Goal: Task Accomplishment & Management: Manage account settings

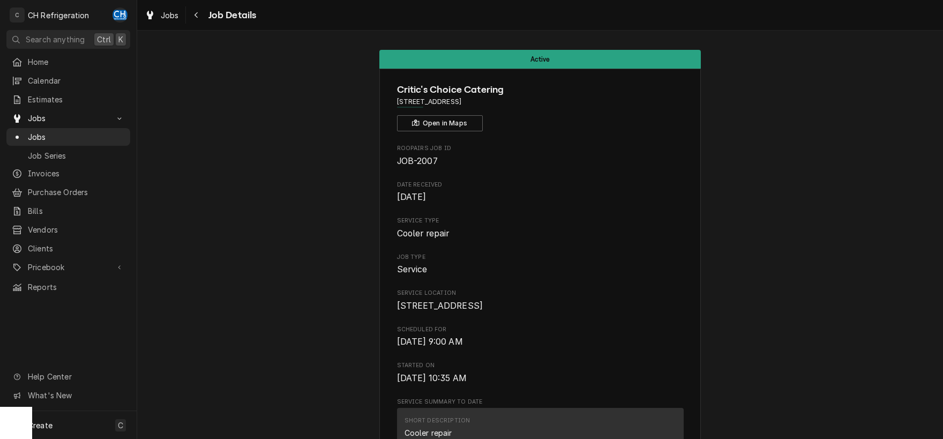
scroll to position [615, 0]
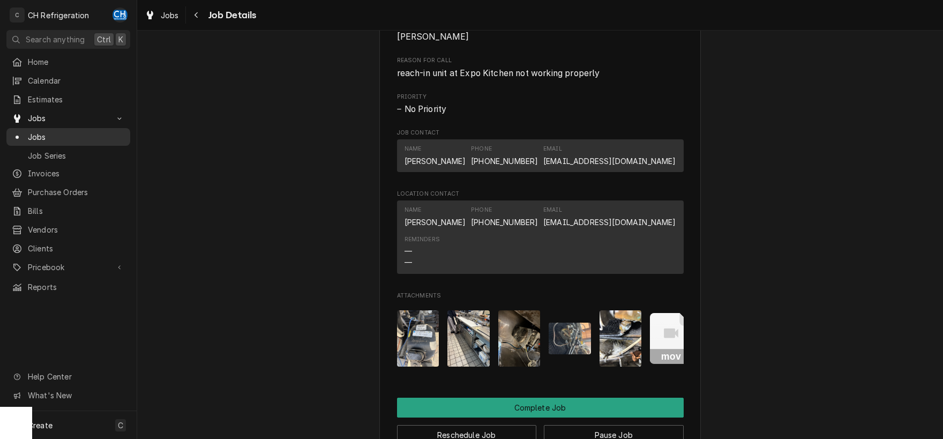
click at [74, 133] on span "Jobs" at bounding box center [76, 136] width 97 height 11
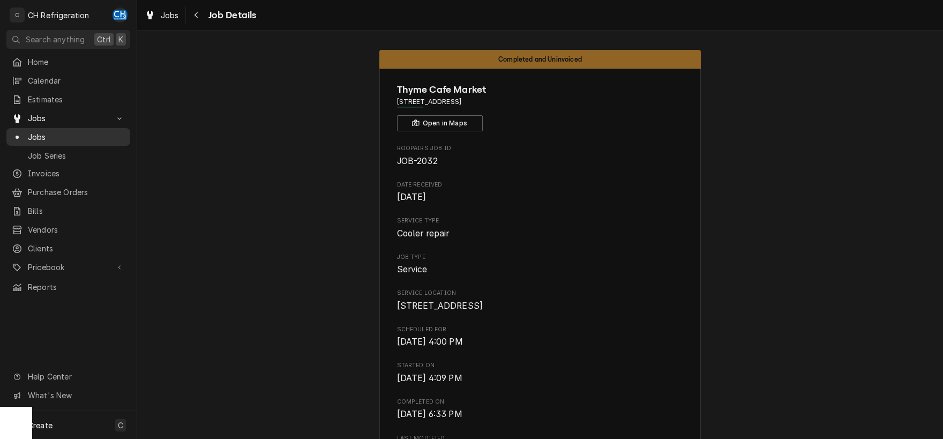
scroll to position [39, 0]
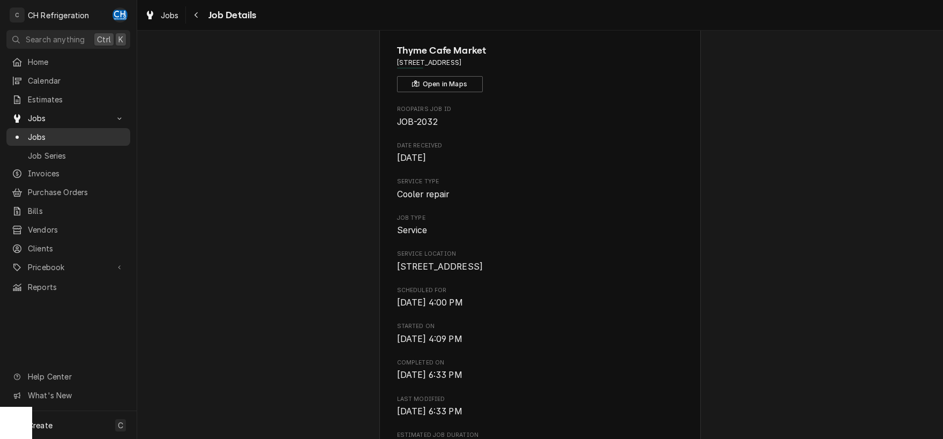
click at [45, 136] on span "Jobs" at bounding box center [76, 136] width 97 height 11
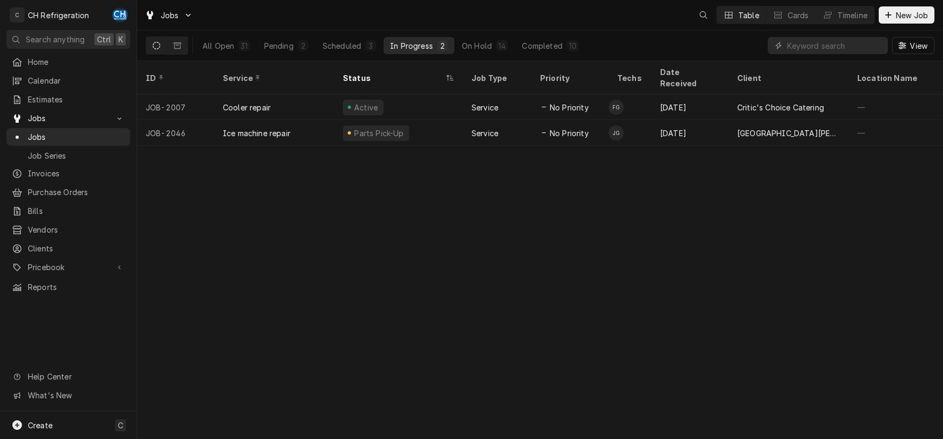
click at [372, 45] on div "3" at bounding box center [370, 45] width 6 height 11
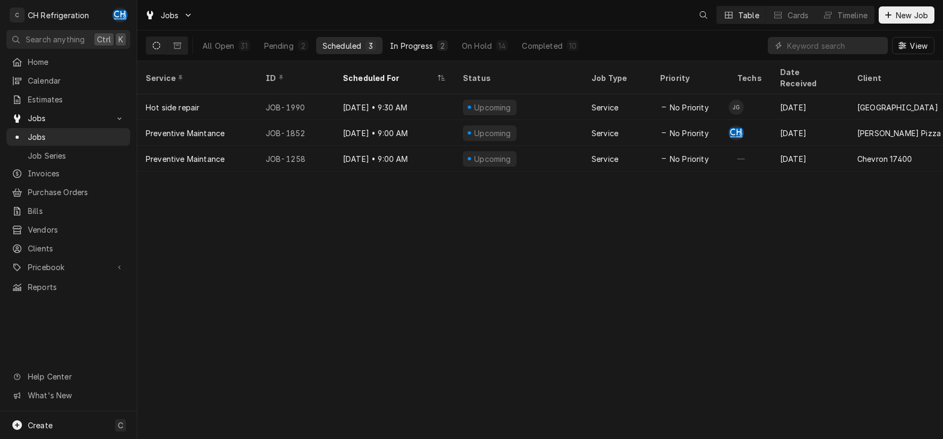
click at [409, 44] on div "In Progress" at bounding box center [411, 45] width 43 height 11
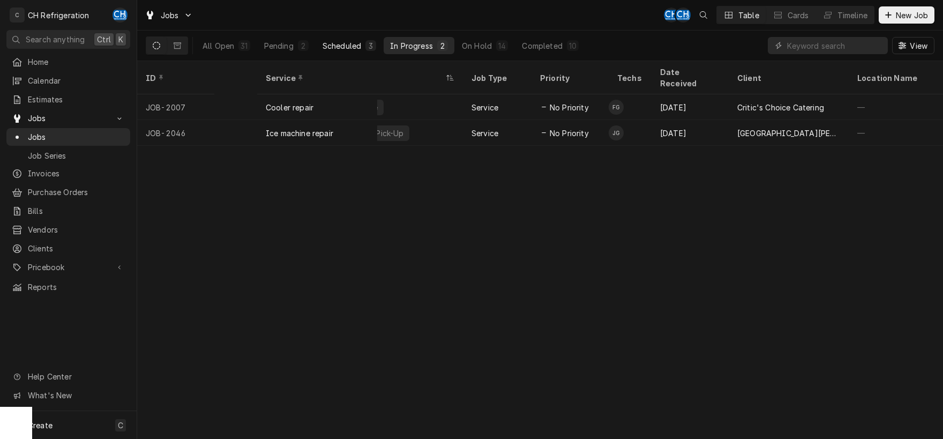
click at [379, 54] on button "Scheduled 3" at bounding box center [349, 45] width 66 height 17
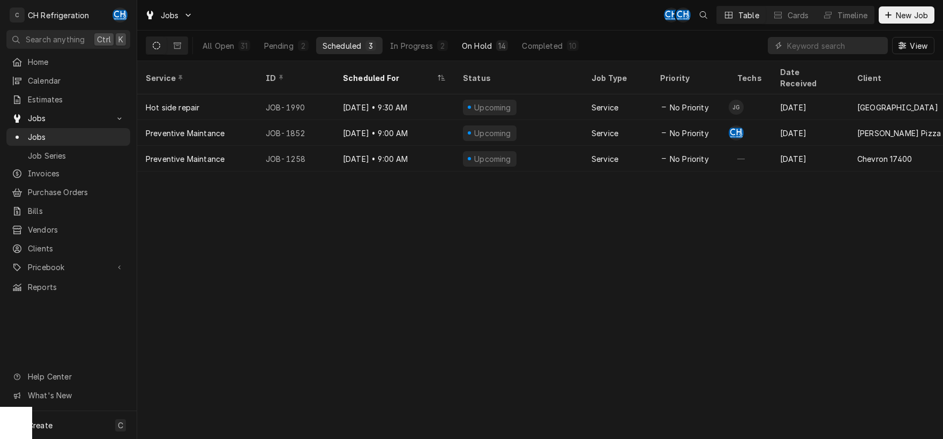
click at [508, 48] on div "14" at bounding box center [502, 45] width 12 height 11
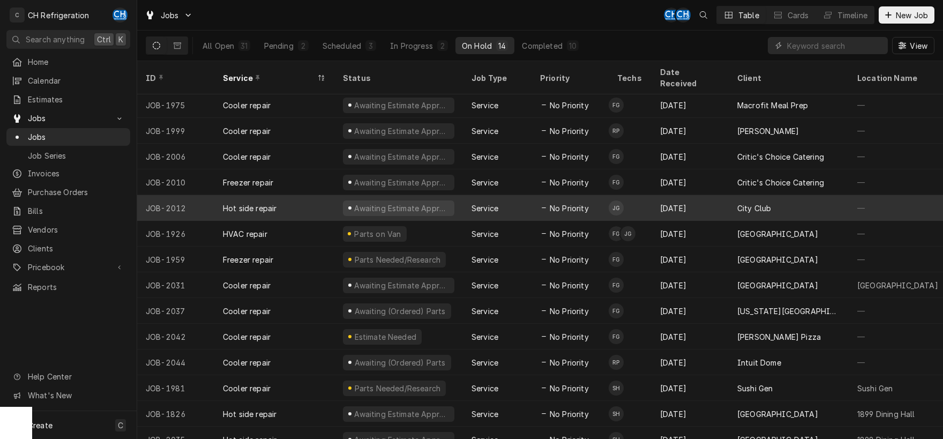
scroll to position [3, 0]
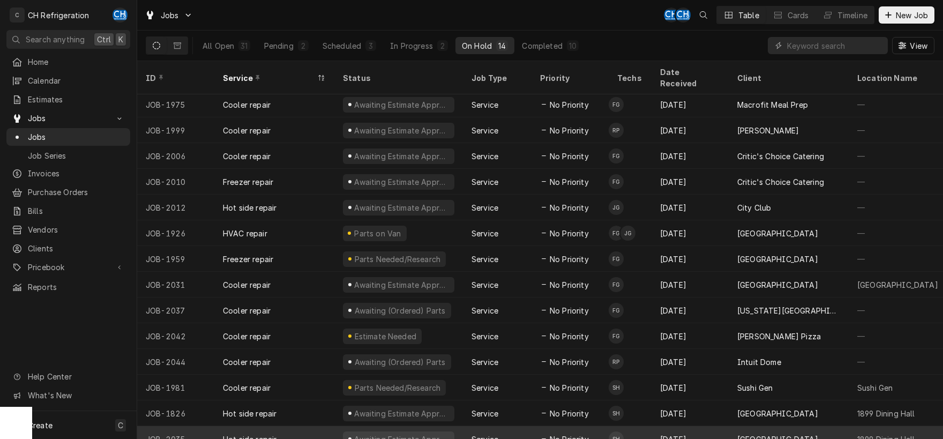
click at [511, 426] on div "Service" at bounding box center [497, 439] width 69 height 26
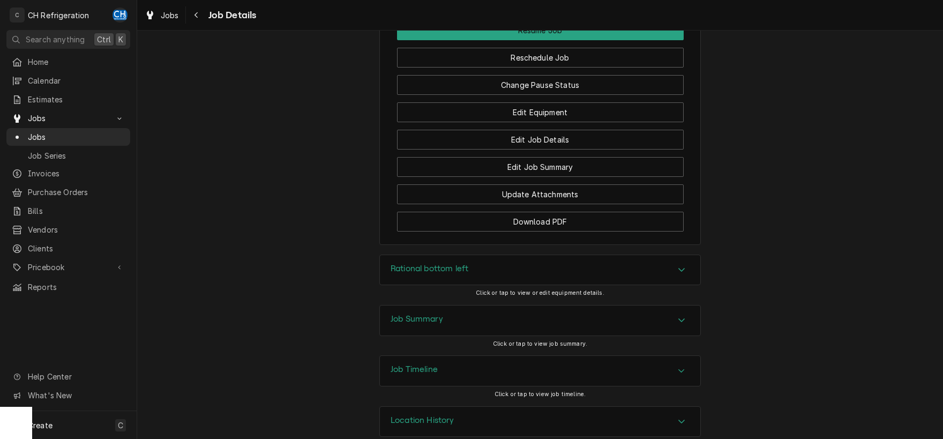
click at [475, 312] on div "Job Summary" at bounding box center [540, 320] width 320 height 30
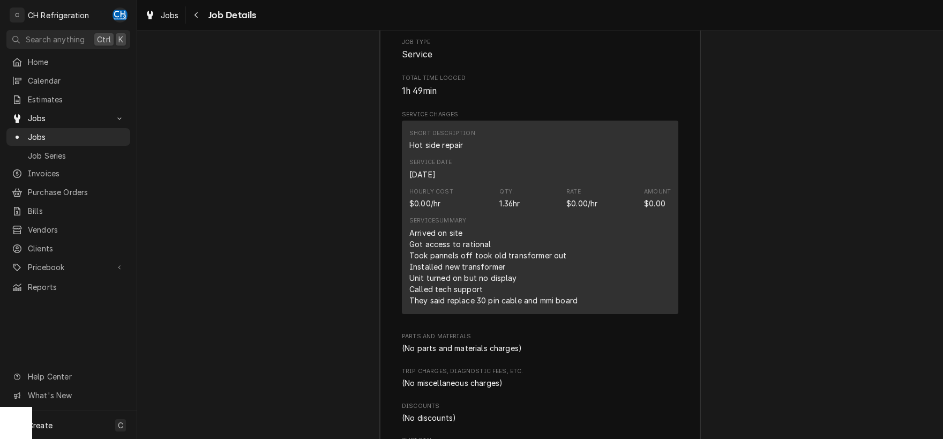
scroll to position [1862, 0]
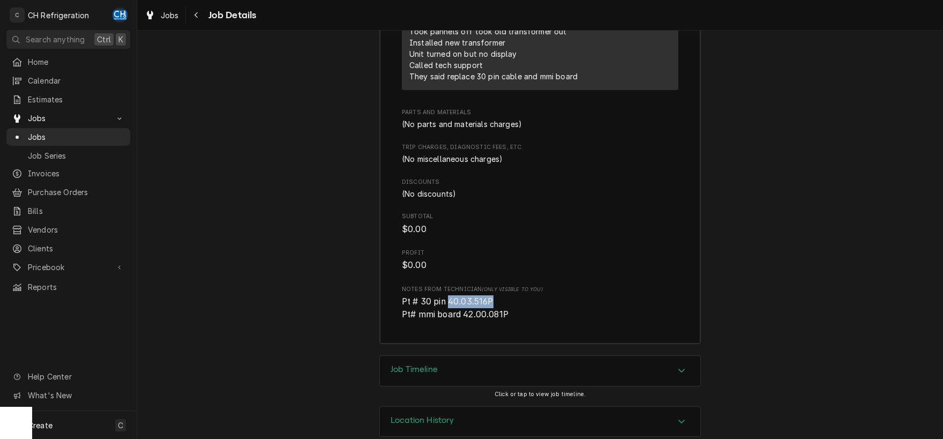
drag, startPoint x: 510, startPoint y: 286, endPoint x: 451, endPoint y: 283, distance: 59.0
click at [451, 295] on span "Pt # 30 pin 40.03.516P Pt# mmi board 42.00.081P" at bounding box center [540, 307] width 276 height 25
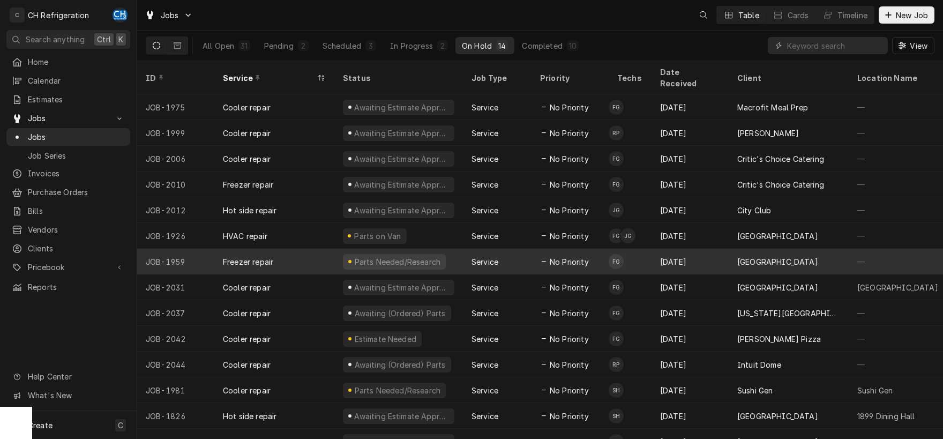
scroll to position [3, 0]
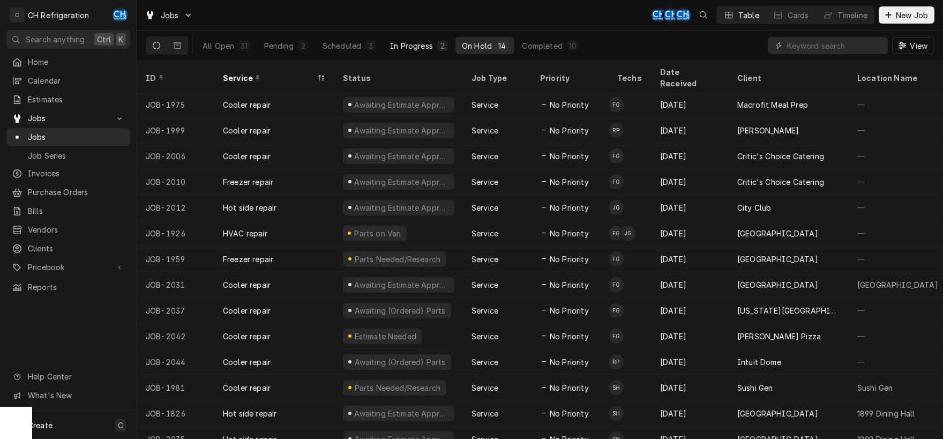
click at [416, 42] on div "In Progress" at bounding box center [411, 45] width 43 height 11
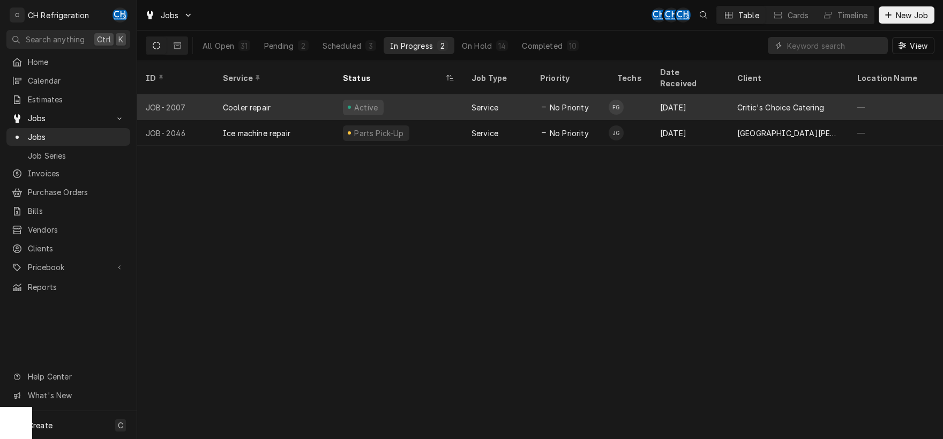
click at [724, 100] on div "[DATE]" at bounding box center [689, 107] width 77 height 26
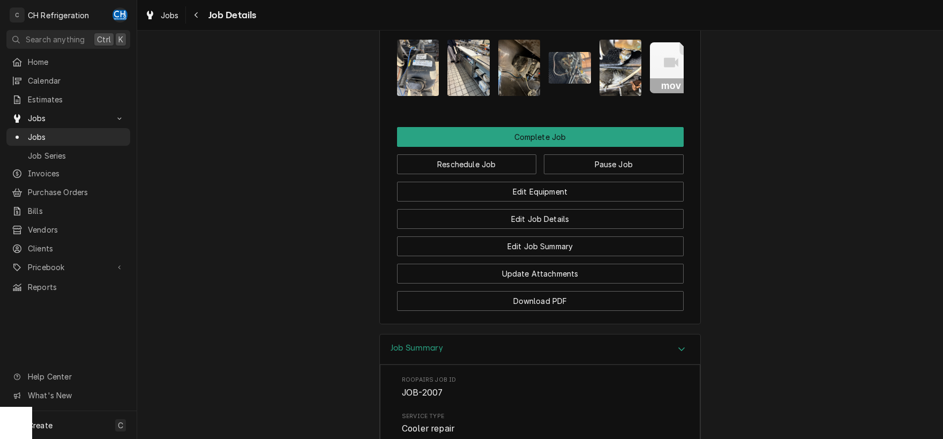
scroll to position [830, 0]
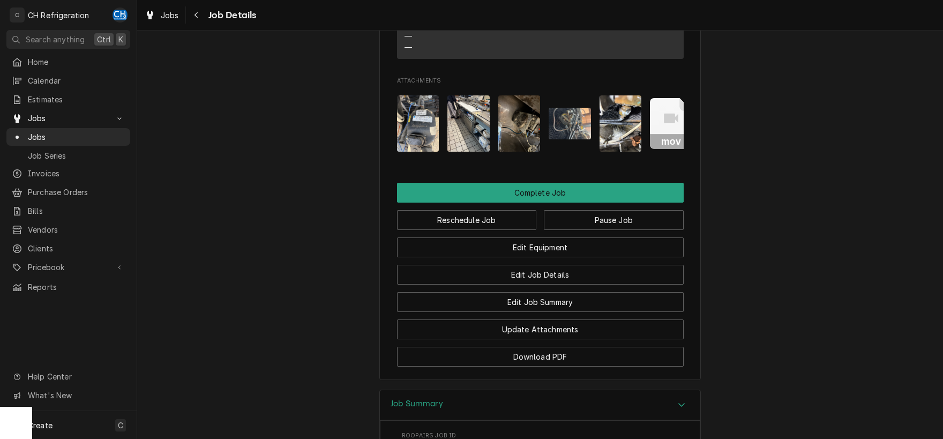
click at [417, 133] on img "Attachments" at bounding box center [418, 123] width 42 height 56
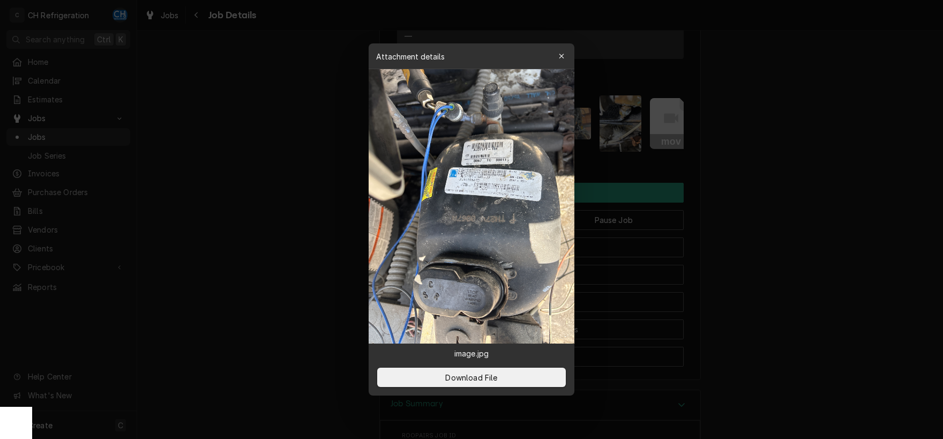
click at [847, 166] on div at bounding box center [471, 219] width 943 height 439
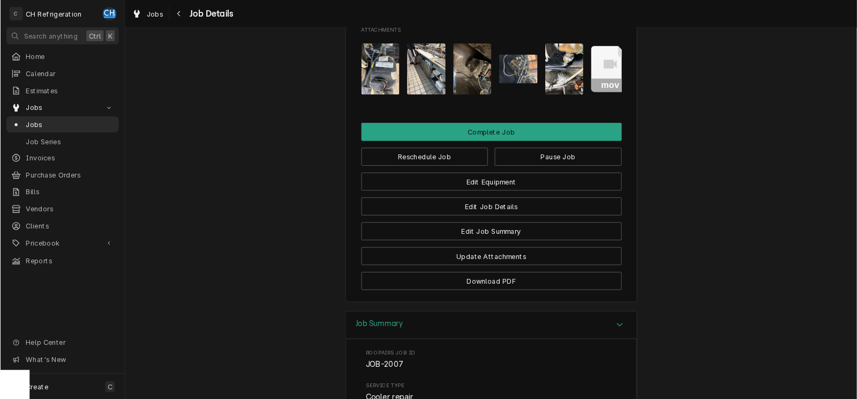
scroll to position [774, 0]
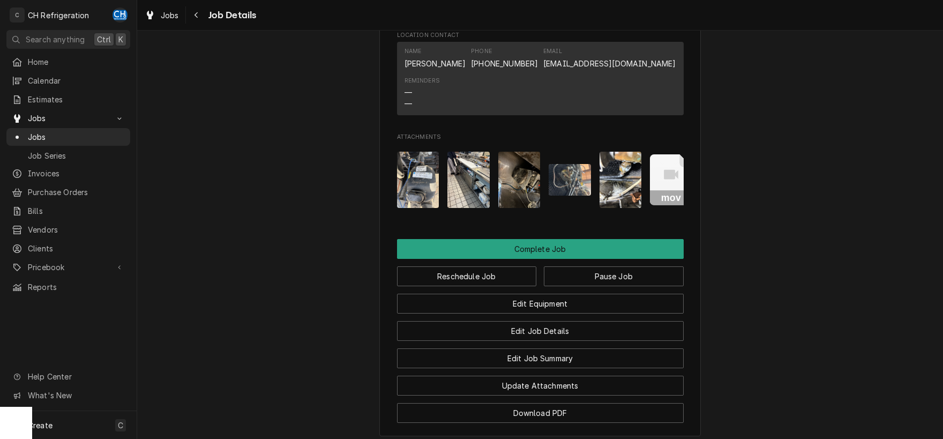
click at [412, 200] on img "Attachments" at bounding box center [418, 180] width 42 height 56
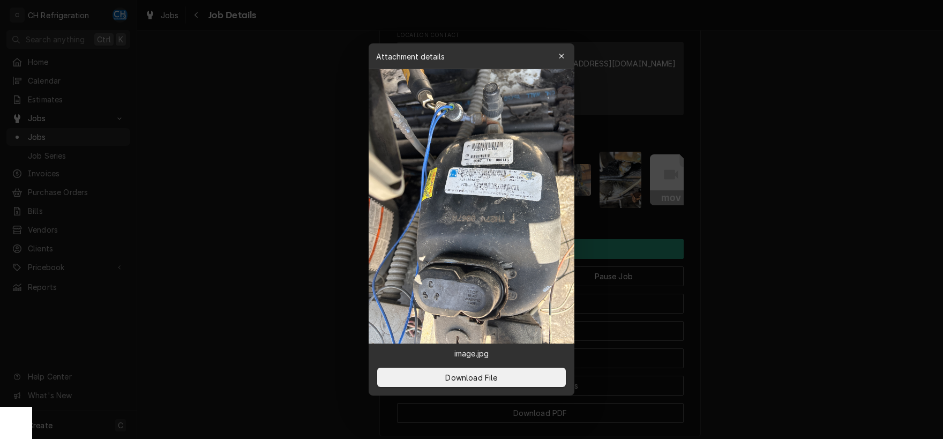
click at [465, 181] on img at bounding box center [472, 206] width 206 height 274
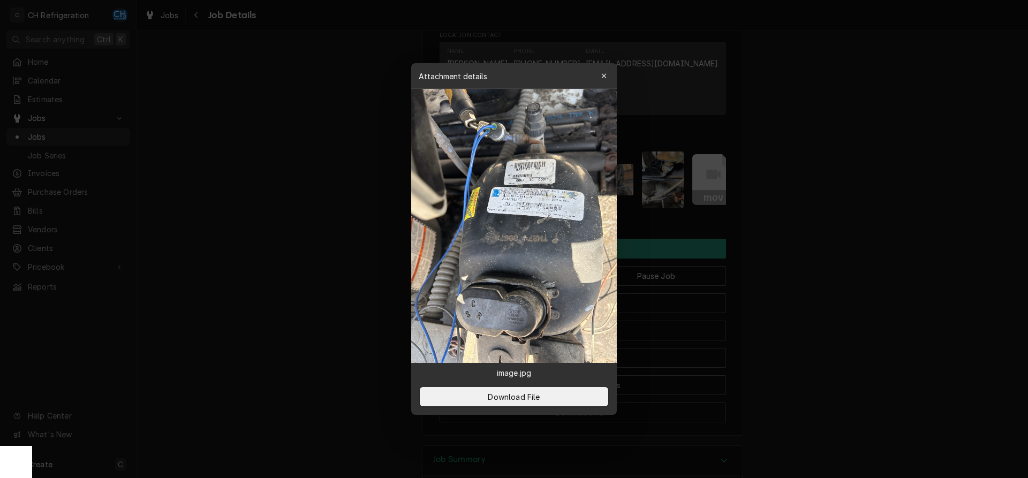
drag, startPoint x: 946, startPoint y: 129, endPoint x: 940, endPoint y: 132, distance: 7.0
click at [942, 130] on div at bounding box center [514, 239] width 1028 height 478
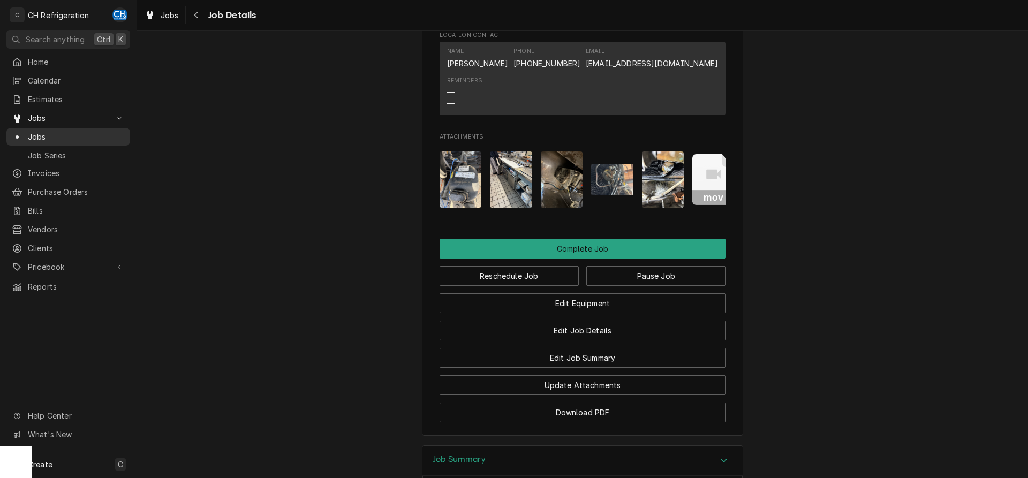
click at [44, 133] on span "Jobs" at bounding box center [76, 136] width 97 height 11
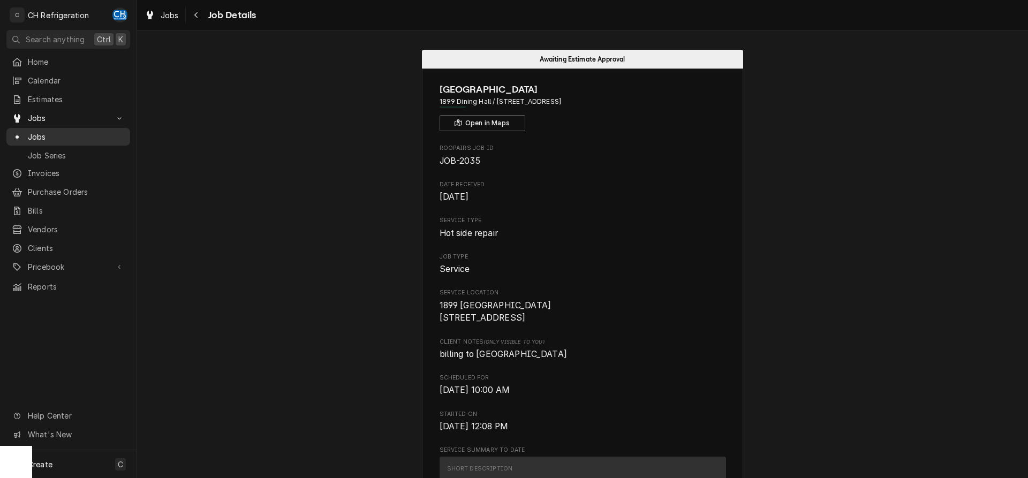
click at [39, 132] on span "Jobs" at bounding box center [76, 136] width 97 height 11
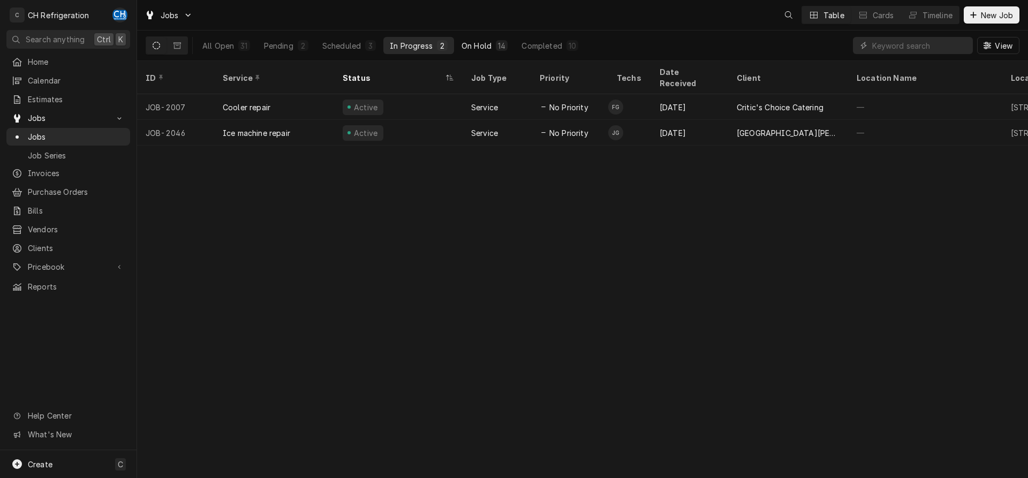
click at [495, 48] on button "On Hold 14" at bounding box center [484, 45] width 59 height 17
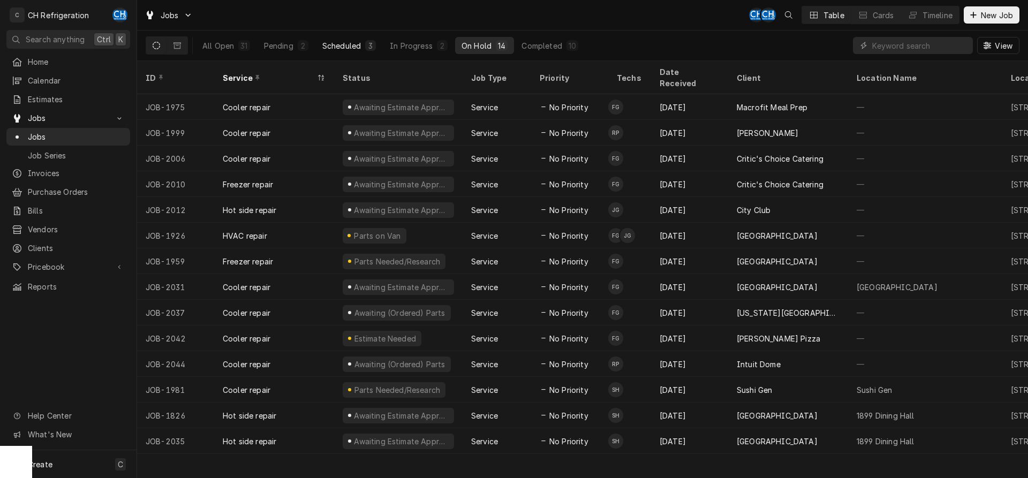
click at [334, 39] on button "Scheduled 3" at bounding box center [349, 45] width 66 height 17
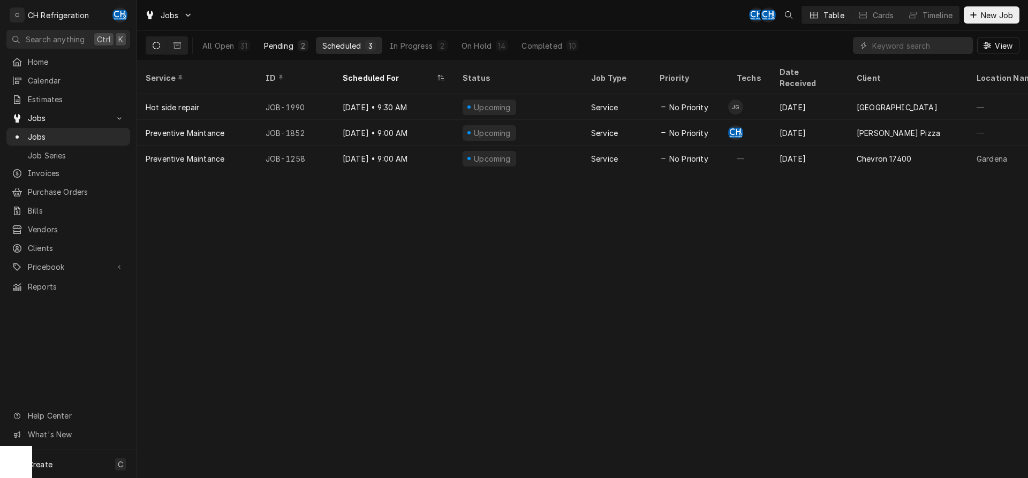
click at [282, 46] on div "Pending" at bounding box center [278, 45] width 29 height 11
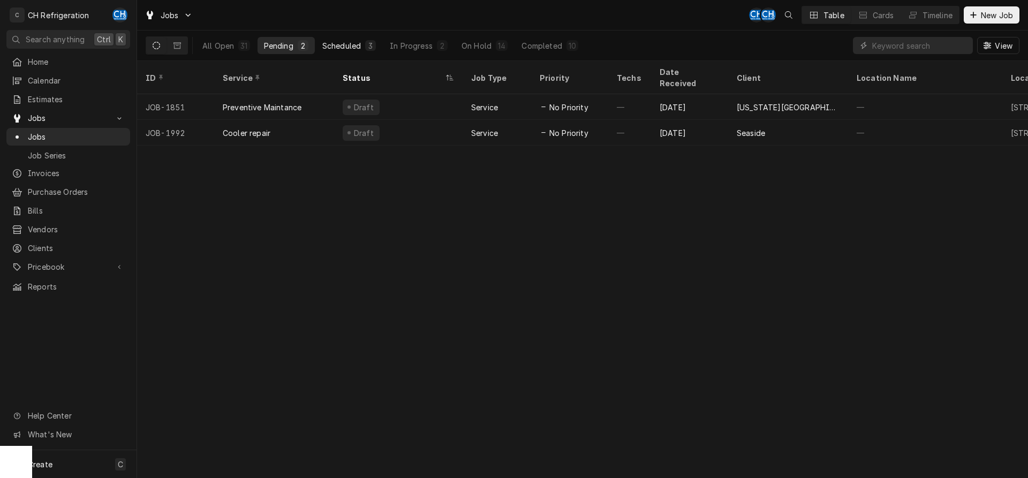
click at [347, 44] on div "Scheduled" at bounding box center [341, 45] width 39 height 11
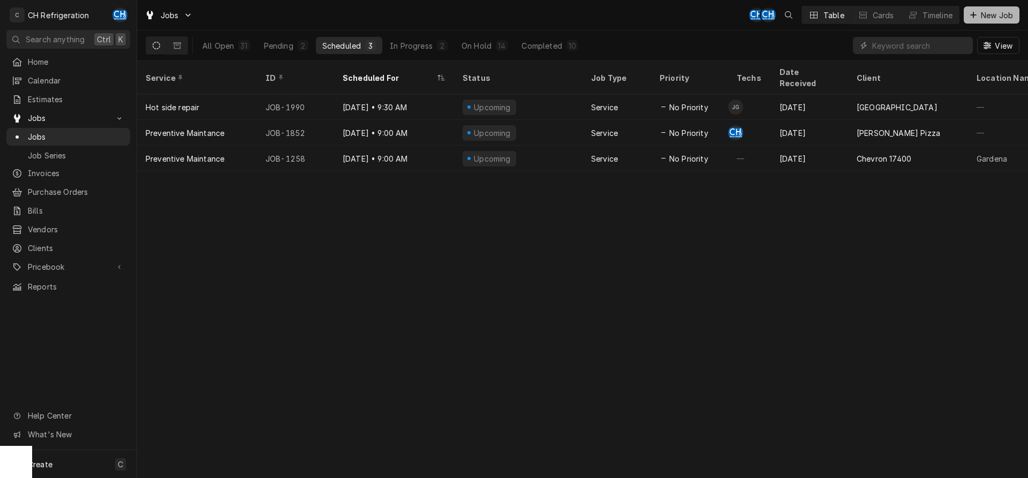
click at [986, 20] on button "New Job" at bounding box center [992, 14] width 56 height 17
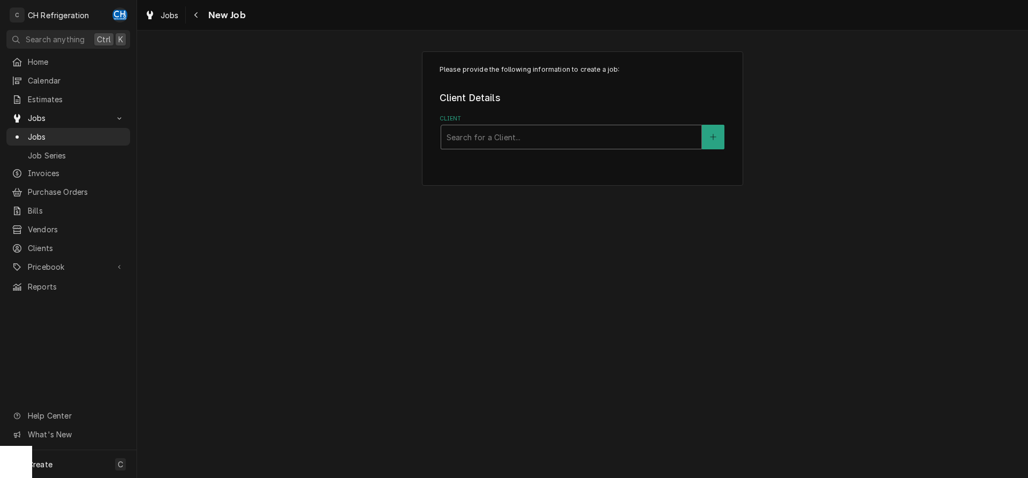
click at [517, 137] on div "Client" at bounding box center [572, 136] width 250 height 19
type input "playa"
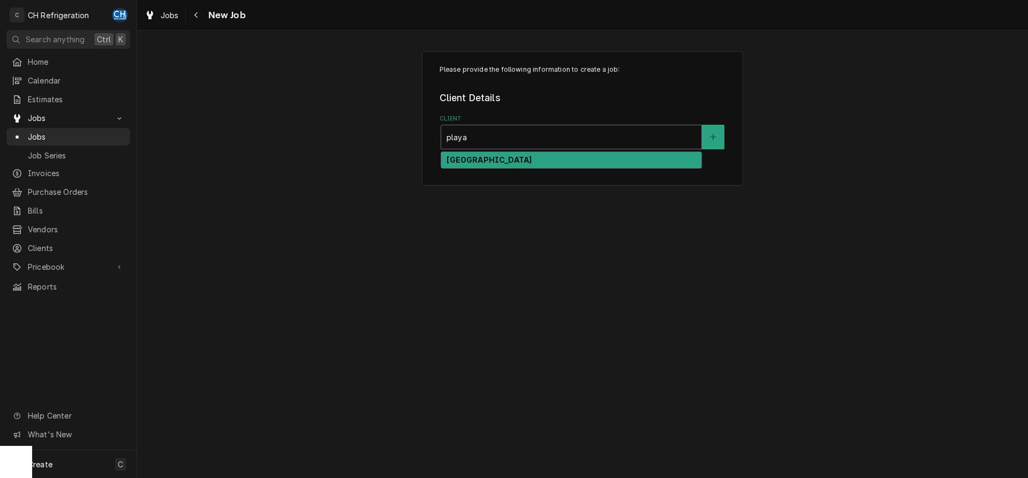
click at [504, 163] on div "[GEOGRAPHIC_DATA]" at bounding box center [571, 160] width 260 height 17
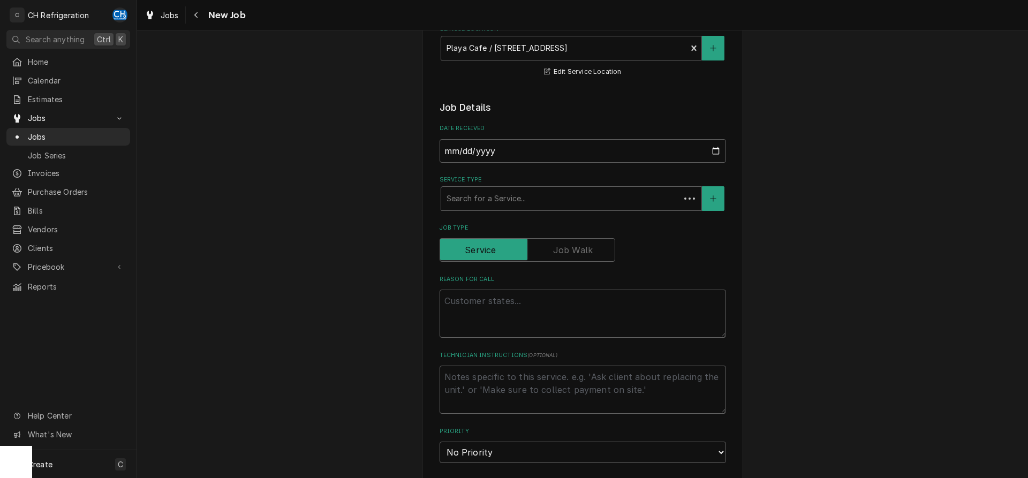
scroll to position [164, 0]
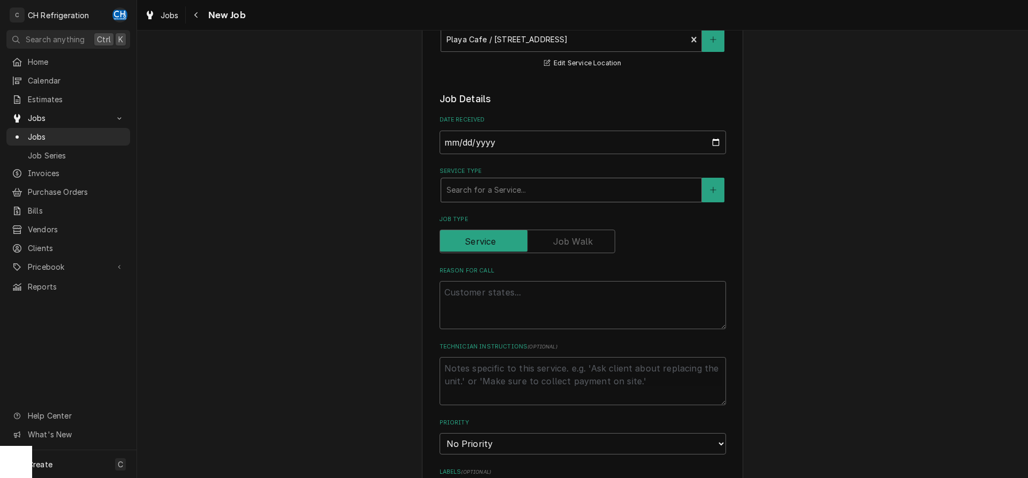
click at [525, 193] on div "Service Type" at bounding box center [572, 190] width 250 height 19
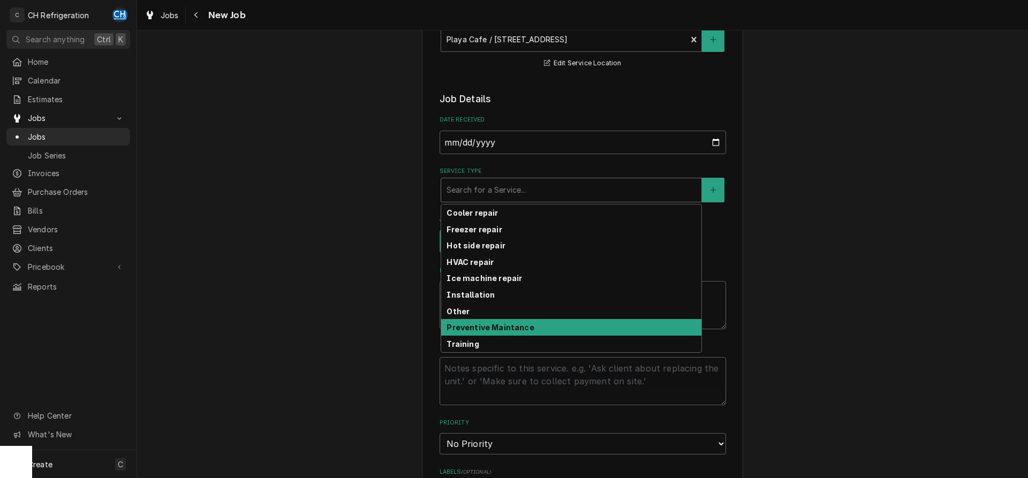
click at [477, 331] on strong "Preventive Maintance" at bounding box center [490, 327] width 87 height 9
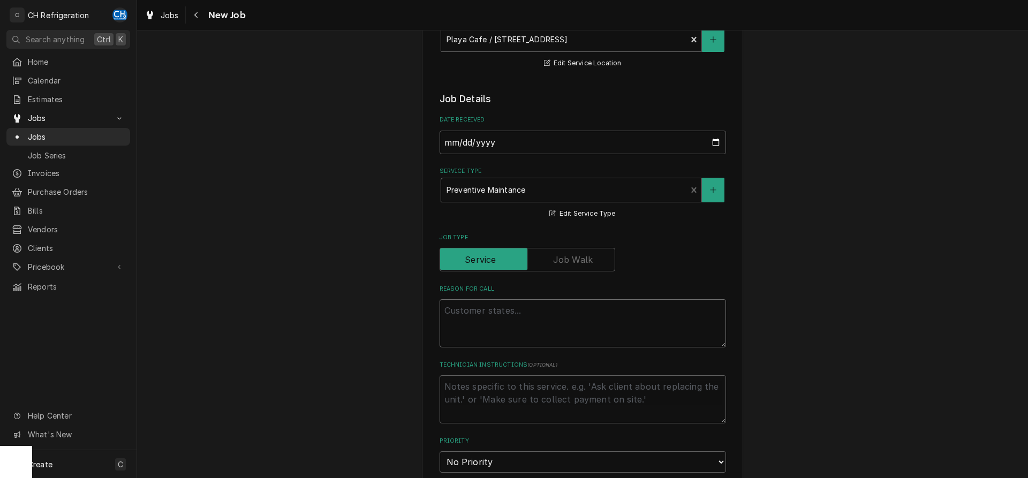
click at [501, 316] on textarea "Reason For Call" at bounding box center [583, 323] width 287 height 48
type textarea "x"
type textarea "I"
type textarea "x"
type textarea "Ic"
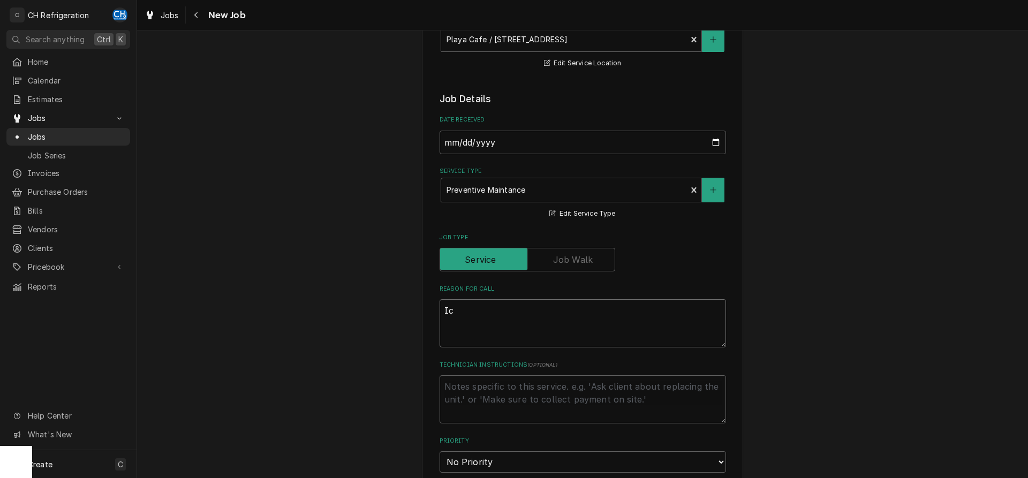
type textarea "x"
type textarea "Ice"
type textarea "x"
type textarea "Ice"
type textarea "x"
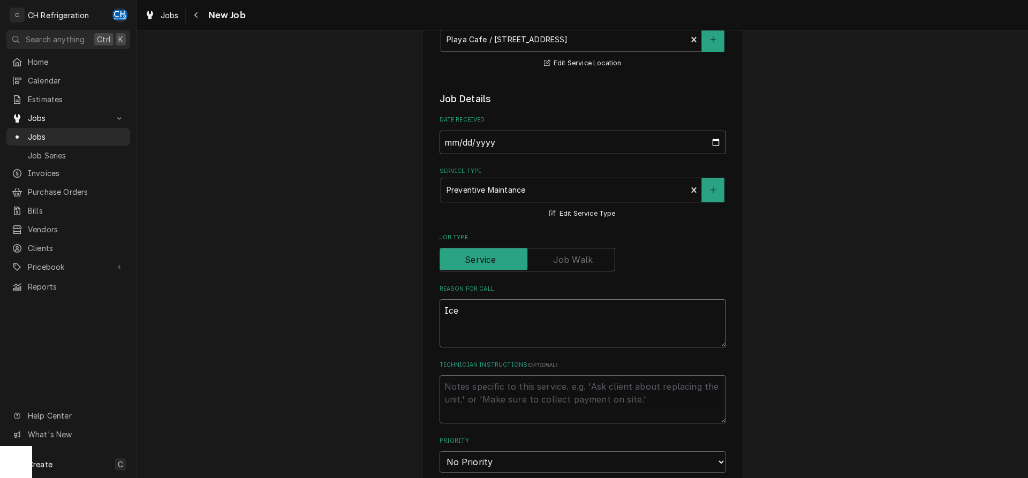
type textarea "Ice m"
type textarea "x"
type textarea "Ice ma"
type textarea "x"
type textarea "Ice mac"
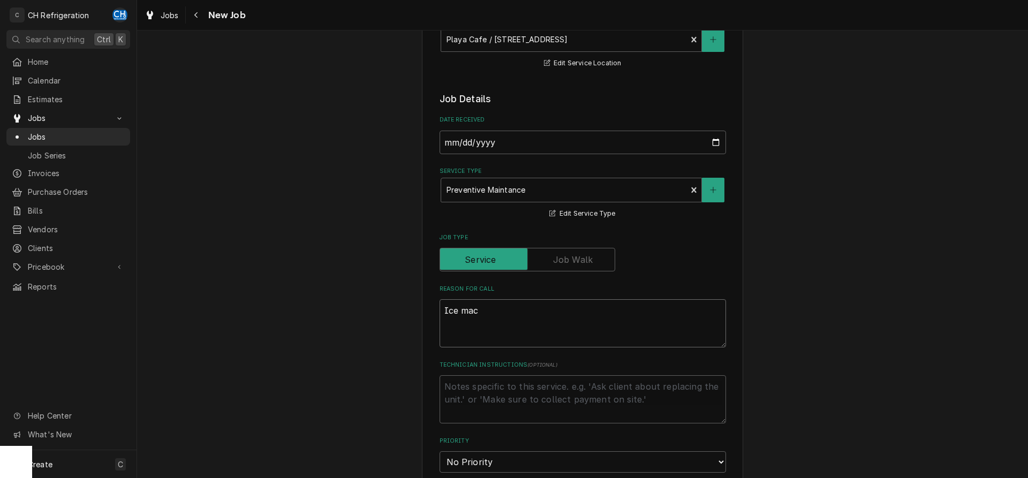
type textarea "x"
type textarea "Ice mach"
type textarea "x"
type textarea "Ice machi"
type textarea "x"
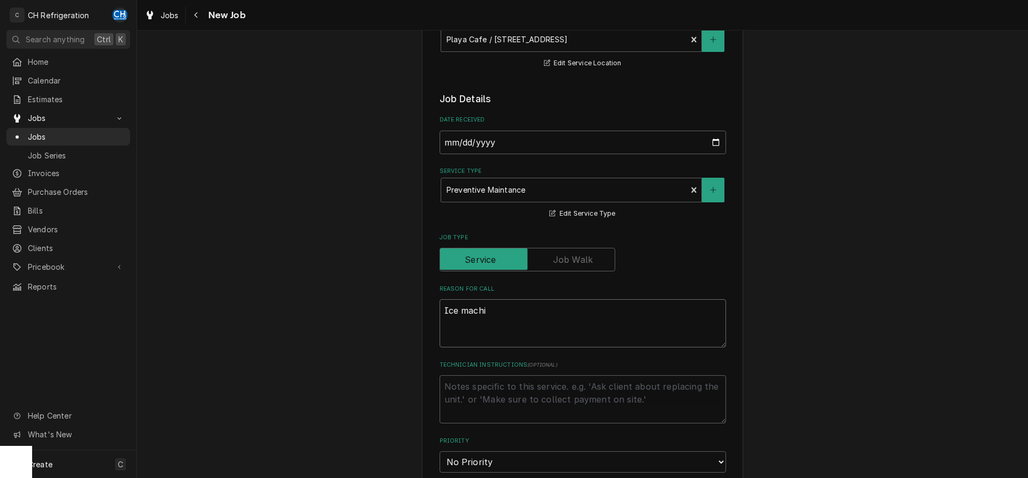
type textarea "Ice machin"
type textarea "x"
type textarea "Ice machine"
type textarea "x"
type textarea "Ice machine"
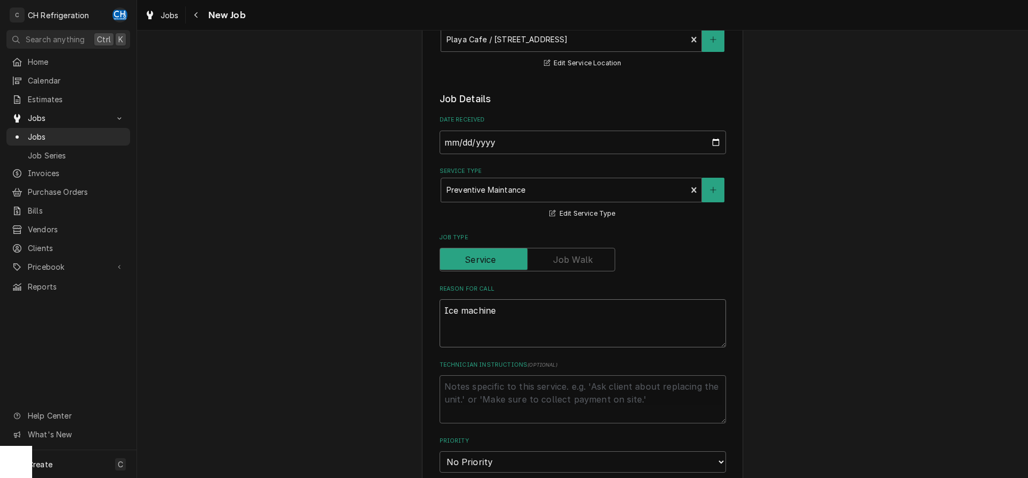
type textarea "x"
type textarea "Ice machine P"
type textarea "x"
type textarea "Ice machine PM"
type textarea "x"
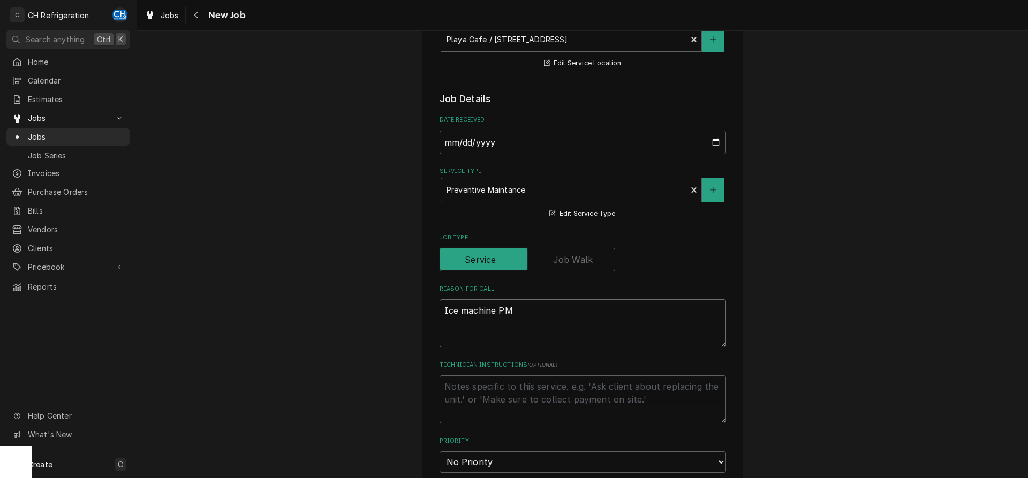
type textarea "Ice machine PM"
type textarea "x"
type textarea "Ice machine PM -"
type textarea "x"
type textarea "Ice machine PM -"
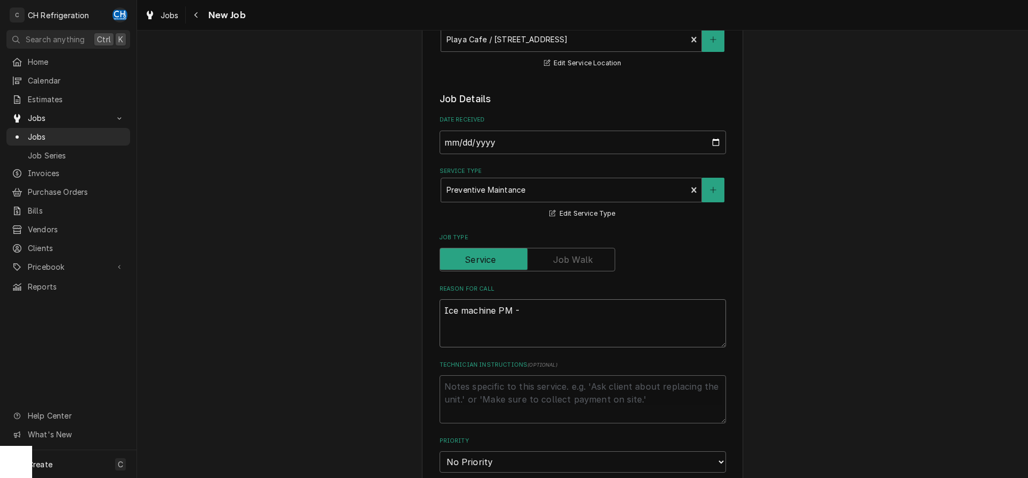
type textarea "x"
type textarea "Ice machine PM - f"
type textarea "x"
type textarea "Ice machine PM - fo"
type textarea "x"
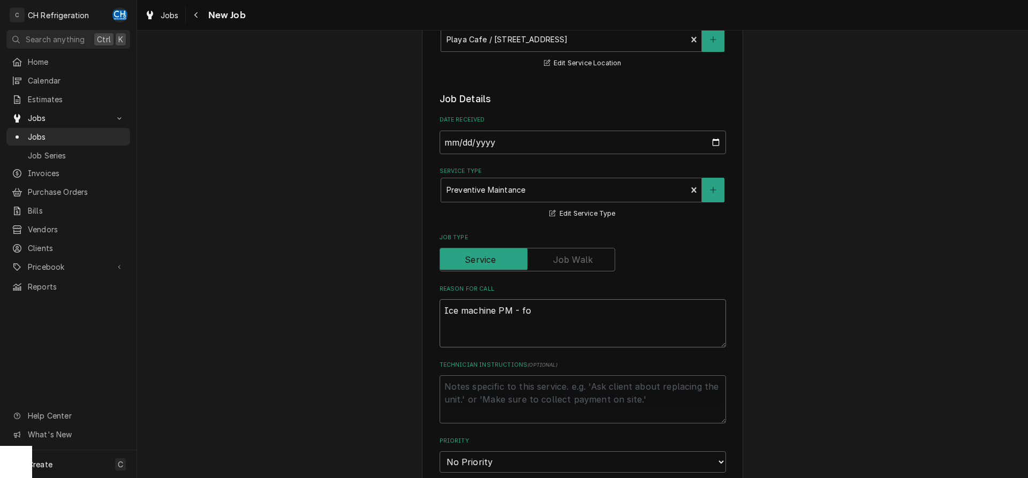
type textarea "Ice machine PM - for"
type textarea "x"
type textarea "Ice machine PM - for"
type textarea "x"
type textarea "Ice machine PM - for E"
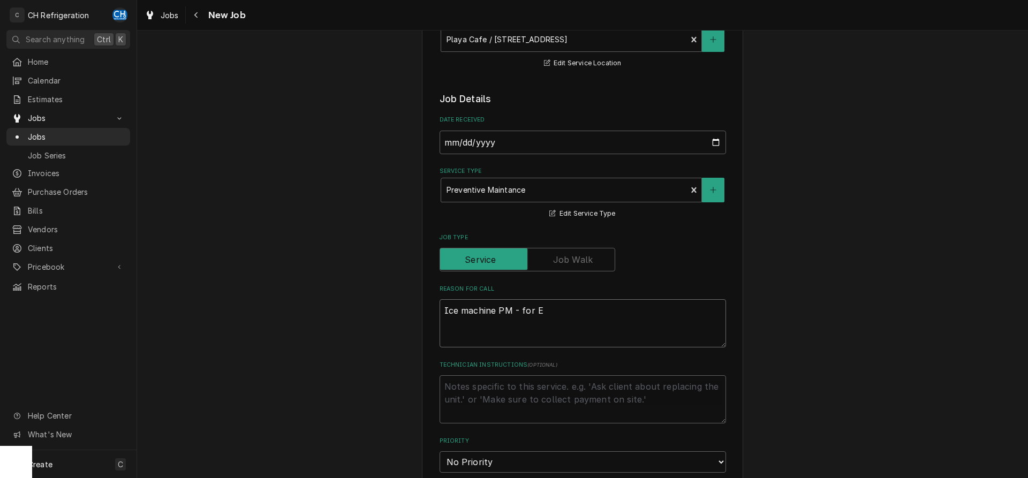
type textarea "x"
type textarea "Ice machine PM - for El"
type textarea "x"
type textarea "Ice machine PM - for Elo"
type textarea "x"
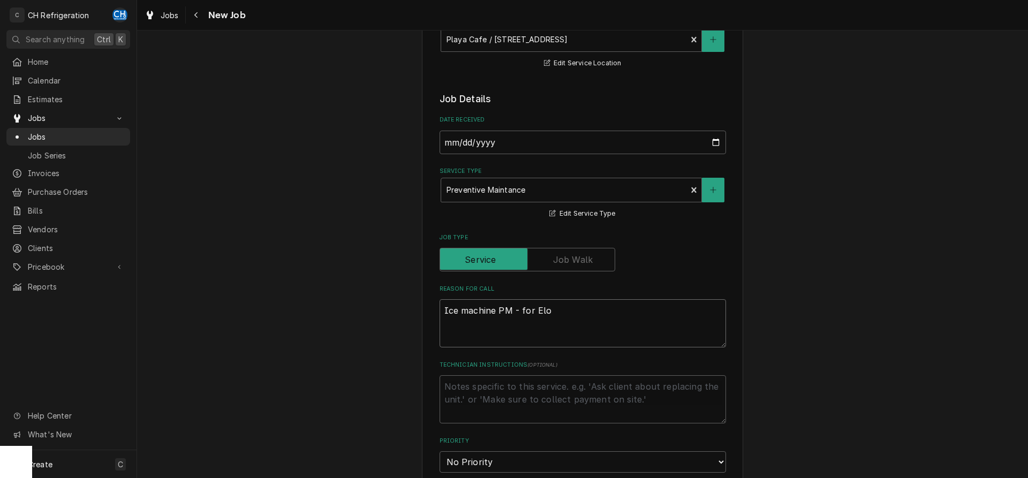
type textarea "Ice machine PM - for Eloy"
type textarea "x"
type textarea "Ice machine PM - for Eloy"
drag, startPoint x: 557, startPoint y: 311, endPoint x: 515, endPoint y: 317, distance: 41.7
click at [515, 317] on textarea "Ice machine PM - for Eloy" at bounding box center [583, 323] width 287 height 48
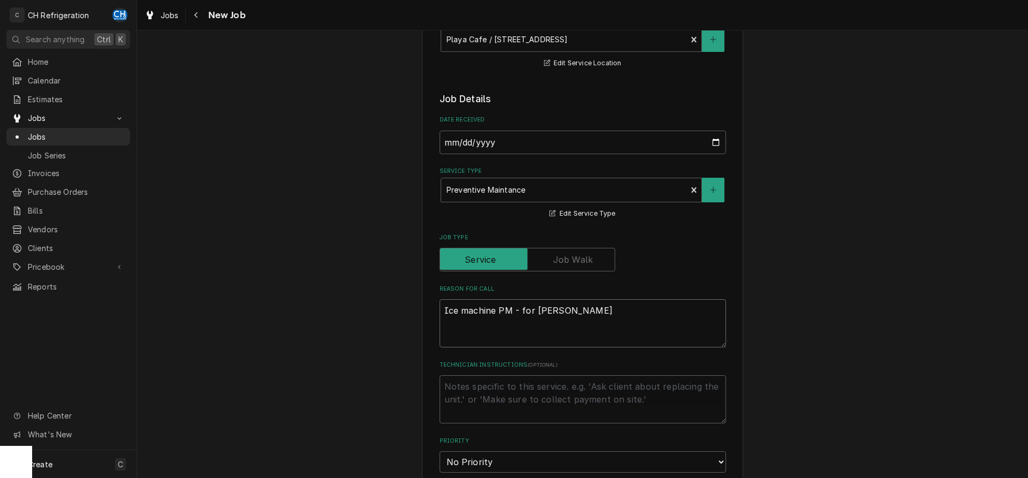
type textarea "x"
type textarea "Ice machine PM"
click at [444, 309] on textarea "Ice machine PM" at bounding box center [583, 323] width 287 height 48
type textarea "x"
type textarea "Ice machine PM"
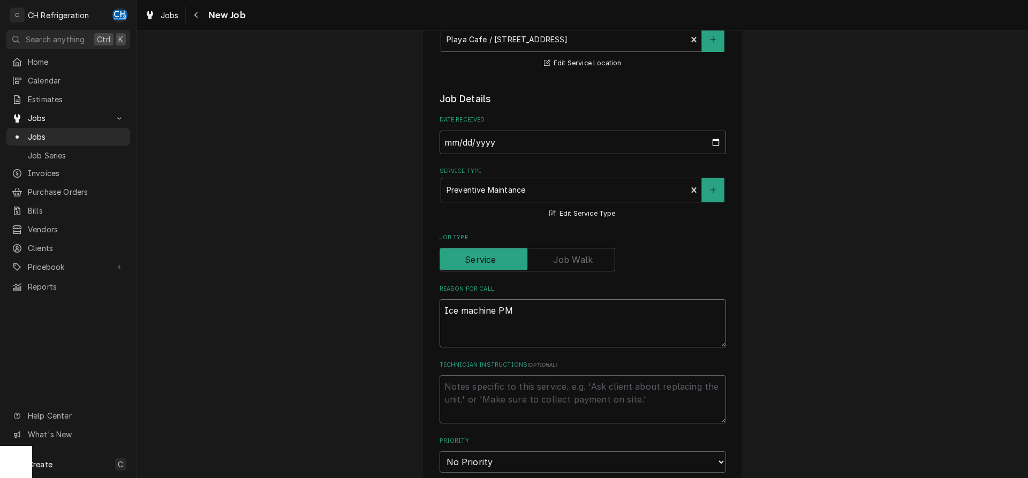
type textarea "x"
type textarea "T Ice machine PM"
type textarea "x"
type textarea "Te Ice machine PM"
type textarea "x"
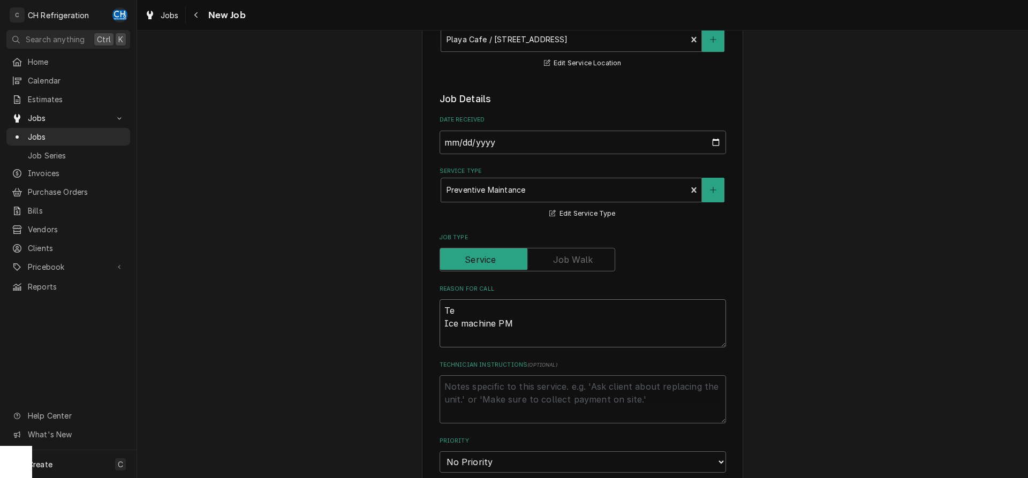
type textarea "Tec Ice machine PM"
type textarea "x"
type textarea "Tech Ice machine PM"
type textarea "x"
type textarea "Techn Ice machine PM"
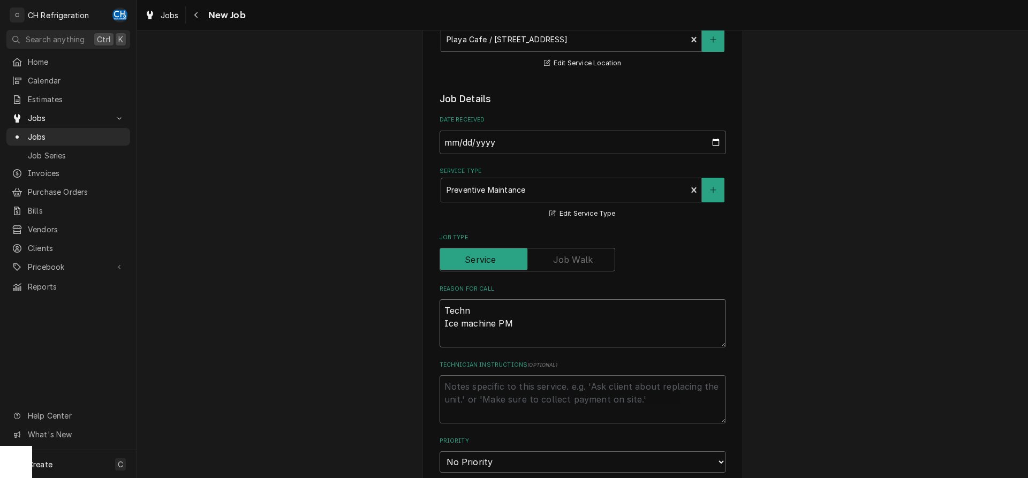
type textarea "x"
type textarea "Technic Ice machine PM"
type textarea "x"
type textarea "Technici Ice machine PM"
type textarea "x"
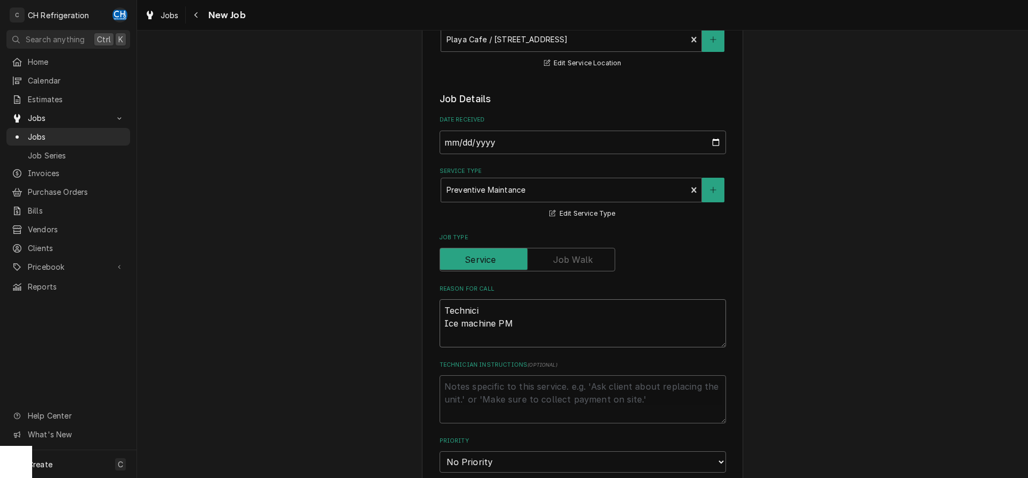
type textarea "Technicia Ice machine PM"
type textarea "x"
type textarea "Technician Ice machine PM"
type textarea "x"
type textarea "Technician Ice machine PM"
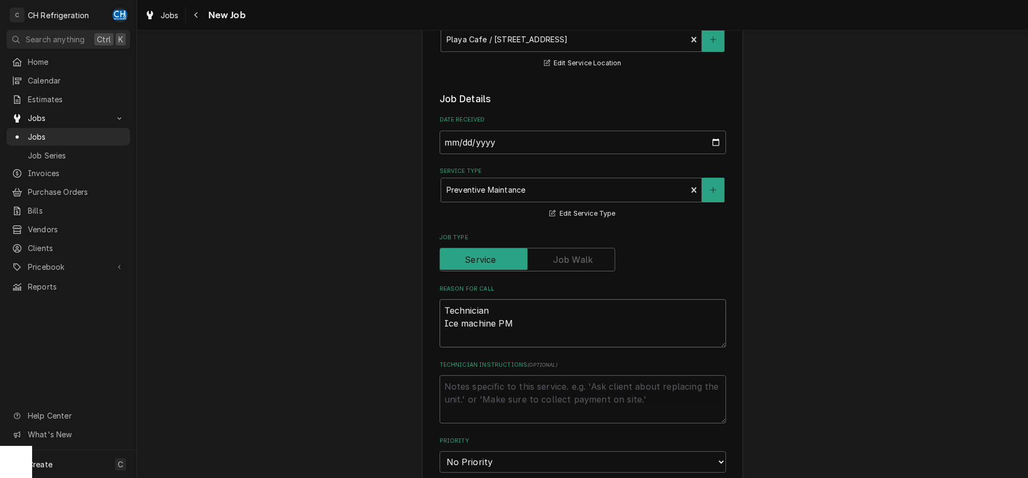
type textarea "x"
type textarea "Technician = Ice machine PM"
type textarea "x"
type textarea "Technician Ice machine PM"
type textarea "x"
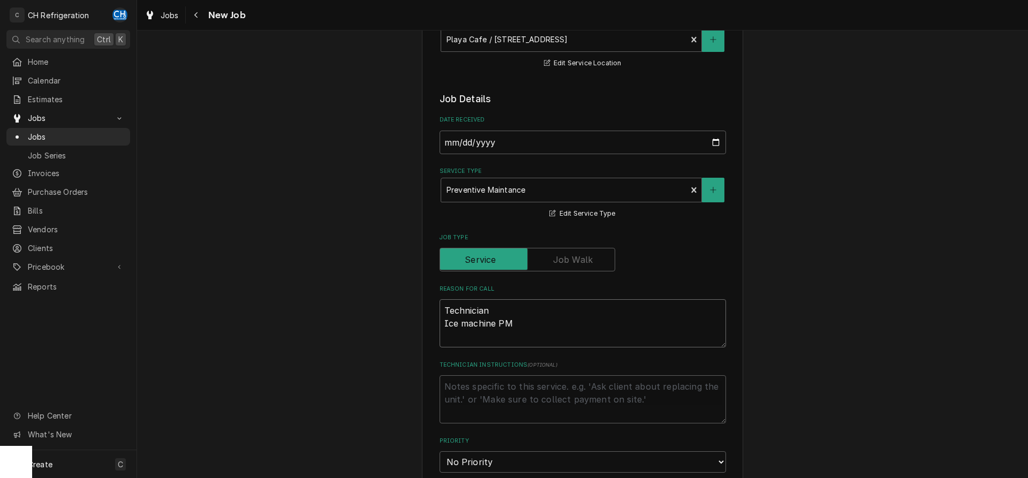
type textarea "Technician - Ice machine PM"
type textarea "x"
type textarea "Technician - Ice machine PM"
type textarea "x"
type textarea "Technician - E Ice machine PM"
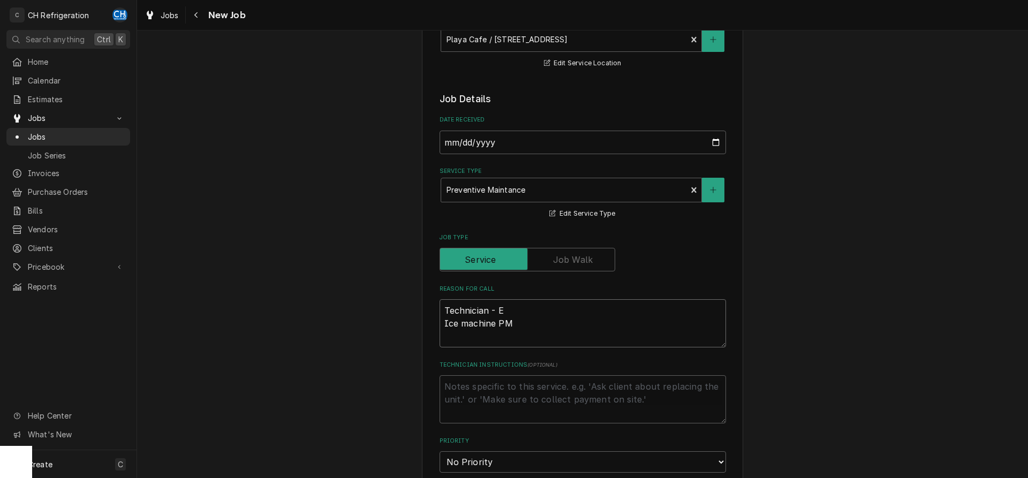
type textarea "x"
type textarea "Technician - El Ice machine PM"
type textarea "x"
type textarea "Technician - Elo Ice machine PM"
type textarea "x"
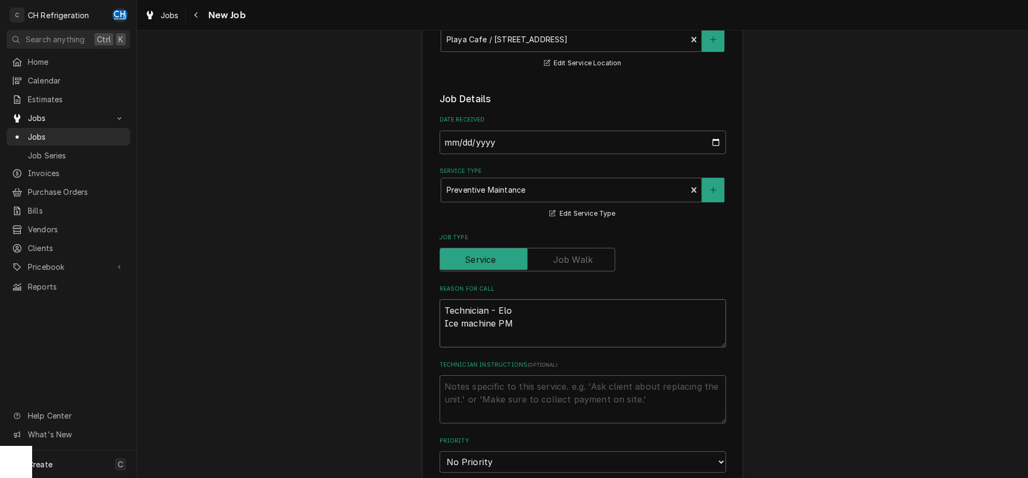
type textarea "Technician - Eloy Ice machine PM"
type textarea "x"
type textarea "Technician - Eloy Ice machine PM"
click at [497, 310] on textarea "Technician - Eloy Ice machine PM" at bounding box center [583, 323] width 287 height 48
drag, startPoint x: 498, startPoint y: 310, endPoint x: 422, endPoint y: 310, distance: 76.1
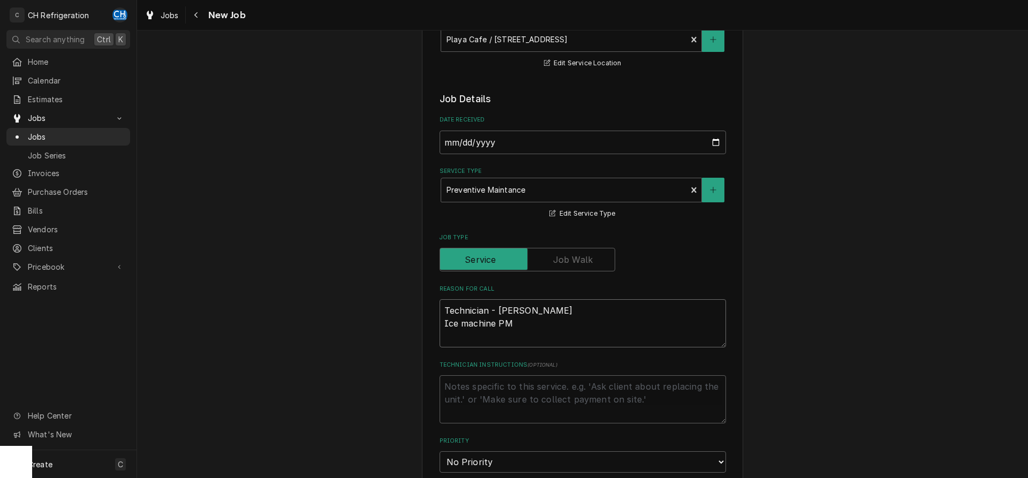
click at [440, 310] on textarea "Technician - Eloy Ice machine PM" at bounding box center [583, 323] width 287 height 48
type textarea "x"
type textarea "JEloy Ice machine PM"
type textarea "x"
type textarea "JoEloy Ice machine PM"
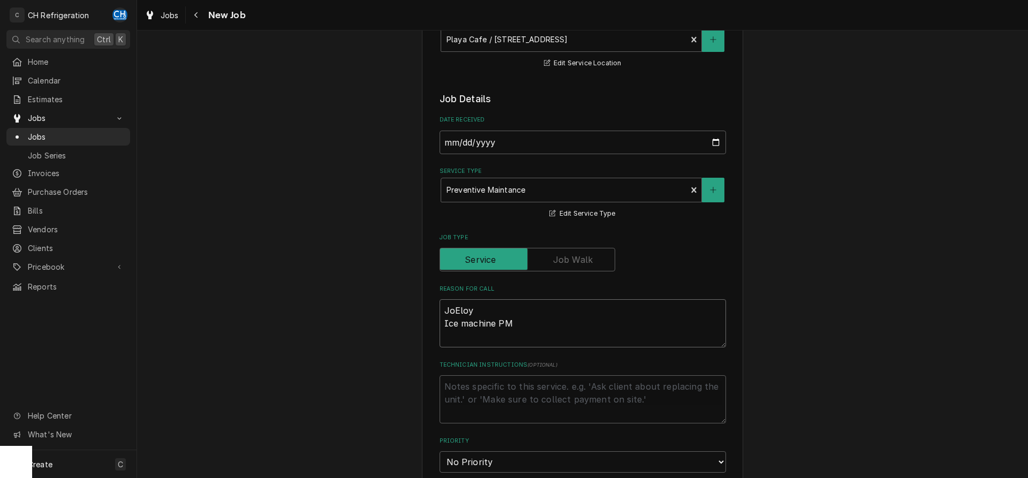
type textarea "x"
type textarea "JobEloy Ice machine PM"
type textarea "x"
type textarea "Job Eloy Ice machine PM"
type textarea "x"
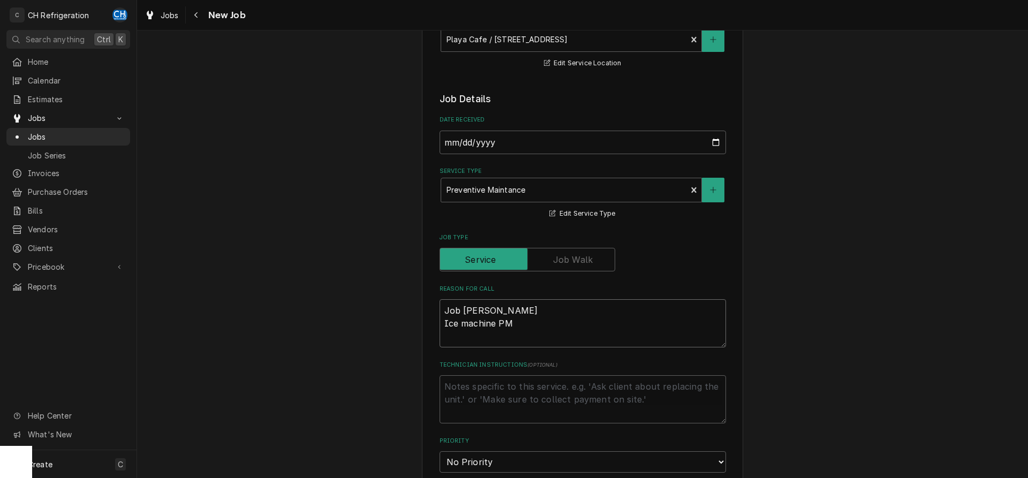
type textarea "Job fEloy Ice machine PM"
type textarea "x"
type textarea "Job foEloy Ice machine PM"
type textarea "x"
type textarea "Job forEloy Ice machine PM"
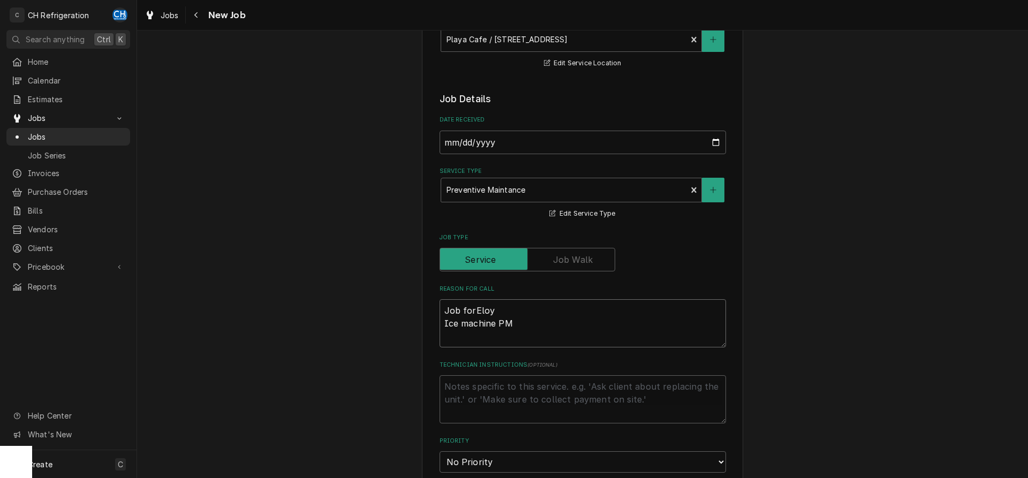
type textarea "x"
type textarea "Job for Eloy Ice machine PM"
type textarea "x"
drag, startPoint x: 505, startPoint y: 310, endPoint x: 434, endPoint y: 310, distance: 70.2
click at [440, 310] on textarea "Job for Eloy Ice machine PM" at bounding box center [583, 323] width 287 height 48
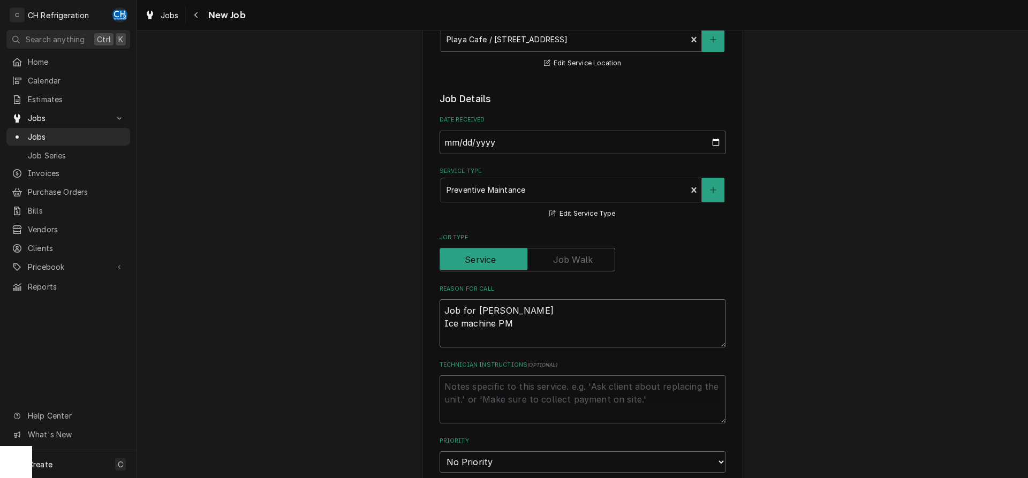
type textarea "Ice machine PM"
type textarea "x"
type textarea "Job for Eloy"
type textarea "x"
type textarea "Job for Eloy"
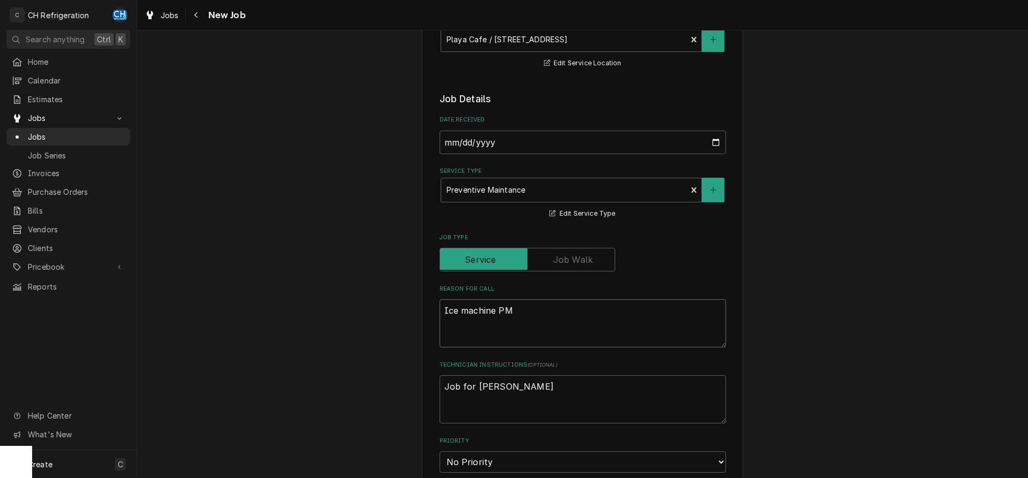
click at [443, 323] on textarea "Ice machine PM" at bounding box center [583, 323] width 287 height 48
type textarea "x"
type textarea "Ice machine PM"
type textarea "x"
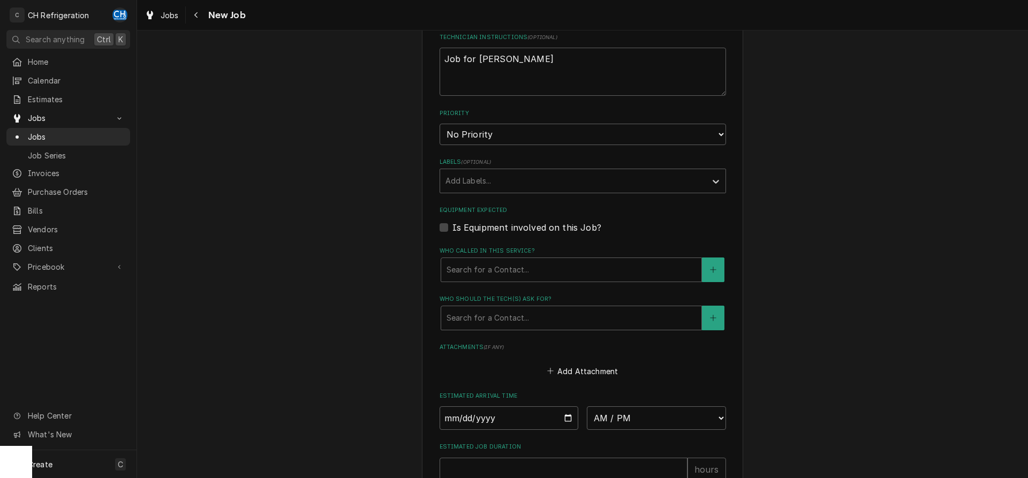
scroll to position [546, 0]
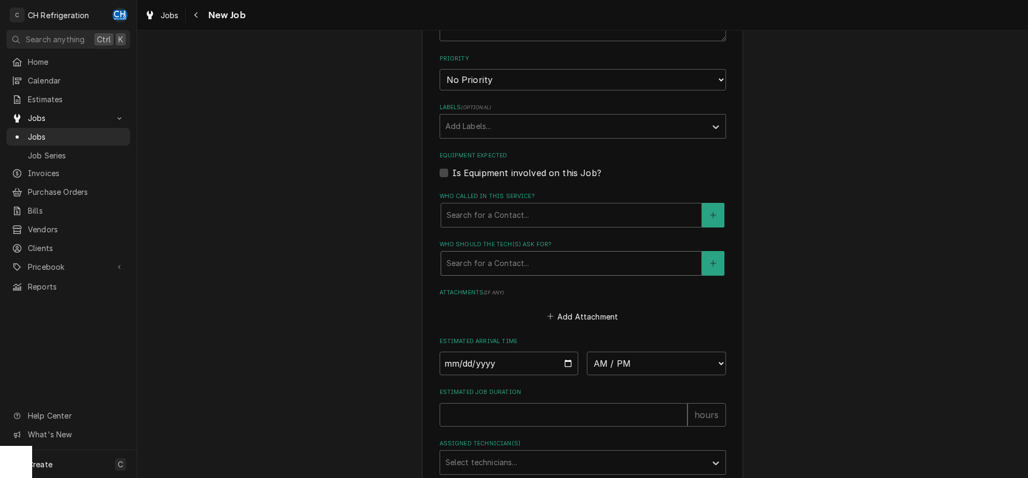
type textarea "Ice machine PM"
click at [484, 274] on div "Search for a Contact..." at bounding box center [571, 264] width 260 height 24
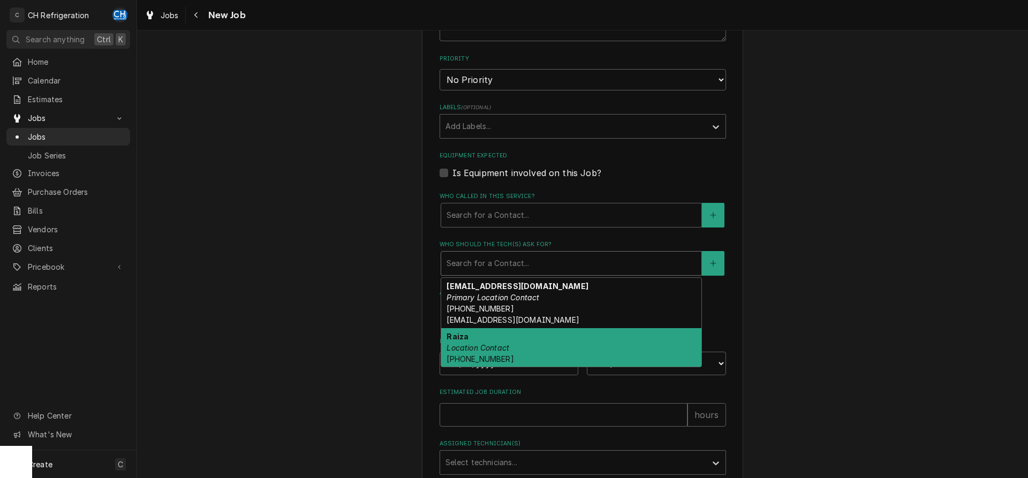
click at [494, 337] on div "Raiza Location Contact (424) 245-9381" at bounding box center [571, 347] width 260 height 39
type textarea "x"
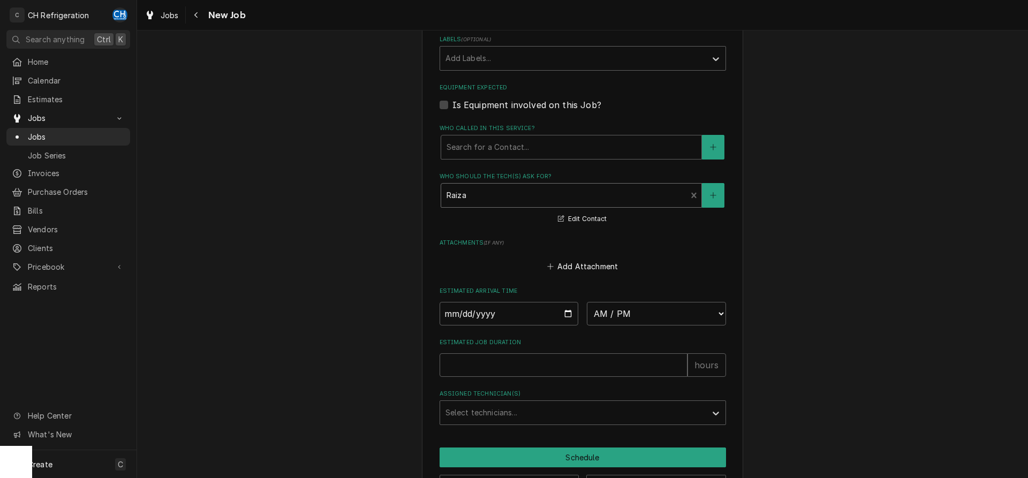
scroll to position [653, 0]
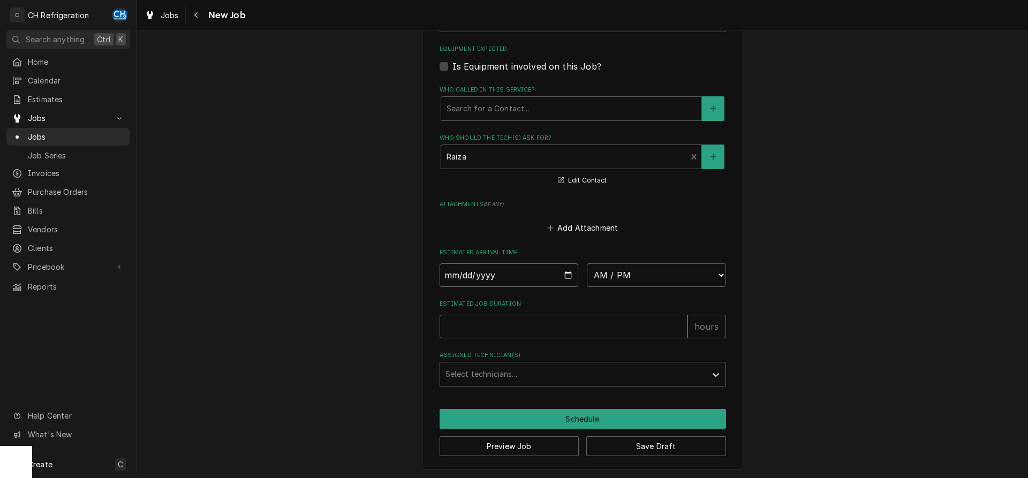
click at [569, 272] on input "Date" at bounding box center [509, 276] width 139 height 24
type input "2025-10-06"
click at [587, 264] on select "AM / PM 6:00 AM 6:15 AM 6:30 AM 6:45 AM 7:00 AM 7:15 AM 7:30 AM 7:45 AM 8:00 AM…" at bounding box center [656, 276] width 139 height 24
type textarea "x"
select select "09:00:00"
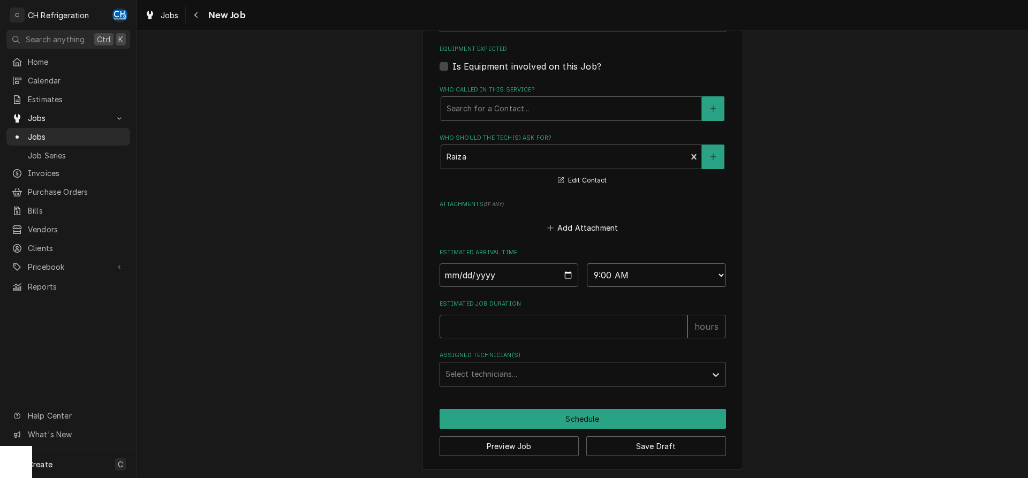
click option "9:00 AM" at bounding box center [0, 0] width 0 height 0
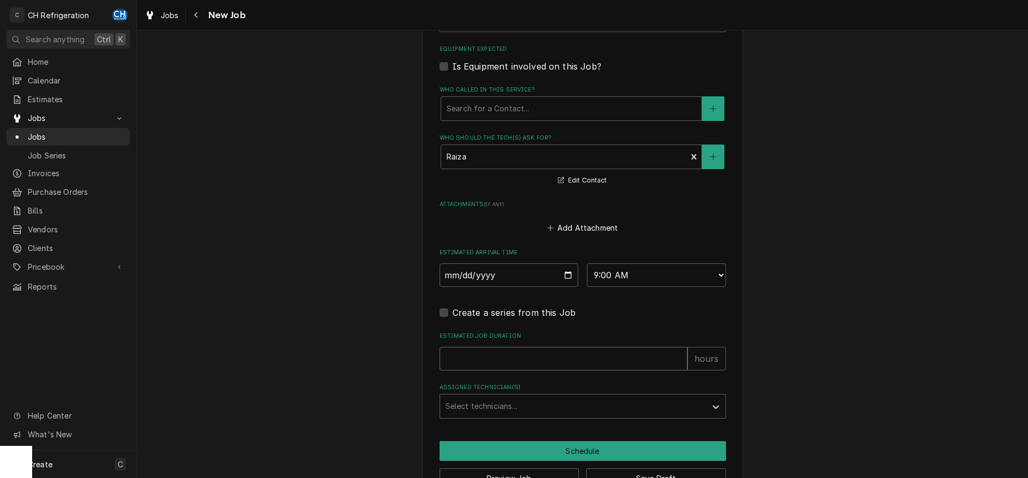
click at [572, 347] on input "Estimated Job Duration" at bounding box center [564, 359] width 248 height 24
type textarea "x"
type input "2"
type textarea "x"
type input "2"
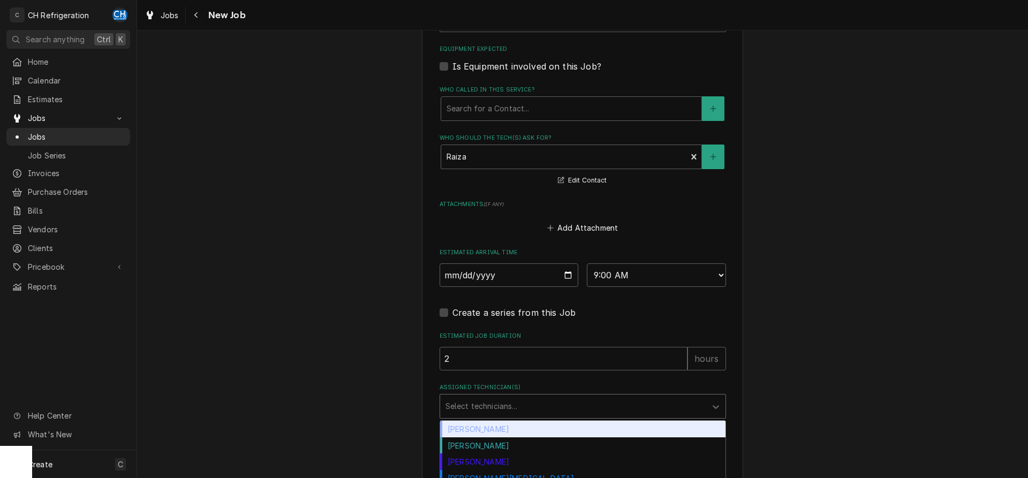
drag, startPoint x: 541, startPoint y: 404, endPoint x: 549, endPoint y: 401, distance: 8.2
click at [542, 404] on div "Assigned Technician(s)" at bounding box center [574, 406] width 256 height 19
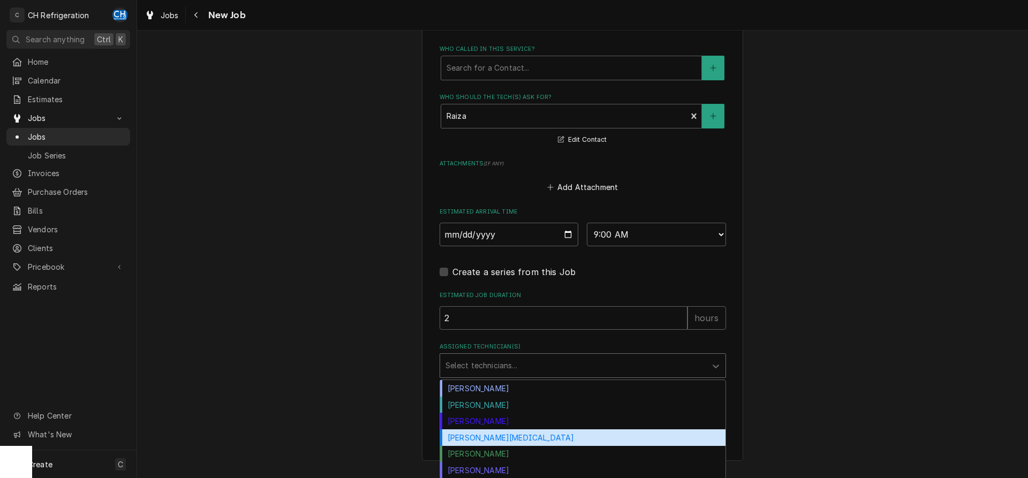
click at [491, 439] on div "[PERSON_NAME][MEDICAL_DATA]" at bounding box center [583, 438] width 286 height 17
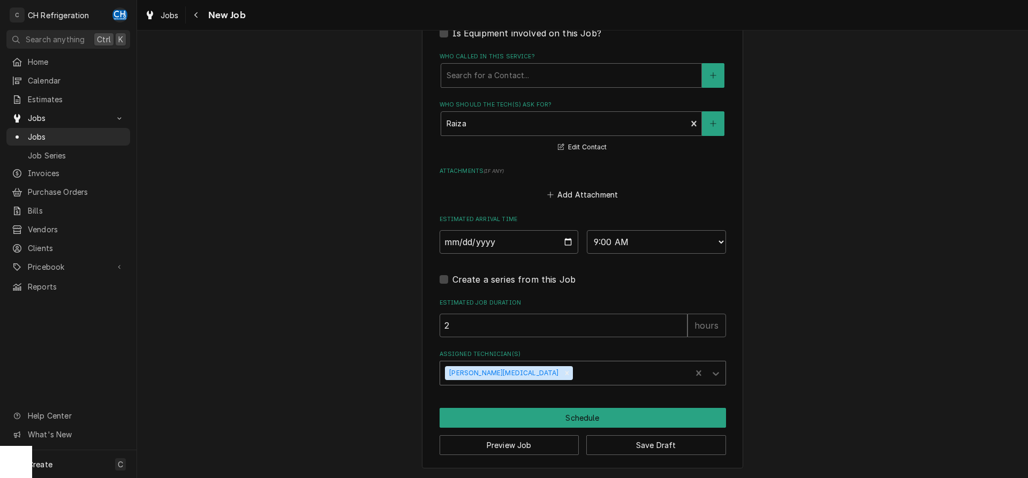
scroll to position [685, 0]
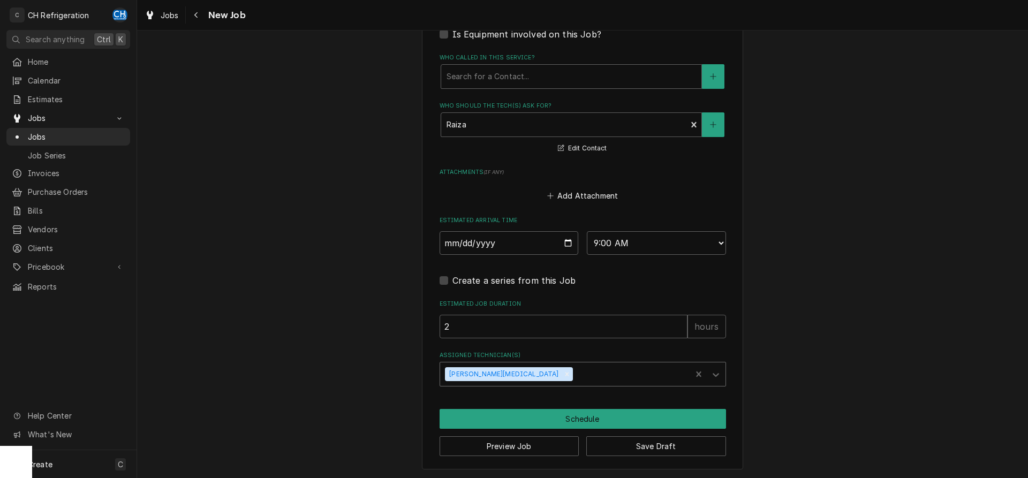
click at [575, 367] on div "Assigned Technician(s)" at bounding box center [630, 374] width 111 height 19
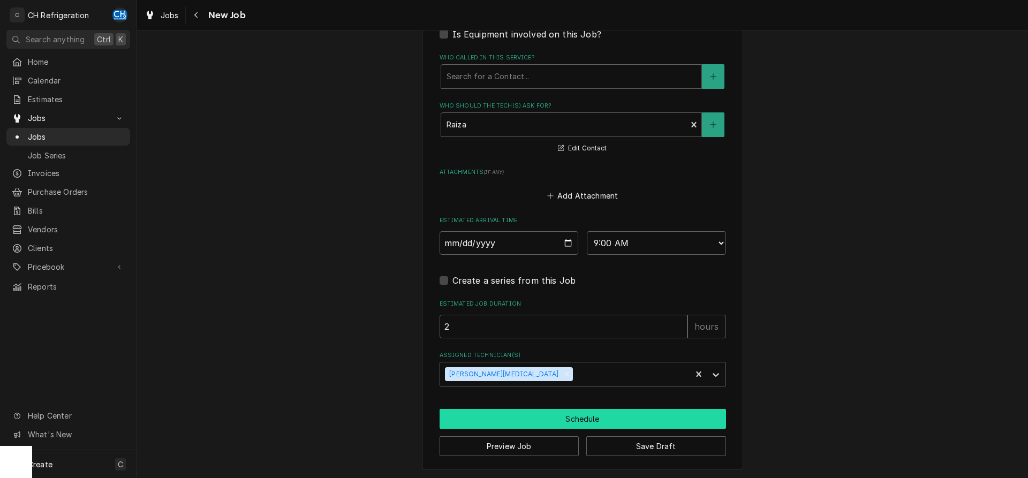
drag, startPoint x: 555, startPoint y: 410, endPoint x: 779, endPoint y: 289, distance: 254.1
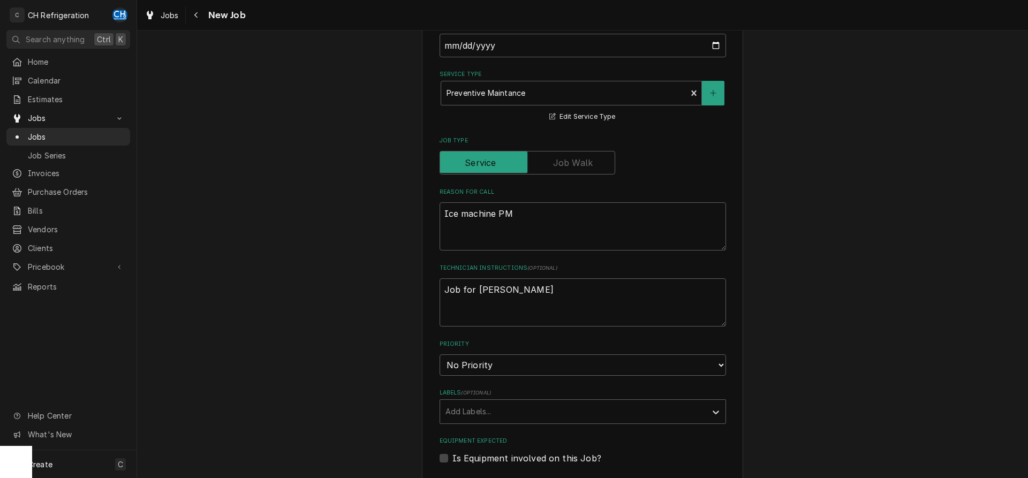
scroll to position [193, 0]
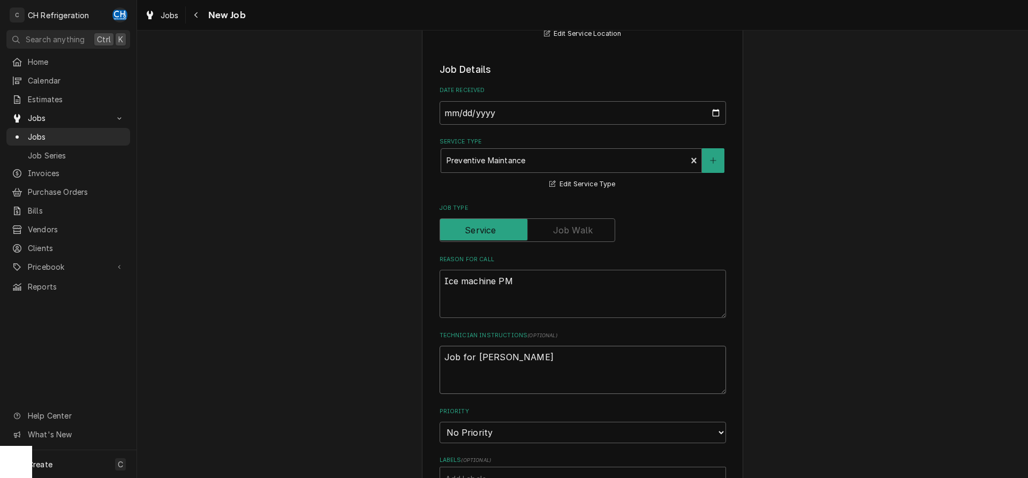
click at [504, 357] on textarea "Job for Eloy" at bounding box center [583, 370] width 287 height 48
type textarea "x"
type textarea "Job for Eloy an"
type textarea "x"
type textarea "Job for Eloy and"
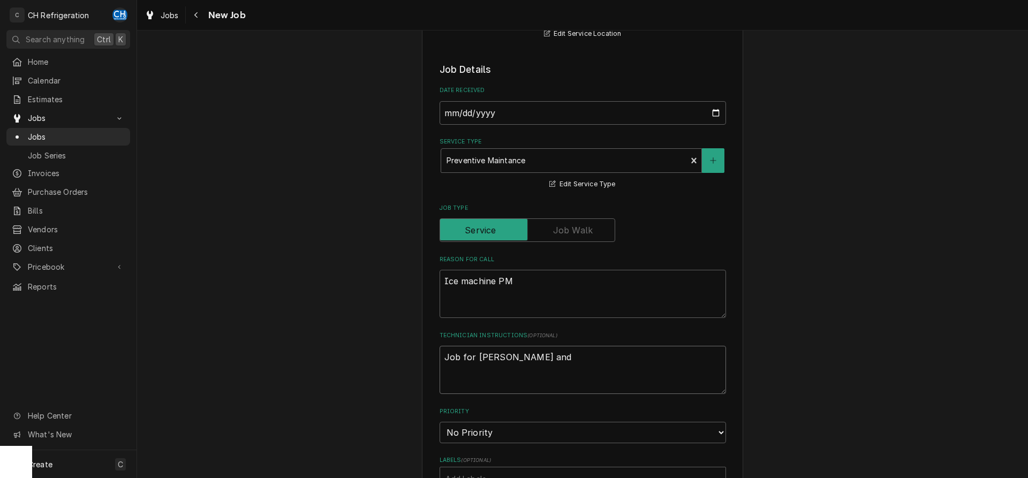
type textarea "x"
type textarea "Job for Eloy and"
type textarea "x"
type textarea "Job for Eloy and M"
type textarea "x"
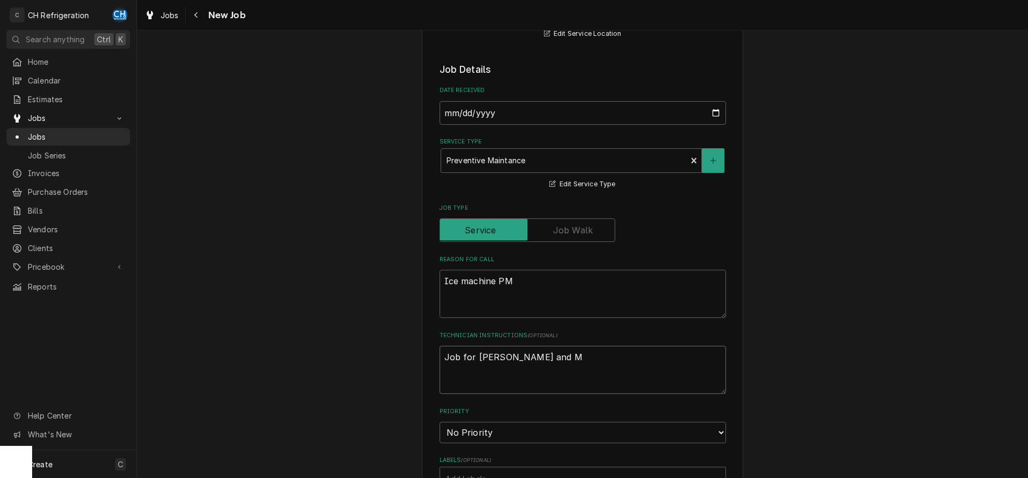
type textarea "Job for Eloy and Mo"
type textarea "x"
type textarea "Job for Eloy and Moi"
type textarea "x"
type textarea "Job for Eloy and Mois"
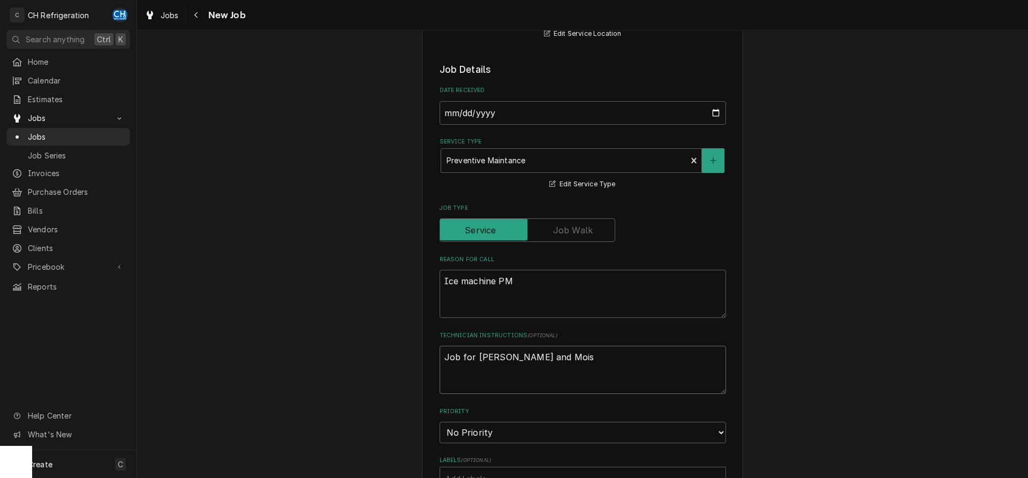
type textarea "x"
type textarea "Job for Eloy and Moise"
type textarea "x"
type textarea "Job for Eloy and Moises"
type textarea "x"
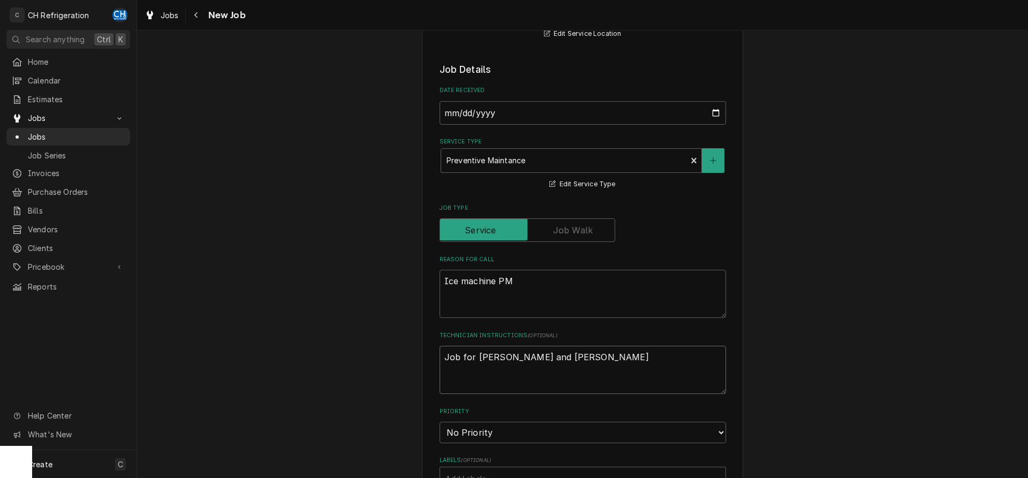
type textarea "Job for Eloy and Moises"
type textarea "x"
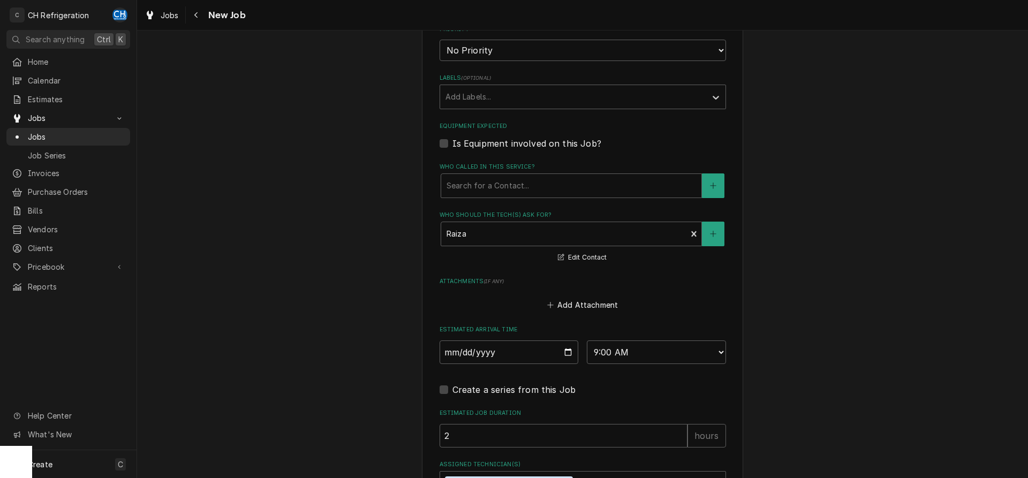
scroll to position [685, 0]
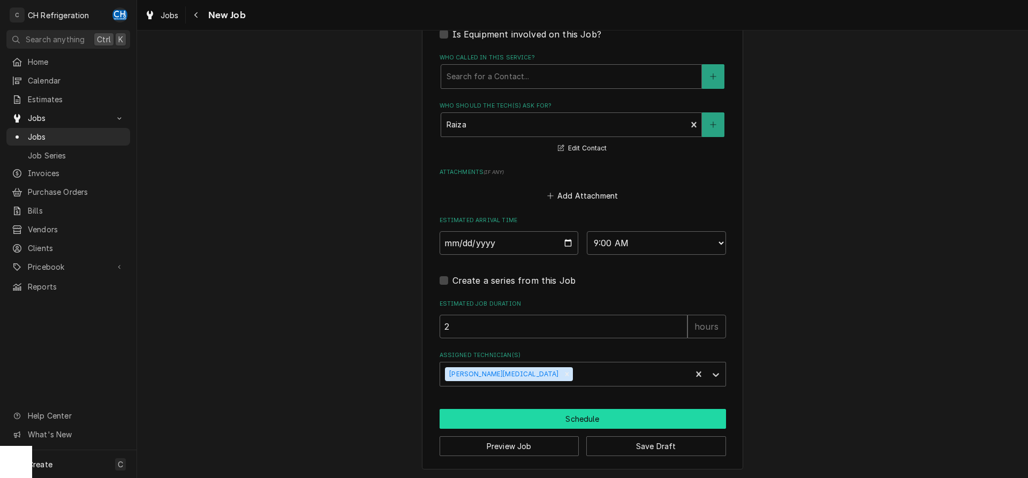
type textarea "Job for Eloy and Moises"
click at [556, 415] on button "Schedule" at bounding box center [583, 419] width 287 height 20
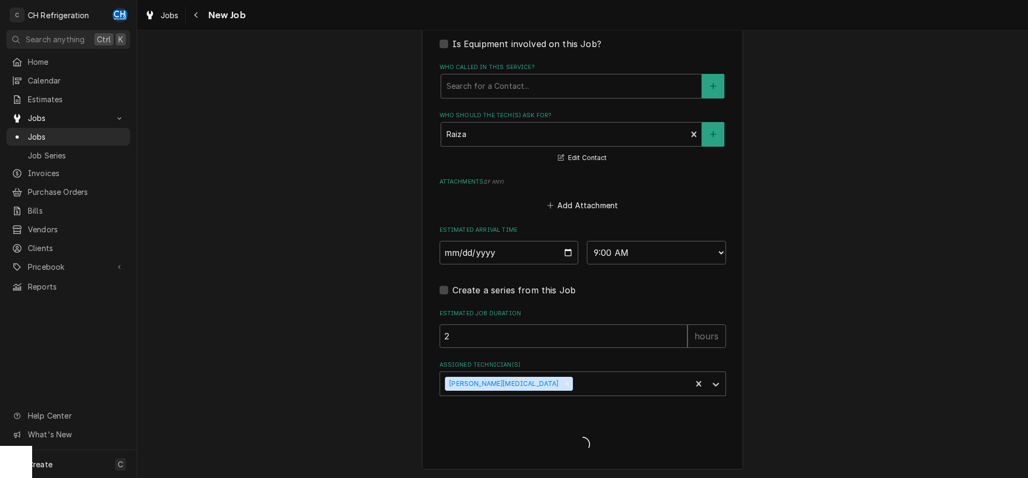
type textarea "x"
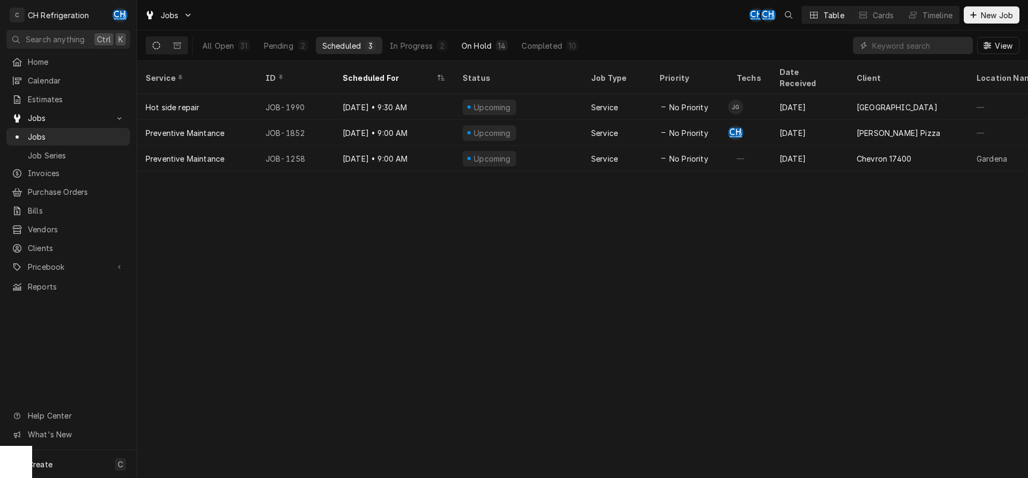
click at [485, 51] on button "On Hold 14" at bounding box center [484, 45] width 59 height 17
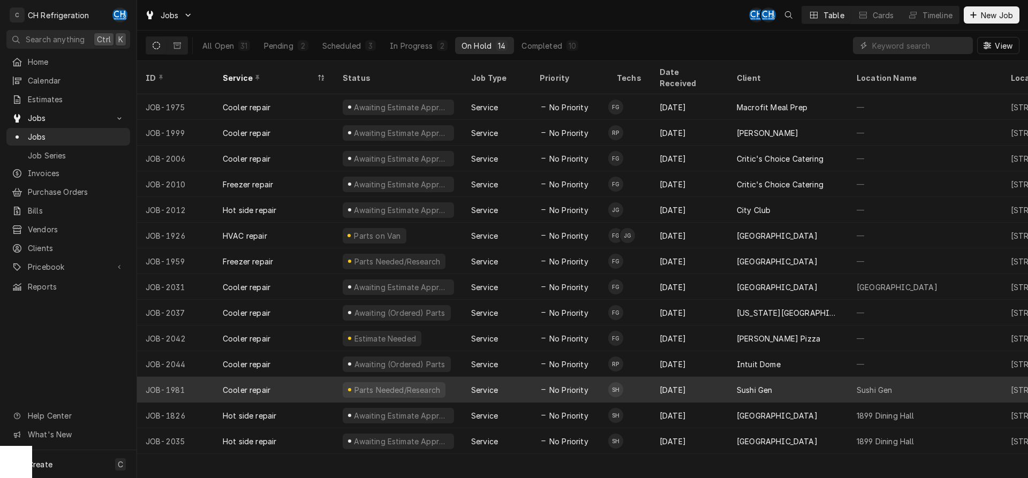
click at [688, 377] on div "Sep 20" at bounding box center [689, 390] width 77 height 26
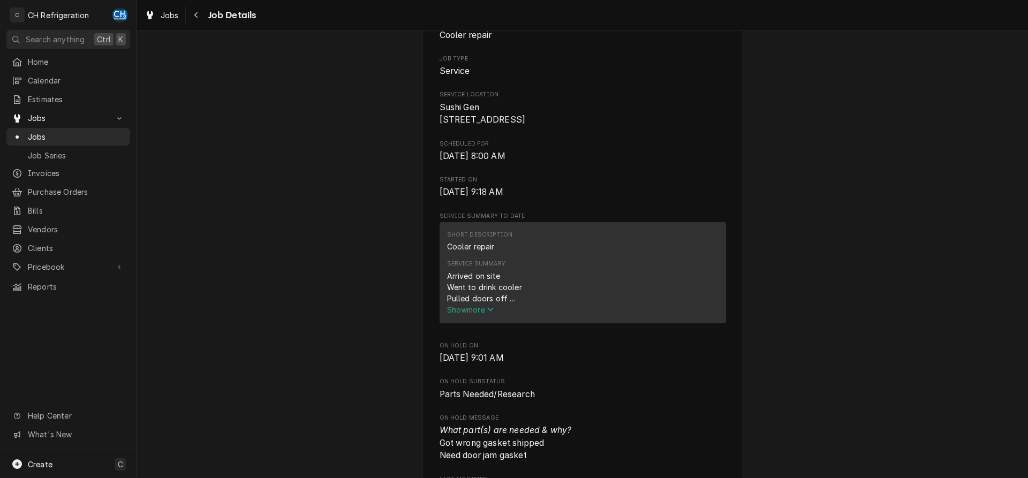
scroll to position [219, 0]
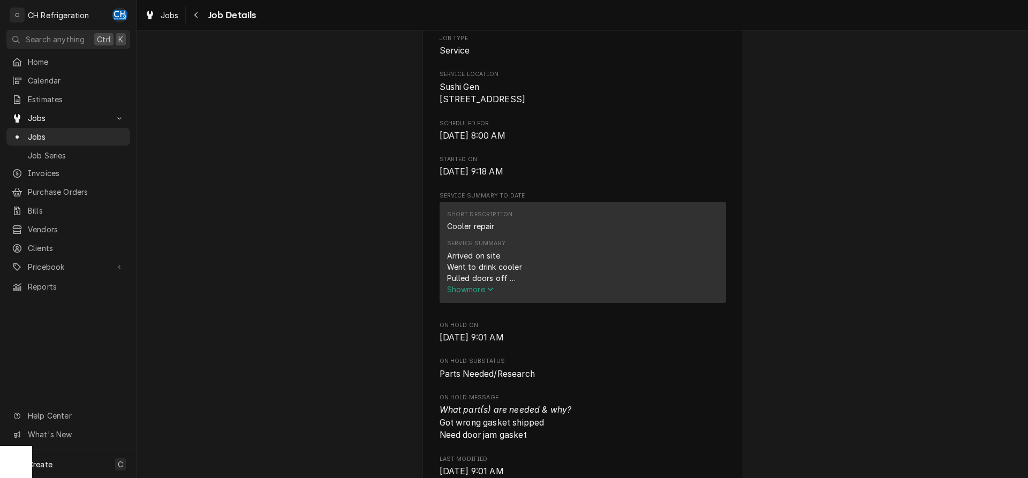
click at [469, 294] on span "Show more" at bounding box center [470, 289] width 47 height 9
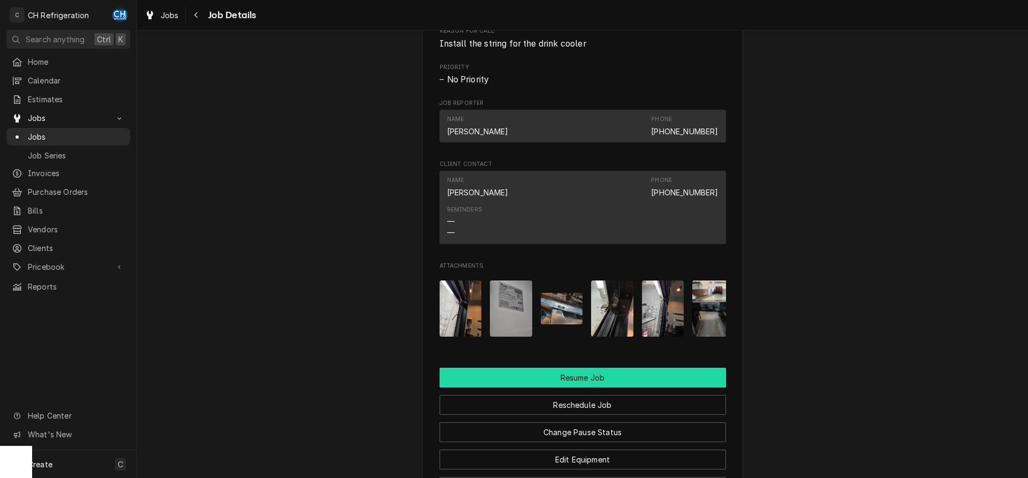
scroll to position [1311, 0]
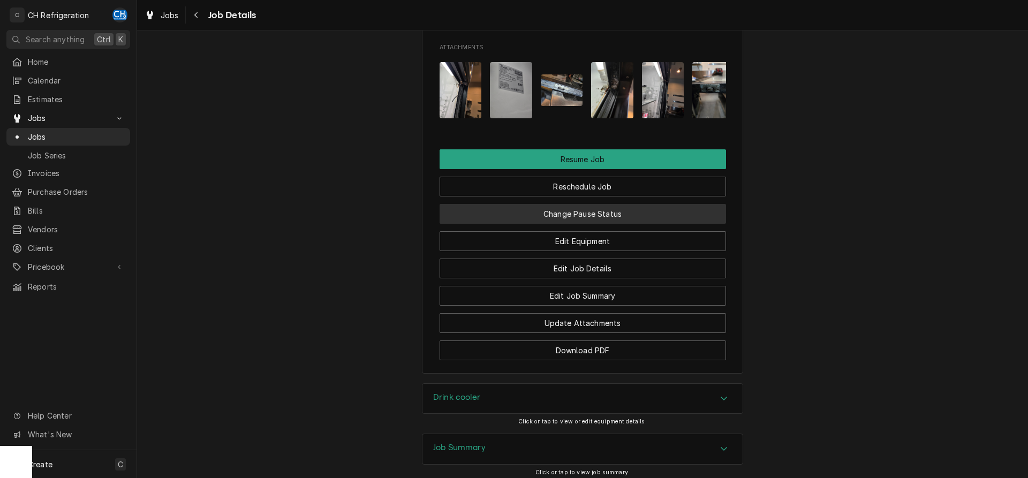
click at [614, 219] on button "Change Pause Status" at bounding box center [583, 214] width 287 height 20
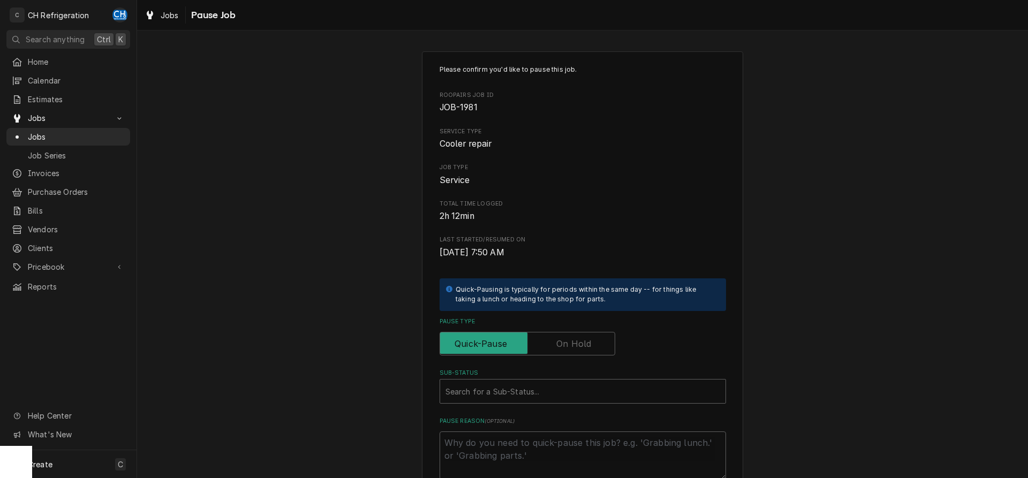
click at [596, 329] on div "Pause Type" at bounding box center [583, 337] width 287 height 38
click at [600, 341] on input "Pause Type" at bounding box center [528, 344] width 166 height 24
checkbox input "true"
click at [573, 377] on label "Sub-Status" at bounding box center [583, 373] width 287 height 9
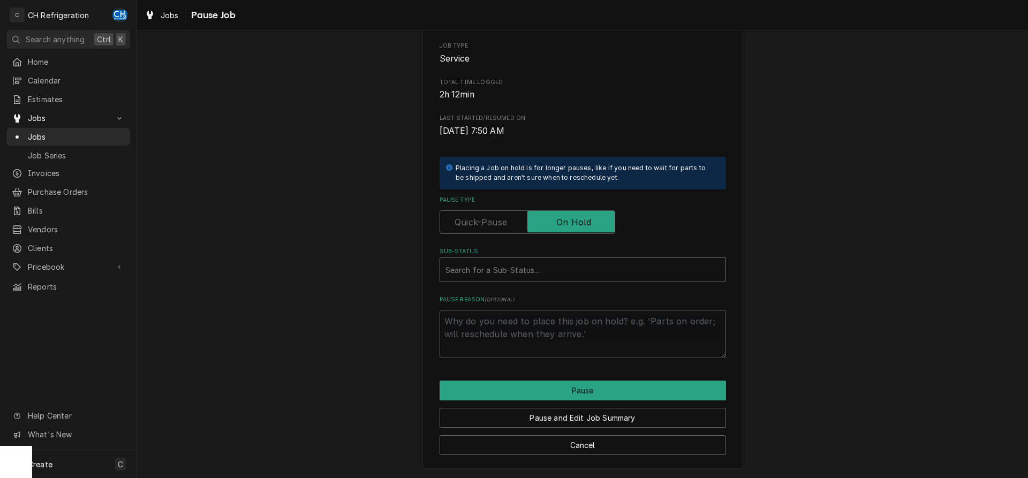
click at [573, 271] on div "Sub-Status" at bounding box center [583, 269] width 275 height 19
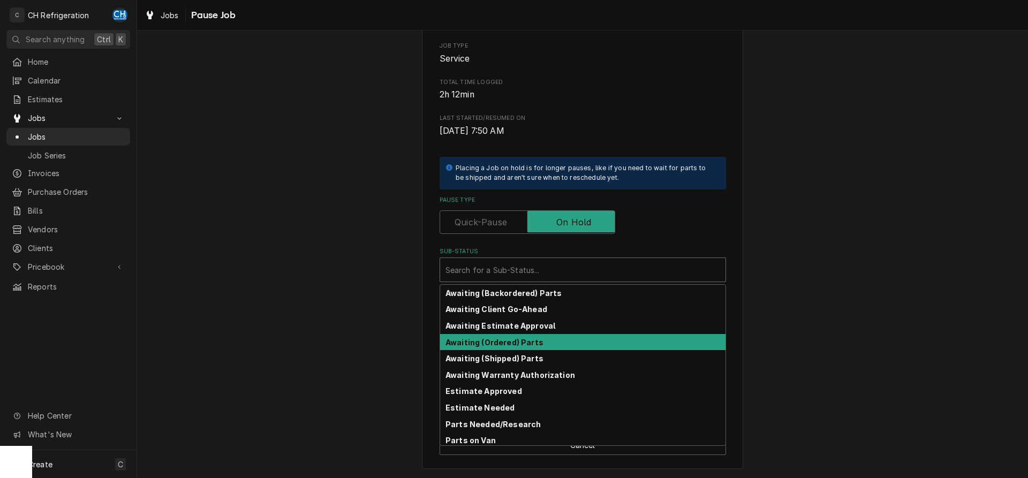
click at [537, 339] on strong "Awaiting (Ordered) Parts" at bounding box center [495, 342] width 98 height 9
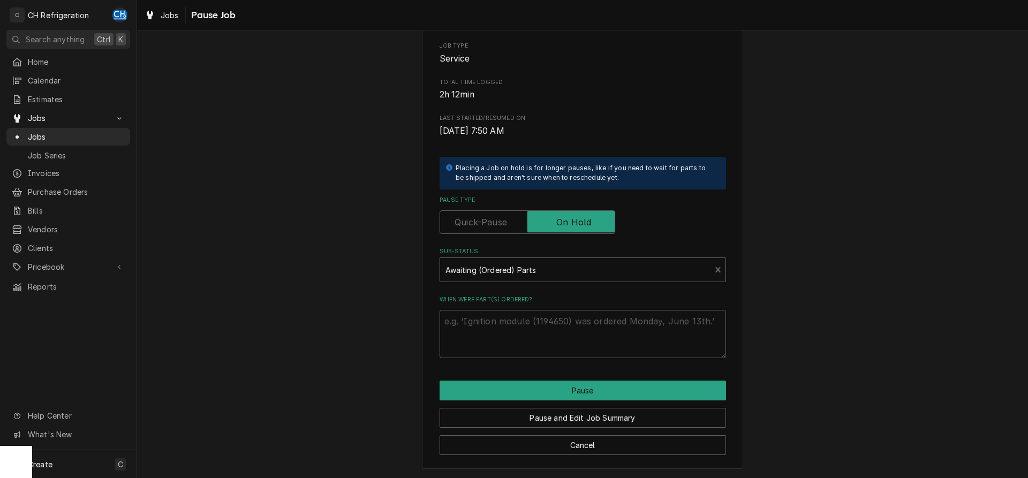
scroll to position [109, 0]
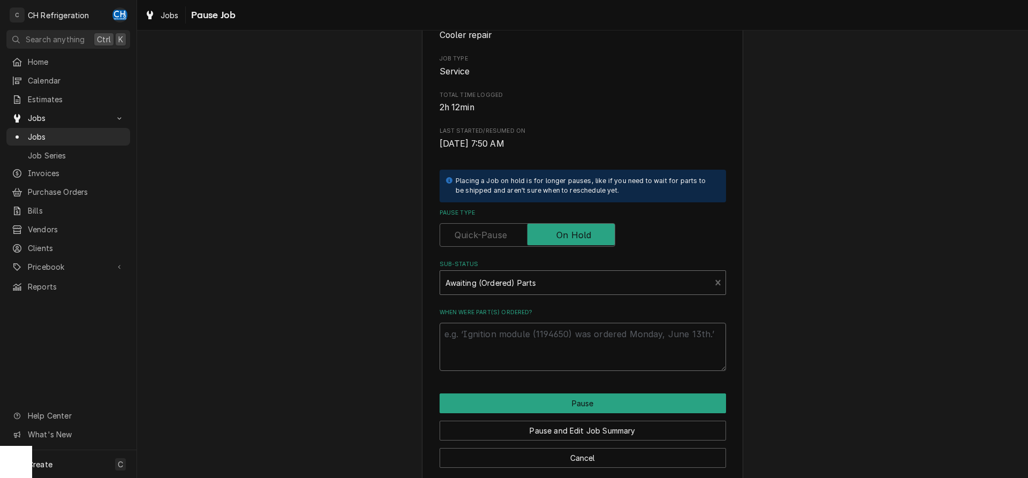
click at [539, 357] on textarea "When were part(s) ordered?" at bounding box center [583, 347] width 287 height 48
type textarea "x"
type textarea "g"
type textarea "x"
type textarea "ga"
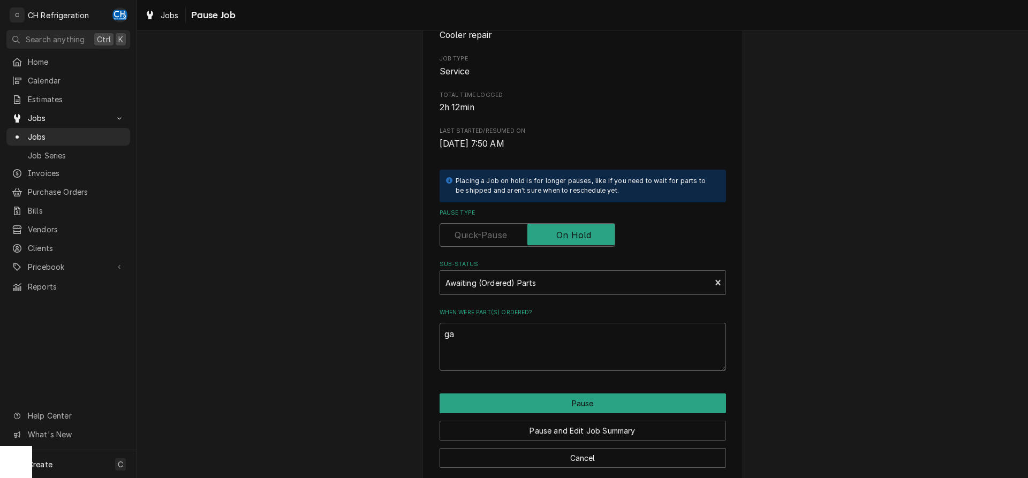
type textarea "x"
type textarea "gas"
type textarea "x"
type textarea "gask"
type textarea "x"
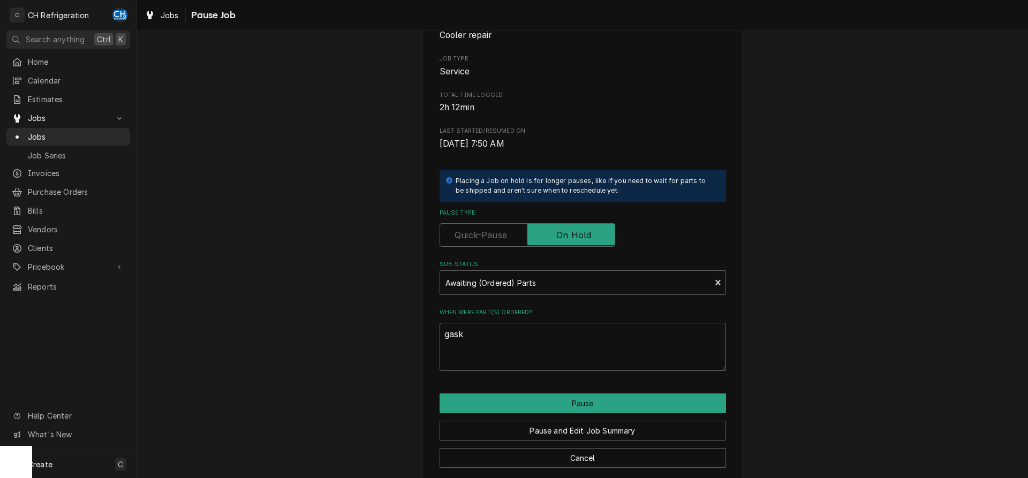
type textarea "[PERSON_NAME]"
type textarea "x"
type textarea "gasket"
click at [549, 399] on button "Pause" at bounding box center [583, 404] width 287 height 20
type textarea "x"
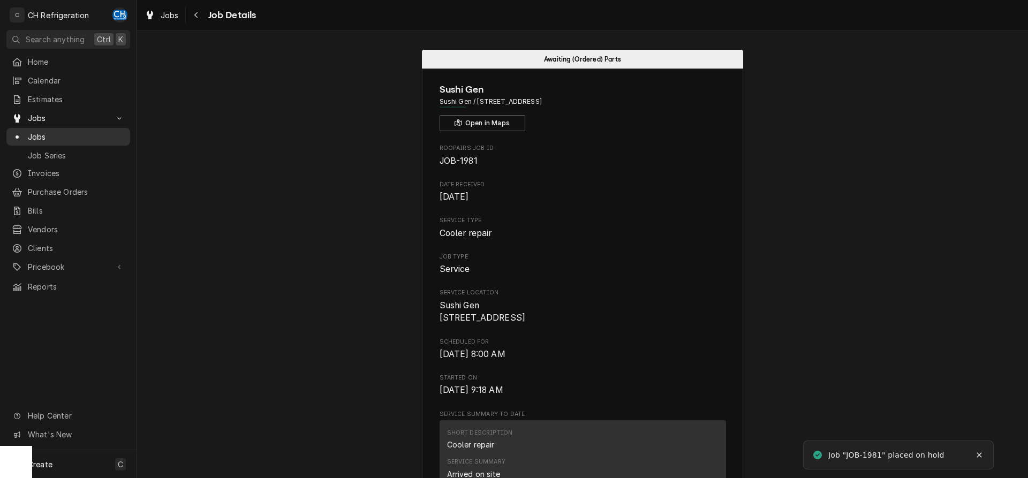
click at [18, 132] on div "Dynamic Content Wrapper" at bounding box center [17, 137] width 11 height 11
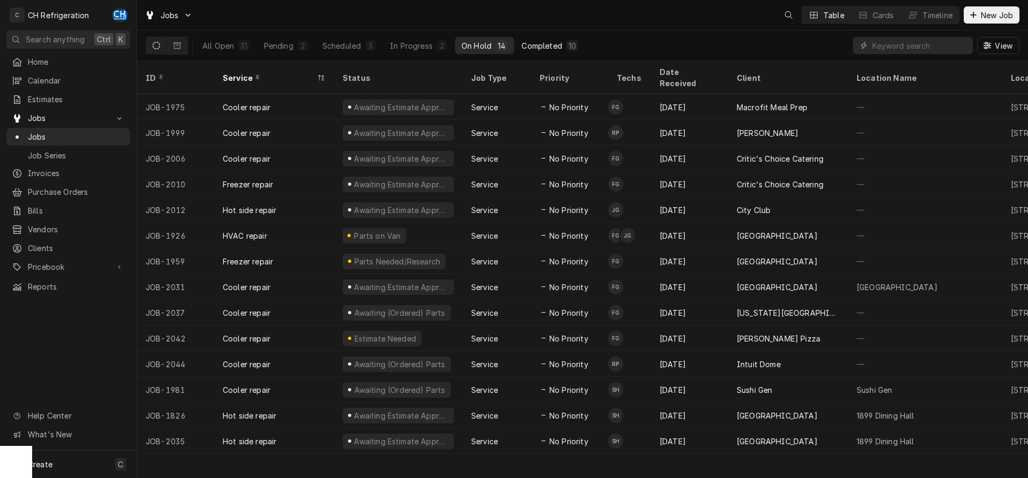
click at [565, 51] on button "Completed 10" at bounding box center [550, 45] width 70 height 17
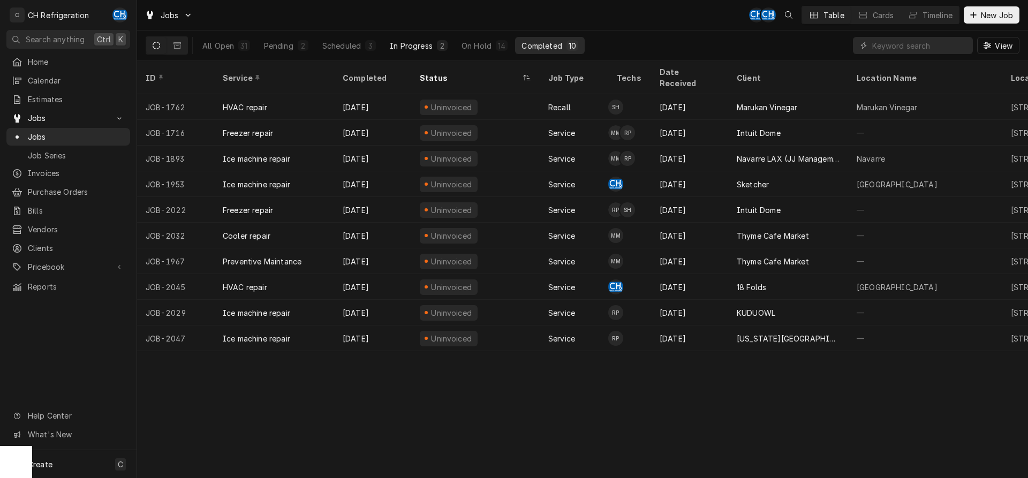
click at [438, 47] on div "2" at bounding box center [442, 45] width 11 height 11
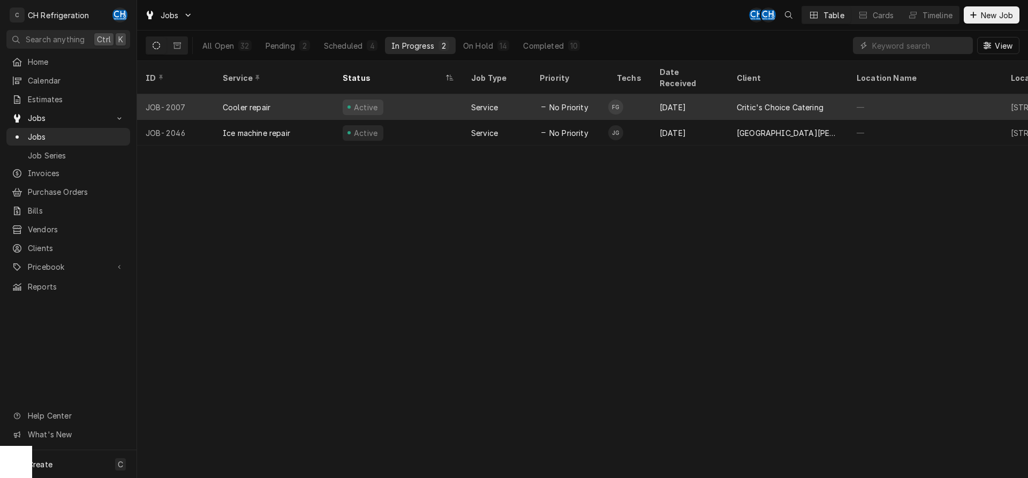
click at [484, 94] on div "Service" at bounding box center [497, 107] width 69 height 26
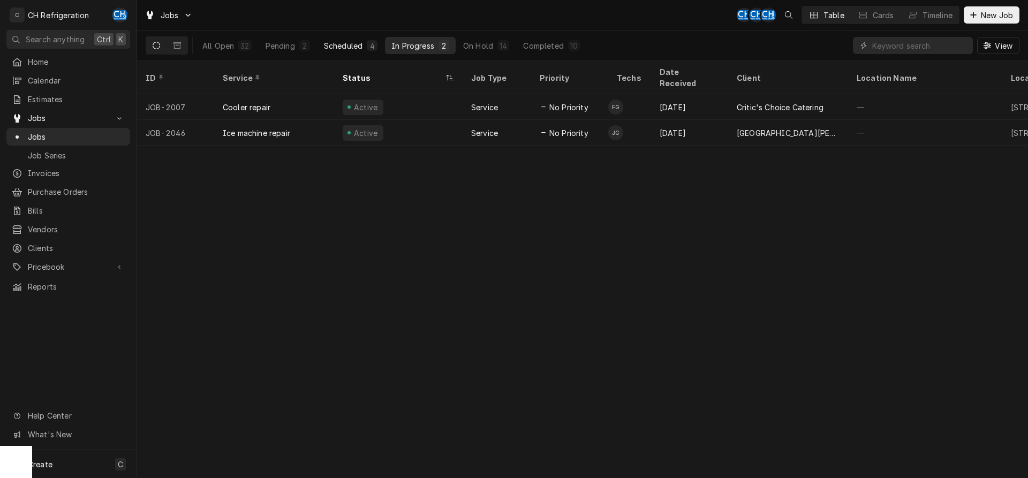
click at [328, 38] on button "Scheduled 4" at bounding box center [351, 45] width 66 height 17
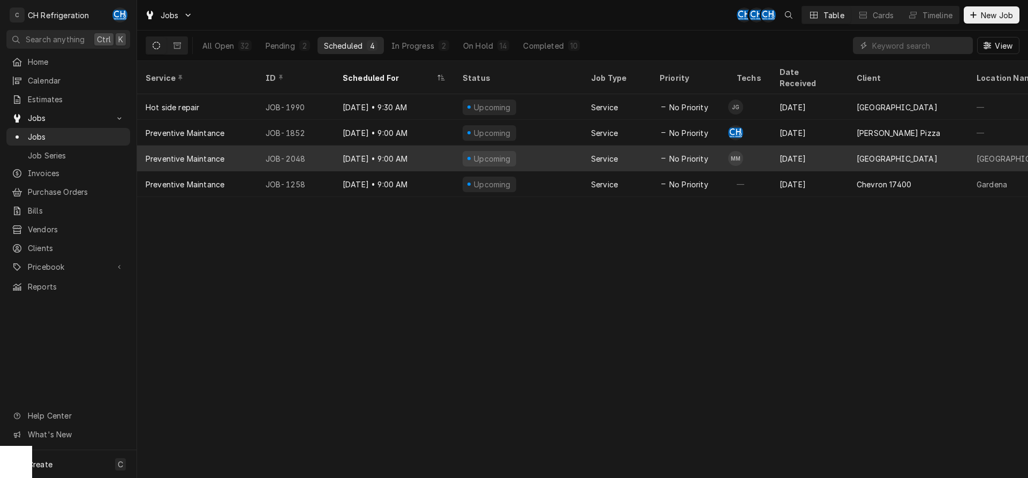
click at [651, 146] on div "No Priority" at bounding box center [689, 159] width 77 height 26
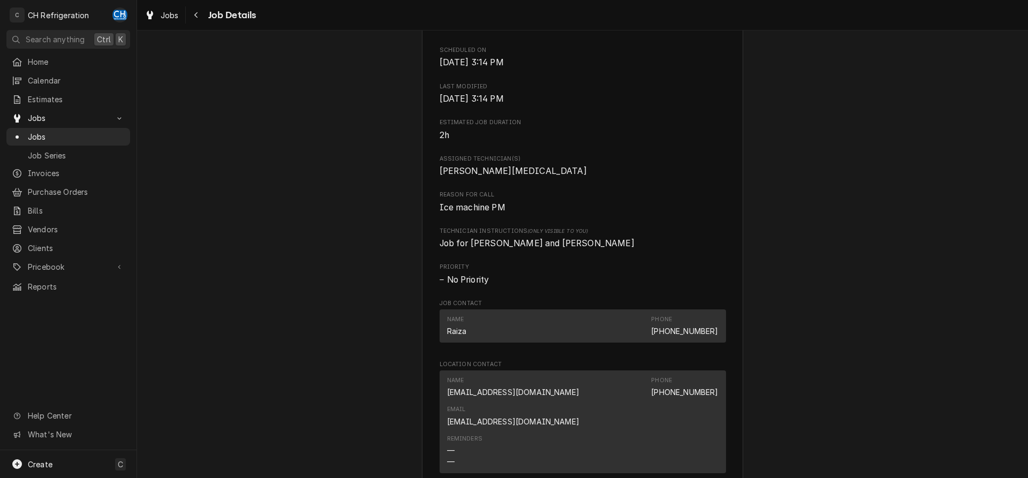
scroll to position [587, 0]
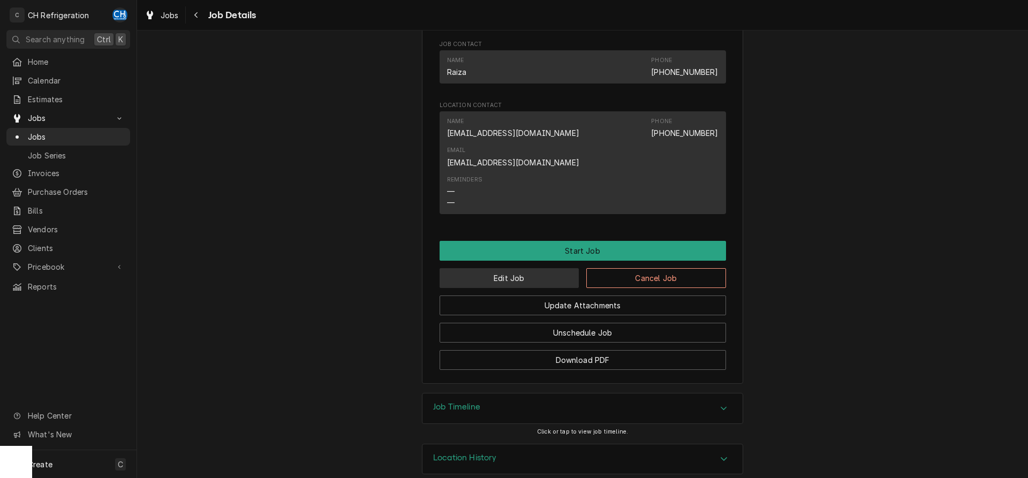
click at [508, 268] on button "Edit Job" at bounding box center [510, 278] width 140 height 20
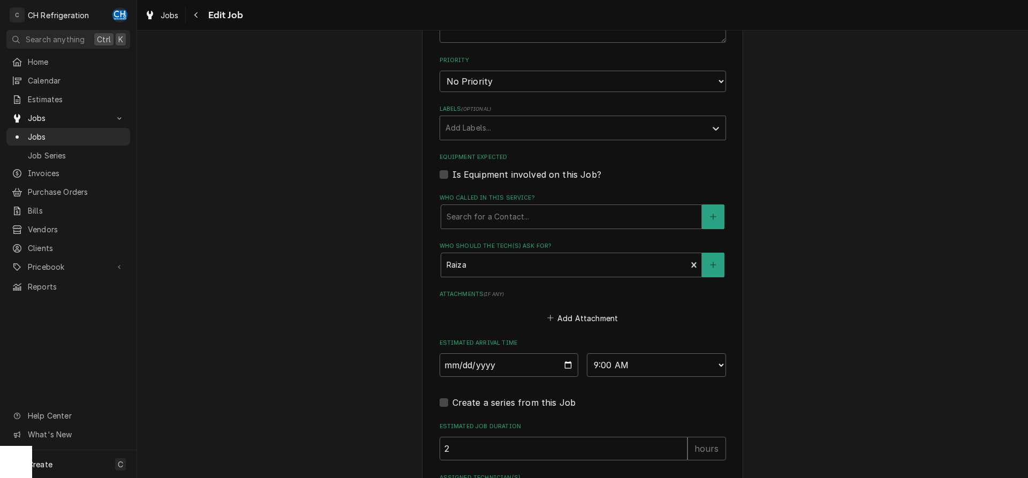
scroll to position [546, 0]
click at [587, 352] on select "AM / PM 6:00 AM 6:15 AM 6:30 AM 6:45 AM 7:00 AM 7:15 AM 7:30 AM 7:45 AM 8:00 AM…" at bounding box center [656, 364] width 139 height 24
select select "11:00:00"
click option "11:00 AM" at bounding box center [0, 0] width 0 height 0
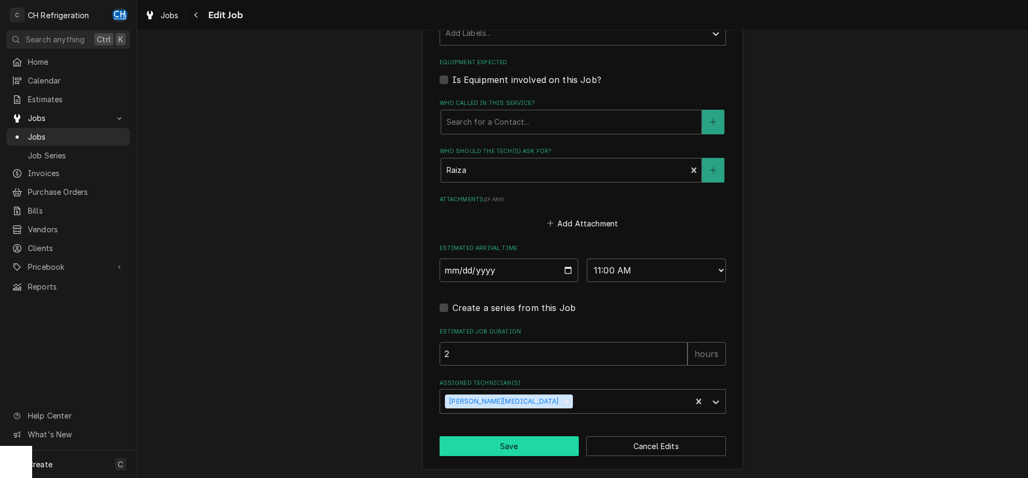
click at [535, 438] on button "Save" at bounding box center [510, 447] width 140 height 20
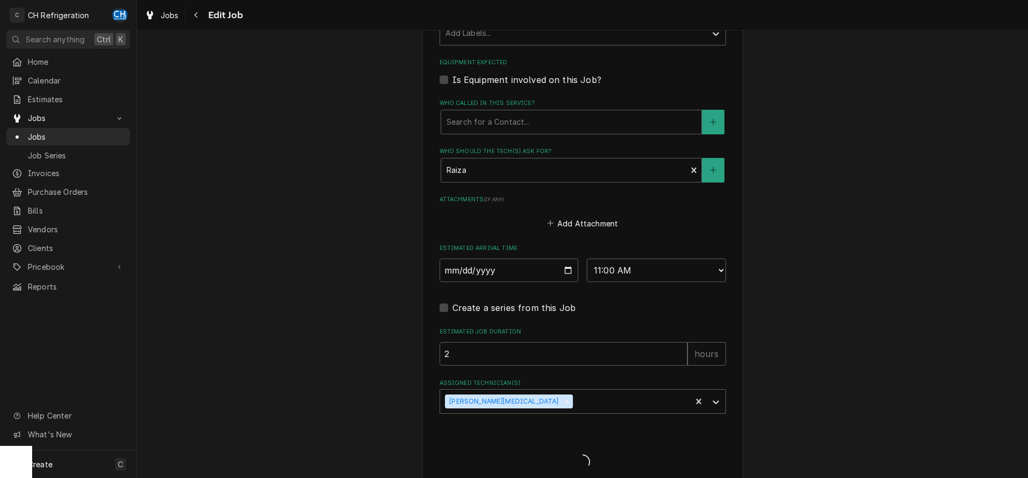
type textarea "x"
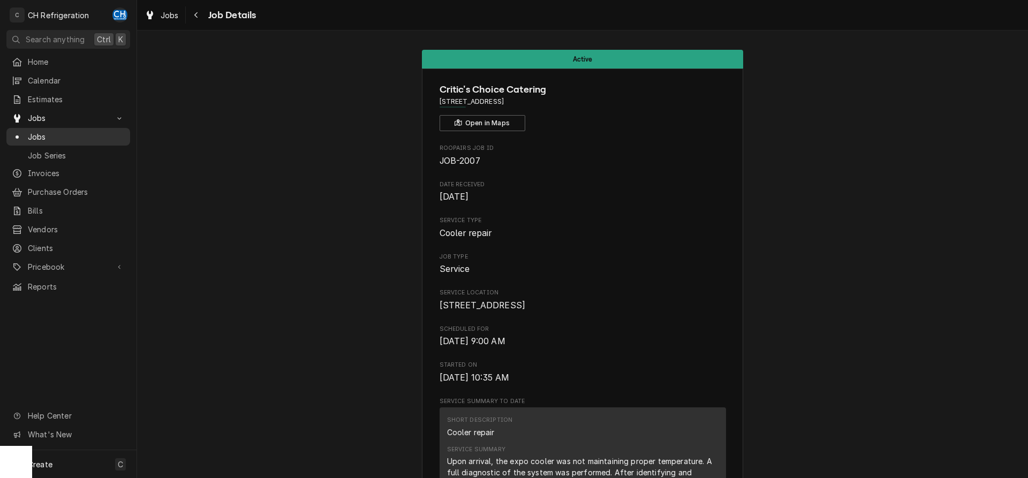
click at [69, 132] on span "Jobs" at bounding box center [76, 136] width 97 height 11
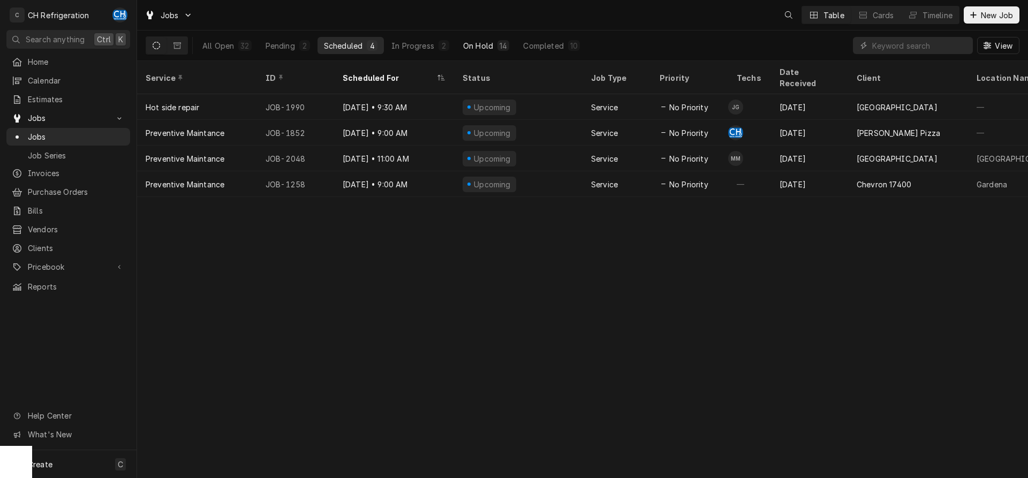
click at [512, 39] on button "On Hold 14" at bounding box center [486, 45] width 59 height 17
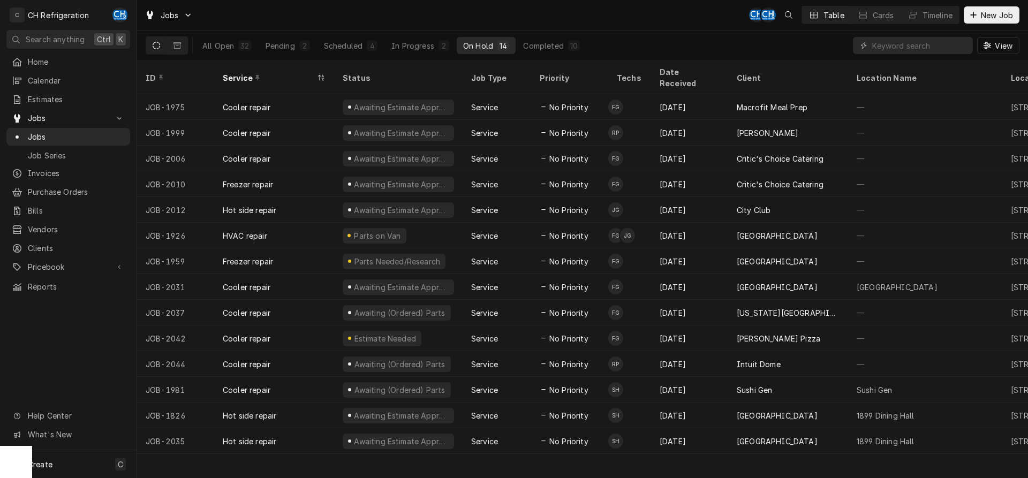
click at [478, 42] on div "On Hold" at bounding box center [478, 45] width 30 height 11
click at [339, 43] on div "Scheduled" at bounding box center [343, 45] width 39 height 11
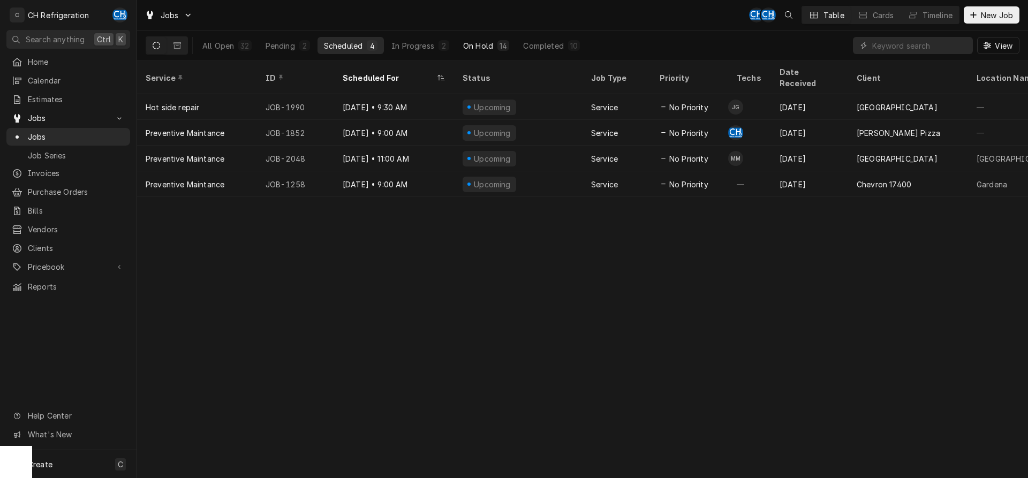
click at [502, 48] on div "14" at bounding box center [503, 45] width 7 height 11
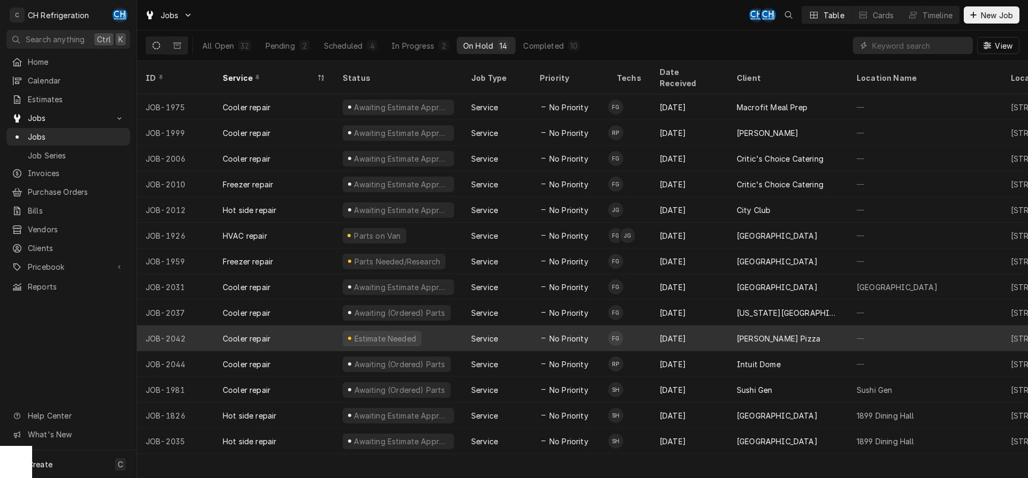
click at [628, 329] on td "FG" at bounding box center [630, 339] width 43 height 26
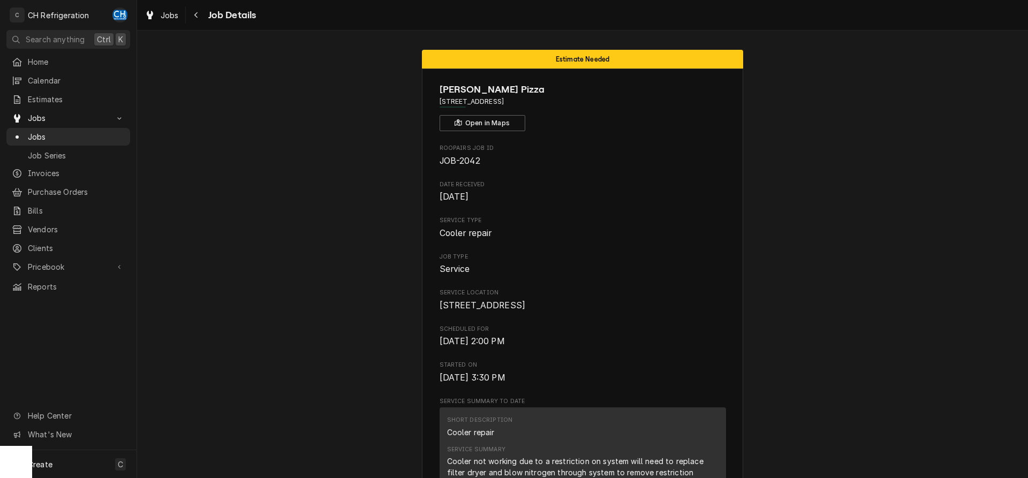
click at [49, 132] on span "Jobs" at bounding box center [76, 136] width 97 height 11
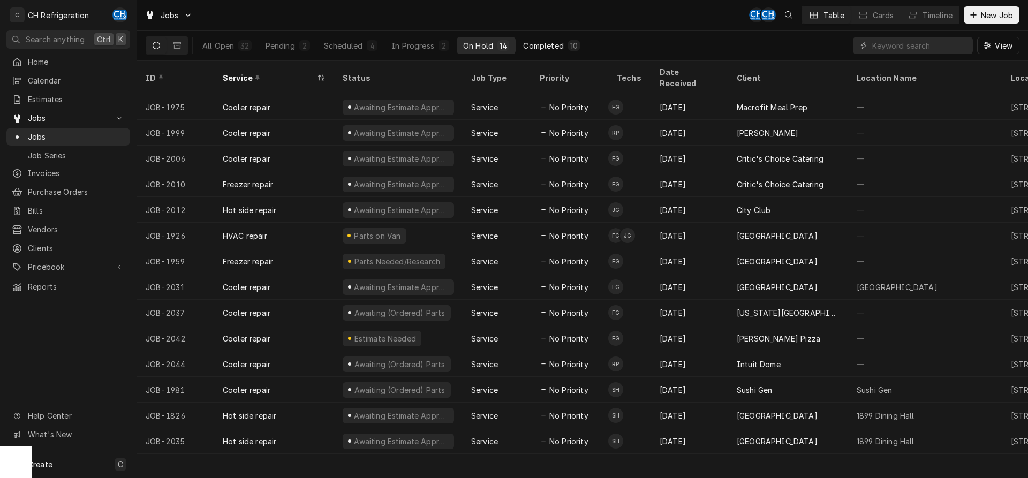
click at [546, 39] on button "Completed 10" at bounding box center [552, 45] width 70 height 17
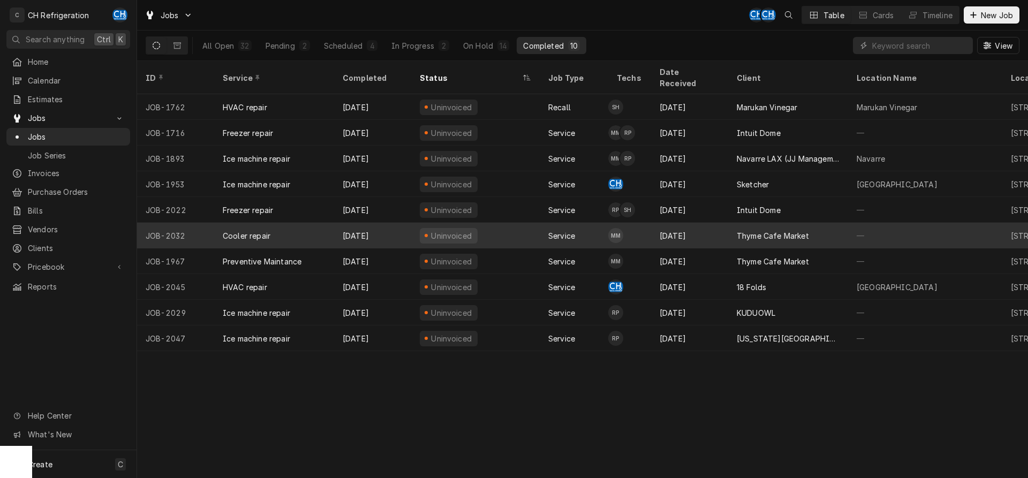
click at [754, 230] on div "Thyme Cafe Market" at bounding box center [773, 235] width 72 height 11
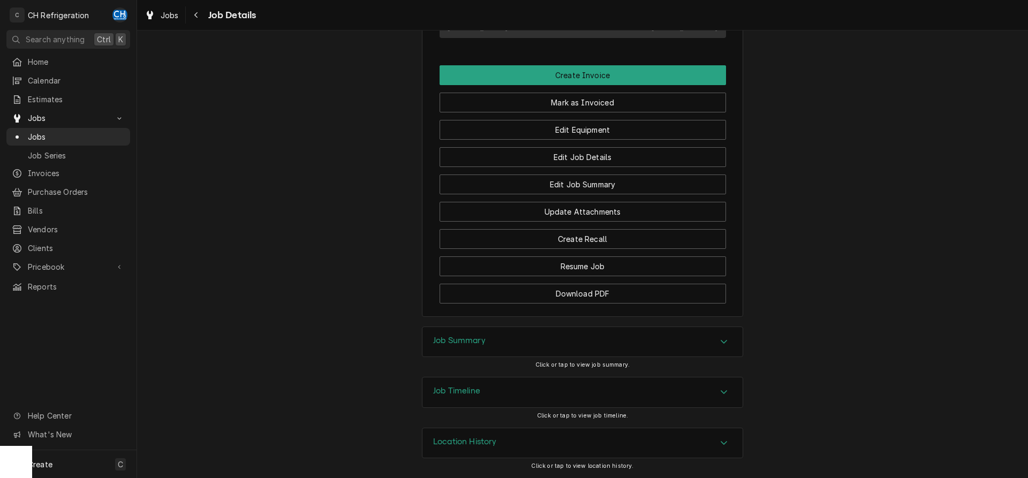
click at [492, 347] on div "Job Summary" at bounding box center [583, 342] width 320 height 30
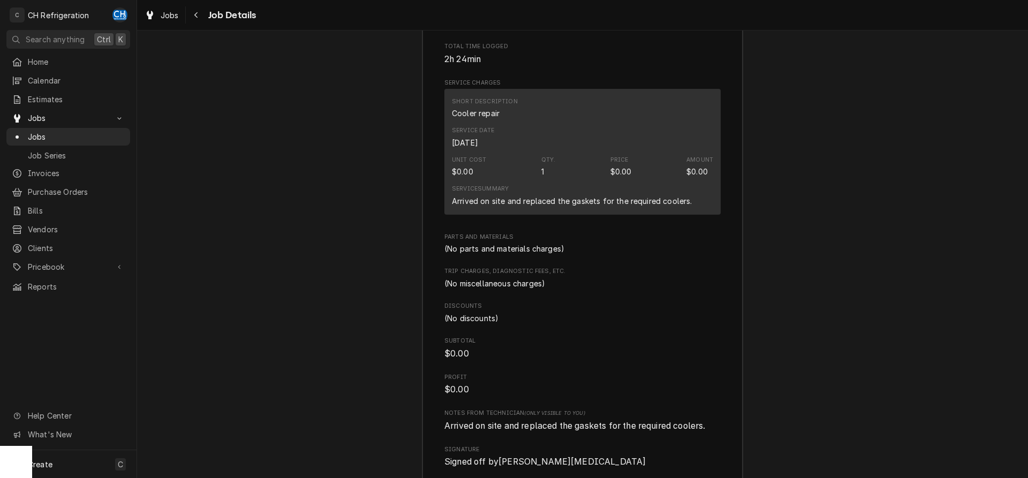
scroll to position [1070, 0]
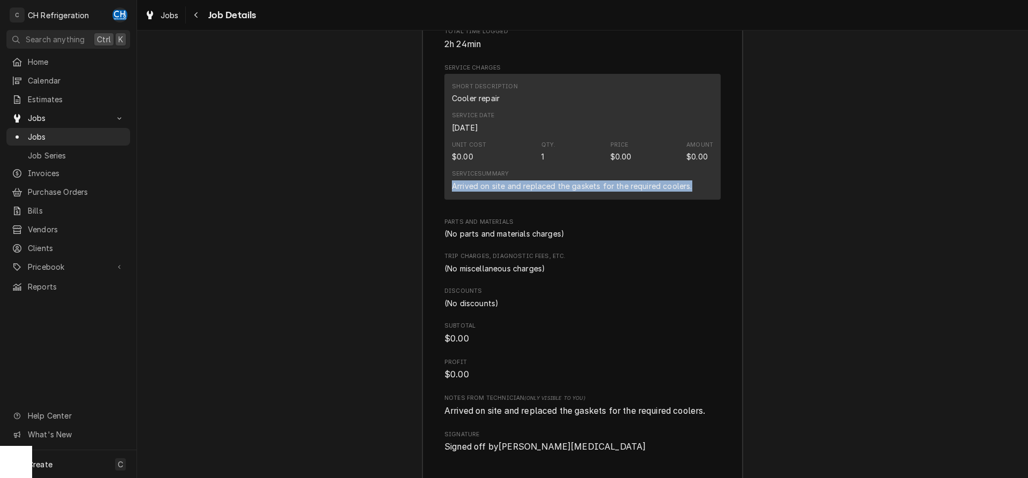
drag, startPoint x: 450, startPoint y: 194, endPoint x: 700, endPoint y: 200, distance: 249.7
click at [700, 200] on div "Short Description Cooler repair Service Date [DATE] Unit Cost $0.00 Qty. 1 Pric…" at bounding box center [583, 137] width 276 height 126
copy div "Arrived on site and replaced the gaskets for the required coolers."
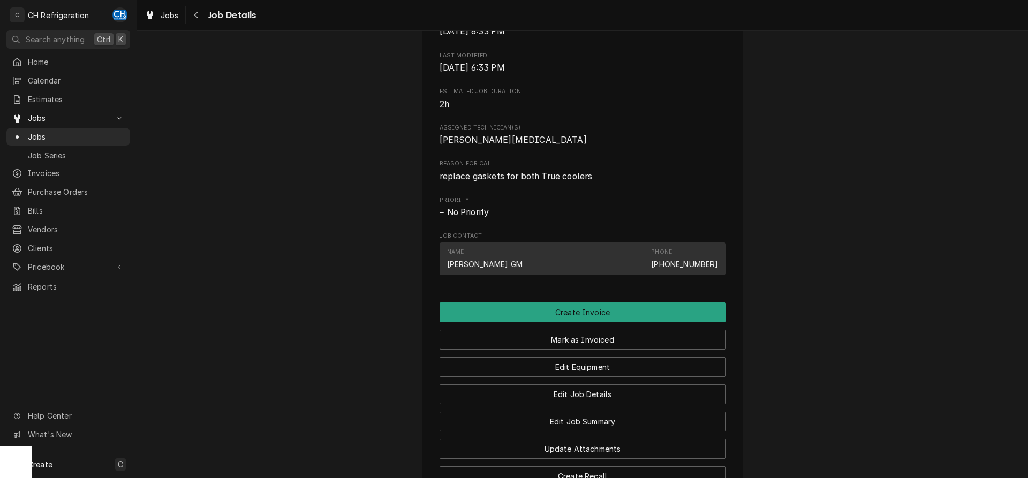
scroll to position [710, 0]
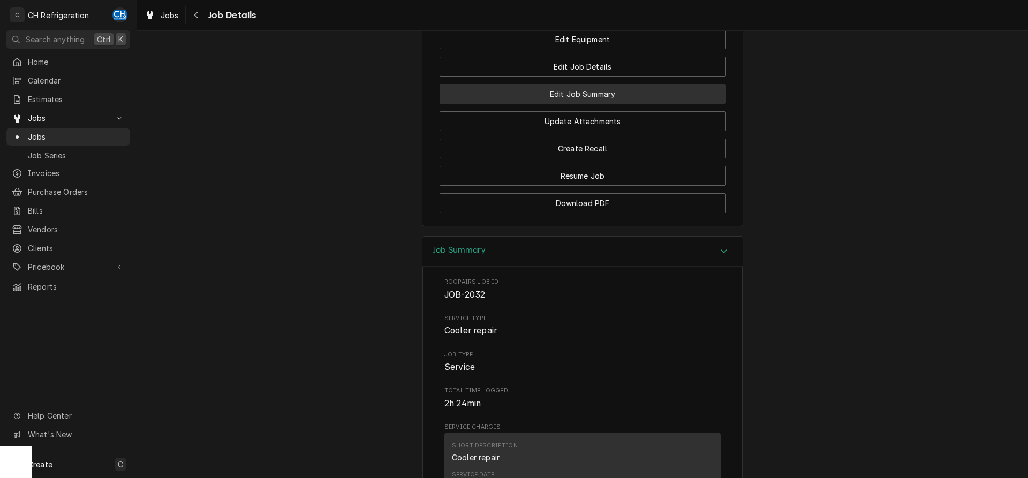
click at [592, 104] on button "Edit Job Summary" at bounding box center [583, 94] width 287 height 20
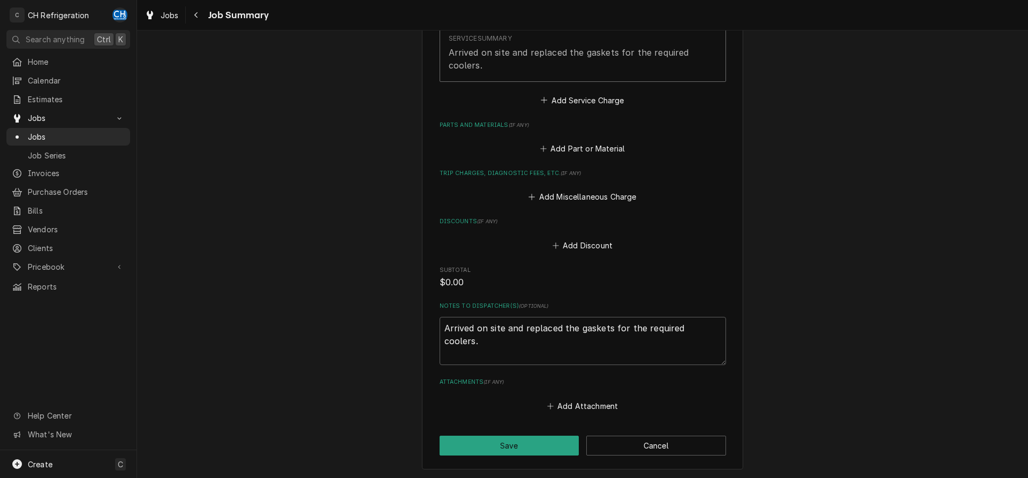
scroll to position [434, 0]
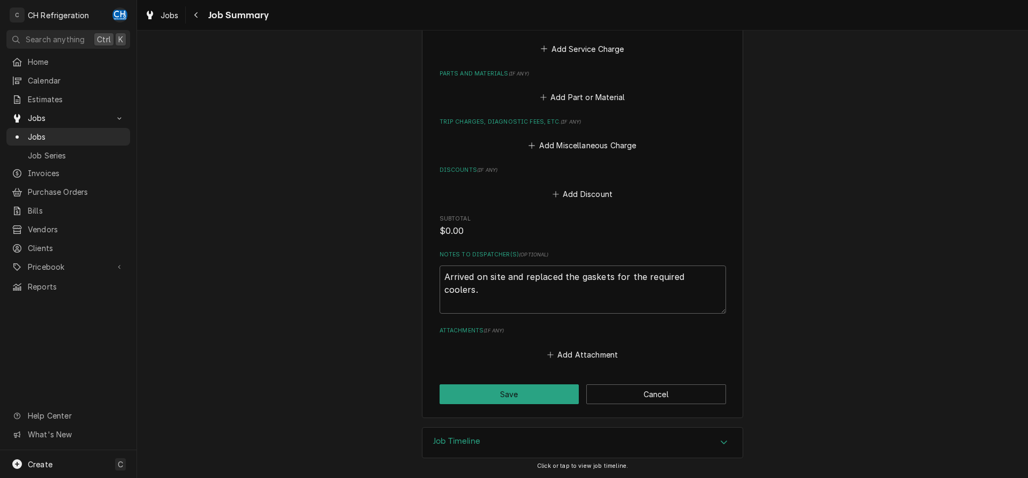
click at [730, 283] on div "Thyme Cafe Market 1630 Ocean Park Blvd, Santa Monica, CA 90405 Please provide a…" at bounding box center [582, 18] width 321 height 801
drag, startPoint x: 715, startPoint y: 278, endPoint x: 468, endPoint y: 287, distance: 247.1
click at [468, 287] on textarea "Arrived on site and replaced the gaskets for the required coolers." at bounding box center [583, 290] width 287 height 48
type textarea "x"
type textarea "Arrive"
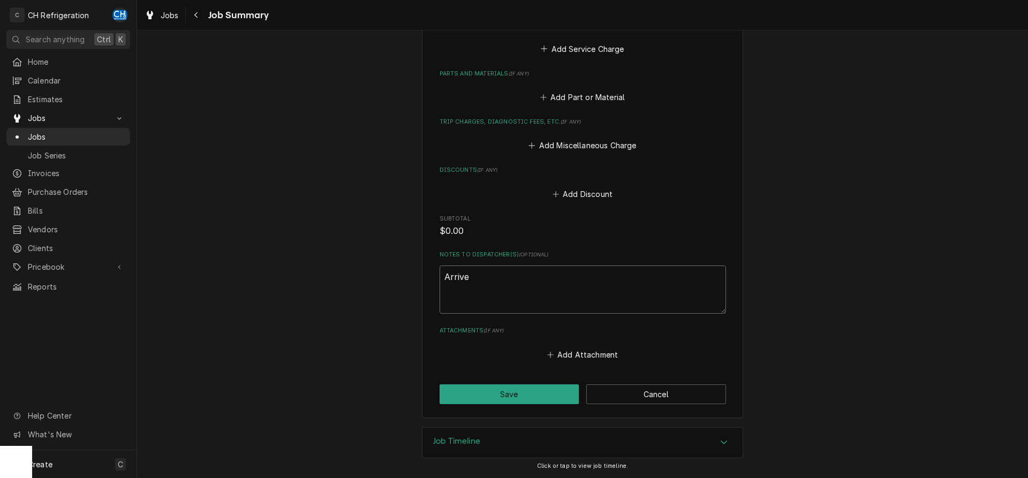
type textarea "x"
type textarea "Arriv"
type textarea "x"
type textarea "Arri"
type textarea "x"
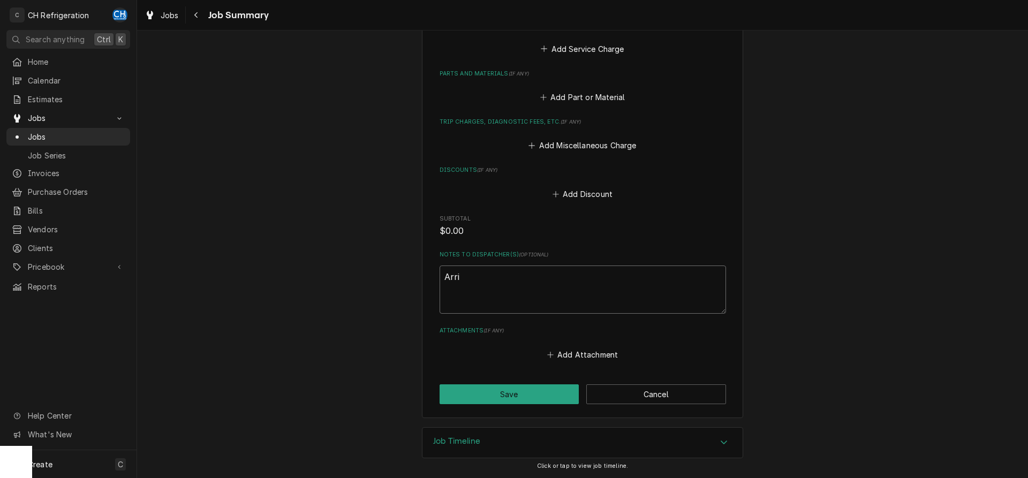
type textarea "Arr"
type textarea "x"
type textarea "Ar"
type textarea "x"
type textarea "A"
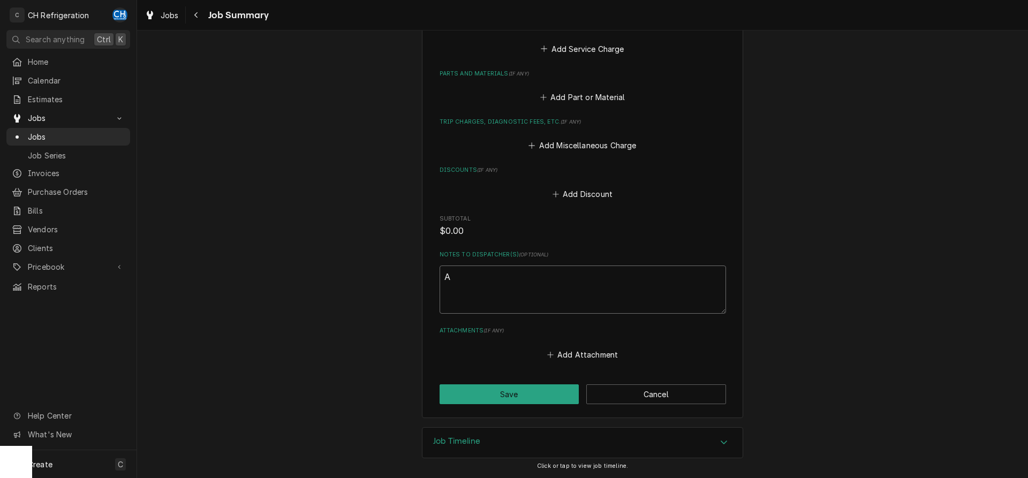
type textarea "x"
type textarea "J"
type textarea "x"
type textarea "Jo"
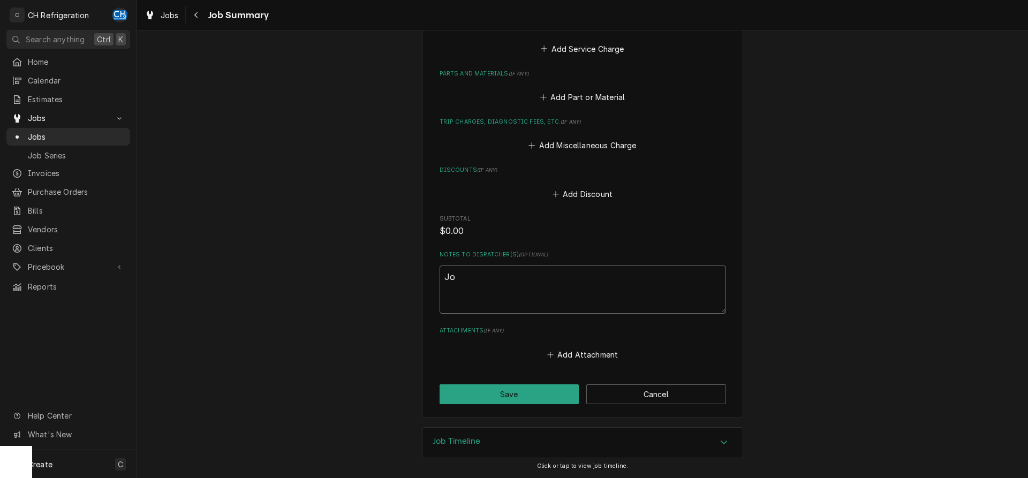
type textarea "x"
type textarea "Jon"
type textarea "x"
type textarea "Jon"
type textarea "x"
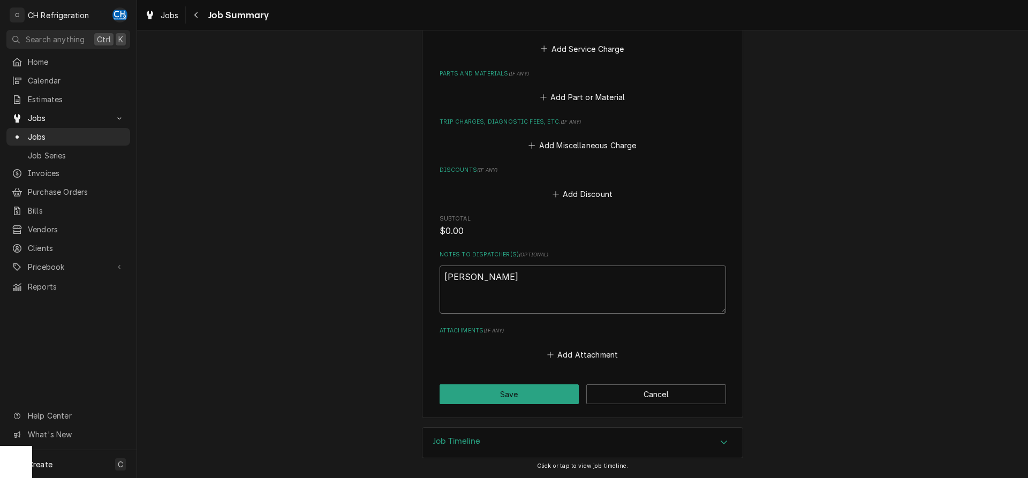
type textarea "Jon"
type textarea "x"
type textarea "Jo"
type textarea "x"
type textarea "Job"
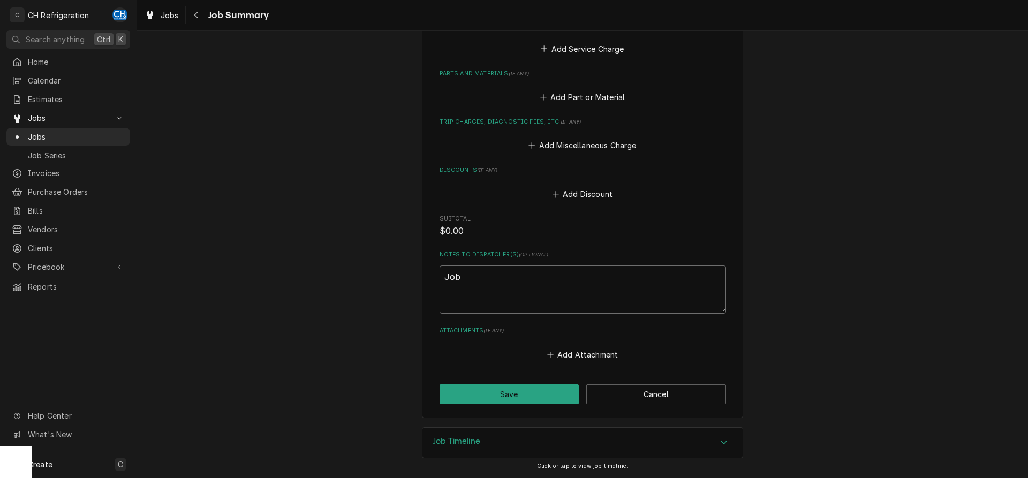
type textarea "x"
type textarea "Job"
type textarea "x"
type textarea "Job o"
type textarea "x"
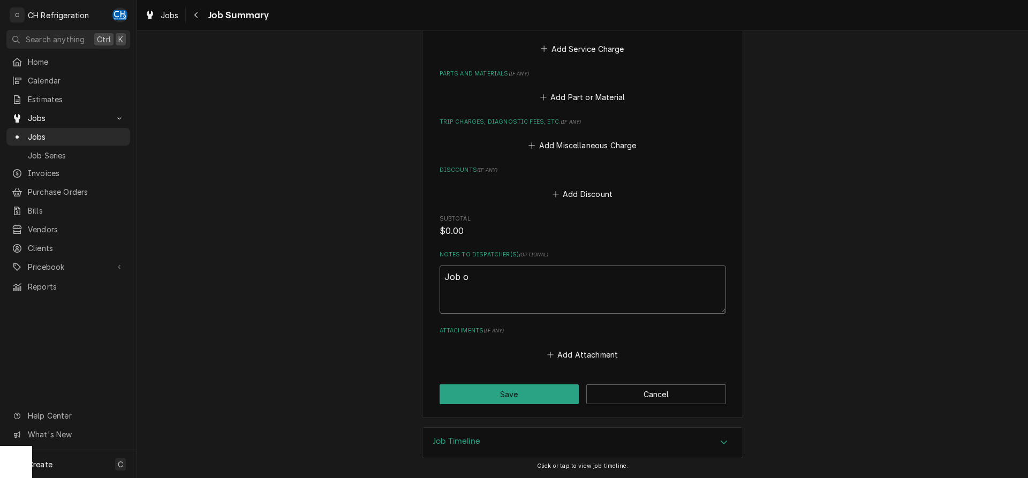
type textarea "Job on"
type textarea "x"
type textarea "Job onl"
type textarea "x"
type textarea "Job only"
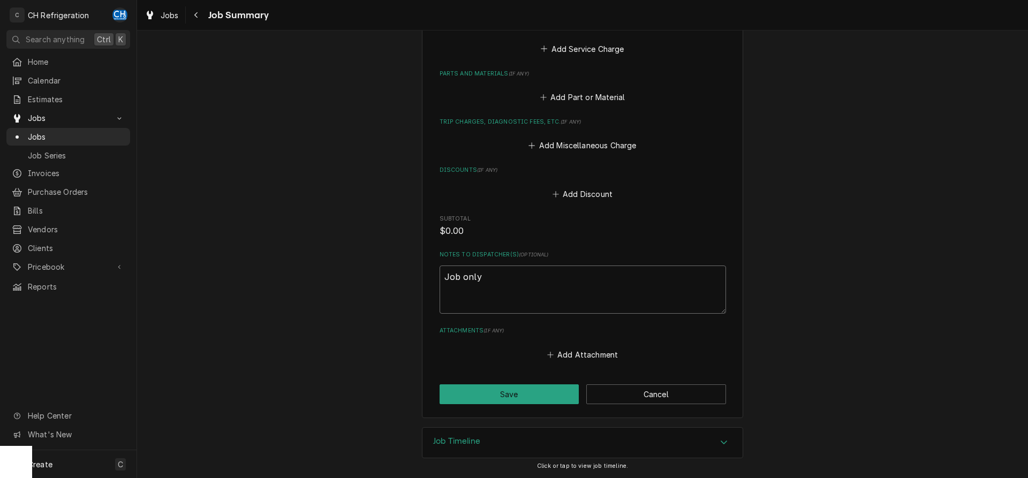
type textarea "x"
type textarea "Job only"
type textarea "x"
type textarea "Job only t"
type textarea "x"
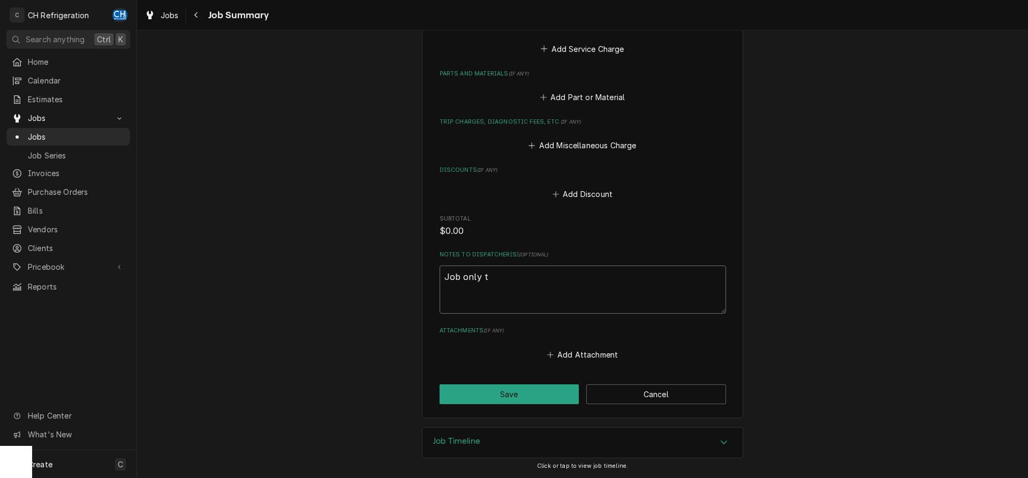
type textarea "Job only to"
type textarea "x"
type textarea "Job only too"
type textarea "x"
type textarea "Job only took"
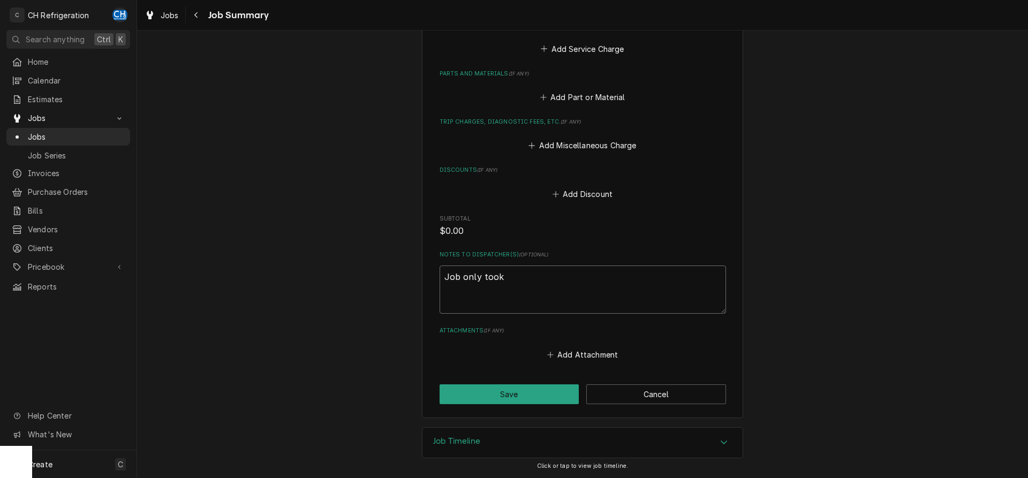
type textarea "x"
type textarea "Job only took"
type textarea "x"
type textarea "Job only took a"
type textarea "x"
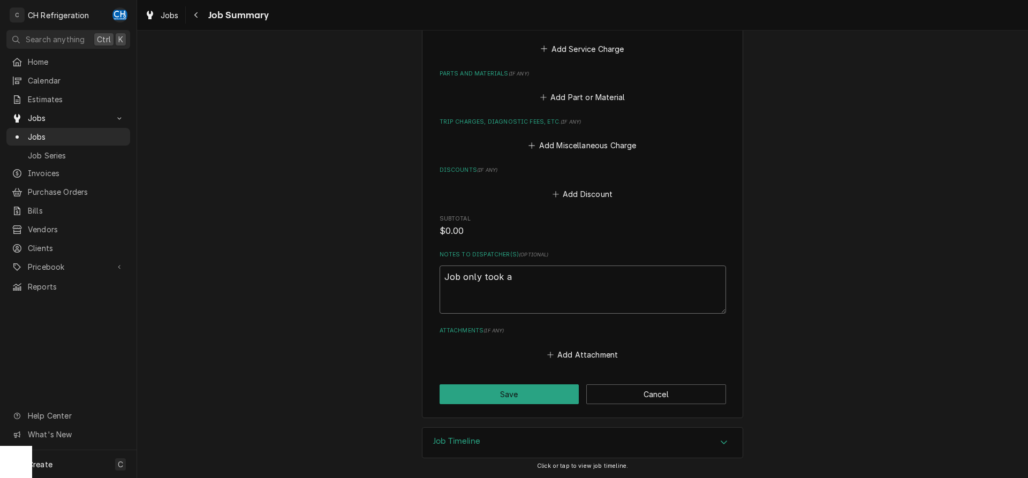
type textarea "Job only took an"
type textarea "x"
type textarea "Job only took an"
type textarea "x"
type textarea "Job only took an h"
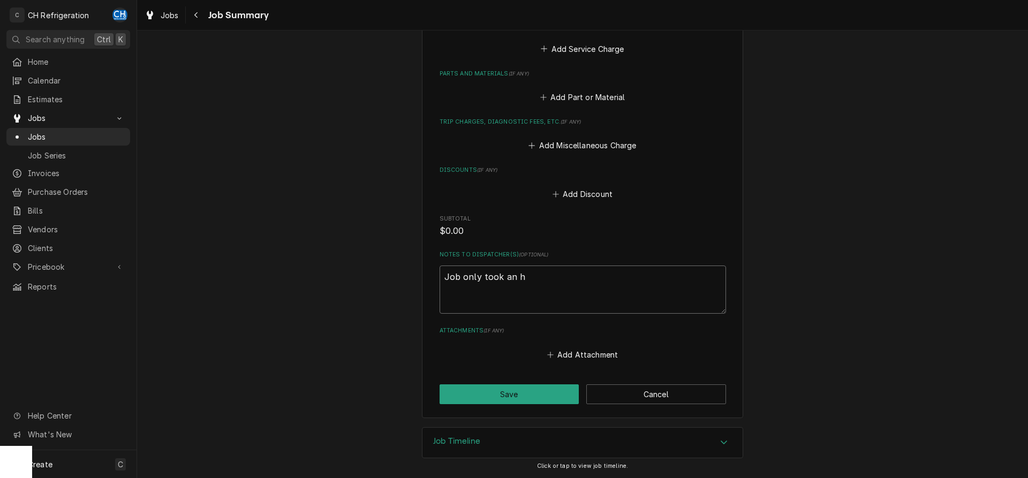
type textarea "x"
type textarea "Job only took an ho"
type textarea "x"
type textarea "Job only took an hou"
type textarea "x"
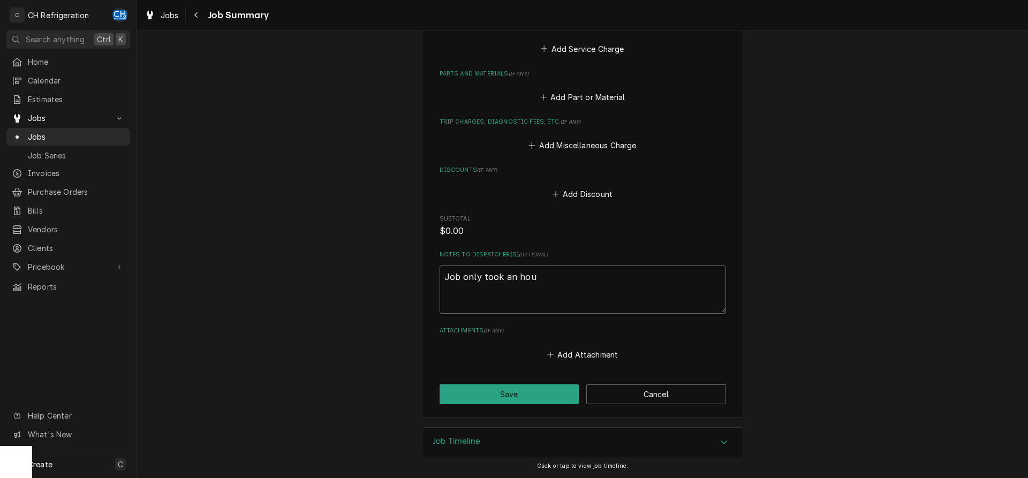
type textarea "Job only took an hous"
type textarea "x"
type textarea "Job only took an hou"
type textarea "x"
type textarea "Job only took an hour"
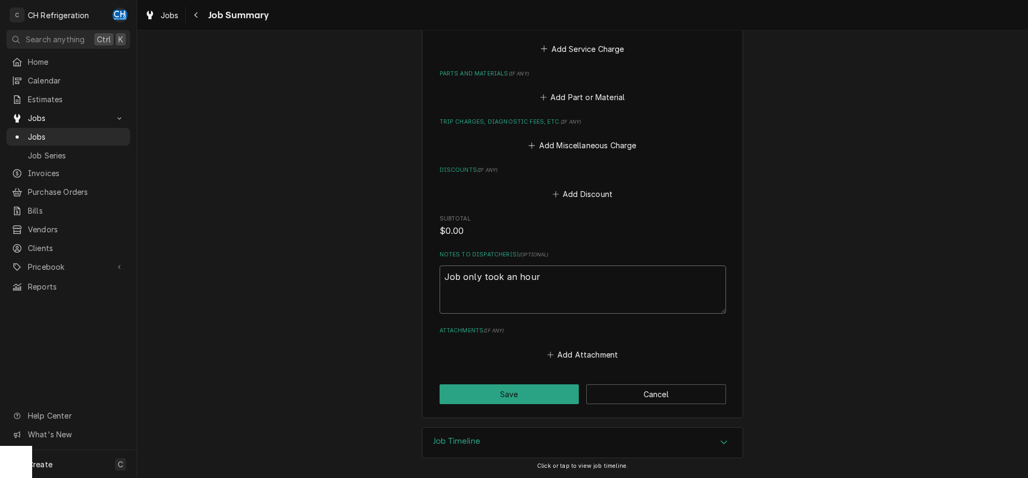
type textarea "x"
type textarea "Job only took an hour"
click at [484, 392] on button "Save" at bounding box center [510, 395] width 140 height 20
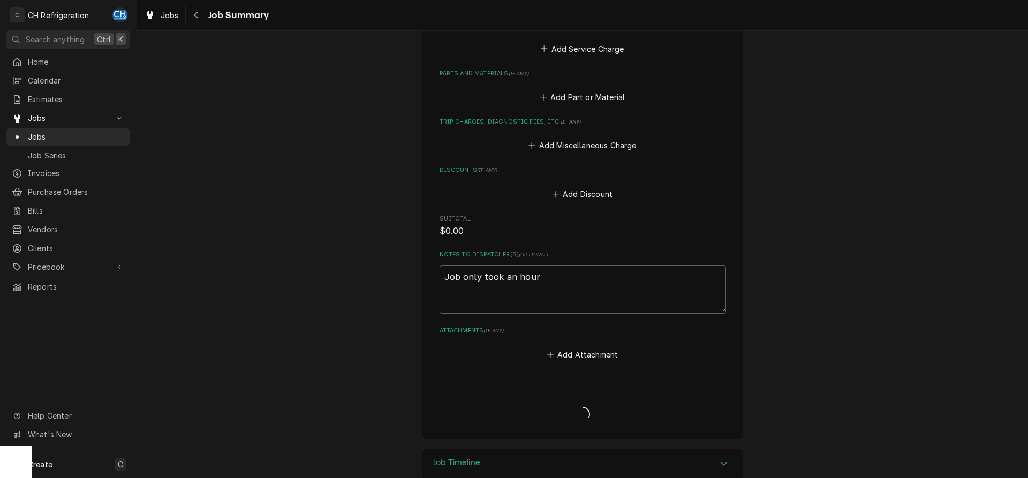
type textarea "x"
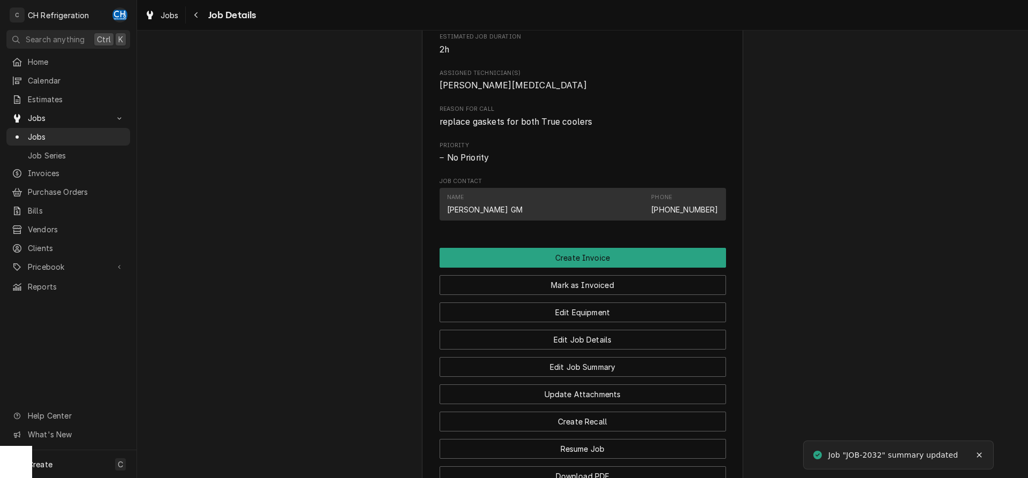
scroll to position [633, 0]
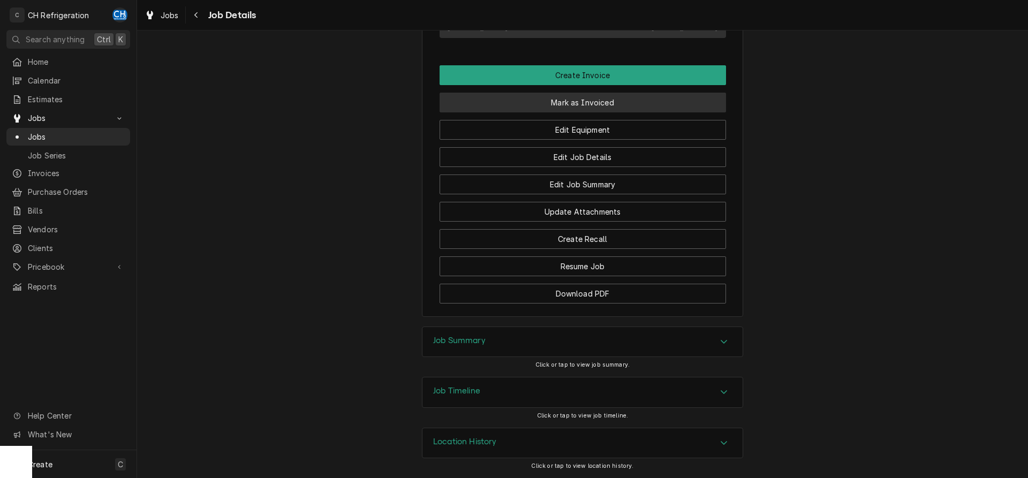
click at [565, 107] on button "Mark as Invoiced" at bounding box center [583, 103] width 287 height 20
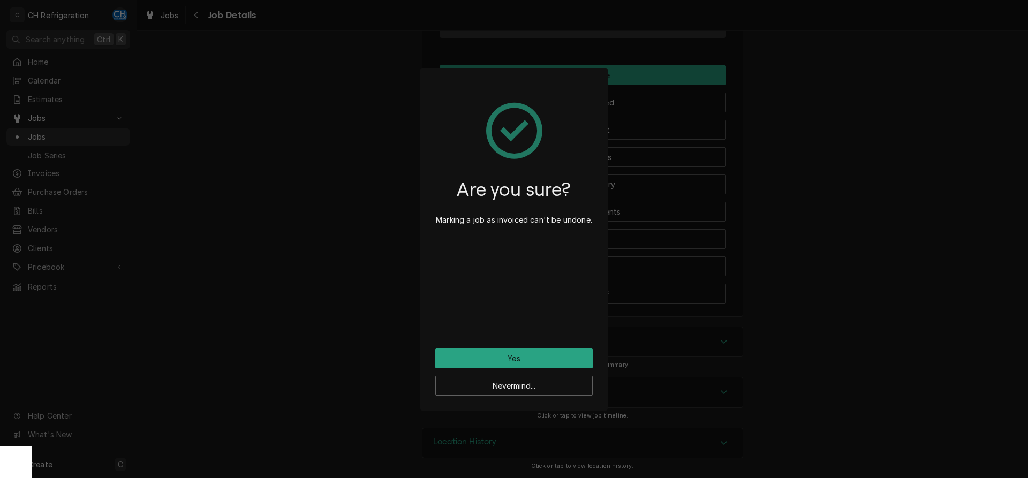
click at [275, 216] on div "Are you sure? Marking a job as invoiced can't be undone. Yes Nevermind..." at bounding box center [514, 239] width 1028 height 478
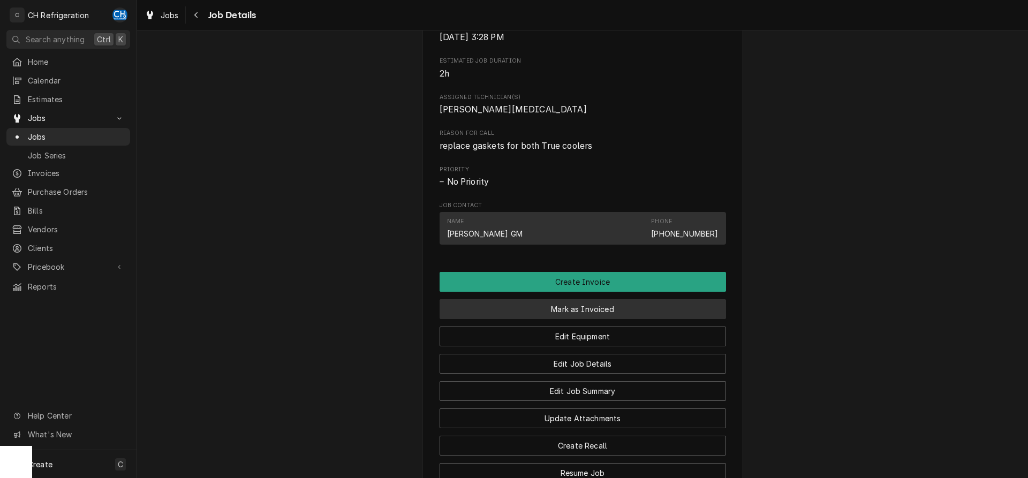
scroll to position [437, 0]
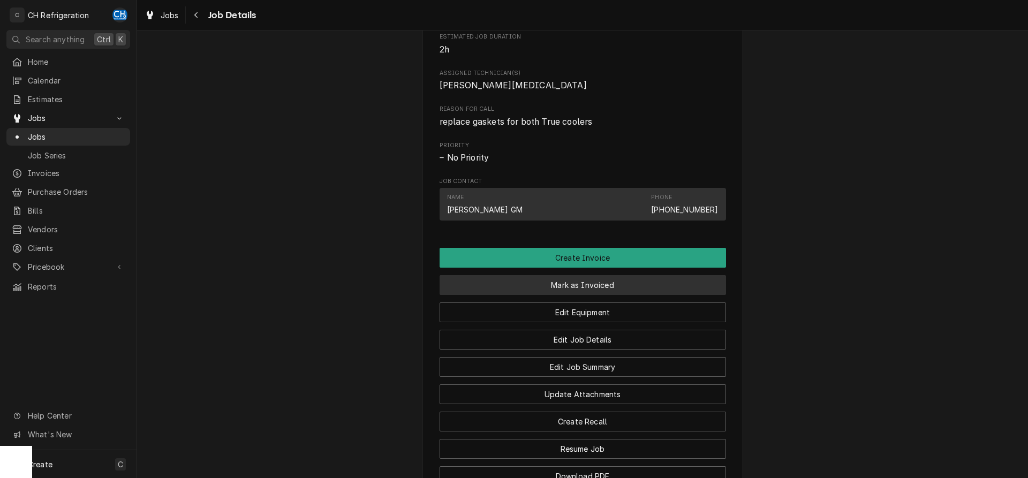
click at [554, 295] on button "Mark as Invoiced" at bounding box center [583, 285] width 287 height 20
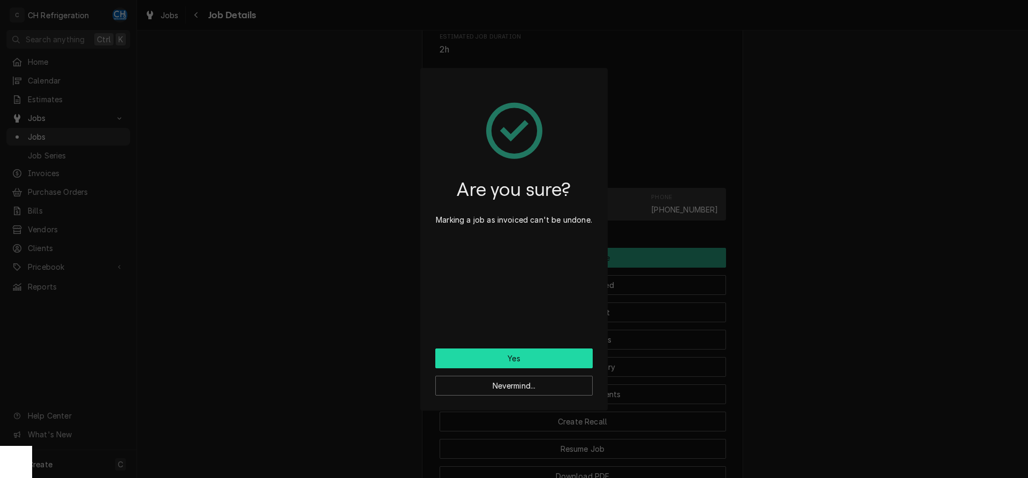
click at [504, 349] on button "Yes" at bounding box center [513, 359] width 157 height 20
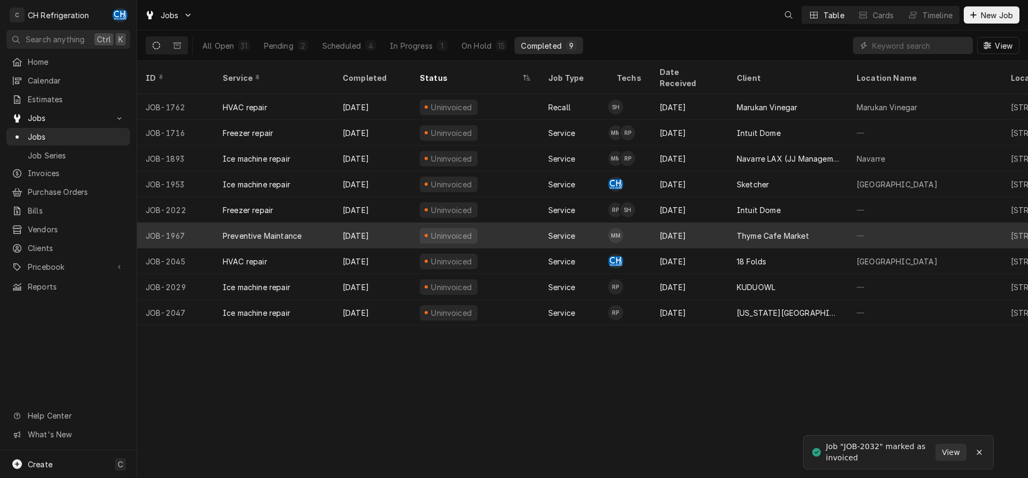
click div "Thyme Cafe Market"
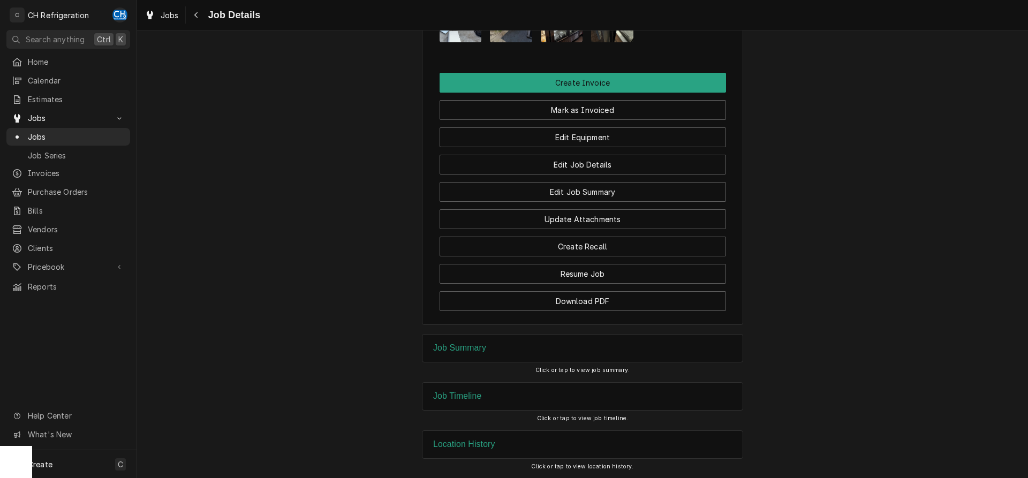
click at [472, 345] on h3 "Job Summary" at bounding box center [459, 348] width 53 height 10
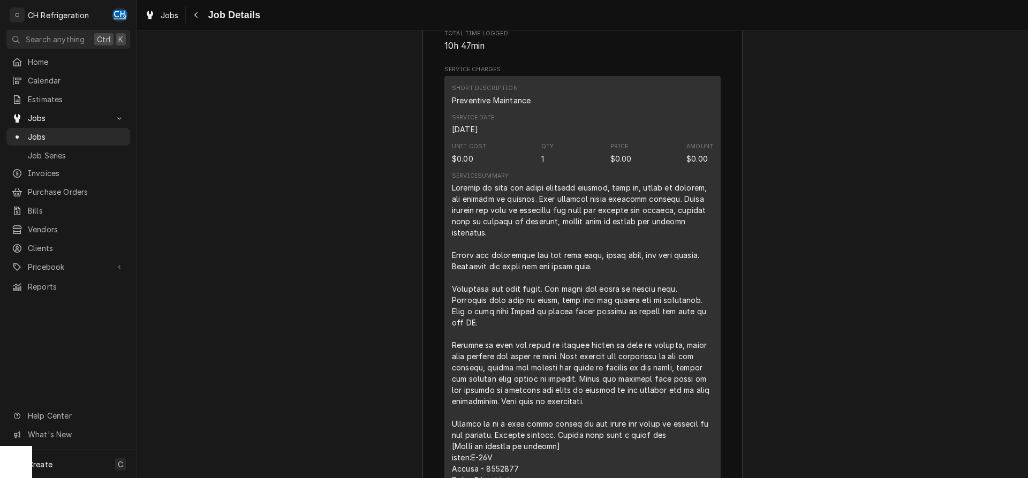
scroll to position [1424, 0]
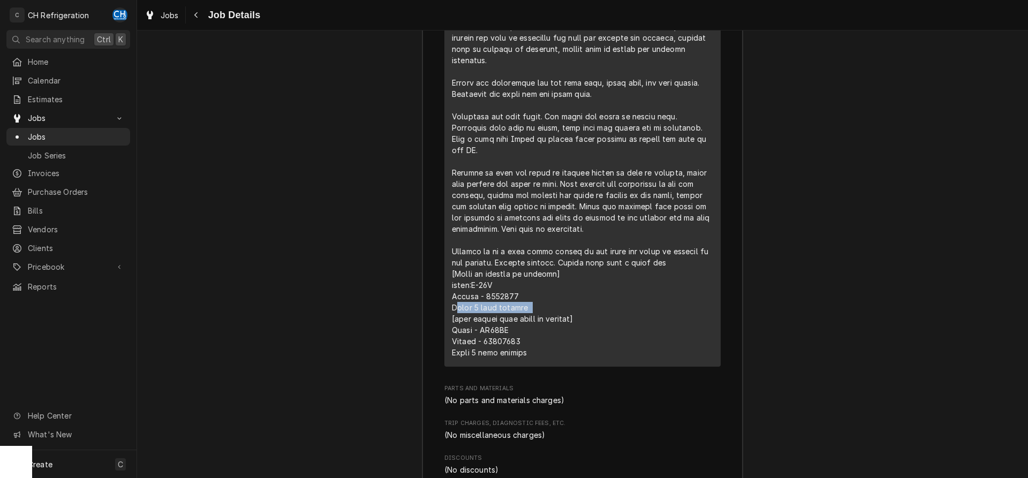
drag, startPoint x: 455, startPoint y: 321, endPoint x: 540, endPoint y: 321, distance: 84.6
click at [540, 321] on div "Line Item" at bounding box center [582, 184] width 261 height 349
drag, startPoint x: 452, startPoint y: 332, endPoint x: 574, endPoint y: 333, distance: 122.7
click at [574, 333] on div "Short Description Preventive Maintance Service Date Sep 23, 2025 Unit Cost $0.0…" at bounding box center [583, 135] width 276 height 463
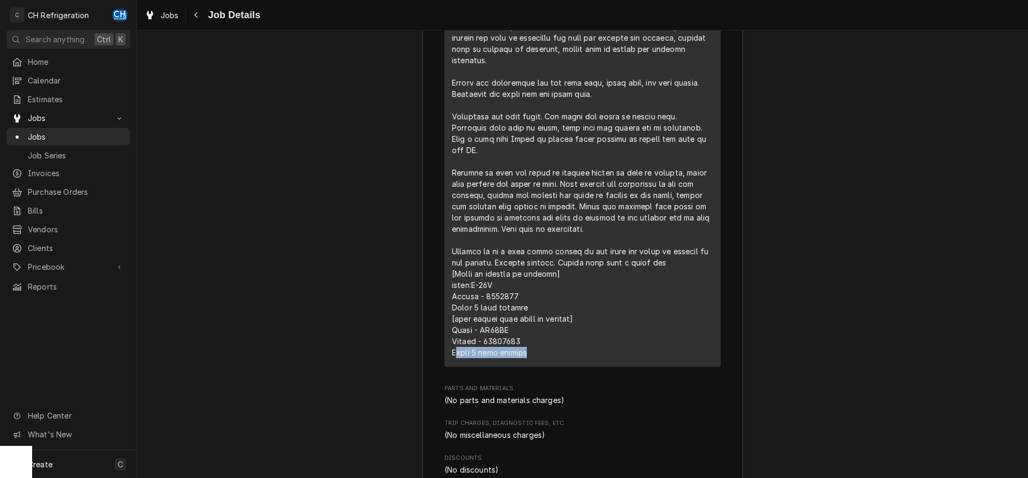
drag, startPoint x: 456, startPoint y: 367, endPoint x: 555, endPoint y: 372, distance: 98.7
click at [555, 362] on div "Service Summary" at bounding box center [582, 179] width 261 height 366
click at [553, 358] on div "Line Item" at bounding box center [582, 184] width 261 height 349
drag, startPoint x: 452, startPoint y: 288, endPoint x: 564, endPoint y: 296, distance: 112.2
click at [564, 296] on div "Line Item" at bounding box center [582, 184] width 261 height 349
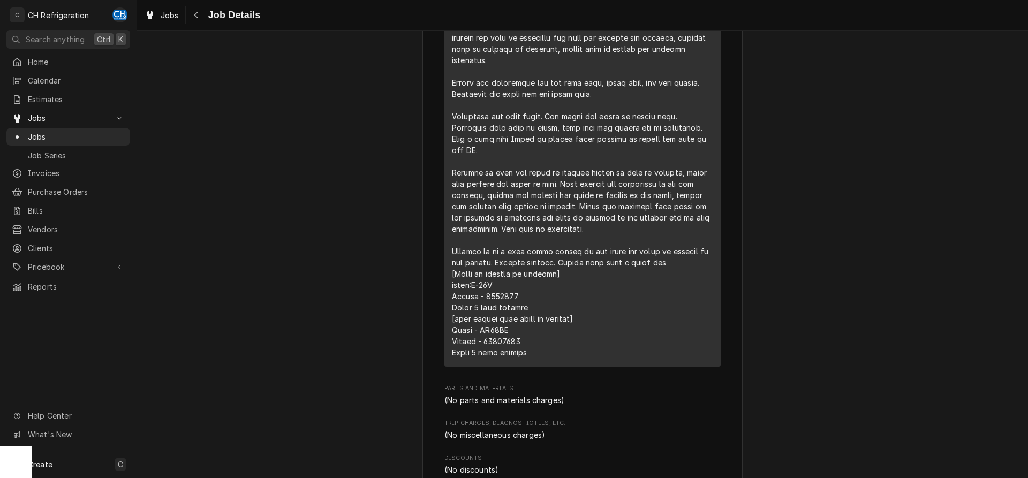
click at [564, 296] on div "Line Item" at bounding box center [582, 184] width 261 height 349
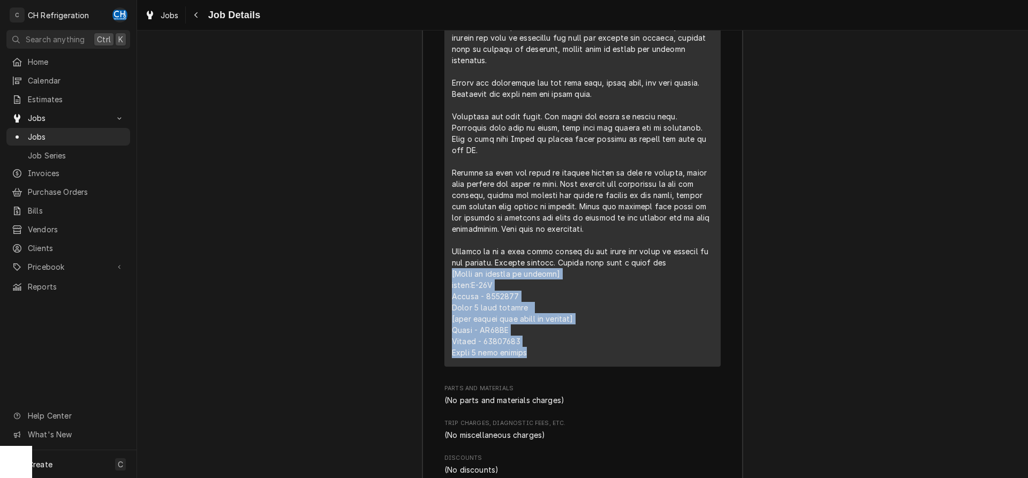
drag, startPoint x: 448, startPoint y: 287, endPoint x: 573, endPoint y: 373, distance: 152.5
click at [573, 367] on div "Short Description Preventive Maintance Service Date Sep 23, 2025 Unit Cost $0.0…" at bounding box center [583, 135] width 276 height 463
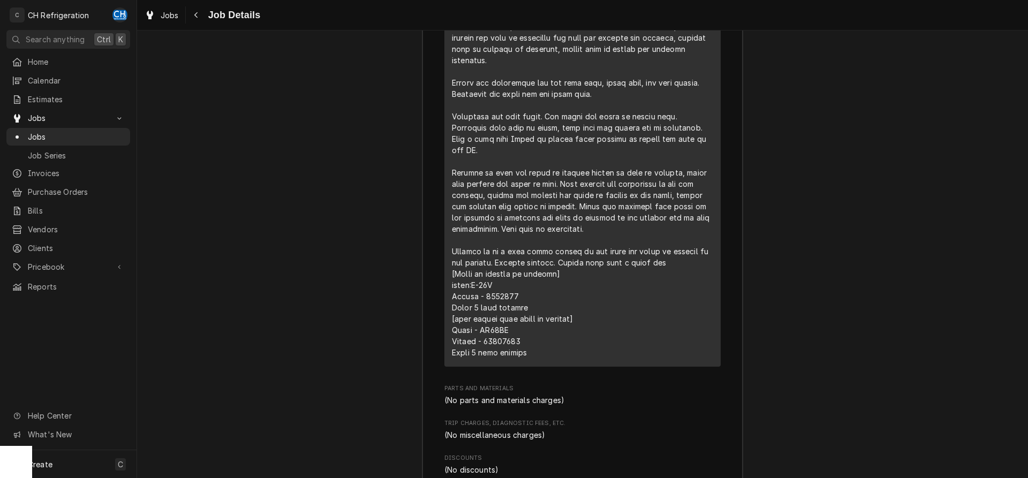
click at [640, 323] on div "Line Item" at bounding box center [582, 184] width 261 height 349
click at [562, 267] on div "Line Item" at bounding box center [582, 184] width 261 height 349
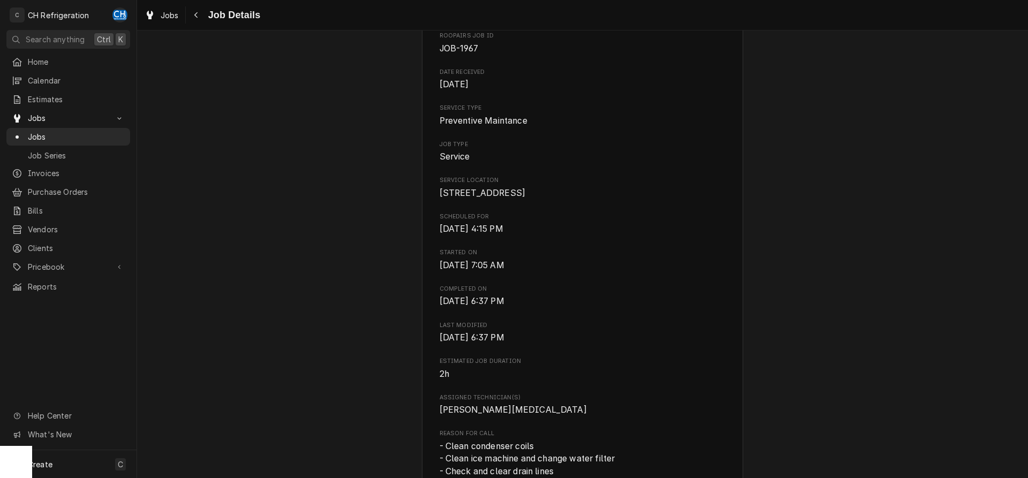
scroll to position [0, 0]
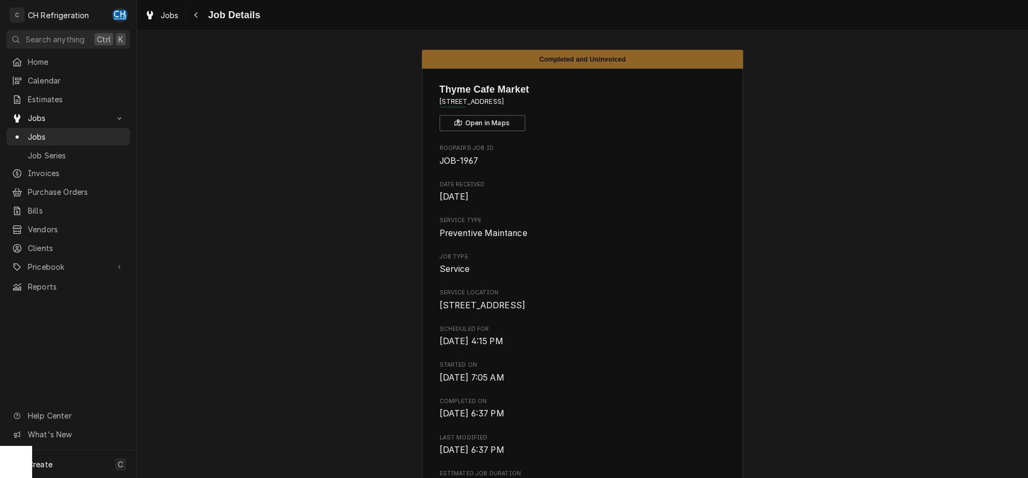
drag, startPoint x: 596, startPoint y: 100, endPoint x: 419, endPoint y: 106, distance: 177.4
copy span "1630 Ocean Park Blvd, Santa Monica, CA 90405"
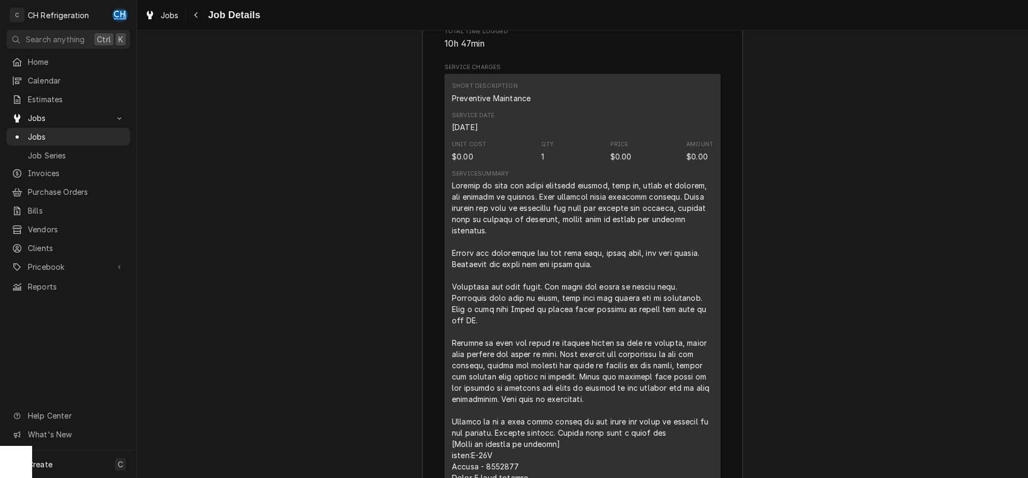
scroll to position [1311, 0]
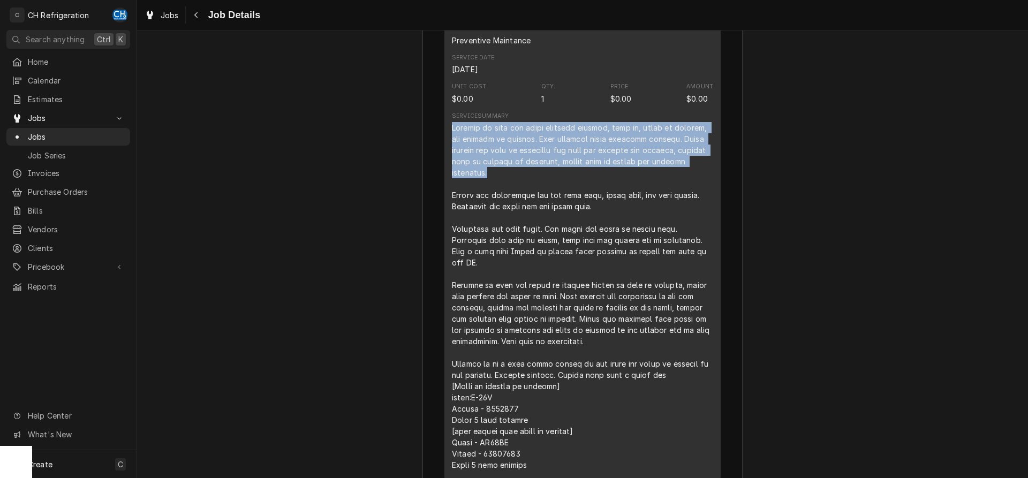
drag, startPoint x: 453, startPoint y: 138, endPoint x: 524, endPoint y: 184, distance: 85.6
click at [524, 184] on div "Line Item" at bounding box center [582, 296] width 261 height 349
copy div "Arrived on site and began checking gaskets, walk in, reach in coolers, and cool…"
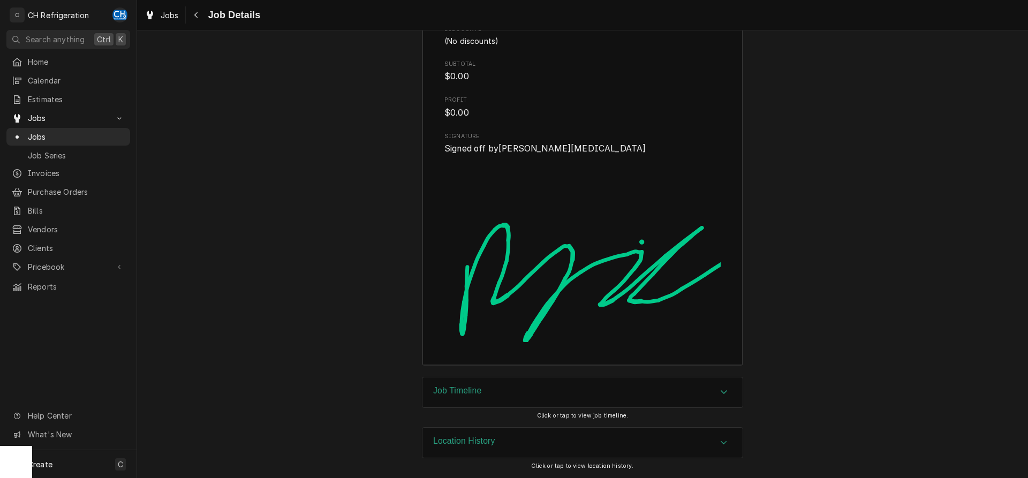
click at [508, 381] on div "Job Timeline" at bounding box center [583, 393] width 320 height 30
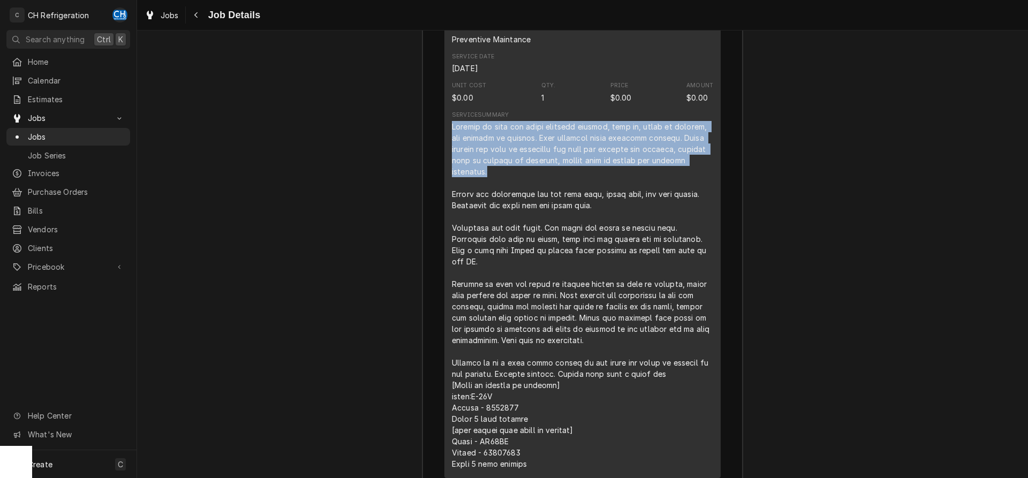
scroll to position [1210, 0]
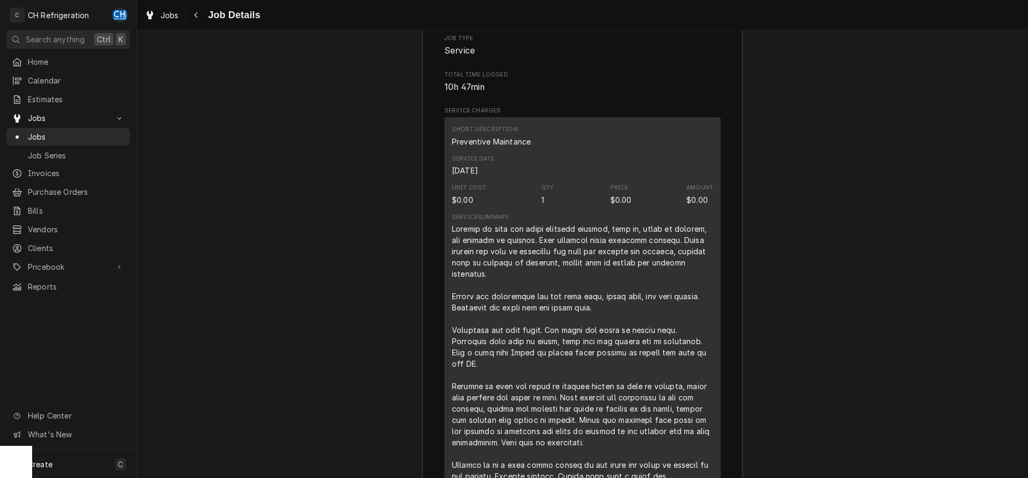
click at [538, 324] on div "Line Item" at bounding box center [582, 397] width 261 height 349
drag, startPoint x: 450, startPoint y: 311, endPoint x: 607, endPoint y: 320, distance: 157.2
click at [607, 320] on div "Short Description Preventive Maintance Service Date Sep 23, 2025 Unit Cost $0.0…" at bounding box center [583, 348] width 276 height 463
copy div "Washed the condensers for the deli case, drink case, and milk cooler. Unclogged…"
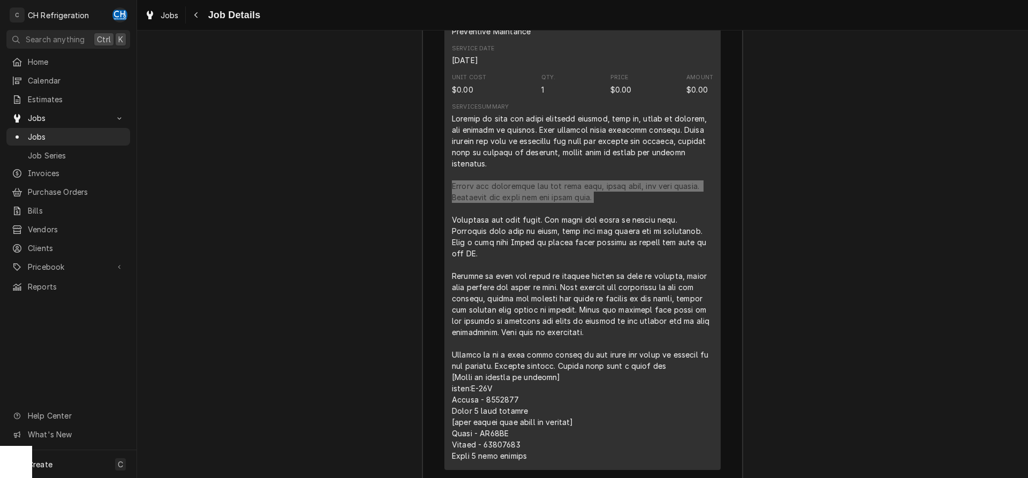
scroll to position [1319, 0]
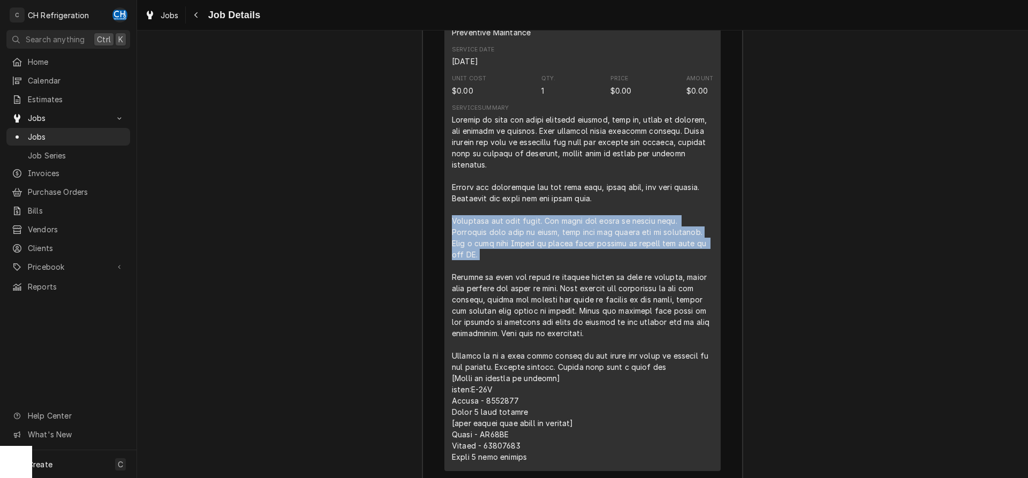
drag, startPoint x: 452, startPoint y: 237, endPoint x: 698, endPoint y: 268, distance: 248.4
click at [698, 268] on div "Line Item" at bounding box center [582, 288] width 261 height 349
copy div "Diagnosed the mini split. Bad board but parts no longer made. Diagnosed both wa…"
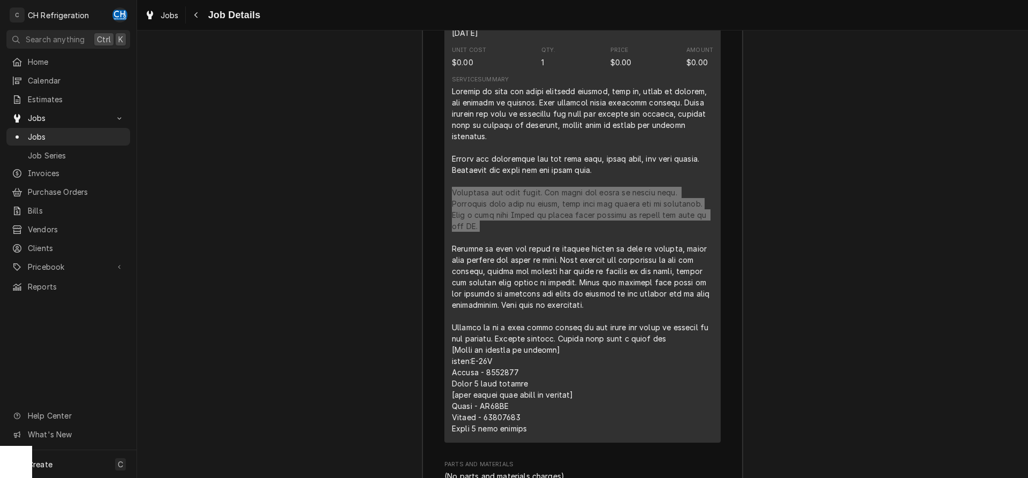
scroll to position [1374, 0]
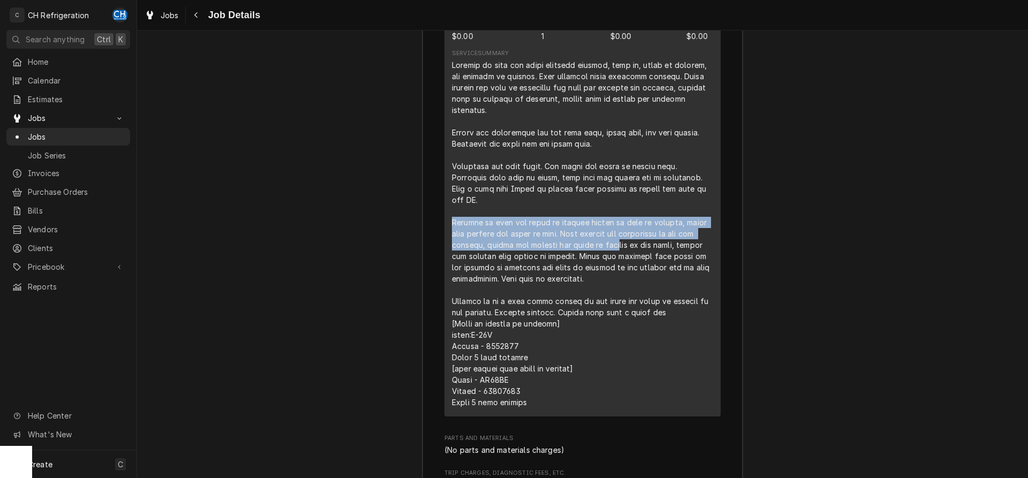
drag, startPoint x: 452, startPoint y: 235, endPoint x: 641, endPoint y: 253, distance: 189.5
click at [641, 253] on div "Line Item" at bounding box center [582, 233] width 261 height 349
click at [514, 245] on div "Line Item" at bounding box center [582, 233] width 261 height 349
drag, startPoint x: 460, startPoint y: 237, endPoint x: 467, endPoint y: 261, distance: 24.4
click at [461, 265] on div "Line Item" at bounding box center [582, 233] width 261 height 349
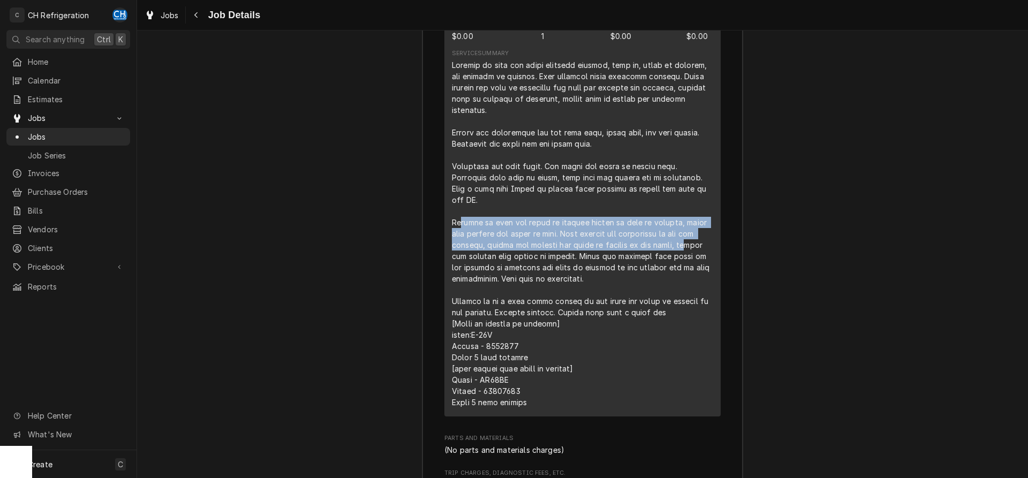
click at [467, 261] on div "Line Item" at bounding box center [582, 233] width 261 height 349
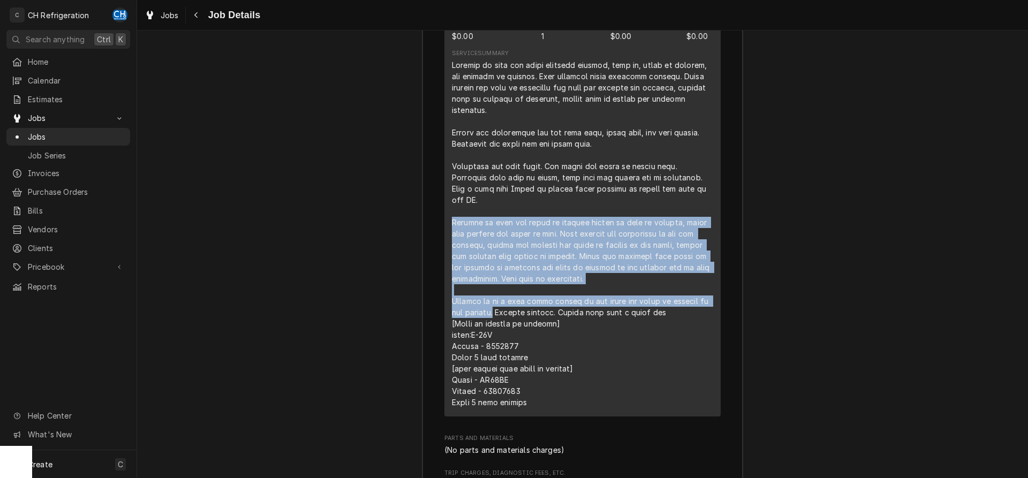
drag, startPoint x: 447, startPoint y: 236, endPoint x: 481, endPoint y: 331, distance: 100.8
click at [481, 331] on div "Short Description Preventive Maintance Service Date Sep 23, 2025 Unit Cost $0.0…" at bounding box center [583, 184] width 276 height 463
drag, startPoint x: 545, startPoint y: 268, endPoint x: 541, endPoint y: 258, distance: 11.0
copy div "Arrived on site and began to replace hinges on walk in coolers, while also wash…"
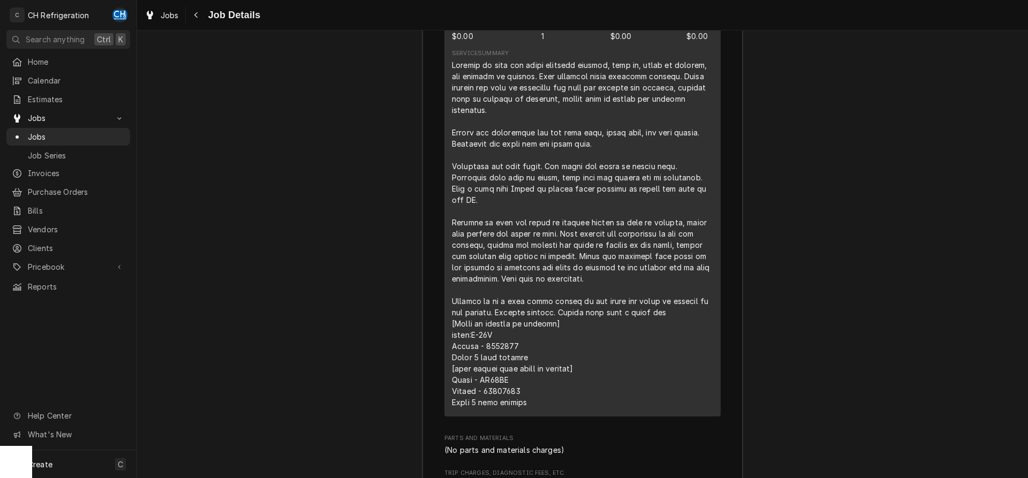
click at [552, 186] on div "Line Item" at bounding box center [582, 233] width 261 height 349
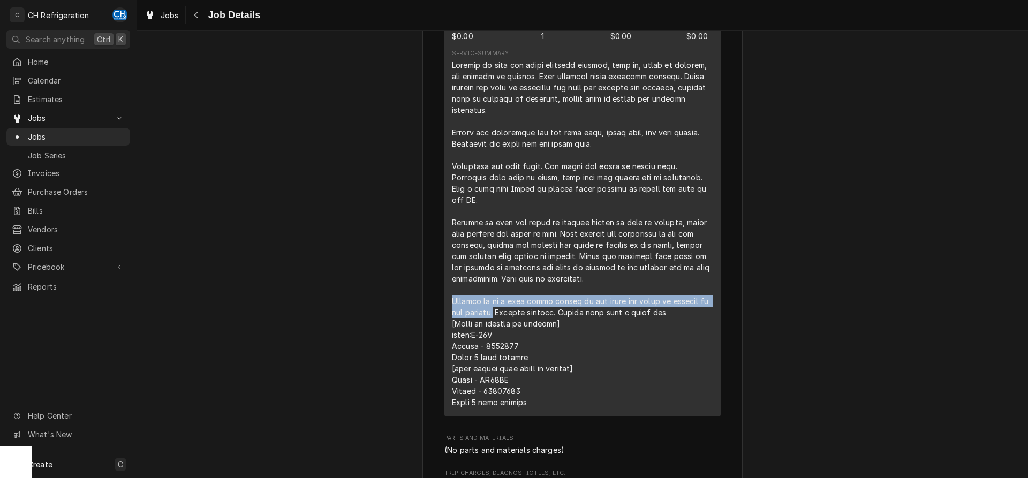
drag, startPoint x: 454, startPoint y: 313, endPoint x: 481, endPoint y: 324, distance: 29.2
click at [481, 324] on div "Line Item" at bounding box center [582, 233] width 261 height 349
copy div "Arrived to pm a prep table cooler in the front and reach in freezer in the kitc…"
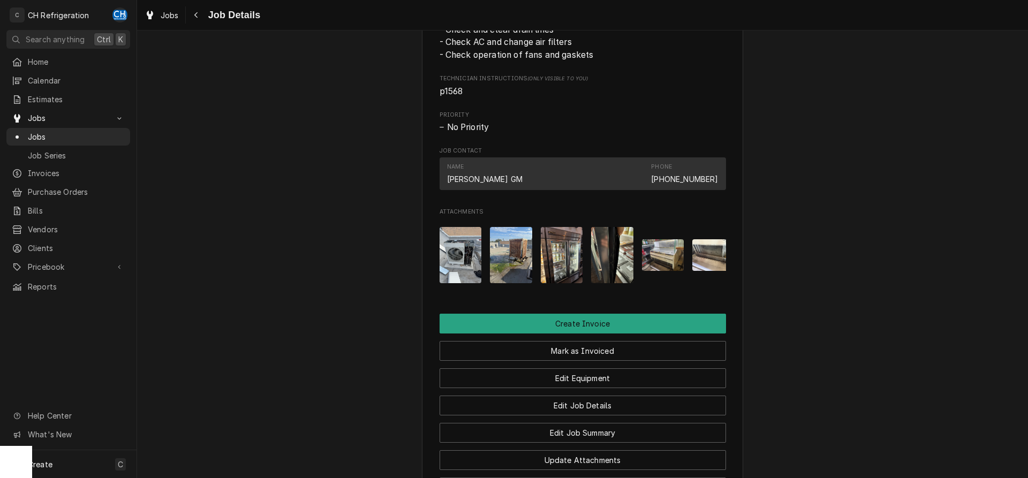
scroll to position [718, 0]
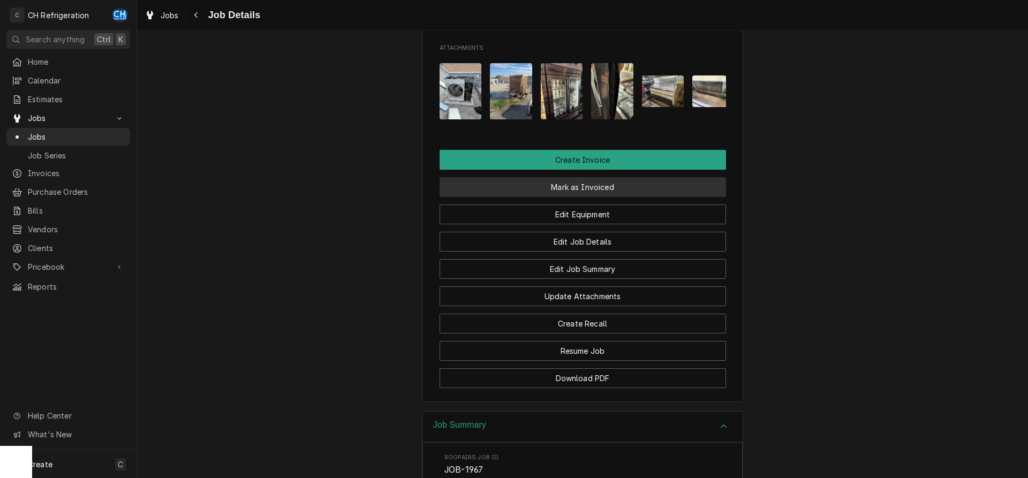
click at [554, 197] on button "Mark as Invoiced" at bounding box center [583, 187] width 287 height 20
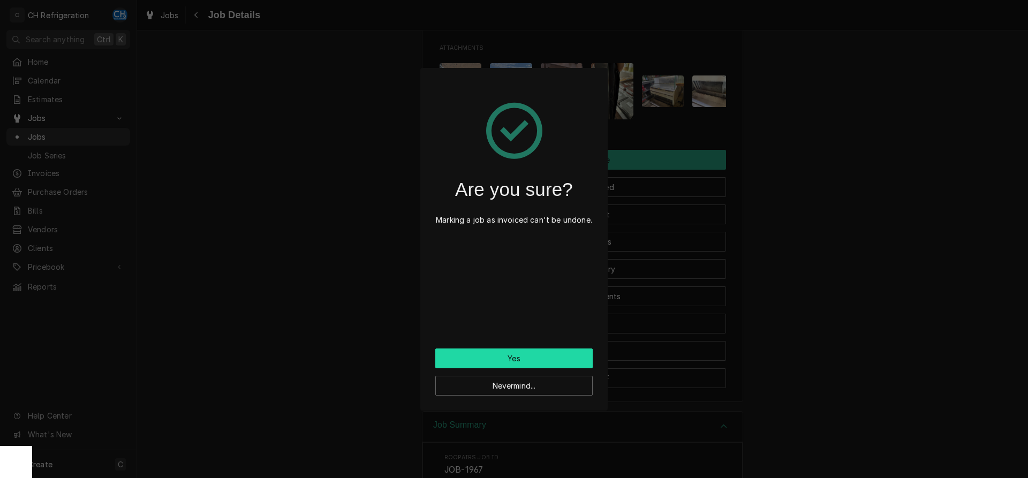
click at [496, 353] on button "Yes" at bounding box center [513, 359] width 157 height 20
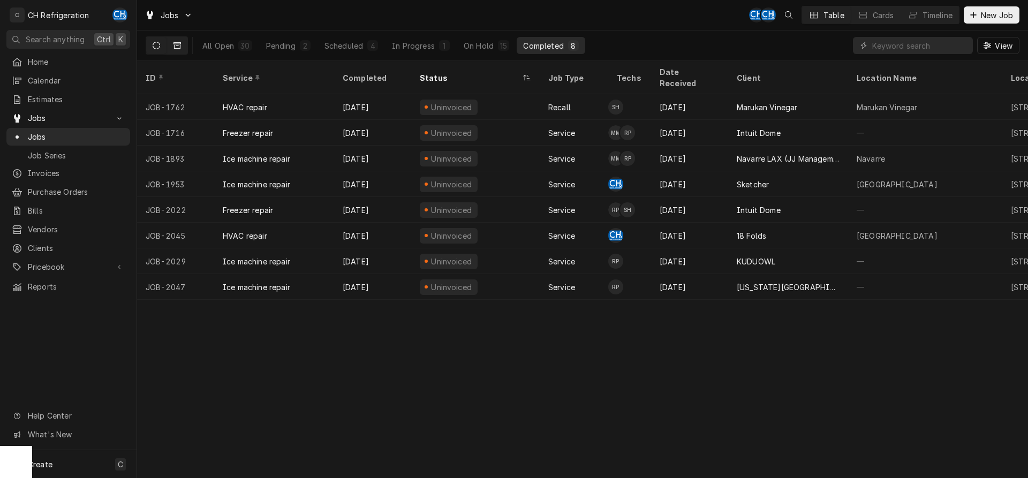
click at [168, 42] on div "Dynamic Content Wrapper" at bounding box center [167, 45] width 42 height 18
click at [170, 42] on button "Dynamic Content Wrapper" at bounding box center [177, 45] width 20 height 17
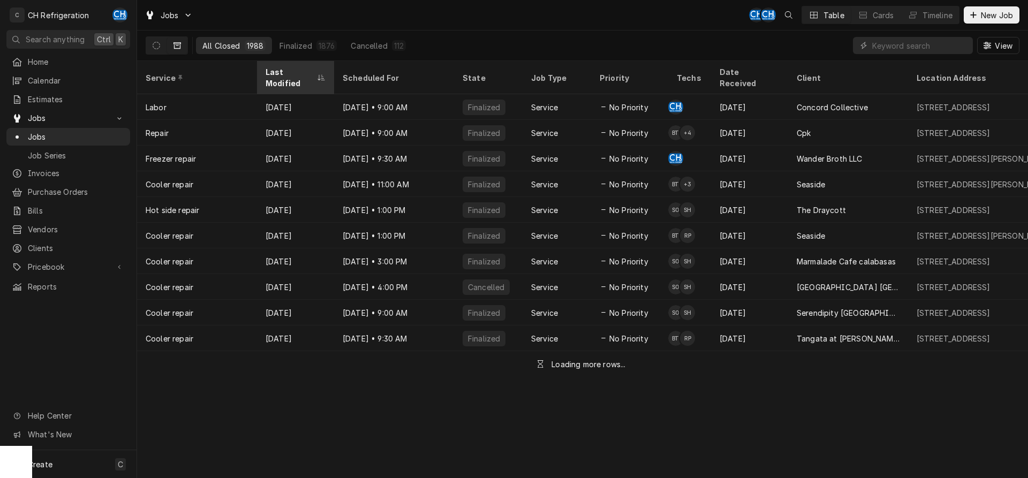
click at [297, 74] on div "Last Modified" at bounding box center [290, 77] width 49 height 22
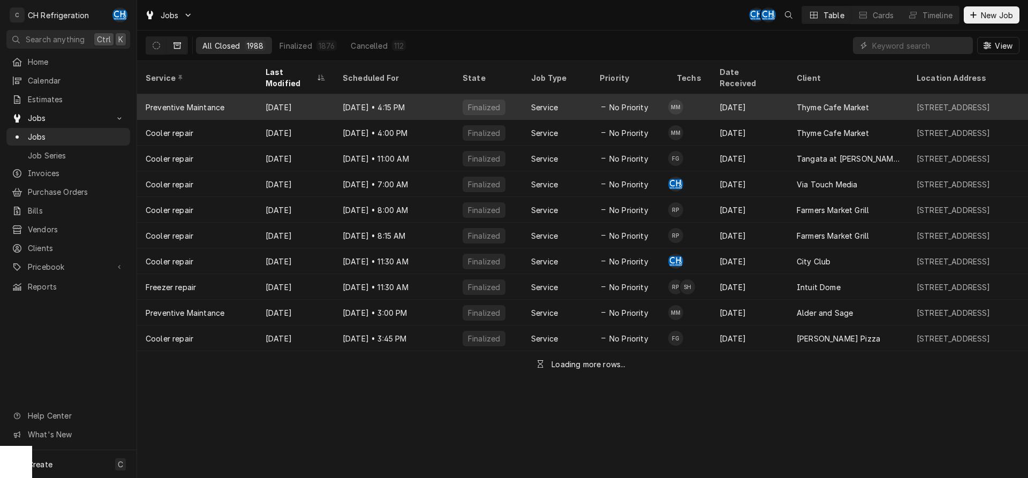
click at [806, 102] on div "Thyme Cafe Market" at bounding box center [833, 107] width 72 height 11
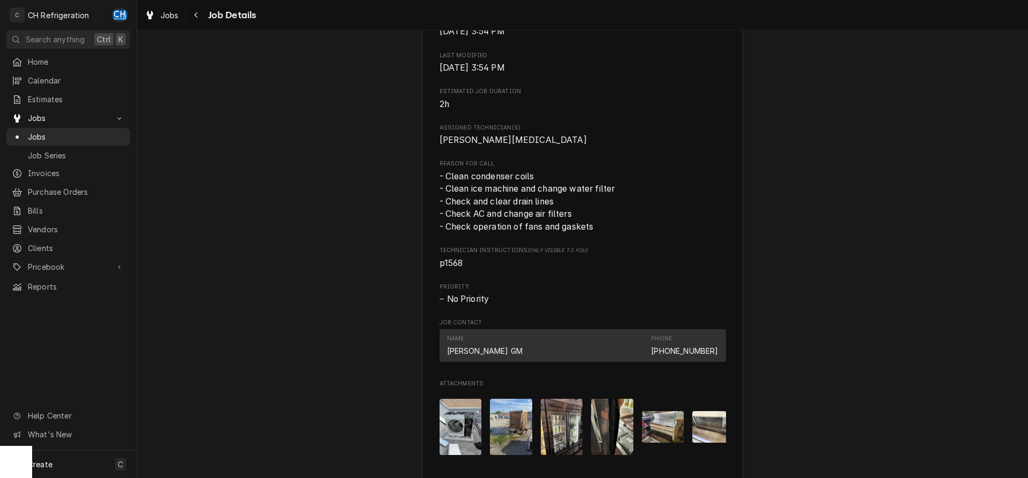
scroll to position [625, 0]
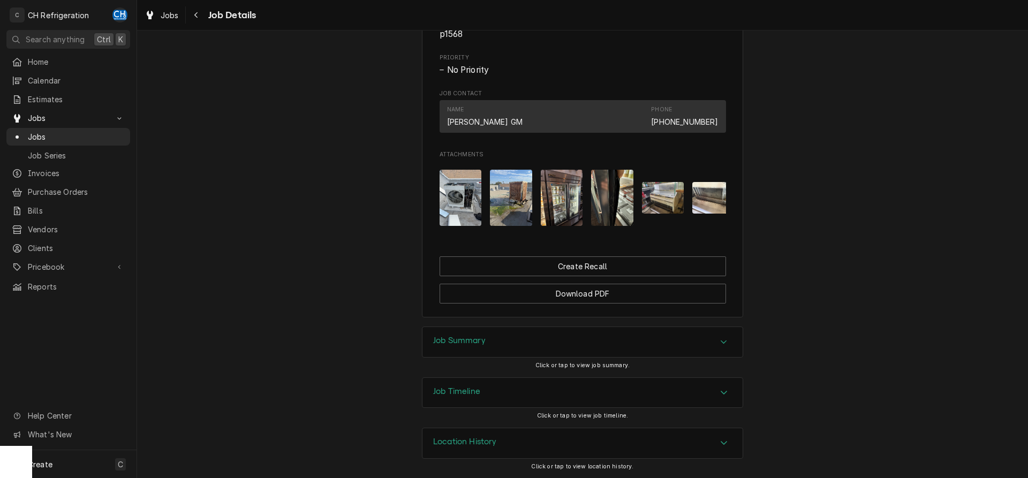
click at [481, 193] on img "Attachments" at bounding box center [461, 198] width 42 height 56
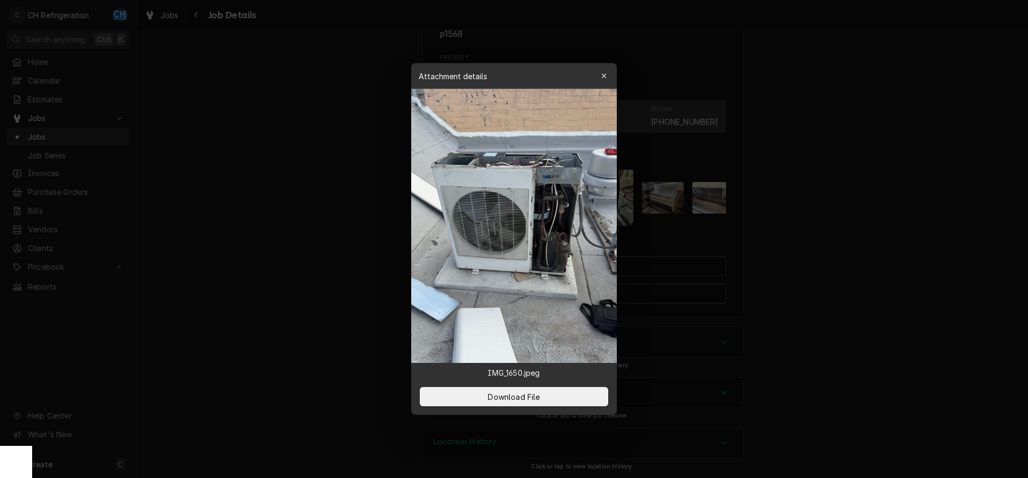
click at [736, 205] on div at bounding box center [514, 239] width 1028 height 478
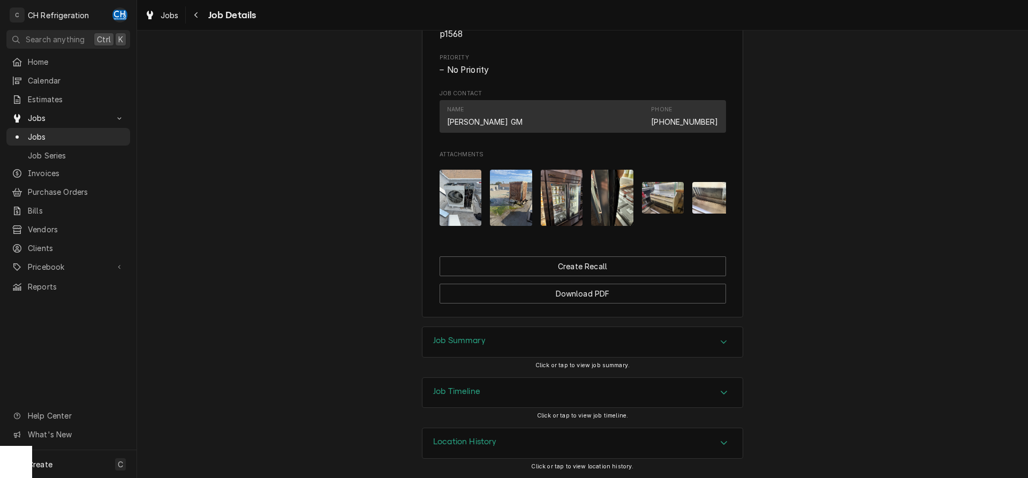
click at [502, 201] on img "Attachments" at bounding box center [511, 198] width 42 height 56
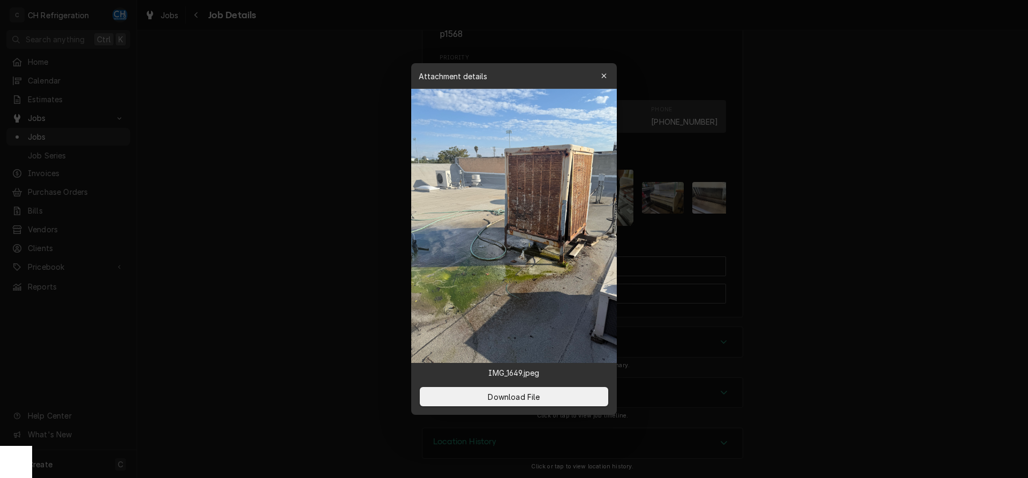
click at [853, 214] on div at bounding box center [514, 239] width 1028 height 478
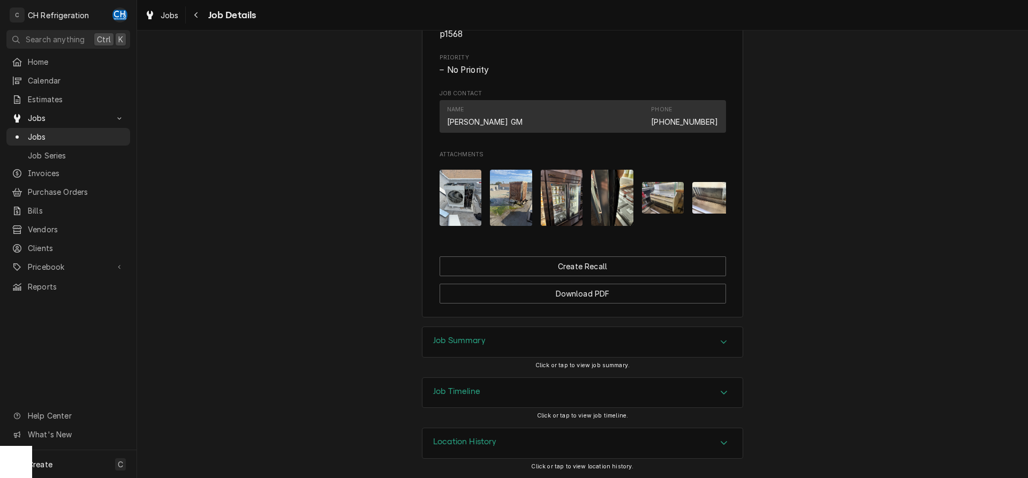
click at [566, 198] on img "Attachments" at bounding box center [562, 198] width 42 height 56
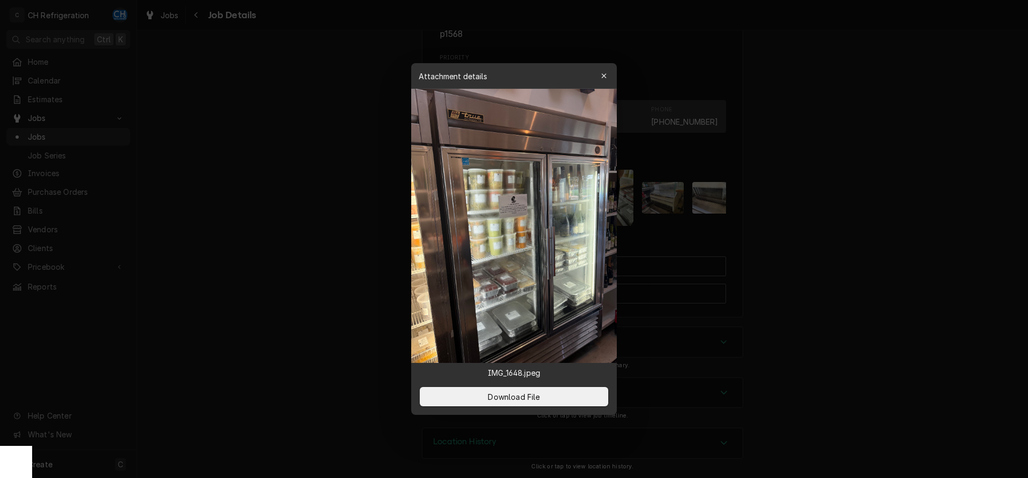
click at [806, 217] on div at bounding box center [514, 239] width 1028 height 478
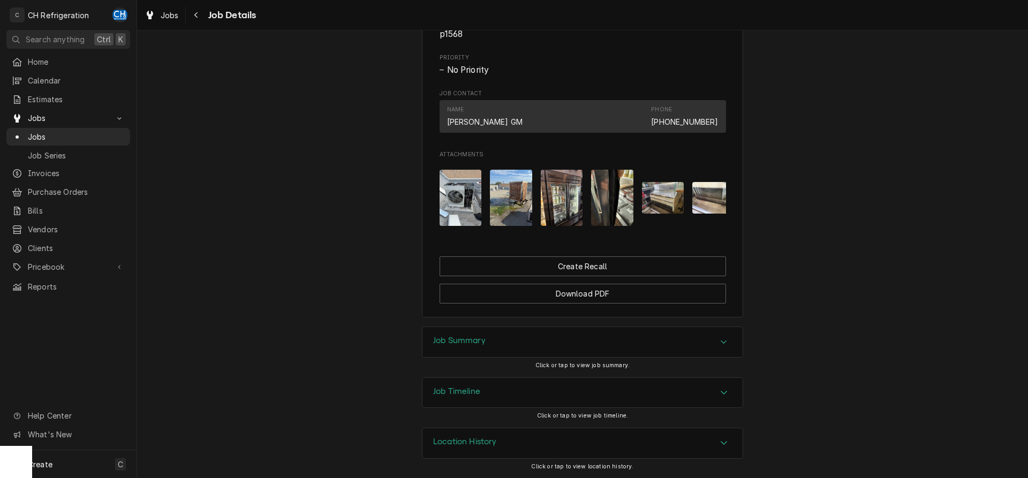
click at [598, 200] on img "Attachments" at bounding box center [612, 198] width 42 height 56
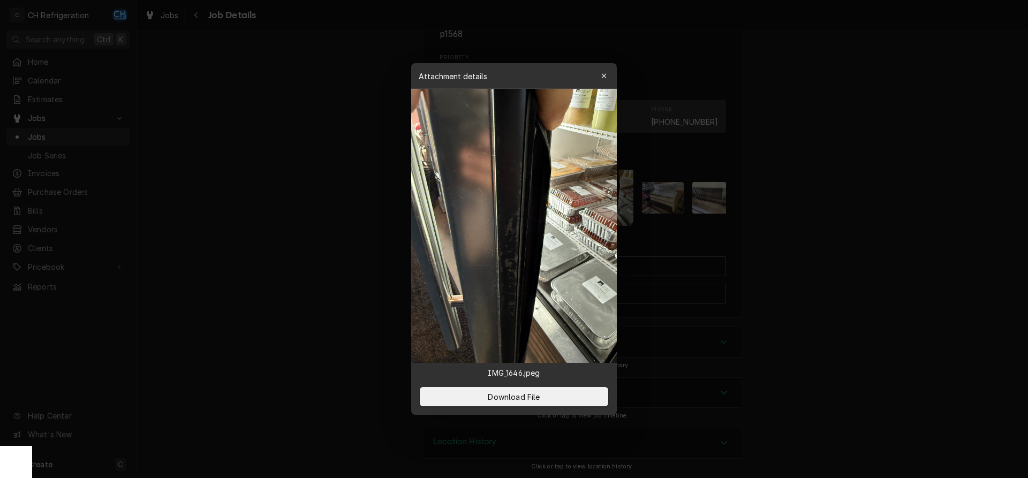
click at [920, 209] on div at bounding box center [514, 239] width 1028 height 478
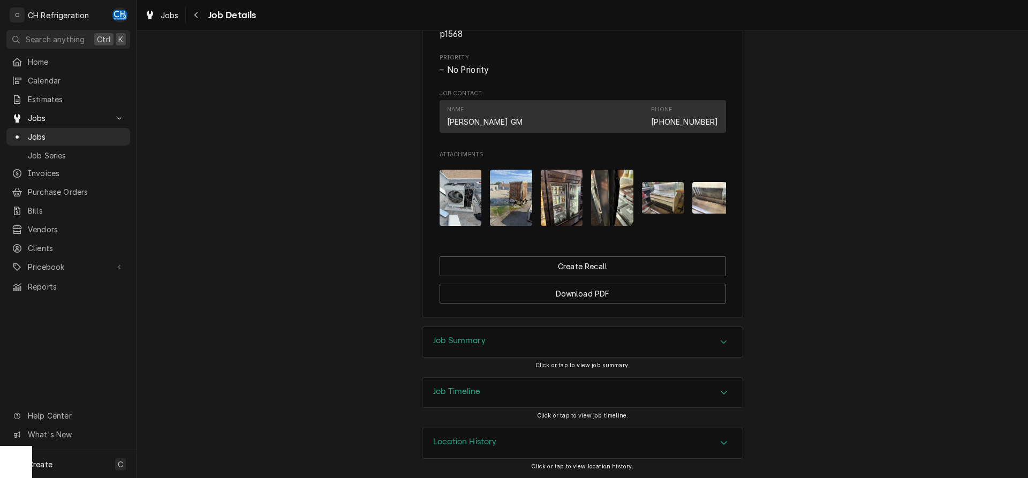
click at [656, 203] on img "Attachments" at bounding box center [663, 198] width 42 height 32
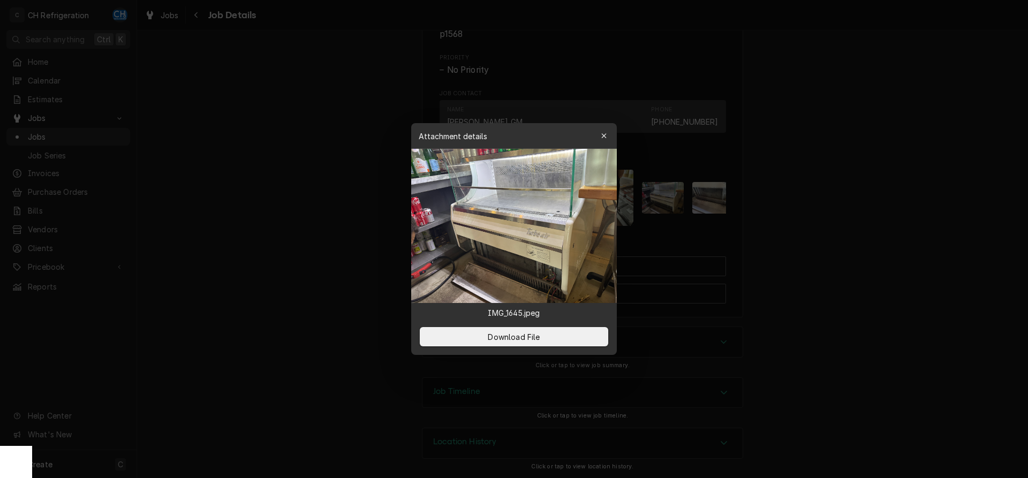
drag, startPoint x: 902, startPoint y: 219, endPoint x: 891, endPoint y: 220, distance: 10.8
click at [897, 220] on div at bounding box center [514, 239] width 1028 height 478
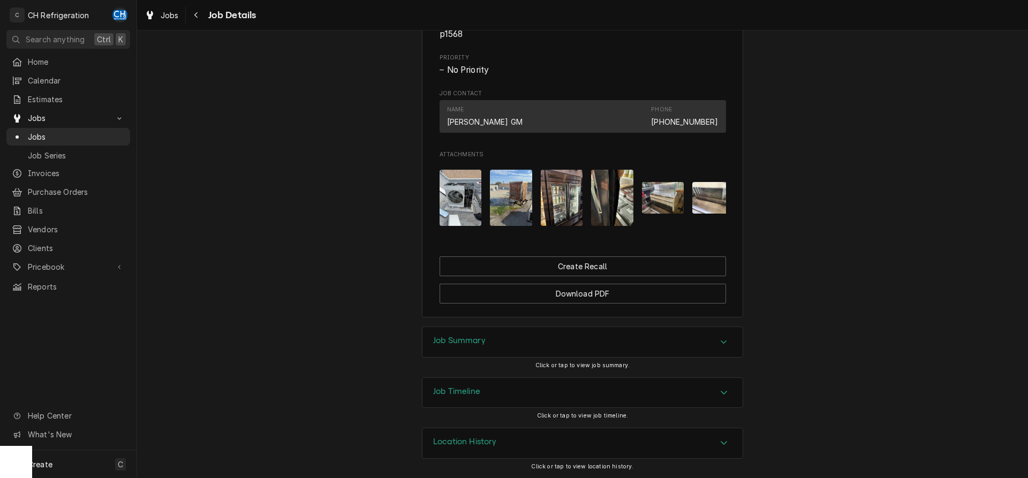
click at [628, 205] on img "Attachments" at bounding box center [612, 198] width 42 height 56
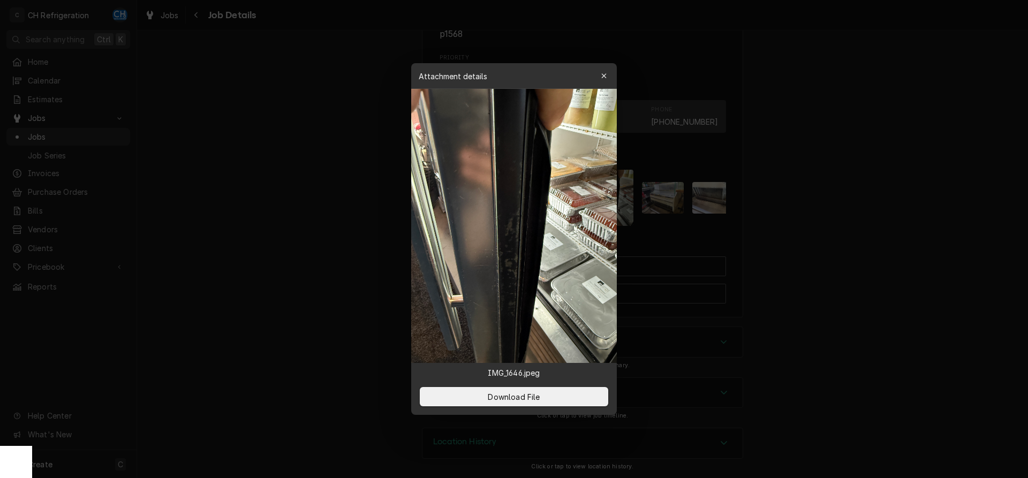
drag, startPoint x: 858, startPoint y: 214, endPoint x: 848, endPoint y: 214, distance: 9.1
click at [853, 214] on div at bounding box center [514, 239] width 1028 height 478
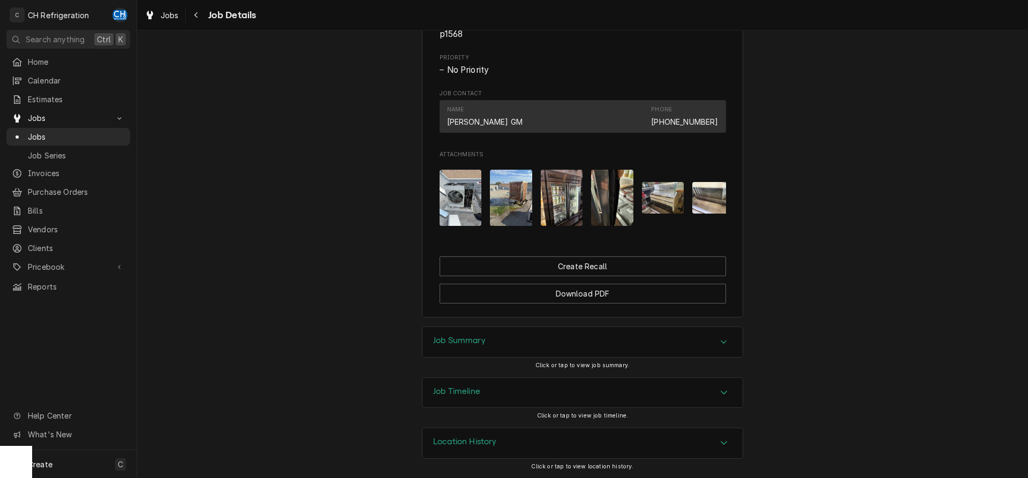
click at [663, 191] on img "Attachments" at bounding box center [663, 198] width 42 height 32
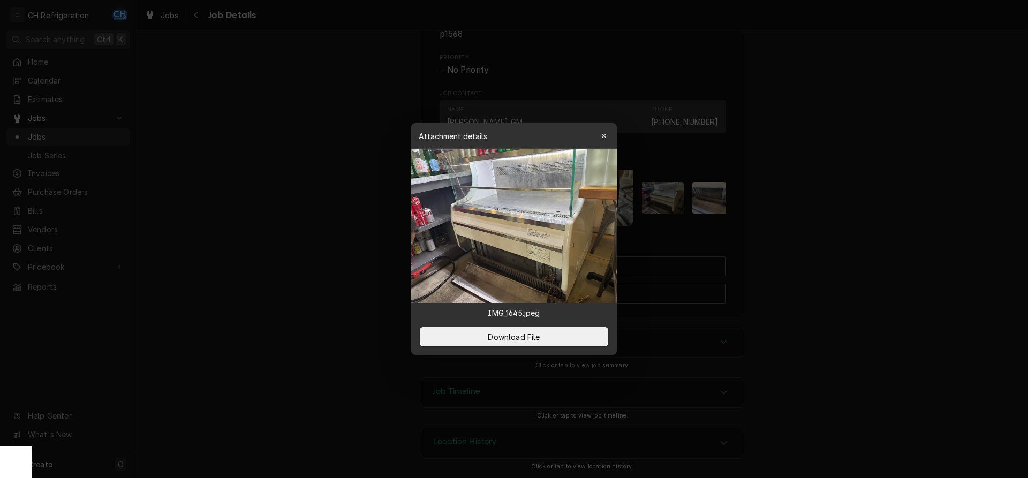
click at [870, 216] on div at bounding box center [514, 239] width 1028 height 478
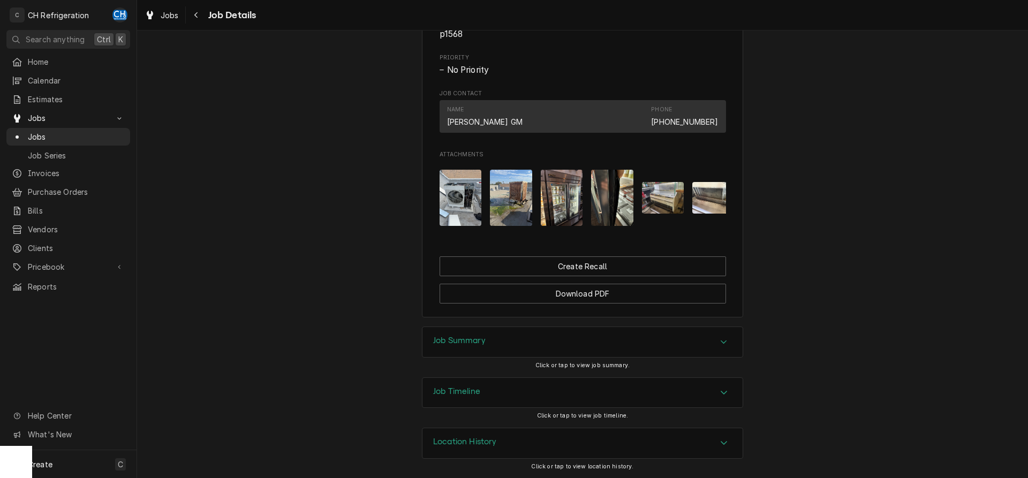
click at [688, 200] on div "Attachments" at bounding box center [583, 197] width 287 height 73
click at [716, 202] on img "Attachments" at bounding box center [714, 198] width 42 height 32
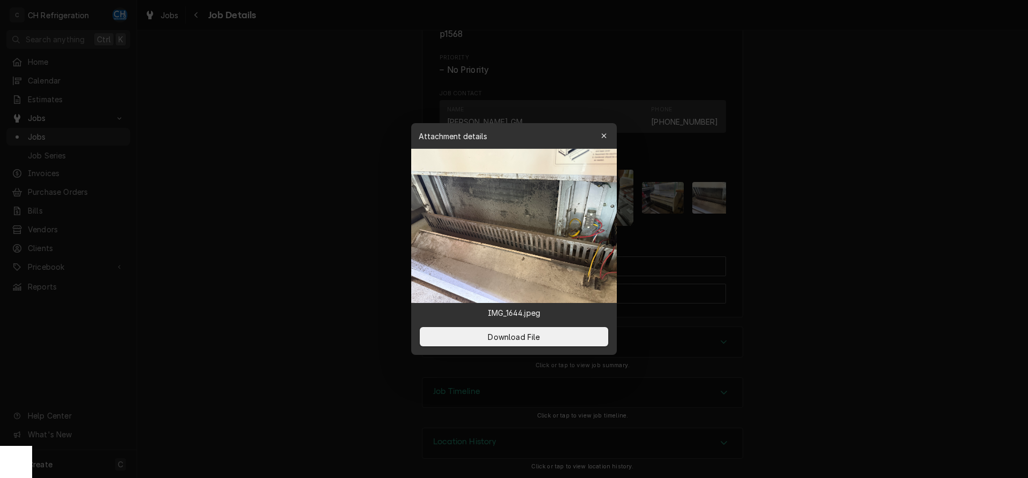
click at [839, 208] on div at bounding box center [514, 239] width 1028 height 478
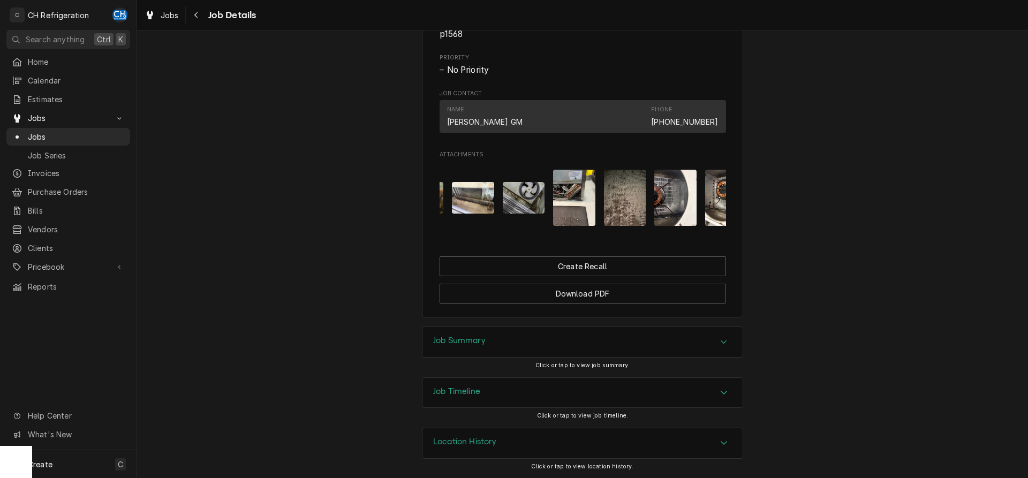
scroll to position [0, 269]
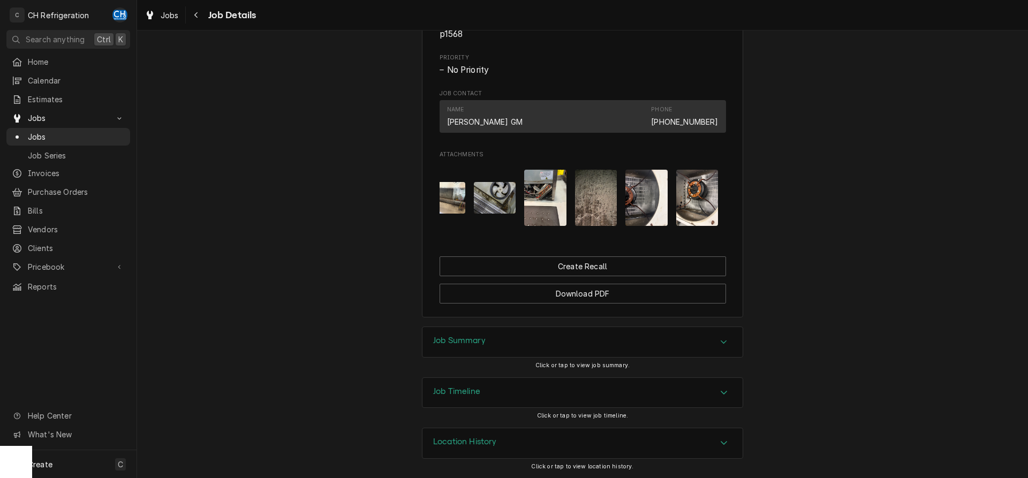
click at [490, 199] on img "Attachments" at bounding box center [495, 198] width 42 height 32
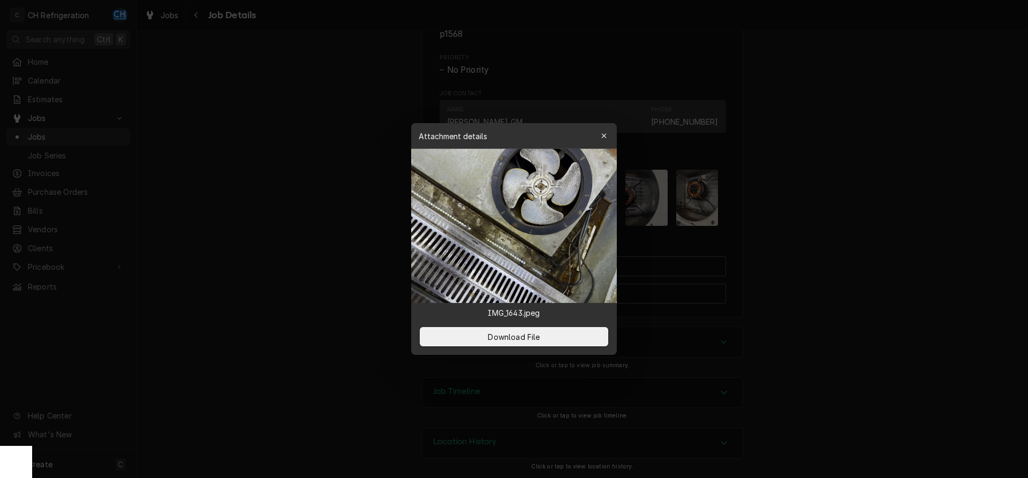
drag, startPoint x: 862, startPoint y: 237, endPoint x: 628, endPoint y: 230, distance: 233.7
click at [860, 237] on div at bounding box center [514, 239] width 1028 height 478
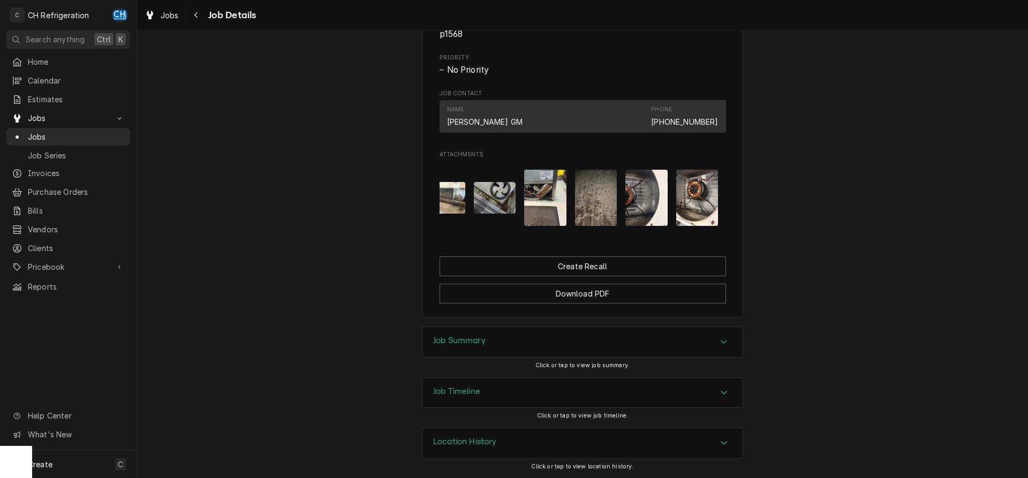
click at [543, 212] on img "Attachments" at bounding box center [545, 198] width 42 height 56
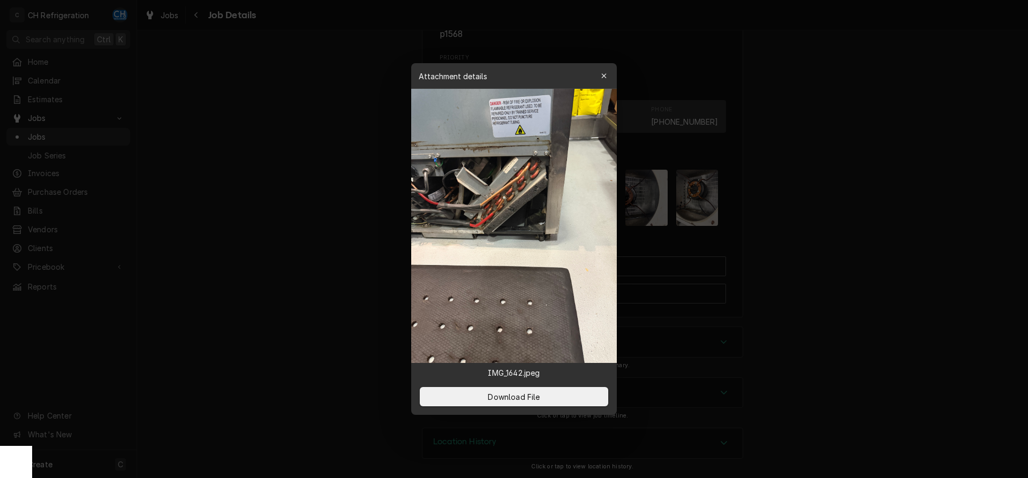
click at [775, 239] on div at bounding box center [514, 239] width 1028 height 478
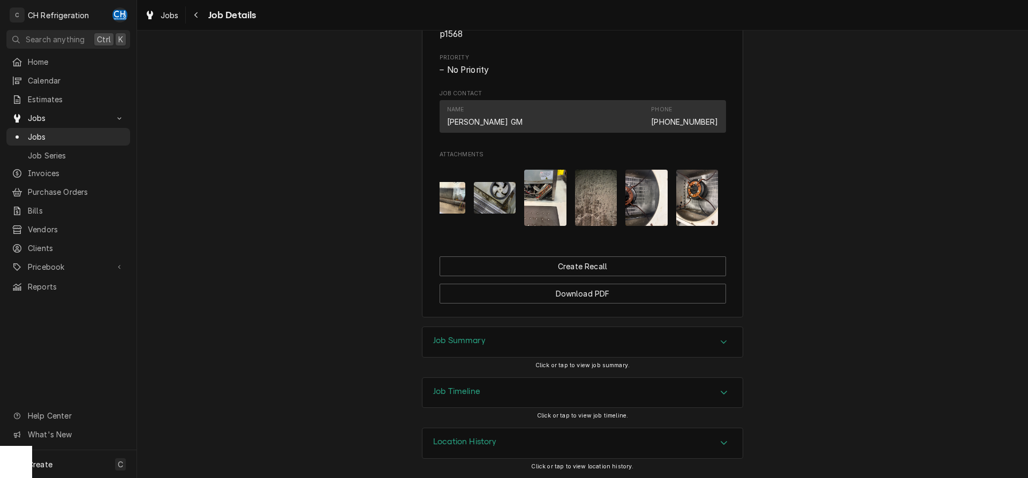
click at [582, 202] on img "Attachments" at bounding box center [596, 198] width 42 height 56
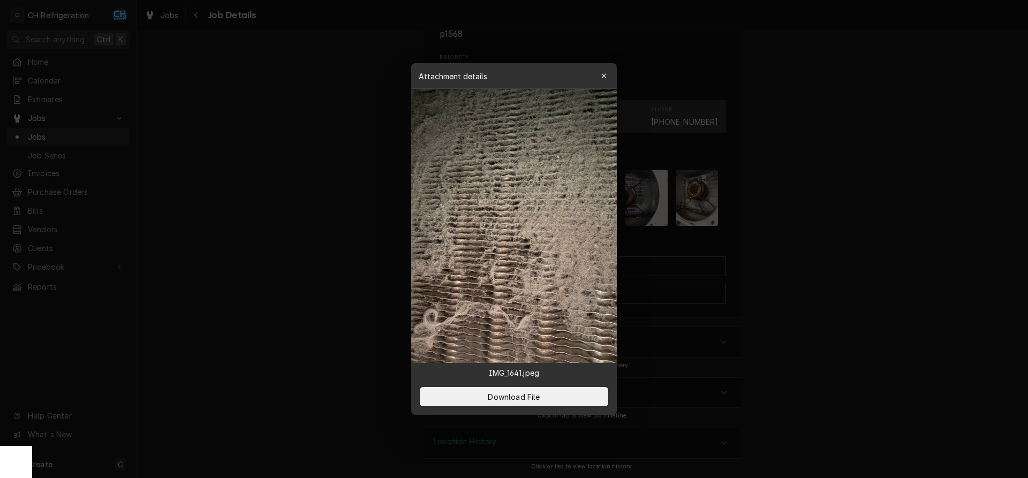
click at [860, 199] on div at bounding box center [514, 239] width 1028 height 478
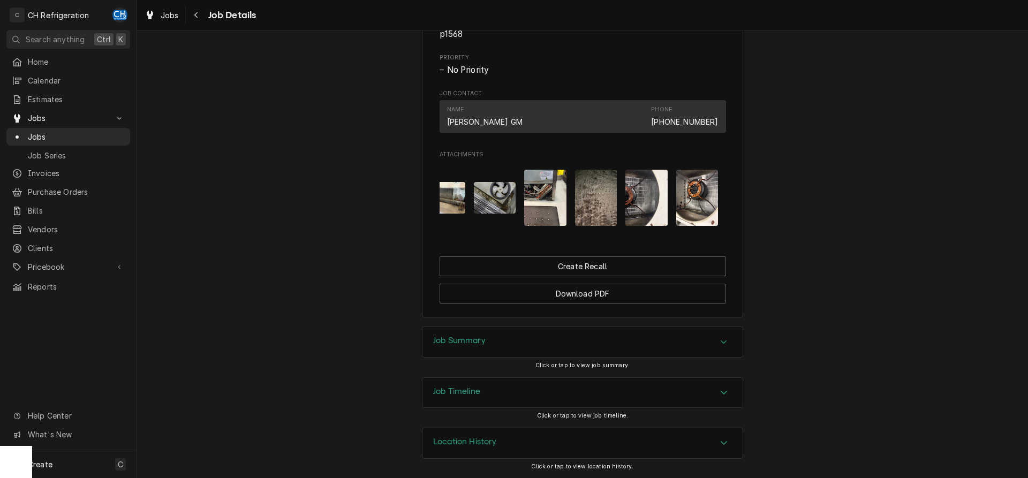
click at [633, 195] on img "Attachments" at bounding box center [647, 198] width 42 height 56
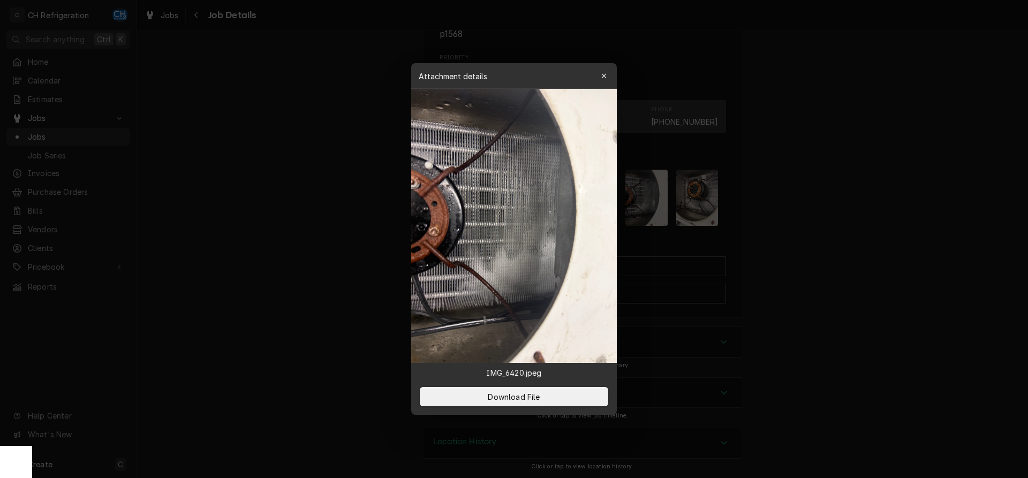
click at [753, 222] on div at bounding box center [514, 239] width 1028 height 478
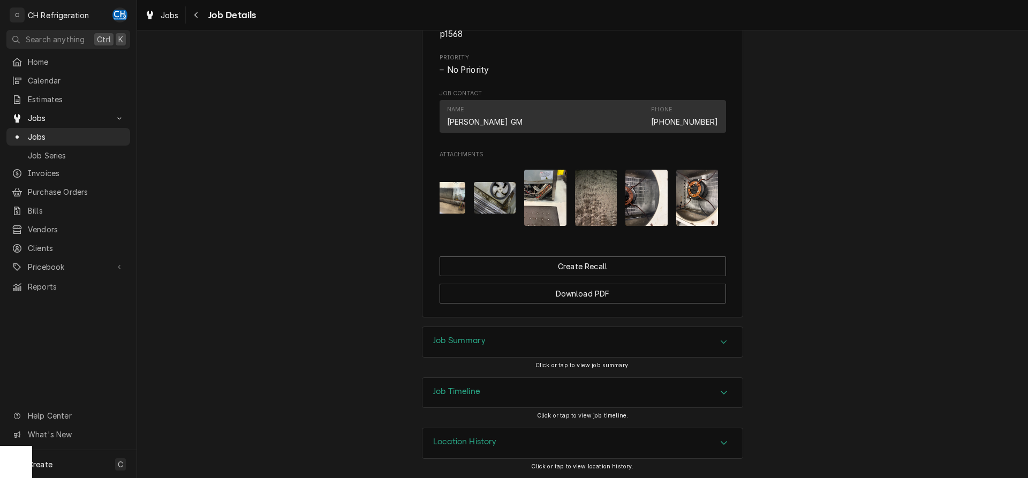
click at [706, 206] on img "Attachments" at bounding box center [698, 198] width 42 height 56
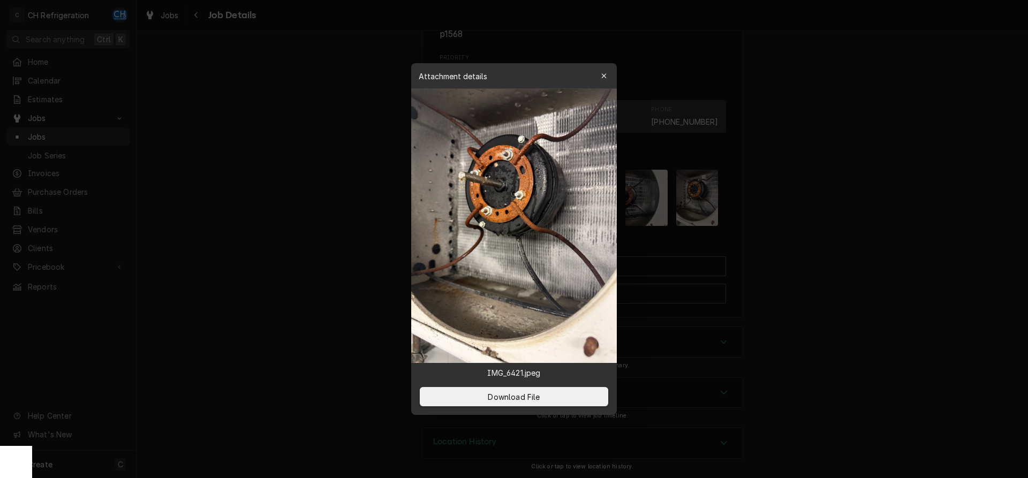
click at [777, 219] on div at bounding box center [514, 239] width 1028 height 478
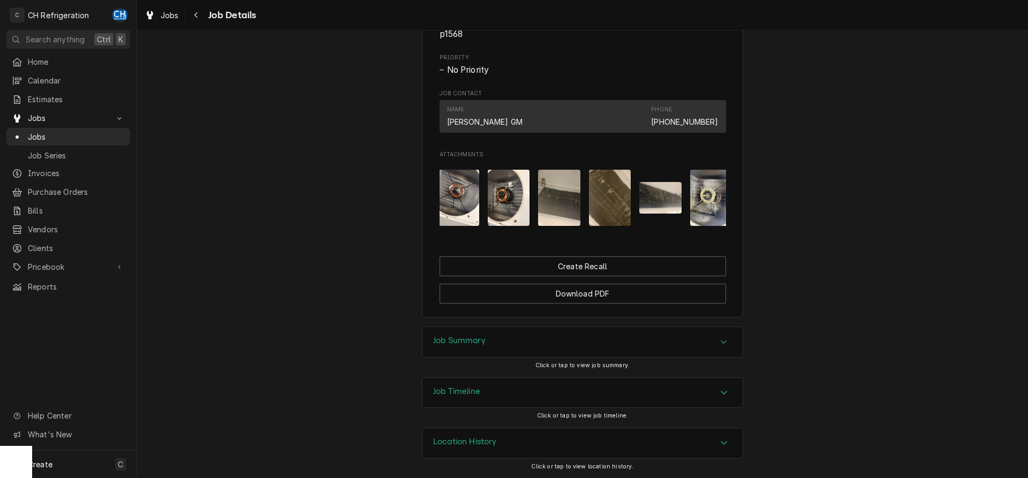
scroll to position [0, 576]
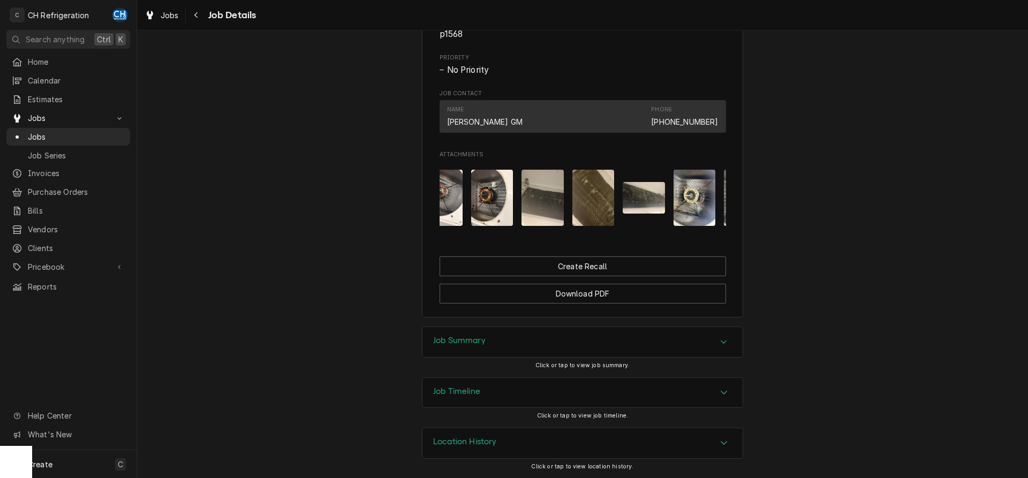
click at [546, 214] on img "Attachments" at bounding box center [543, 198] width 42 height 56
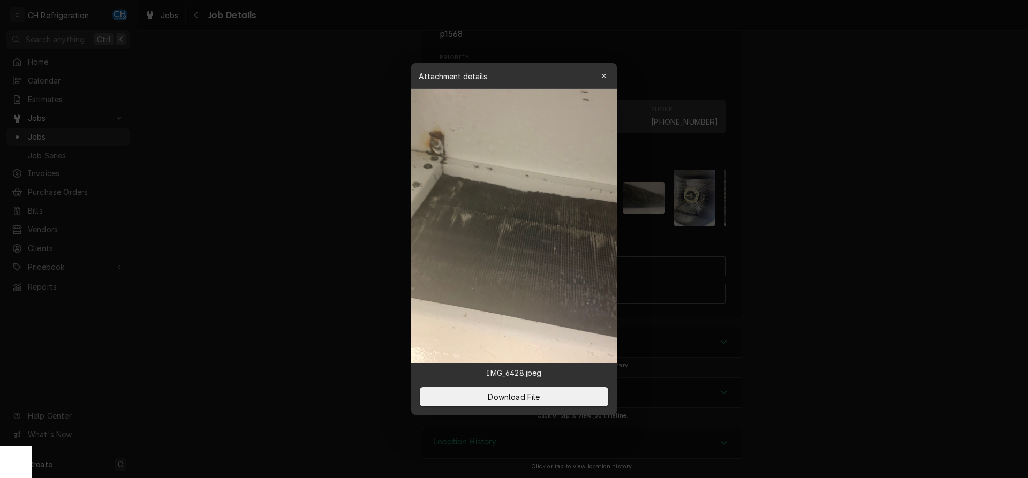
drag, startPoint x: 894, startPoint y: 224, endPoint x: 819, endPoint y: 225, distance: 75.0
click at [893, 224] on div at bounding box center [514, 239] width 1028 height 478
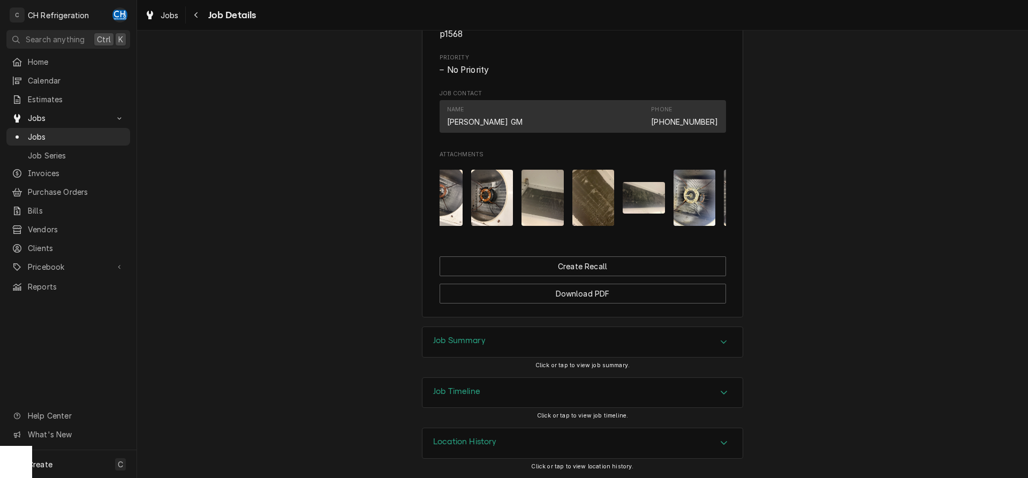
click at [590, 205] on img "Attachments" at bounding box center [594, 198] width 42 height 56
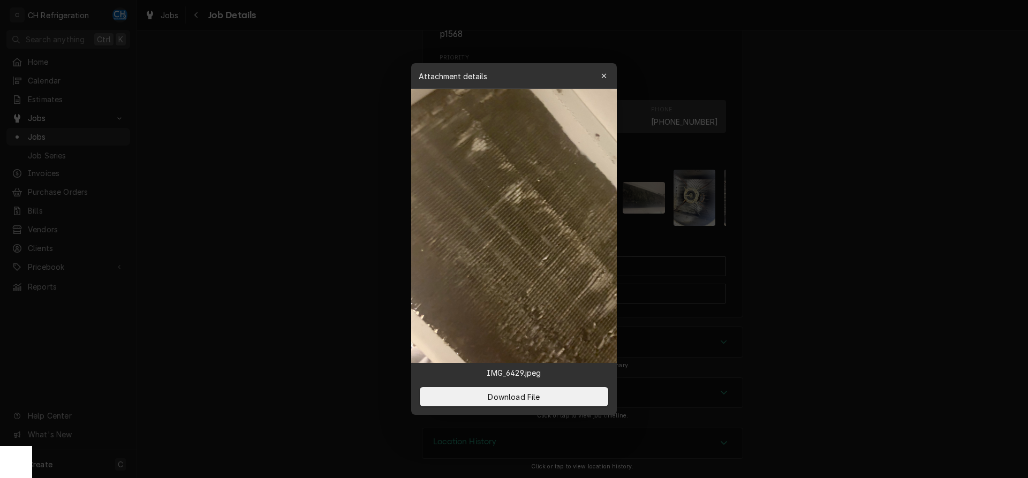
click at [824, 225] on div at bounding box center [514, 239] width 1028 height 478
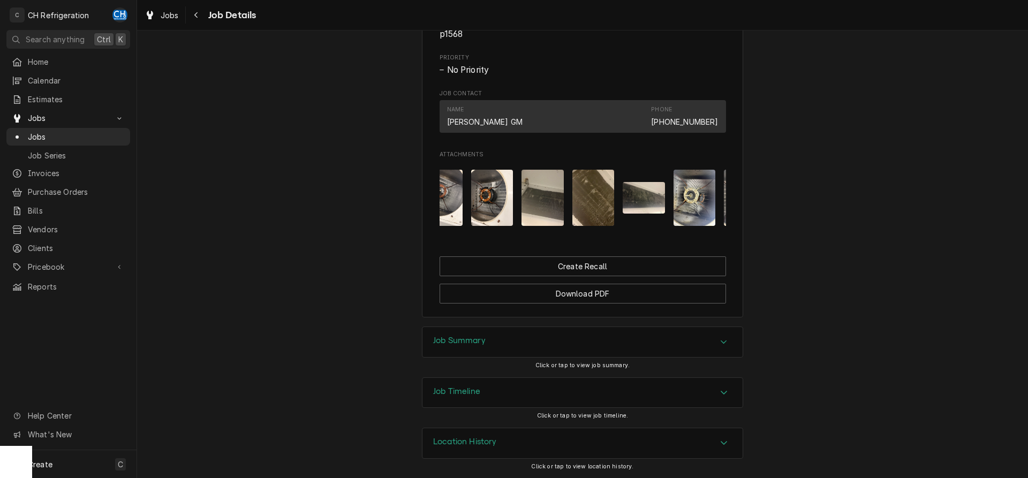
click at [562, 206] on img "Attachments" at bounding box center [543, 198] width 42 height 56
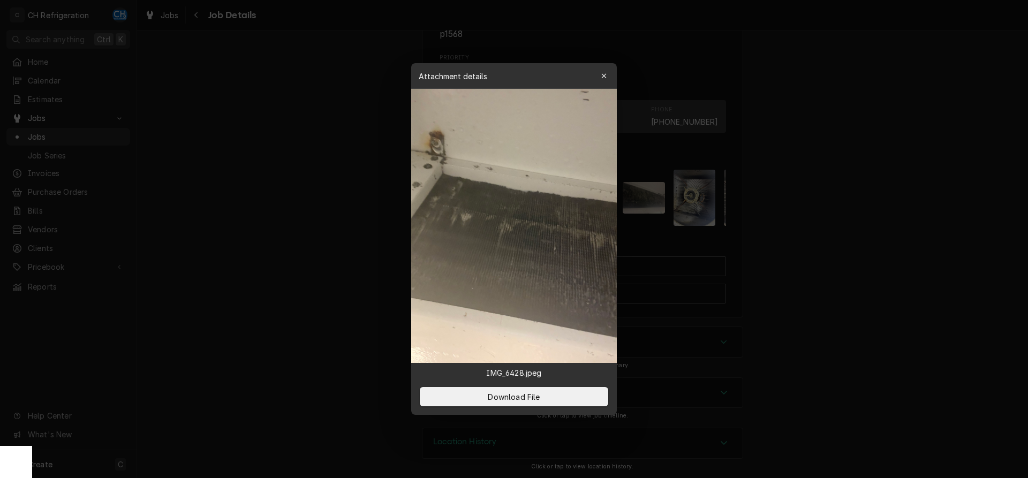
drag, startPoint x: 875, startPoint y: 228, endPoint x: 711, endPoint y: 222, distance: 164.0
click at [875, 229] on div at bounding box center [514, 239] width 1028 height 478
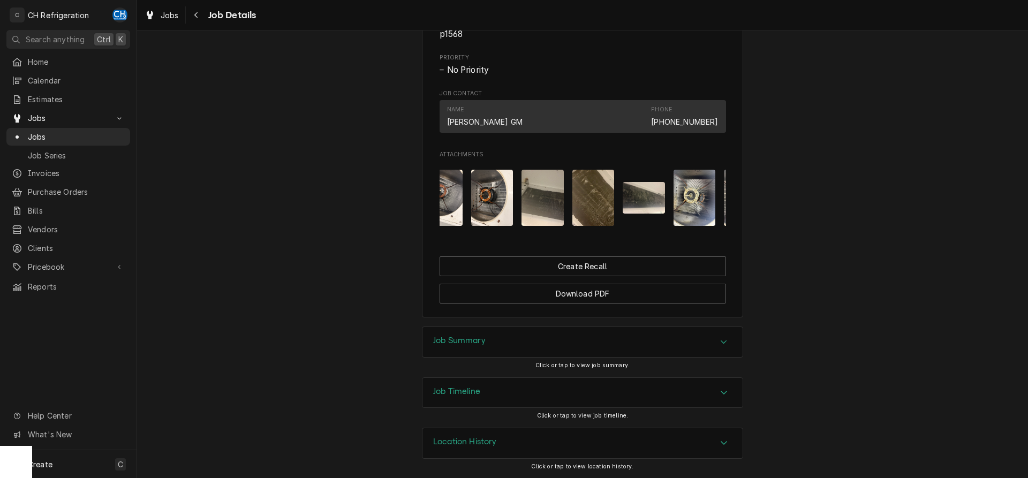
click at [654, 204] on img "Attachments" at bounding box center [644, 198] width 42 height 32
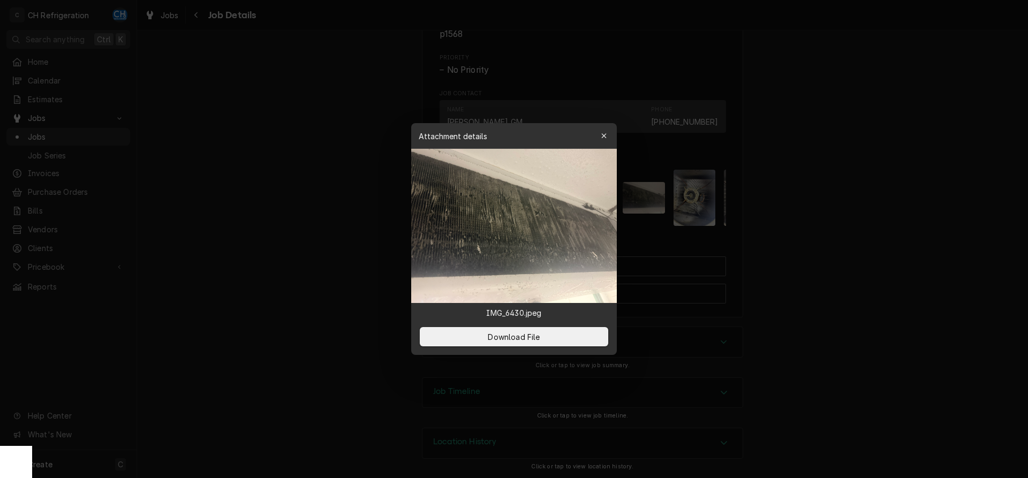
click at [839, 211] on div at bounding box center [514, 239] width 1028 height 478
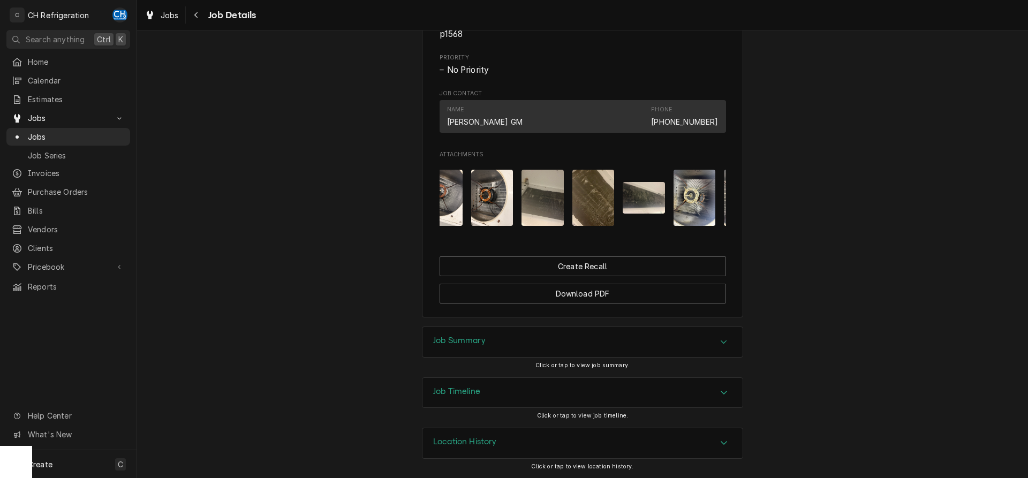
click at [681, 208] on img "Attachments" at bounding box center [695, 198] width 42 height 56
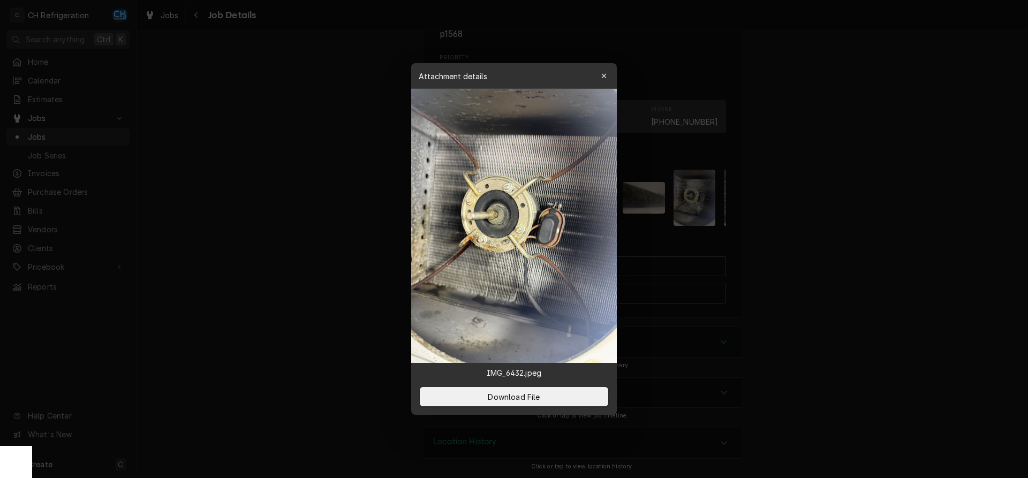
click at [794, 231] on div at bounding box center [514, 239] width 1028 height 478
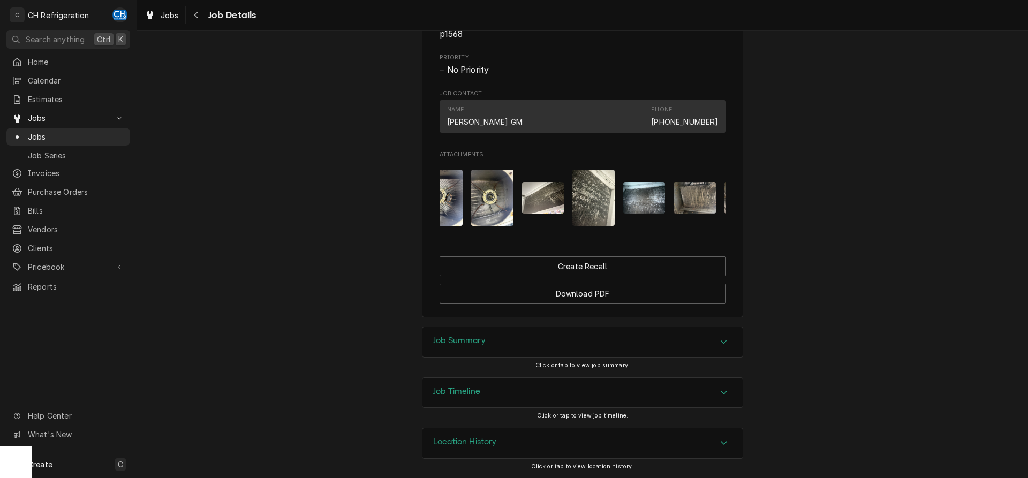
scroll to position [0, 812]
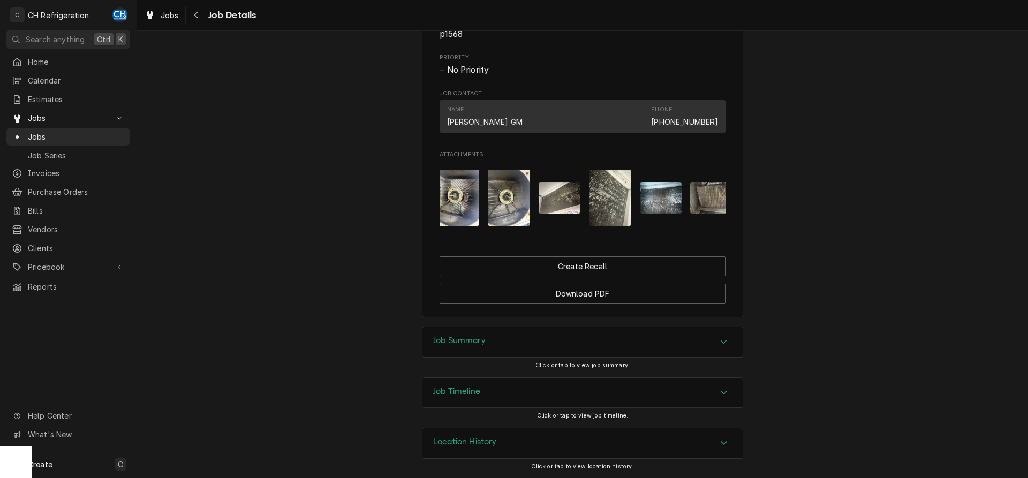
click at [496, 212] on img "Attachments" at bounding box center [509, 198] width 42 height 56
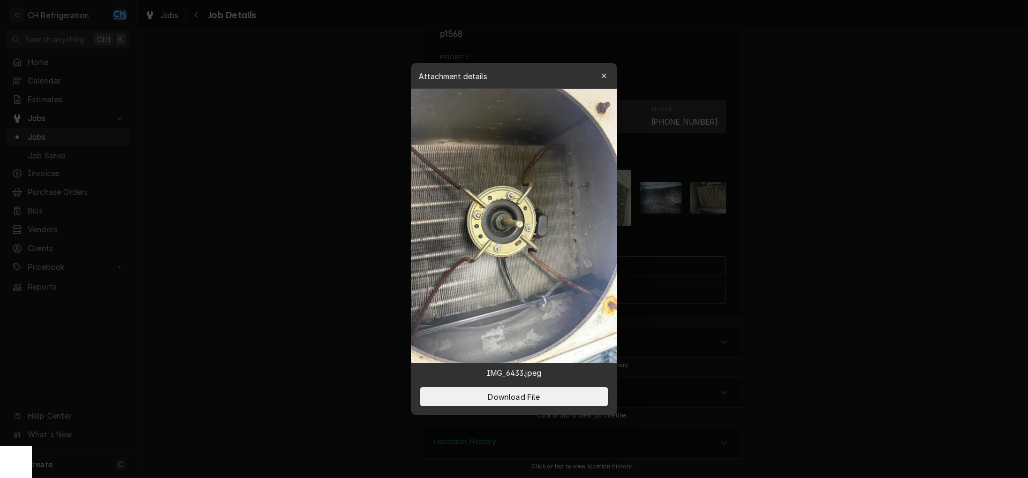
click at [786, 216] on div at bounding box center [514, 239] width 1028 height 478
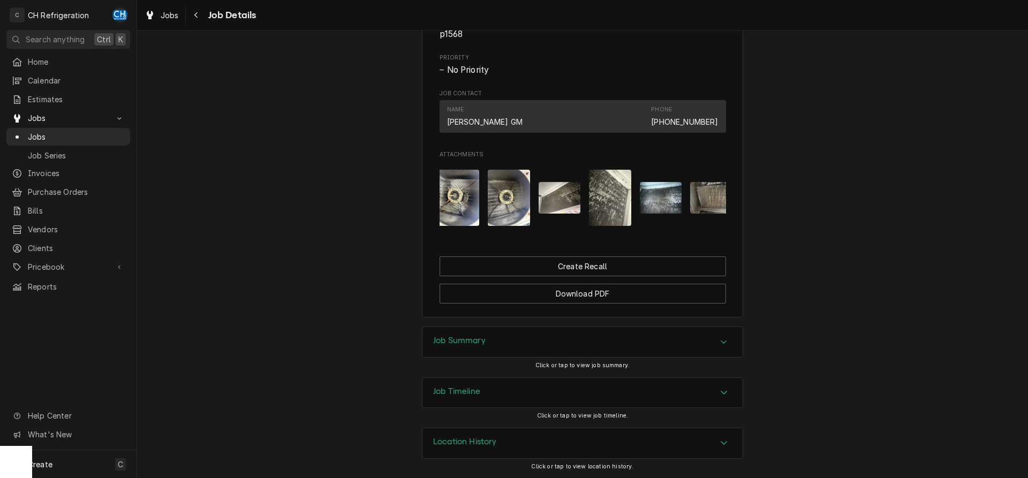
click at [460, 205] on img "Attachments" at bounding box center [459, 198] width 42 height 56
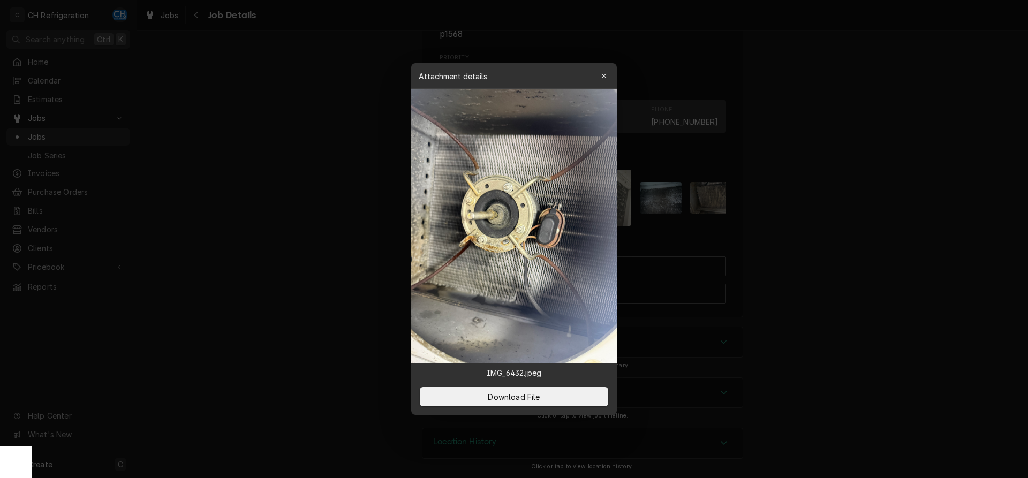
drag, startPoint x: 777, startPoint y: 229, endPoint x: 759, endPoint y: 230, distance: 18.2
click at [777, 230] on div at bounding box center [514, 239] width 1028 height 478
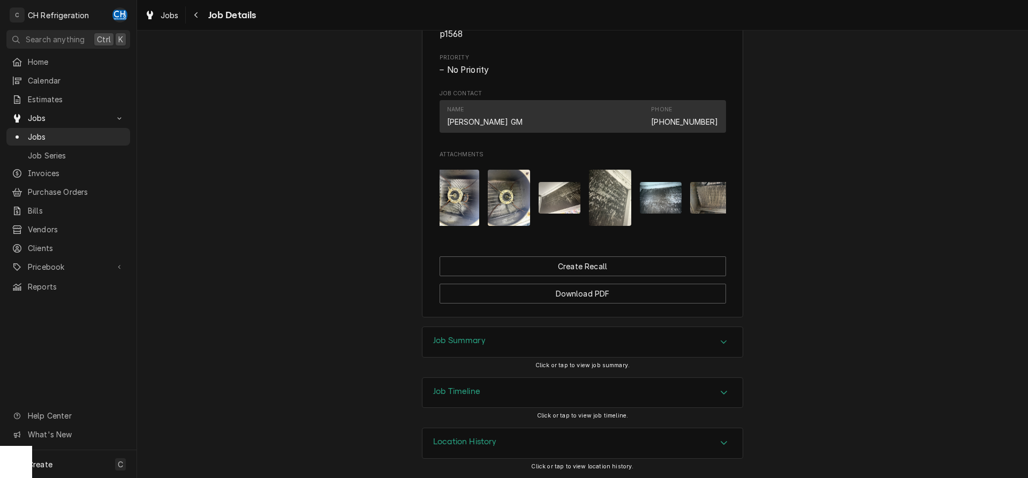
click at [509, 210] on img "Attachments" at bounding box center [509, 198] width 42 height 56
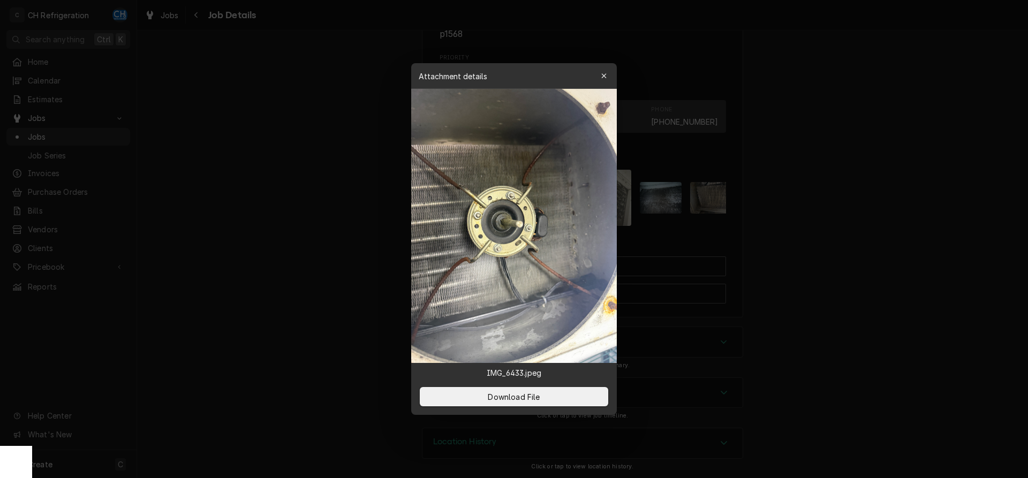
drag, startPoint x: 957, startPoint y: 163, endPoint x: 916, endPoint y: 167, distance: 40.8
click at [954, 164] on div at bounding box center [514, 239] width 1028 height 478
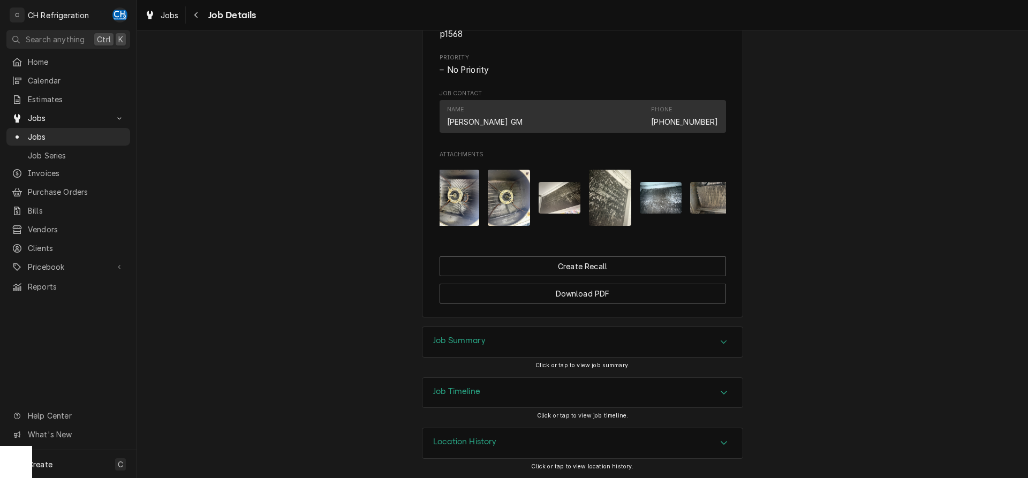
click at [609, 201] on img "Attachments" at bounding box center [610, 198] width 42 height 56
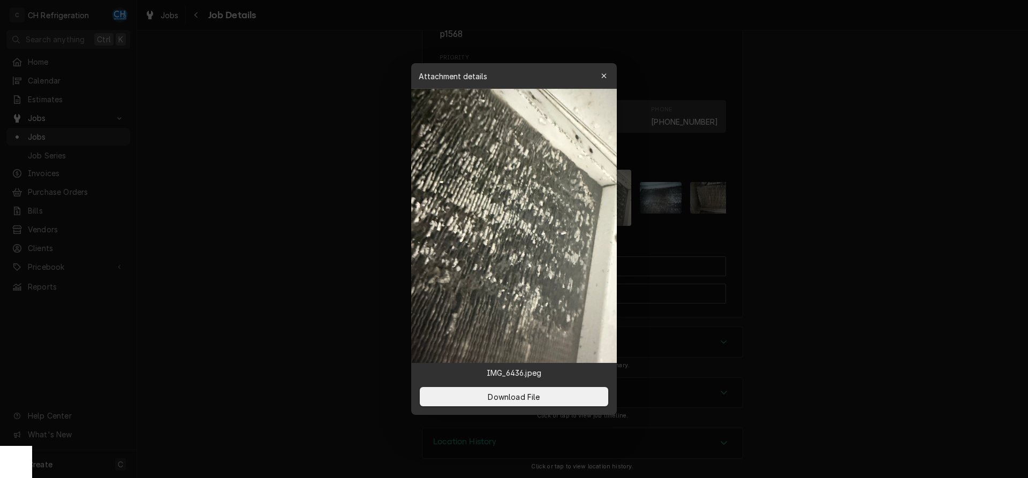
click at [752, 195] on div at bounding box center [514, 239] width 1028 height 478
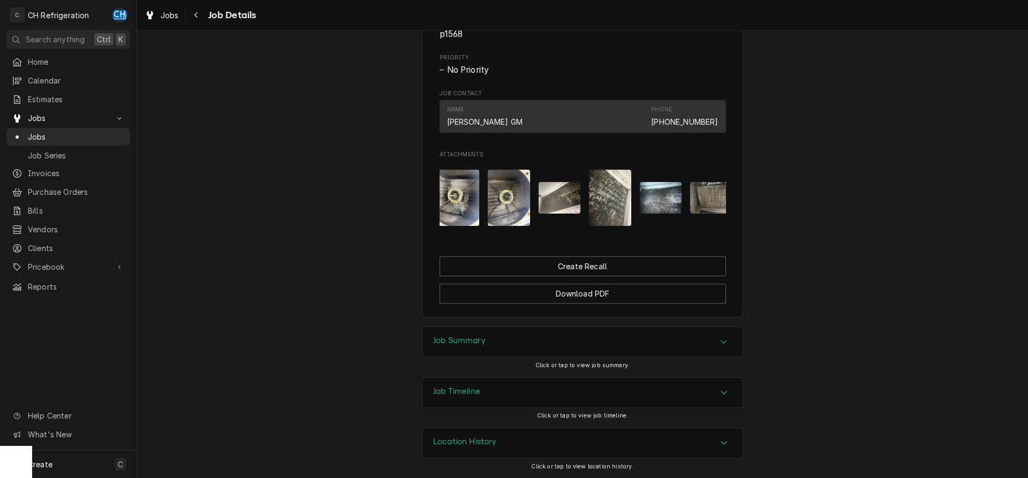
click at [649, 198] on img "Attachments" at bounding box center [661, 198] width 42 height 32
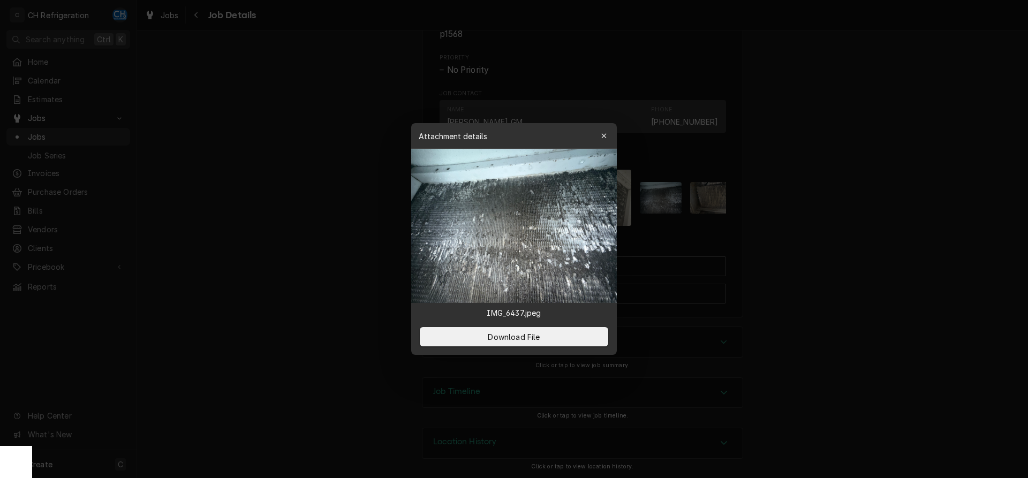
click at [767, 185] on div at bounding box center [514, 239] width 1028 height 478
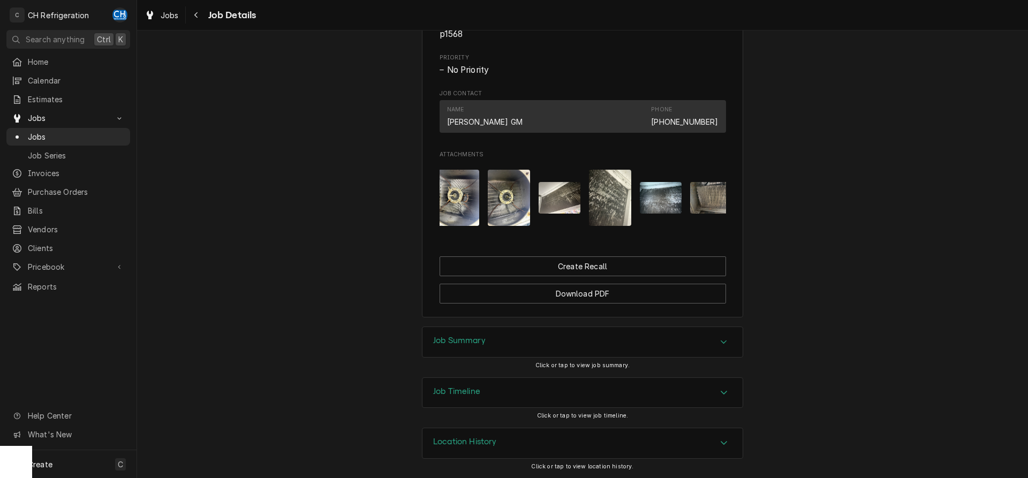
click at [720, 202] on img "Attachments" at bounding box center [711, 198] width 42 height 32
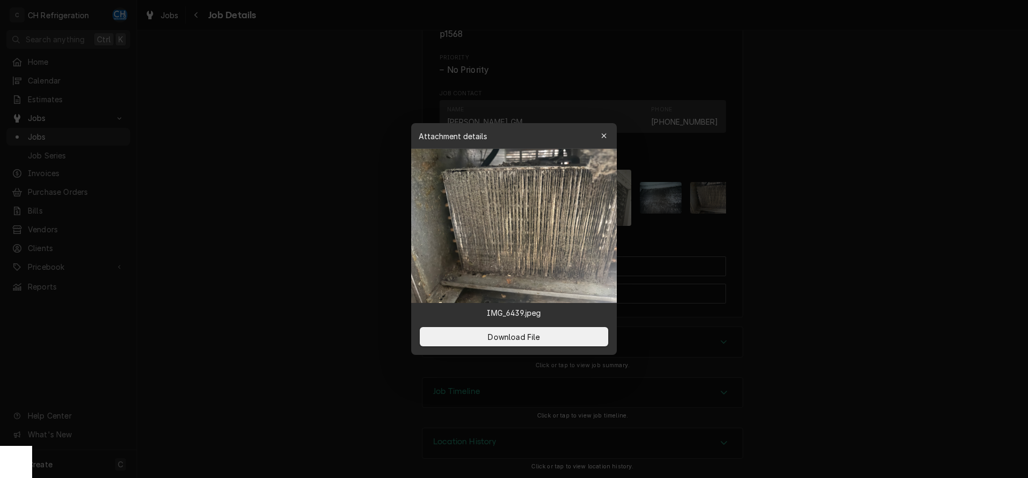
click at [747, 178] on div at bounding box center [514, 239] width 1028 height 478
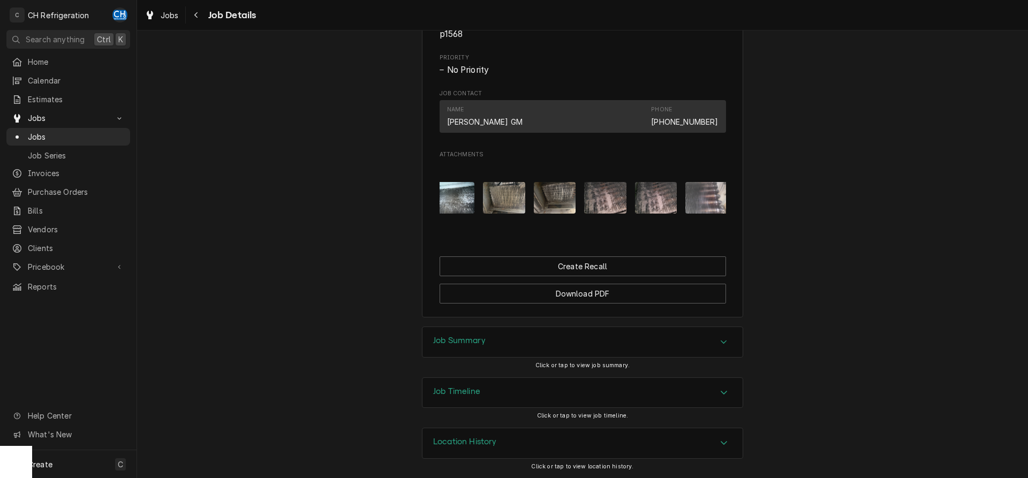
scroll to position [0, 1036]
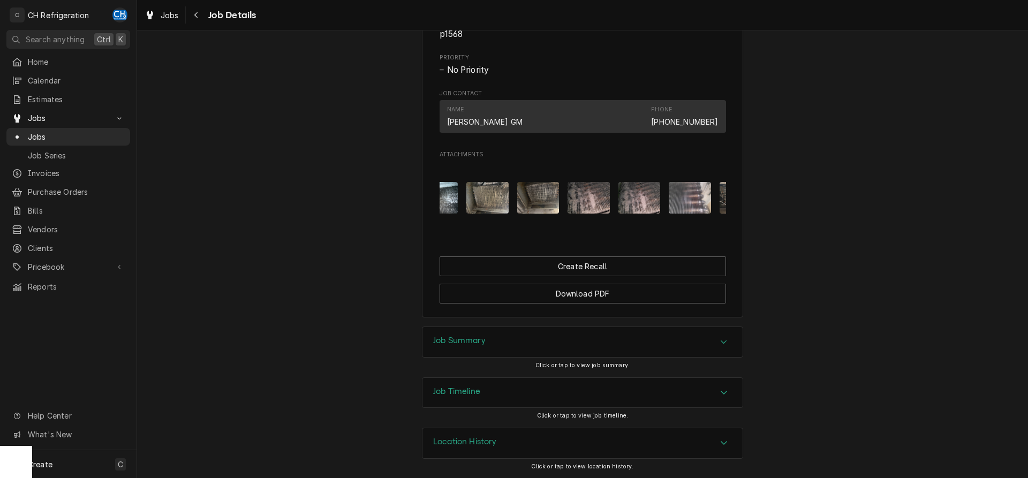
click at [548, 209] on img "Attachments" at bounding box center [538, 198] width 42 height 32
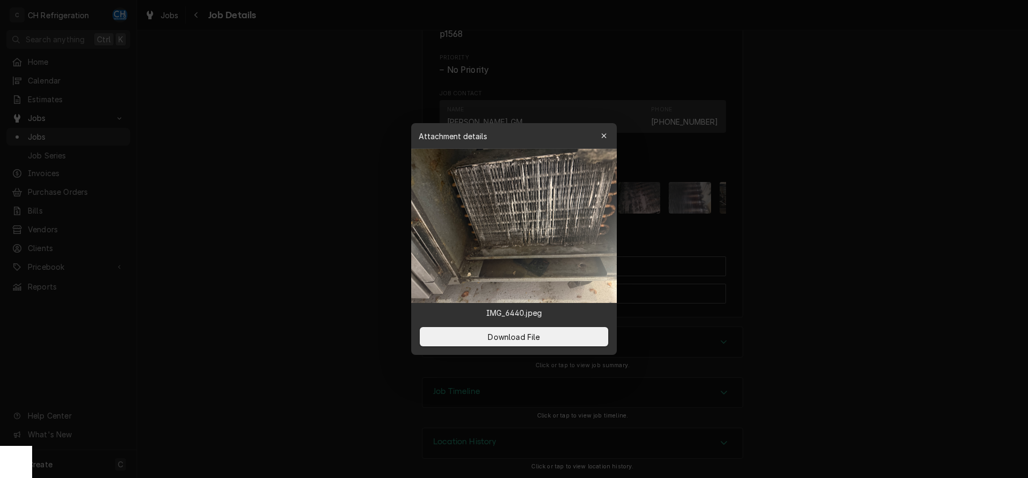
click at [818, 230] on div at bounding box center [514, 239] width 1028 height 478
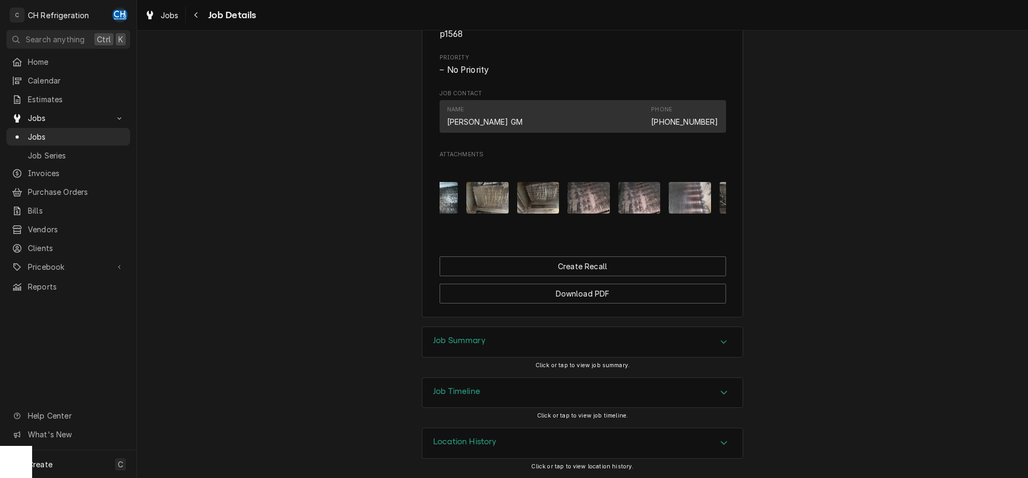
click at [656, 205] on img "Attachments" at bounding box center [640, 198] width 42 height 32
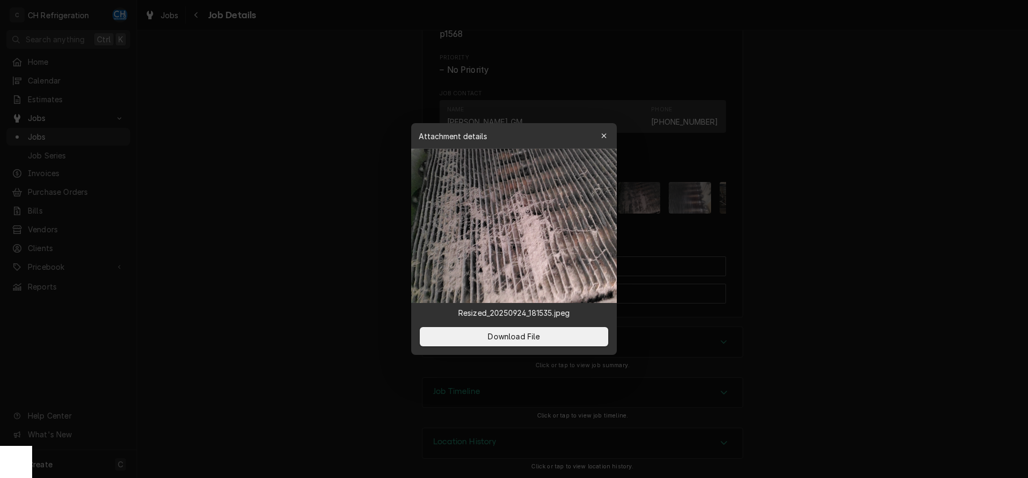
click at [799, 223] on div at bounding box center [514, 239] width 1028 height 478
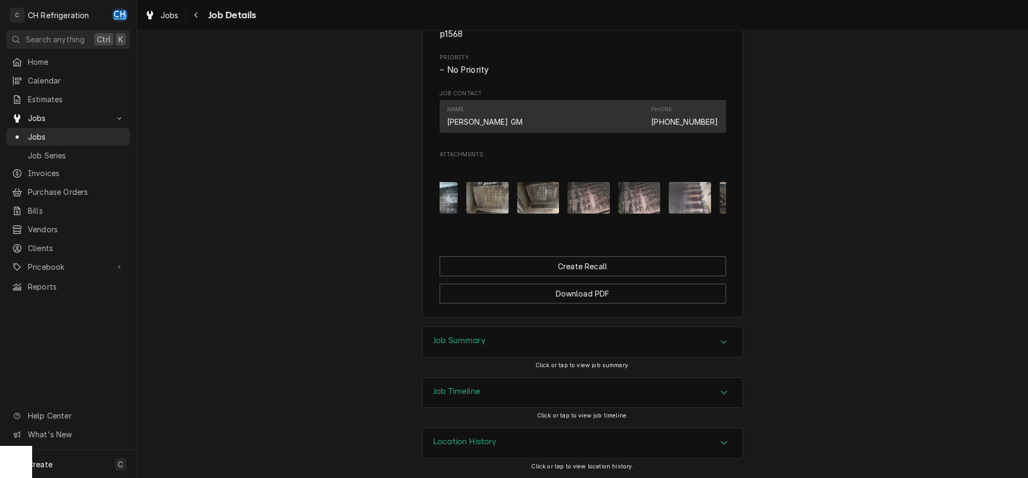
click at [697, 198] on img "Attachments" at bounding box center [690, 198] width 42 height 32
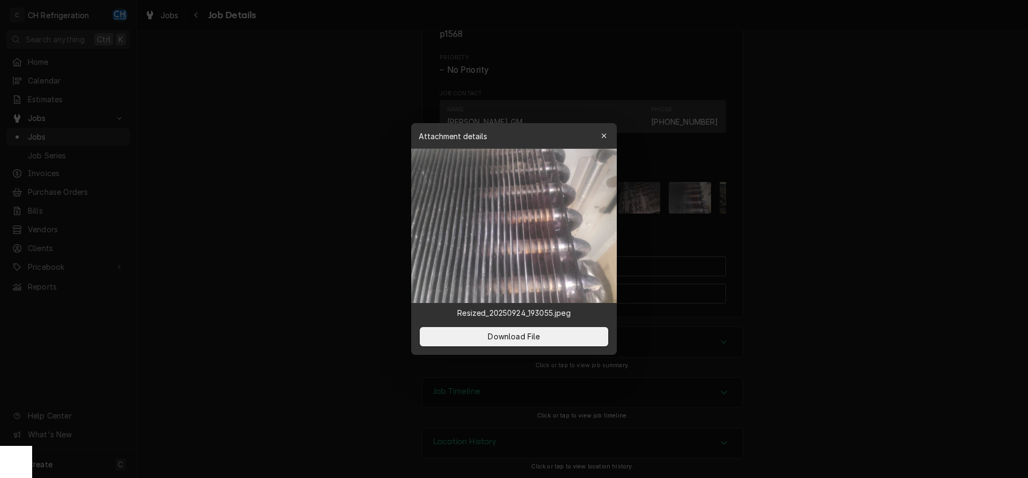
click at [845, 217] on div at bounding box center [514, 239] width 1028 height 478
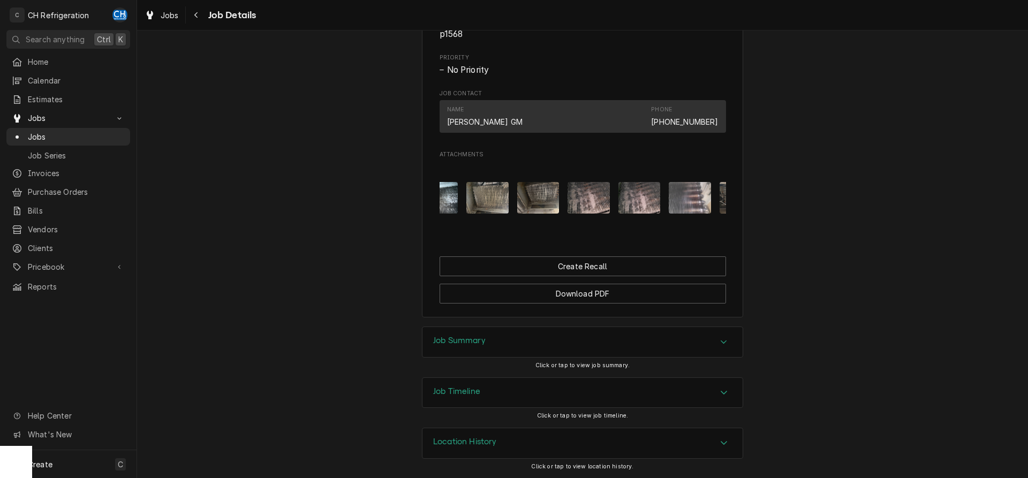
click at [639, 198] on img "Attachments" at bounding box center [640, 198] width 42 height 32
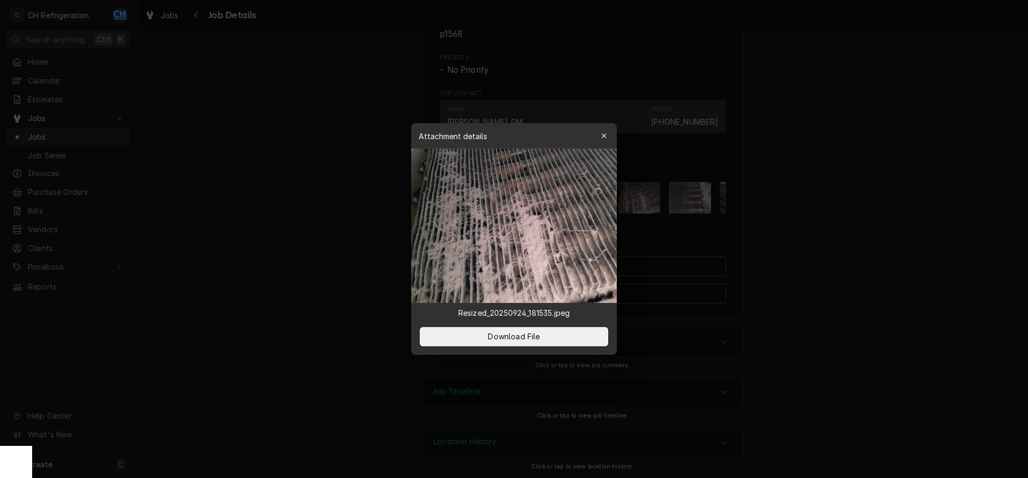
click at [827, 183] on div at bounding box center [514, 239] width 1028 height 478
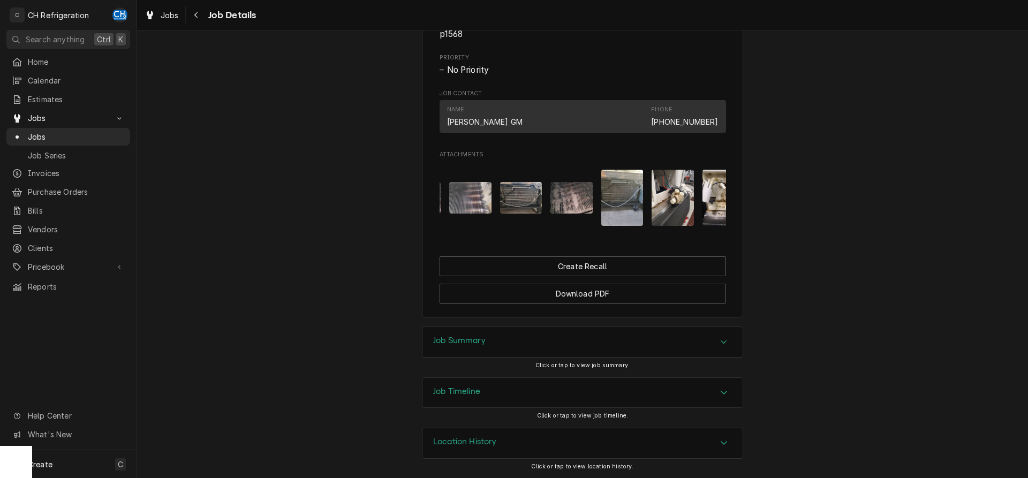
scroll to position [0, 1297]
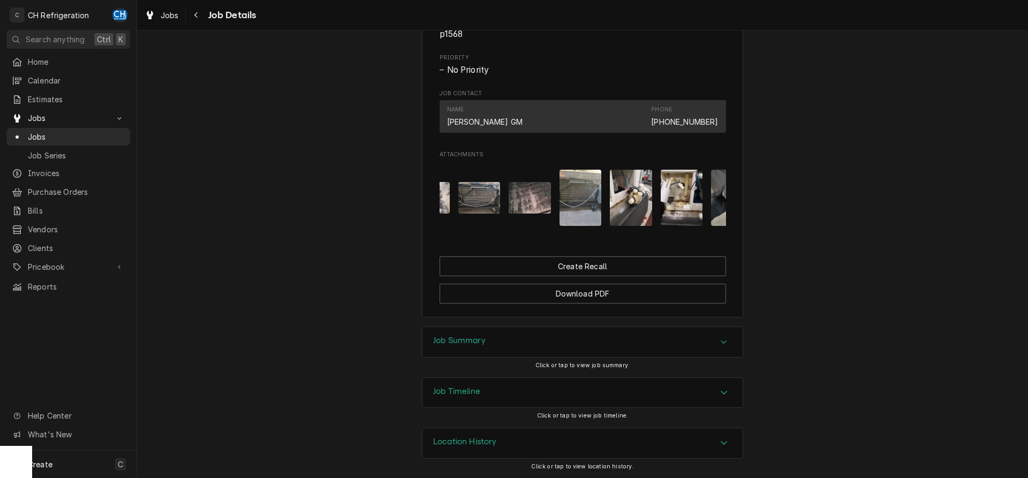
click at [545, 197] on img "Attachments" at bounding box center [530, 198] width 42 height 32
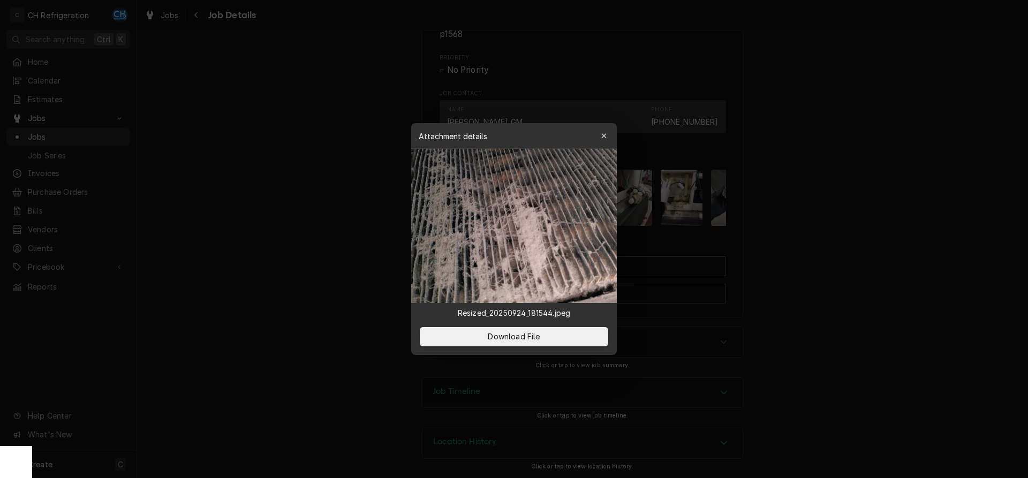
drag, startPoint x: 865, startPoint y: 312, endPoint x: 724, endPoint y: 240, distance: 158.4
click at [865, 312] on div at bounding box center [514, 239] width 1028 height 478
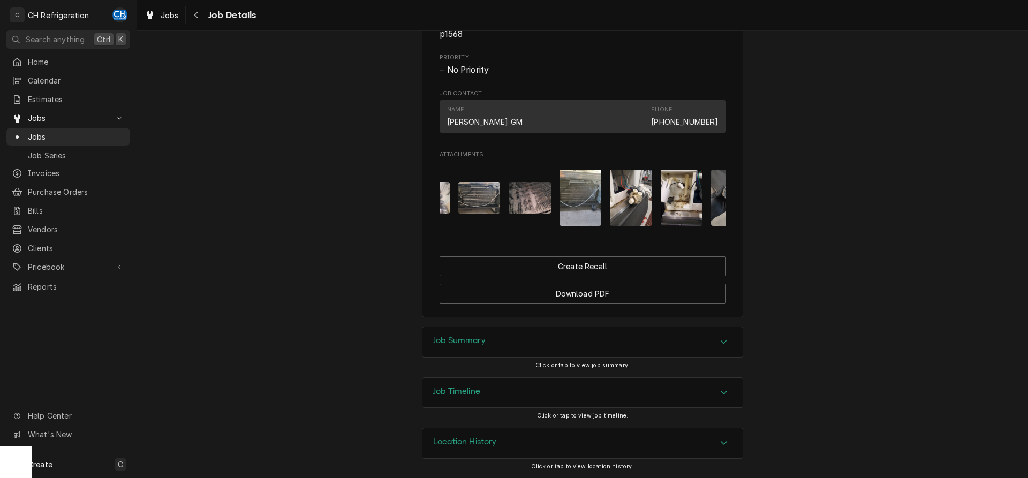
click at [584, 194] on img "Attachments" at bounding box center [581, 198] width 42 height 56
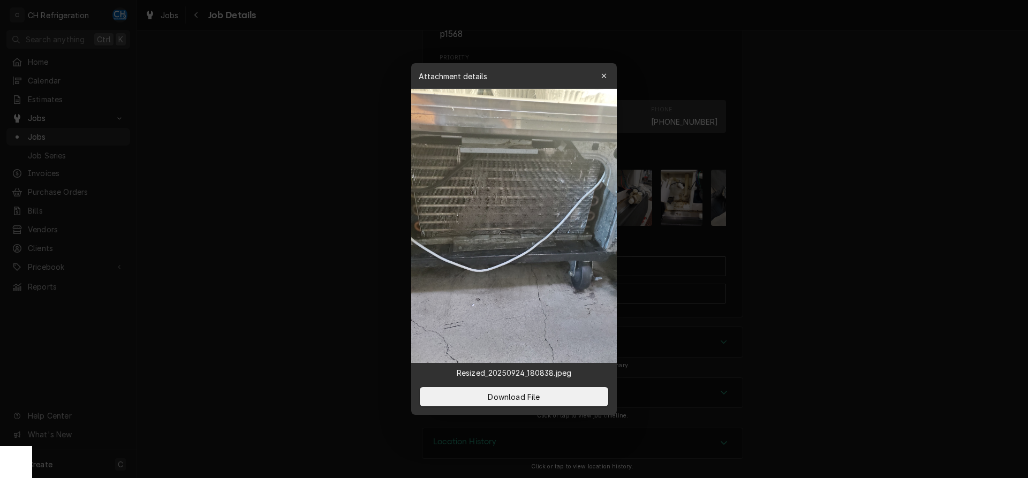
click at [846, 207] on div at bounding box center [514, 239] width 1028 height 478
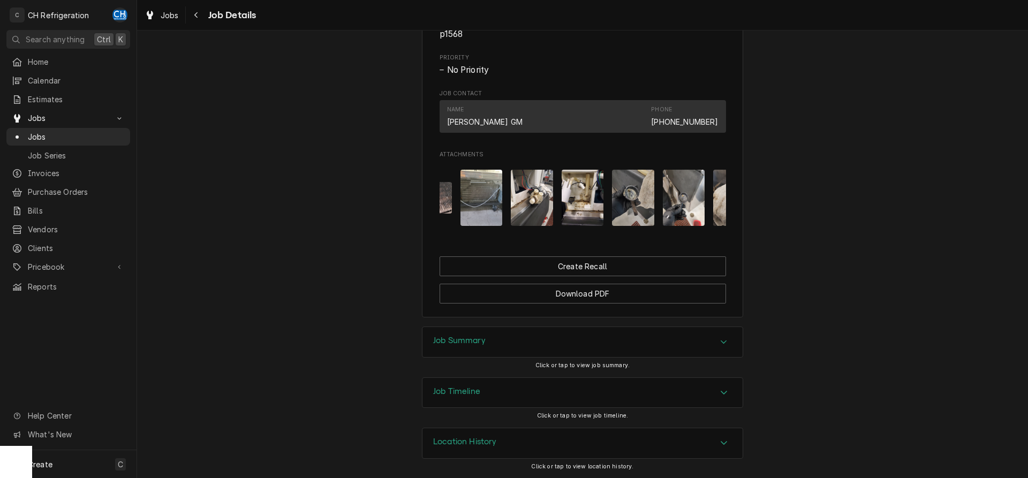
scroll to position [0, 1405]
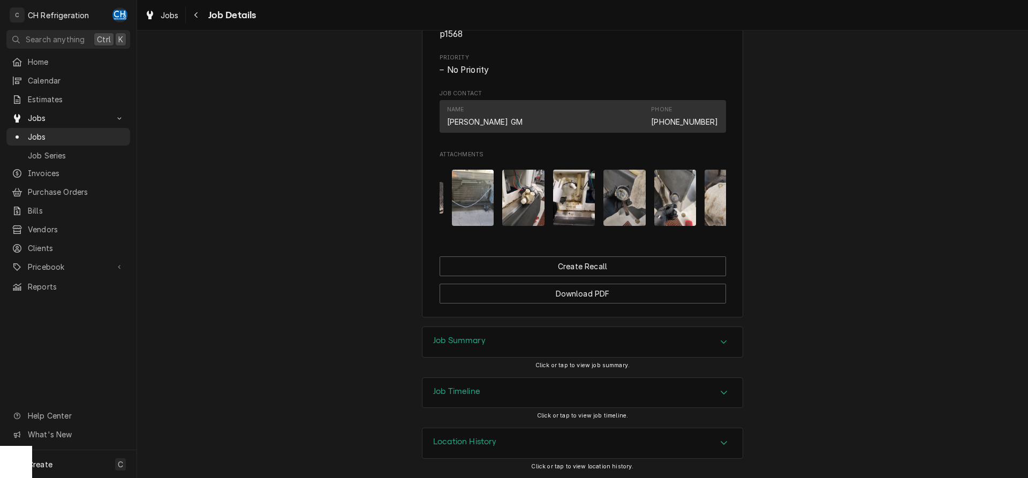
click at [529, 204] on img "Attachments" at bounding box center [523, 198] width 42 height 56
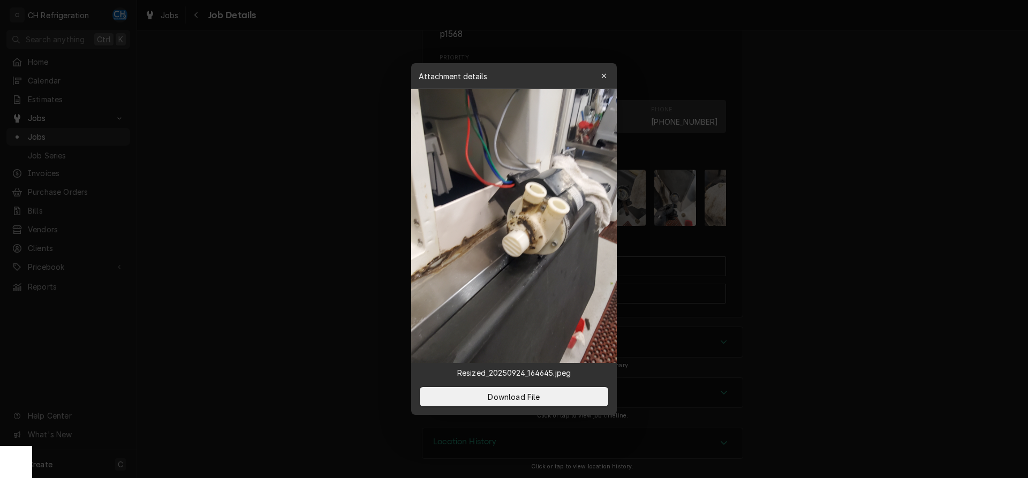
click at [830, 213] on div at bounding box center [514, 239] width 1028 height 478
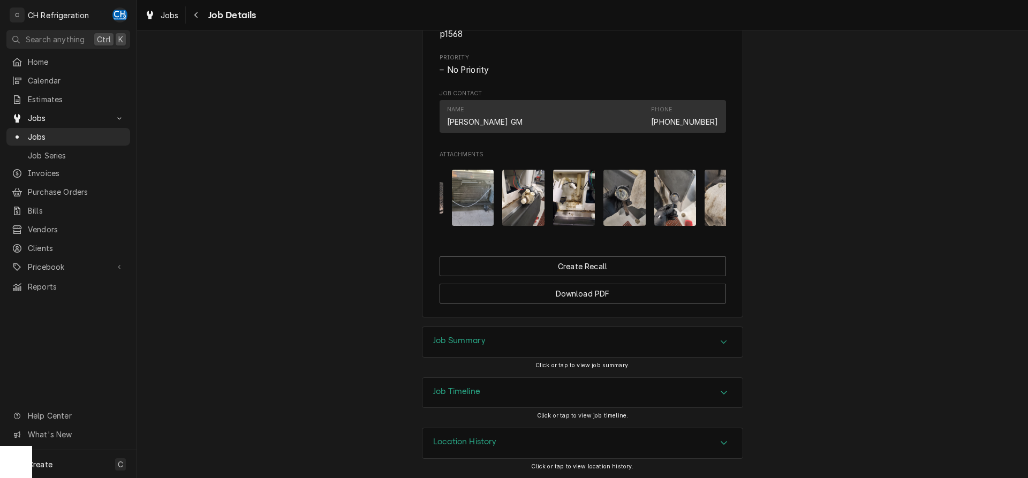
click at [613, 209] on img "Attachments" at bounding box center [625, 198] width 42 height 56
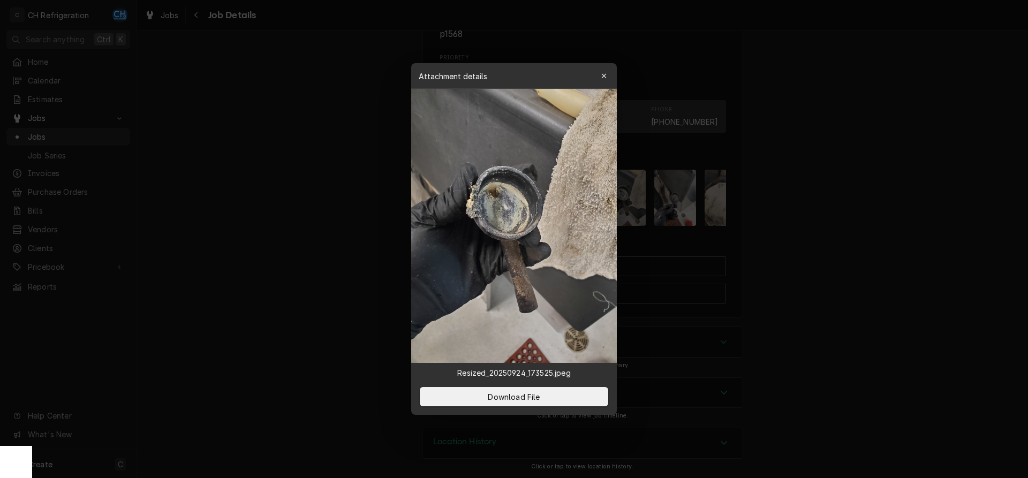
click at [777, 201] on div at bounding box center [514, 239] width 1028 height 478
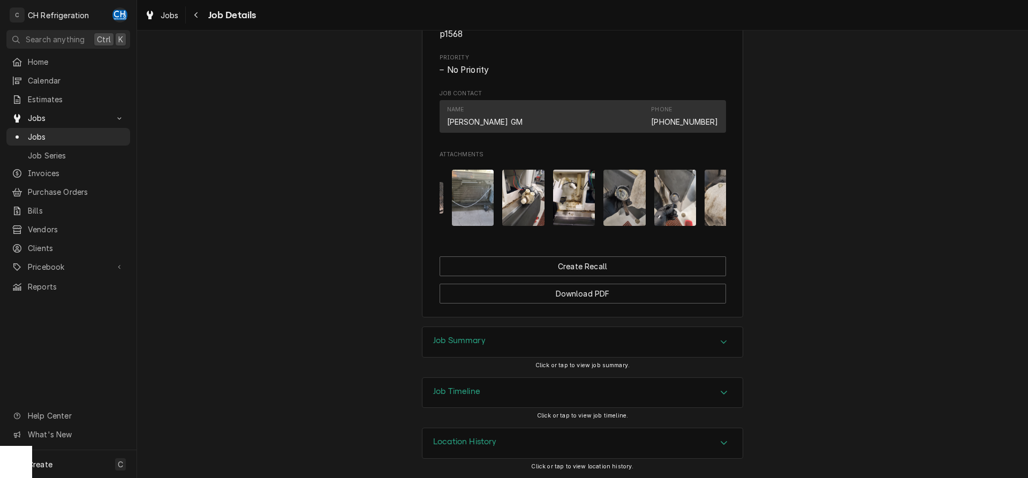
click at [678, 213] on img "Attachments" at bounding box center [676, 198] width 42 height 56
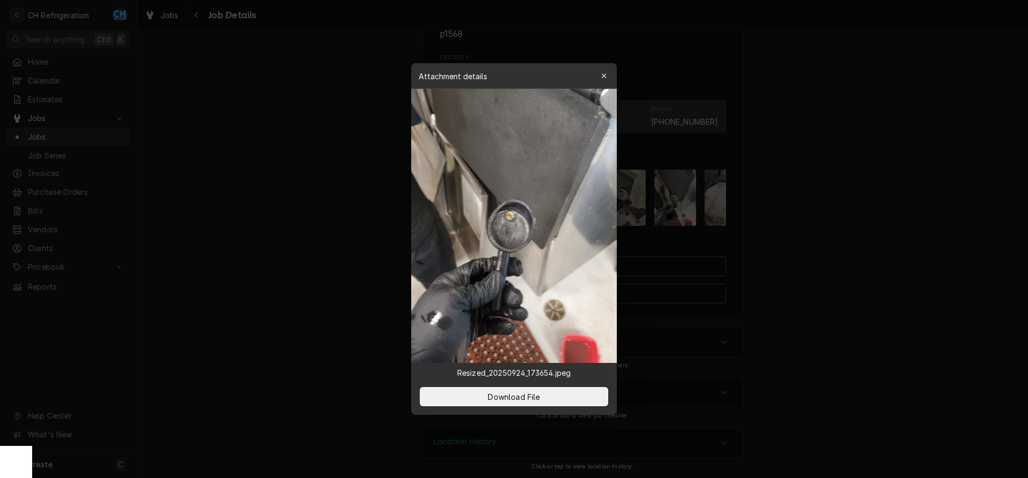
click at [815, 216] on div at bounding box center [514, 239] width 1028 height 478
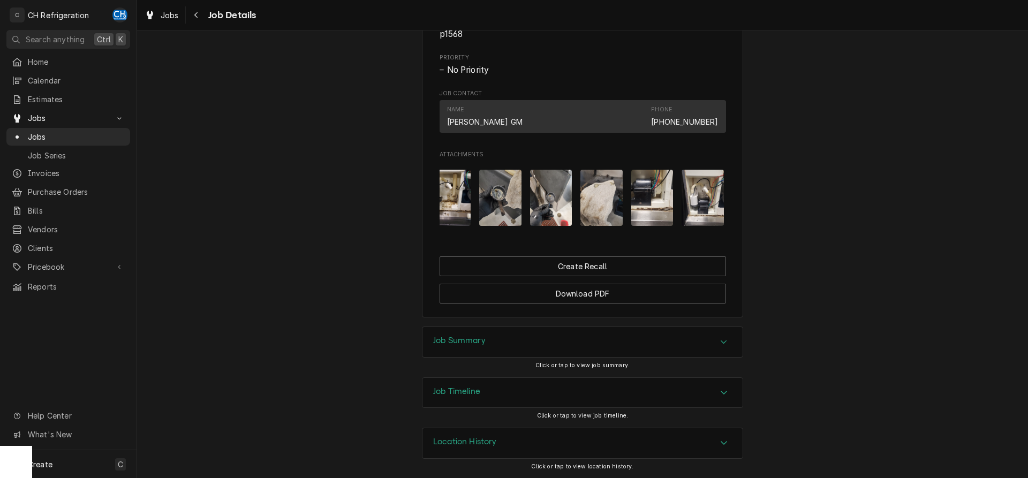
scroll to position [0, 1534]
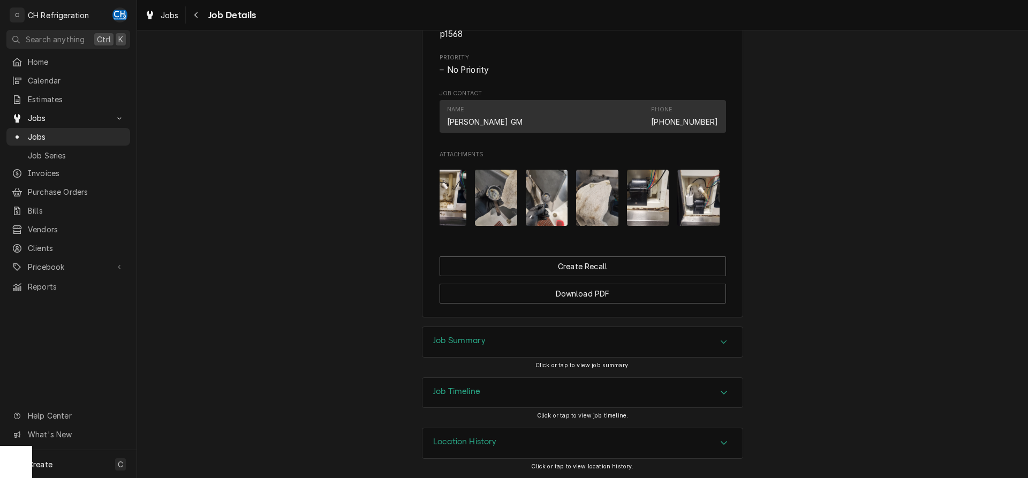
click at [566, 214] on img "Attachments" at bounding box center [547, 198] width 42 height 56
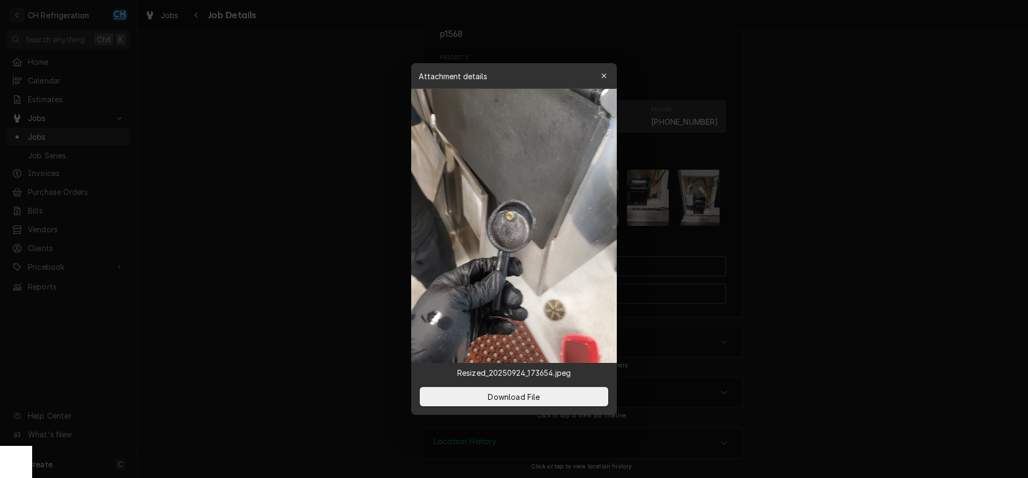
click at [762, 224] on div at bounding box center [514, 239] width 1028 height 478
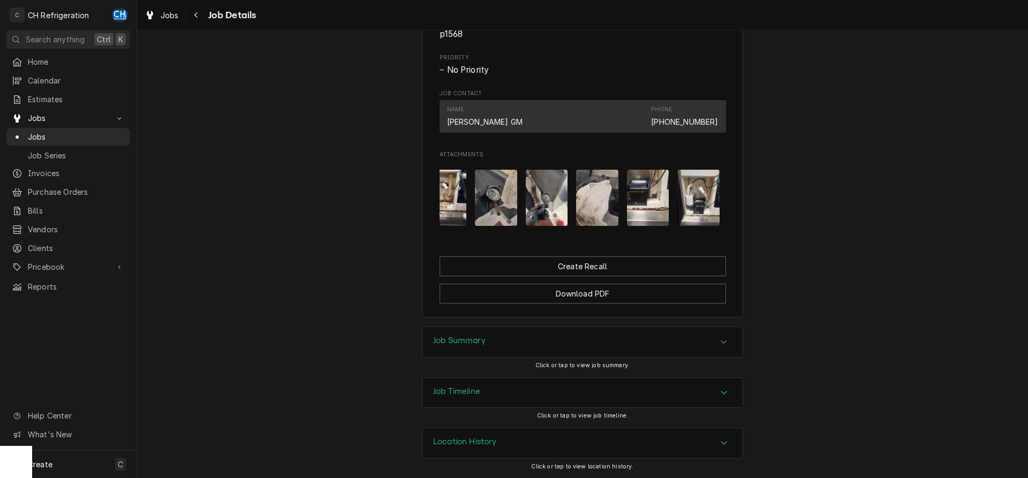
click at [581, 207] on img "Attachments" at bounding box center [597, 198] width 42 height 56
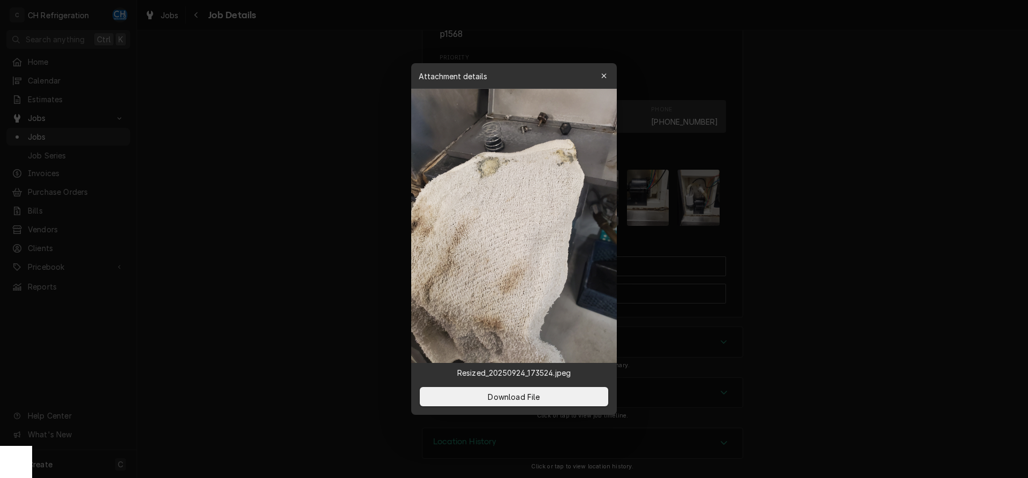
click at [804, 224] on div at bounding box center [514, 239] width 1028 height 478
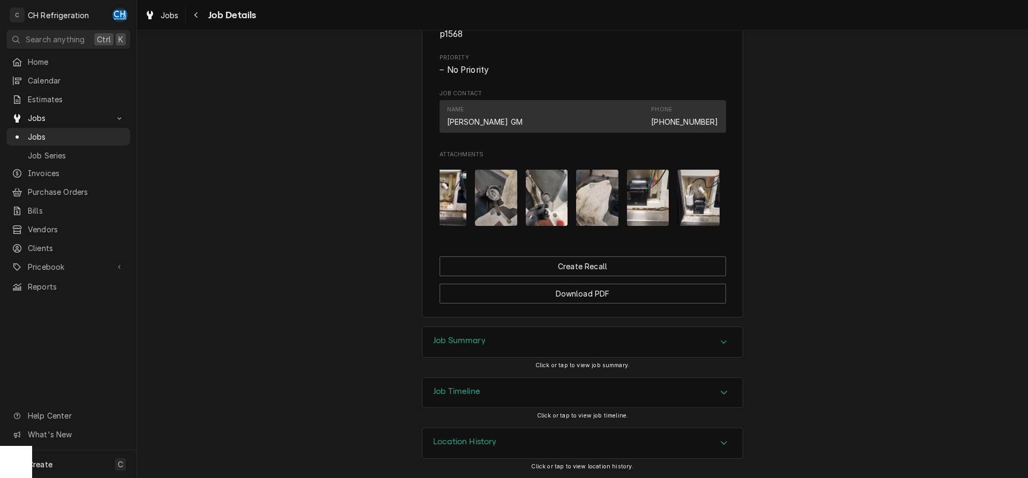
click at [639, 215] on img "Attachments" at bounding box center [648, 198] width 42 height 56
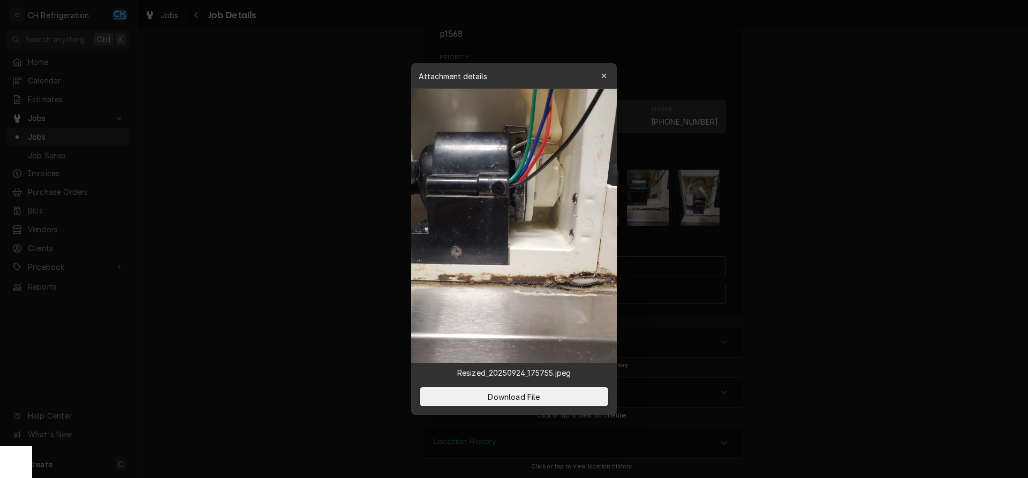
click at [803, 222] on div at bounding box center [514, 239] width 1028 height 478
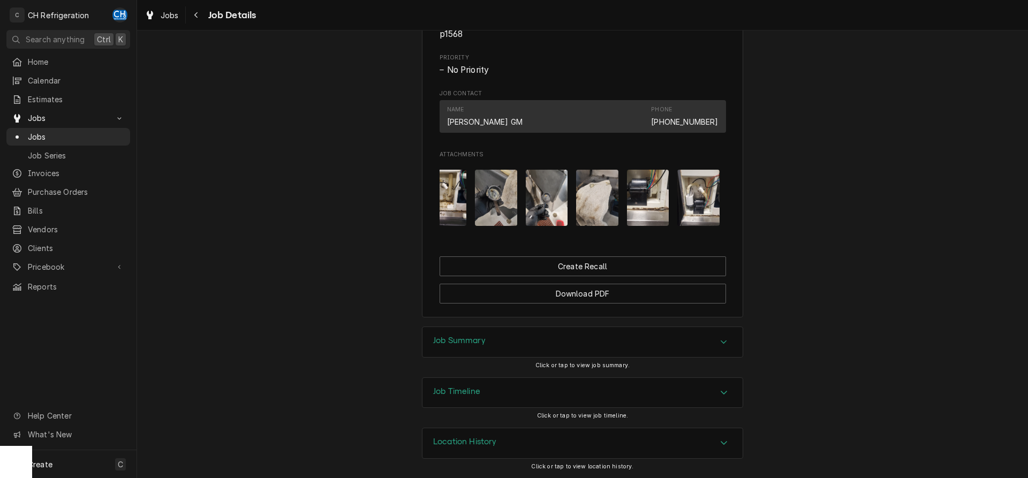
click at [701, 212] on img "Attachments" at bounding box center [699, 198] width 42 height 56
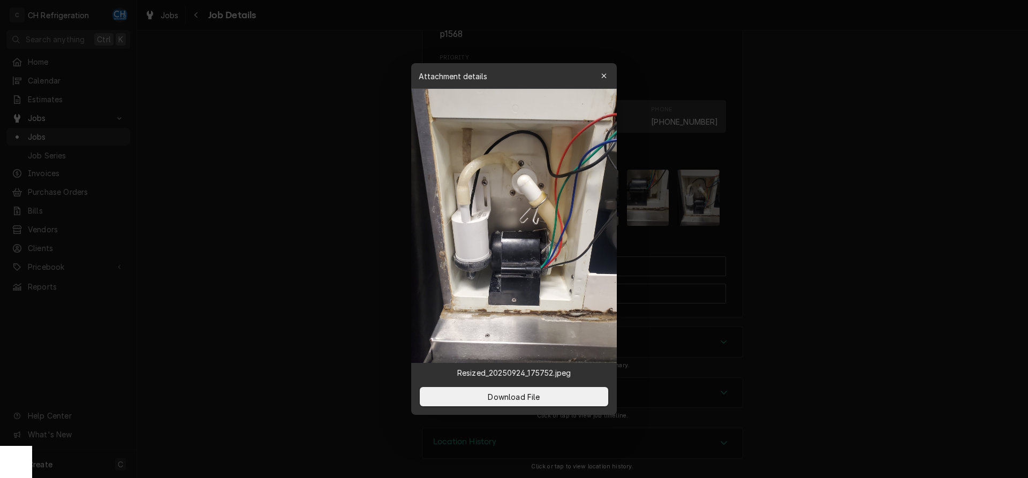
click at [816, 223] on div at bounding box center [514, 239] width 1028 height 478
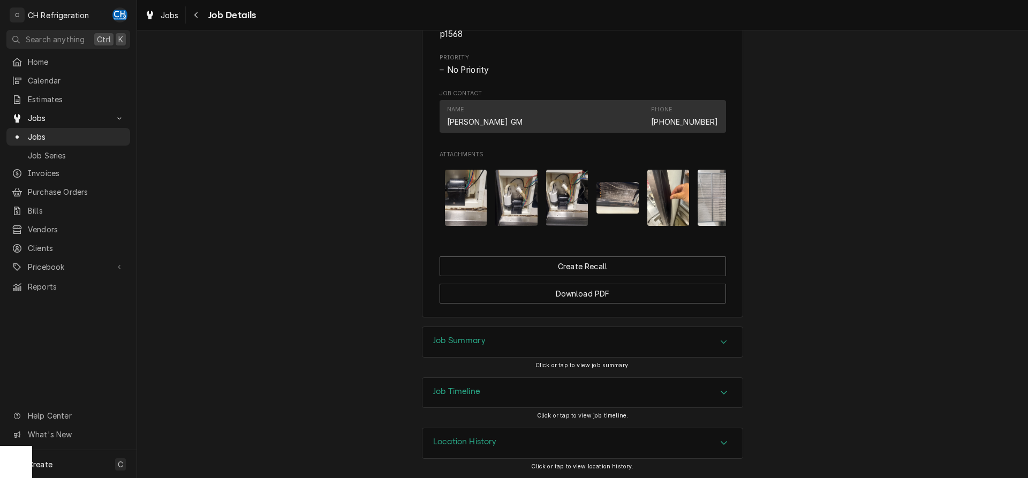
scroll to position [0, 1720]
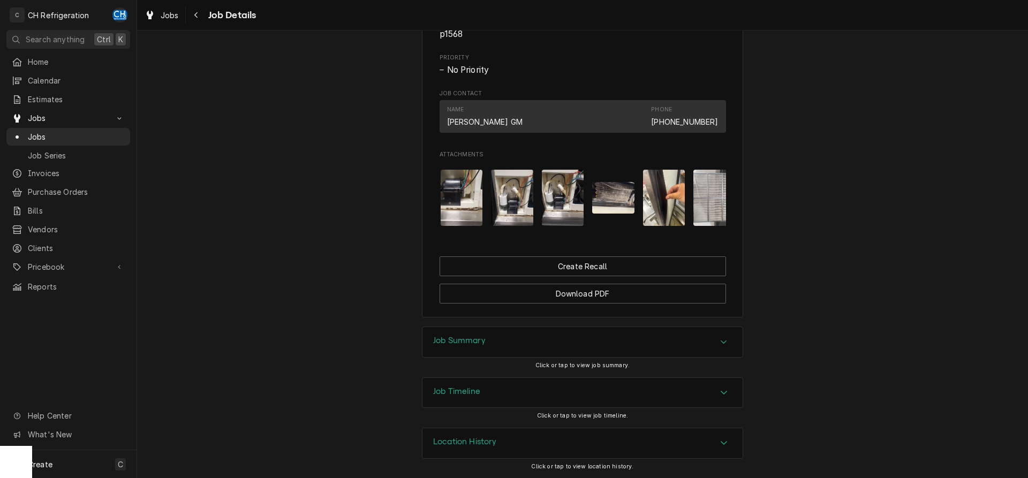
click at [578, 207] on img "Attachments" at bounding box center [563, 198] width 42 height 56
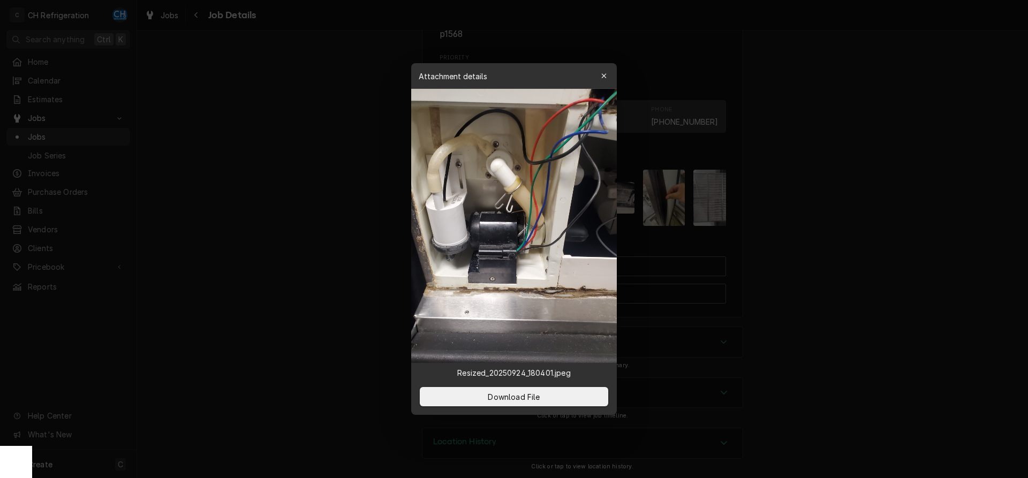
click at [764, 208] on div at bounding box center [514, 239] width 1028 height 478
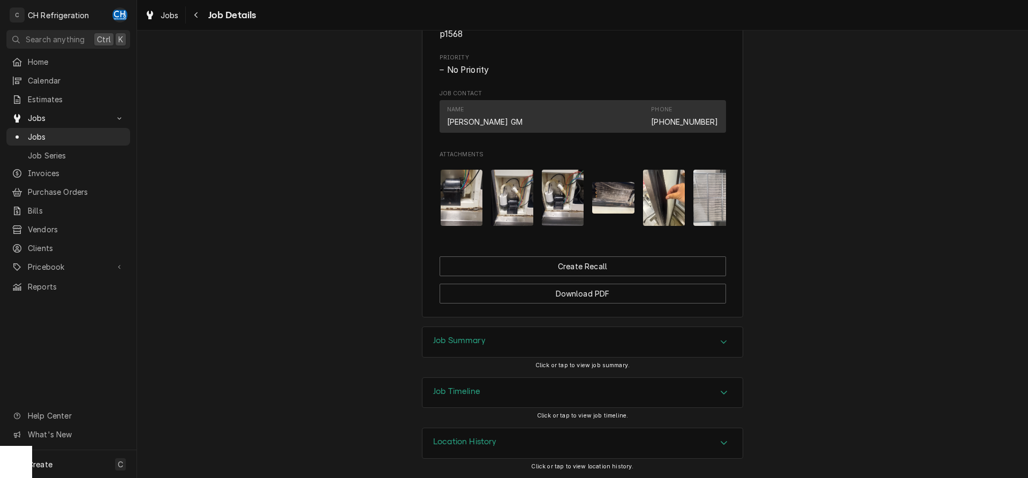
click at [622, 201] on img "Attachments" at bounding box center [613, 198] width 42 height 32
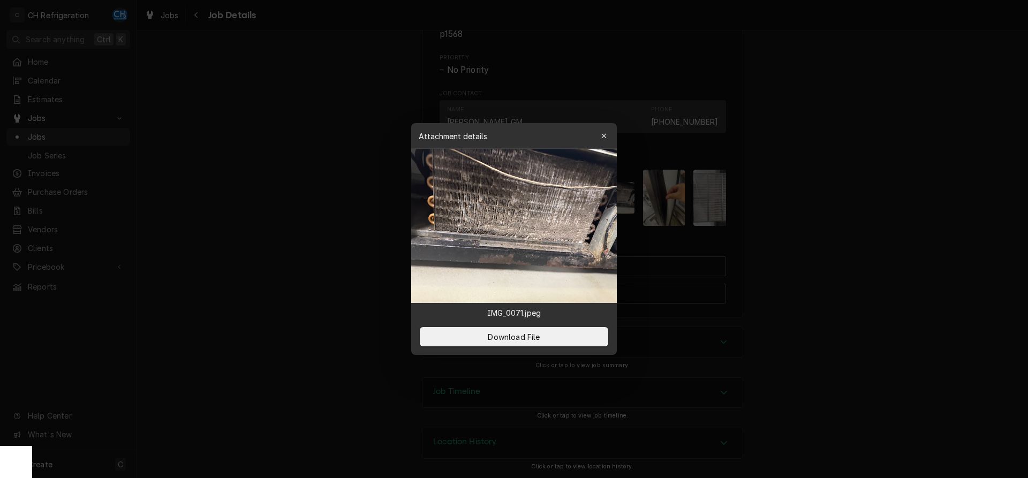
drag, startPoint x: 935, startPoint y: 211, endPoint x: 922, endPoint y: 211, distance: 13.4
click at [934, 211] on div at bounding box center [514, 239] width 1028 height 478
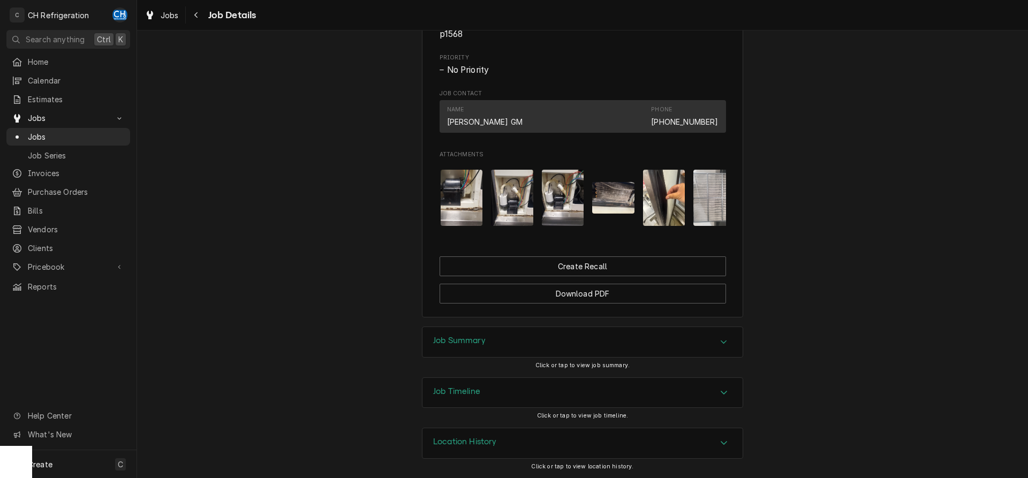
click at [667, 198] on img "Attachments" at bounding box center [664, 198] width 42 height 56
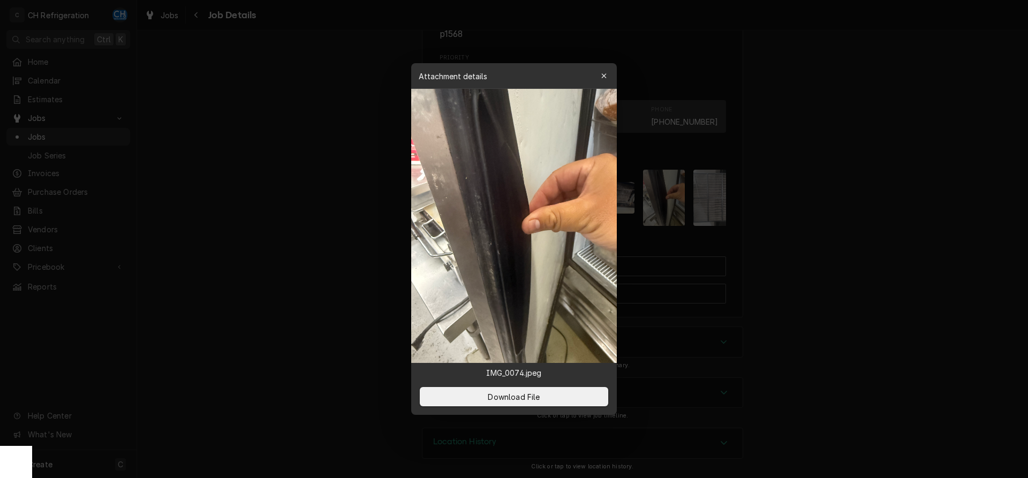
click at [755, 206] on div at bounding box center [514, 239] width 1028 height 478
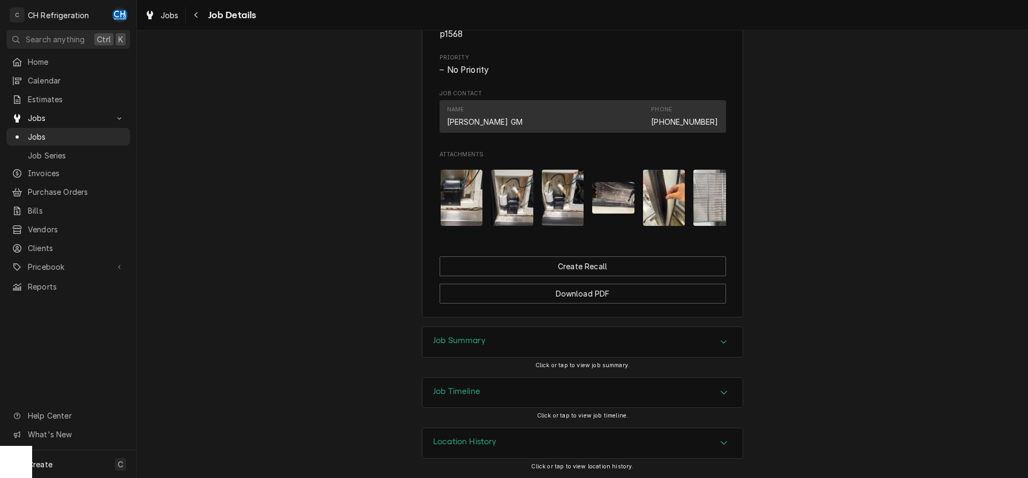
scroll to position [0, 1890]
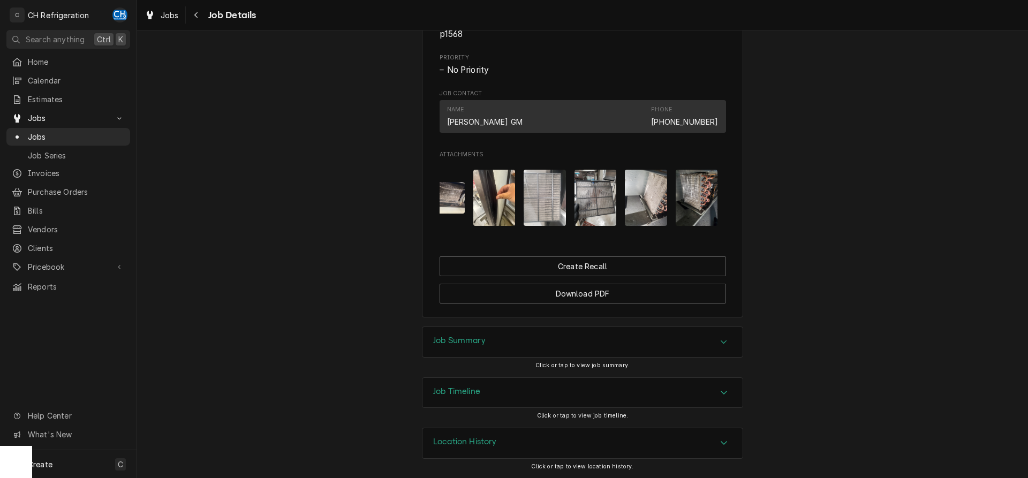
click at [549, 214] on img "Attachments" at bounding box center [545, 198] width 42 height 56
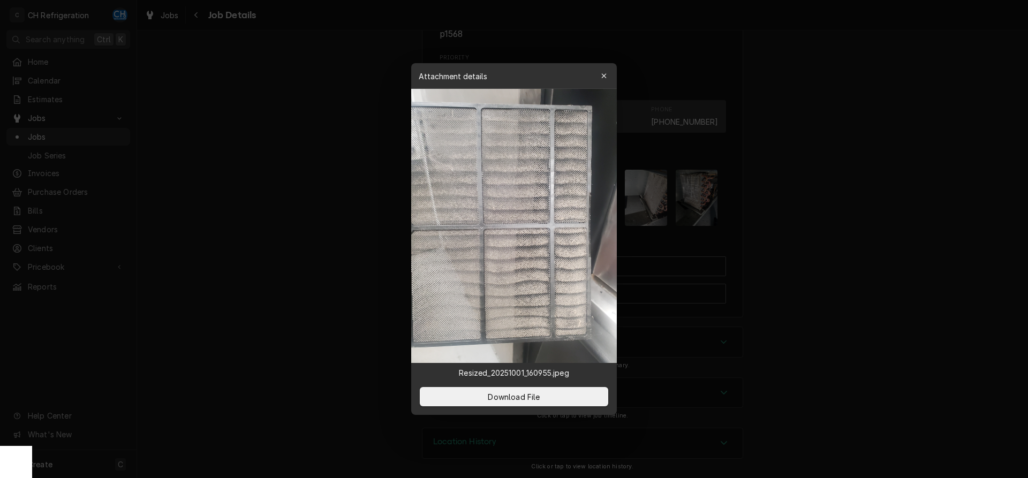
drag, startPoint x: 790, startPoint y: 223, endPoint x: 656, endPoint y: 218, distance: 133.5
click at [788, 223] on div at bounding box center [514, 239] width 1028 height 478
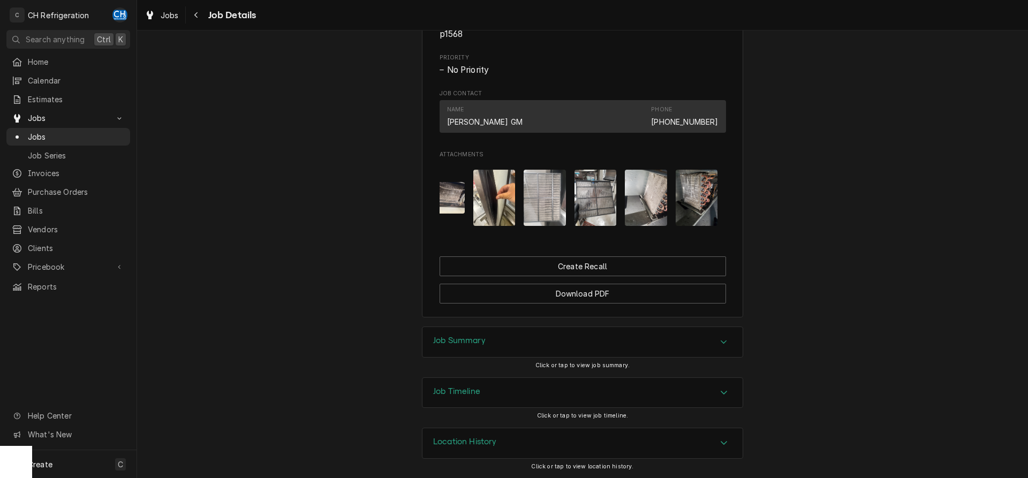
click at [605, 209] on img "Attachments" at bounding box center [596, 198] width 42 height 56
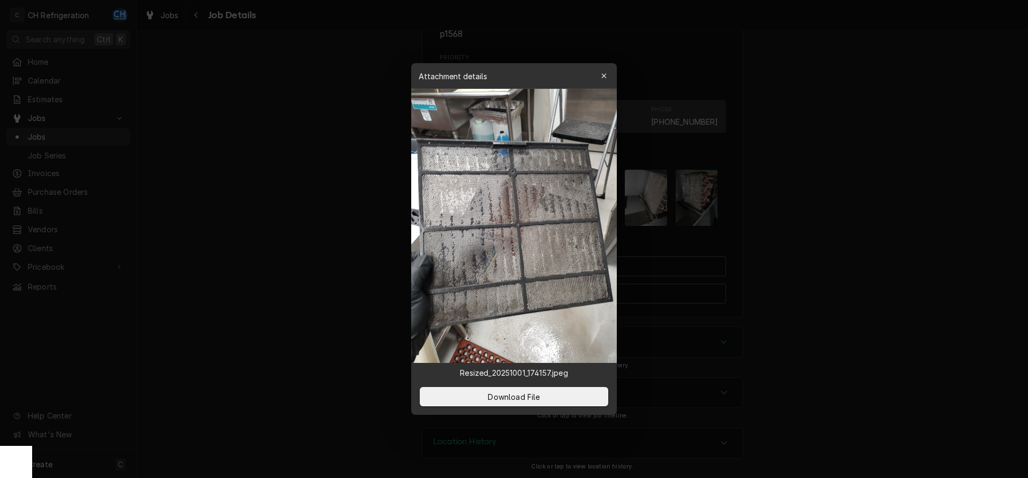
click at [787, 212] on div at bounding box center [514, 239] width 1028 height 478
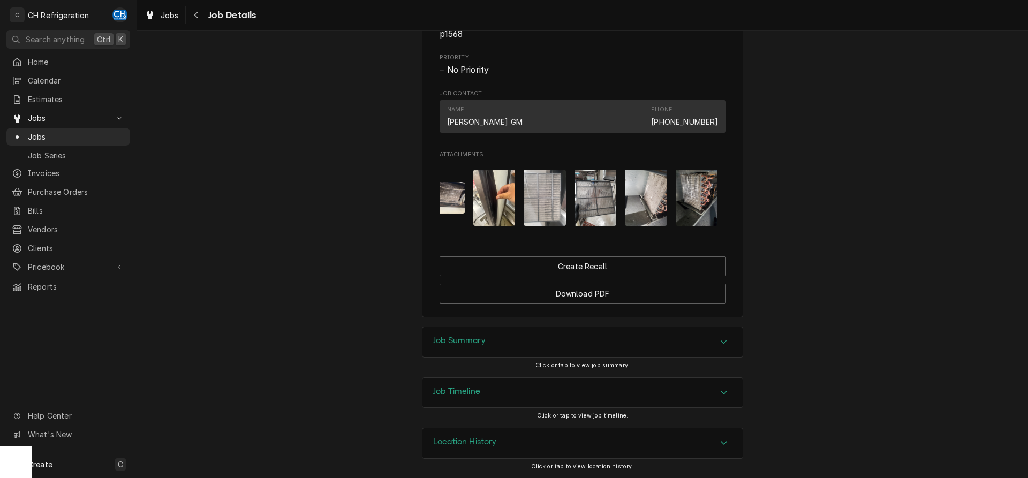
click at [667, 206] on div "Attachments" at bounding box center [583, 197] width 287 height 73
click at [655, 207] on img "Attachments" at bounding box center [646, 198] width 42 height 56
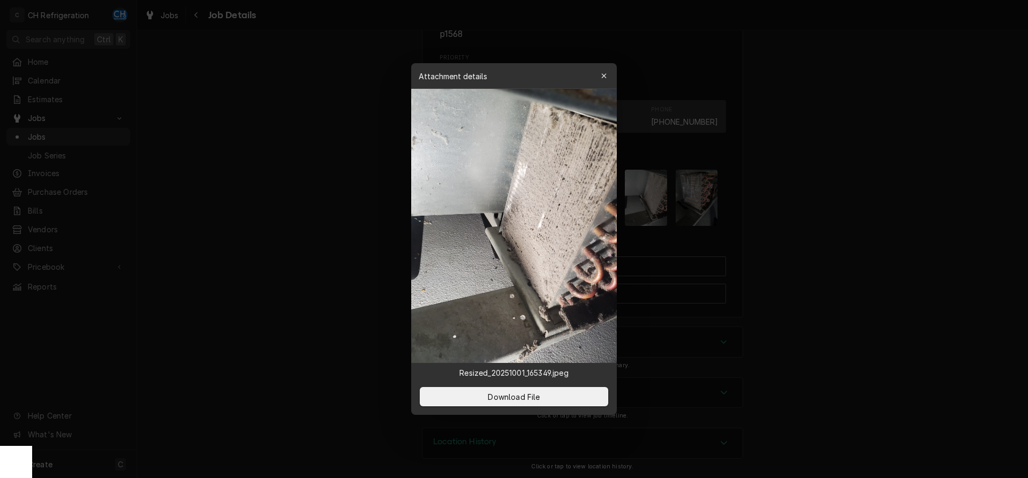
click at [809, 157] on div at bounding box center [514, 239] width 1028 height 478
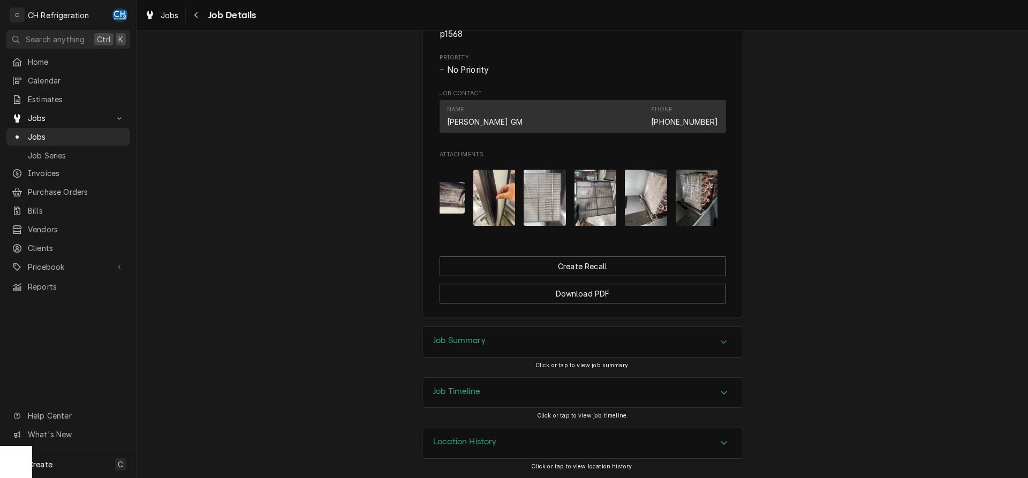
click at [686, 178] on img "Attachments" at bounding box center [697, 198] width 42 height 56
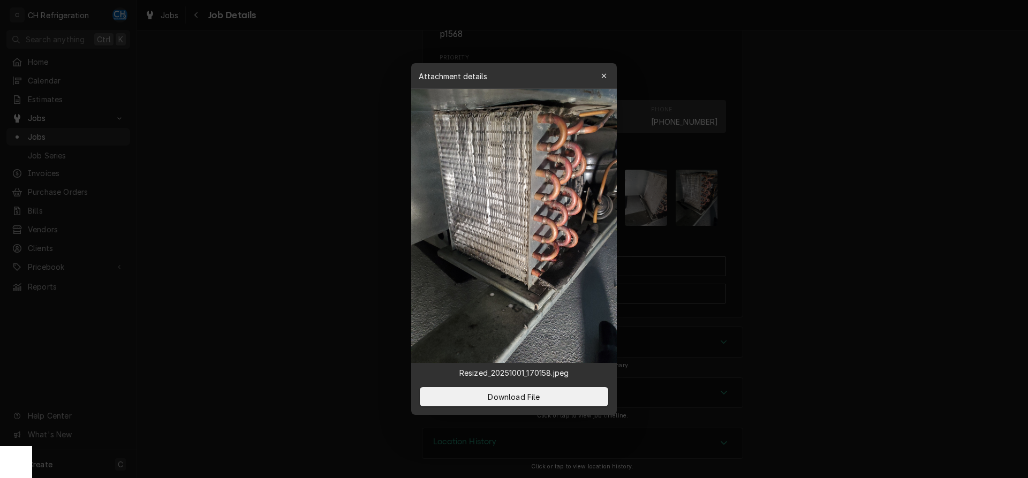
click at [807, 177] on div at bounding box center [514, 239] width 1028 height 478
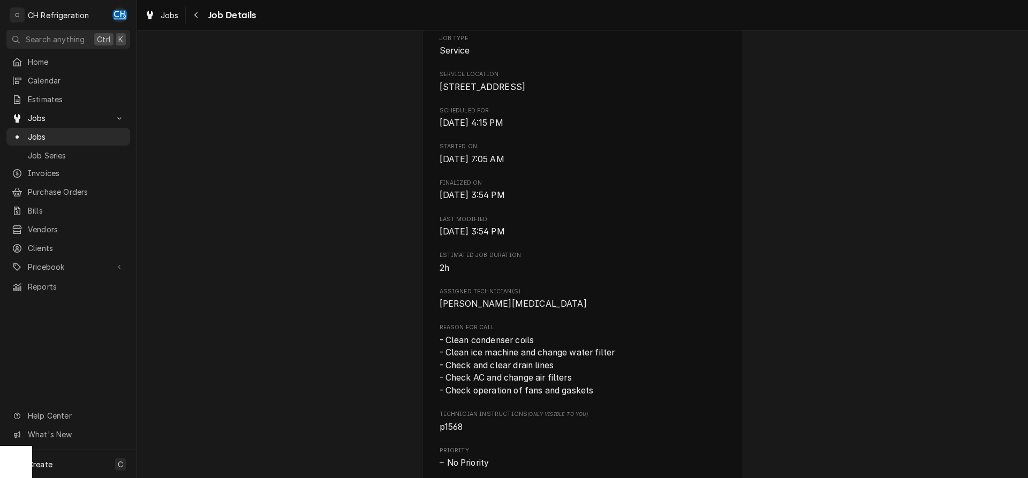
scroll to position [601, 0]
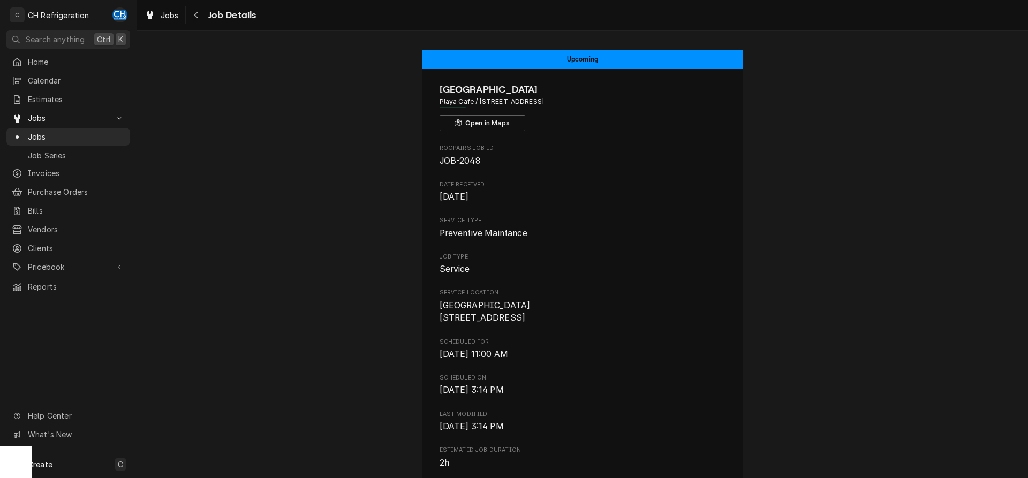
click at [59, 133] on span "Jobs" at bounding box center [76, 136] width 97 height 11
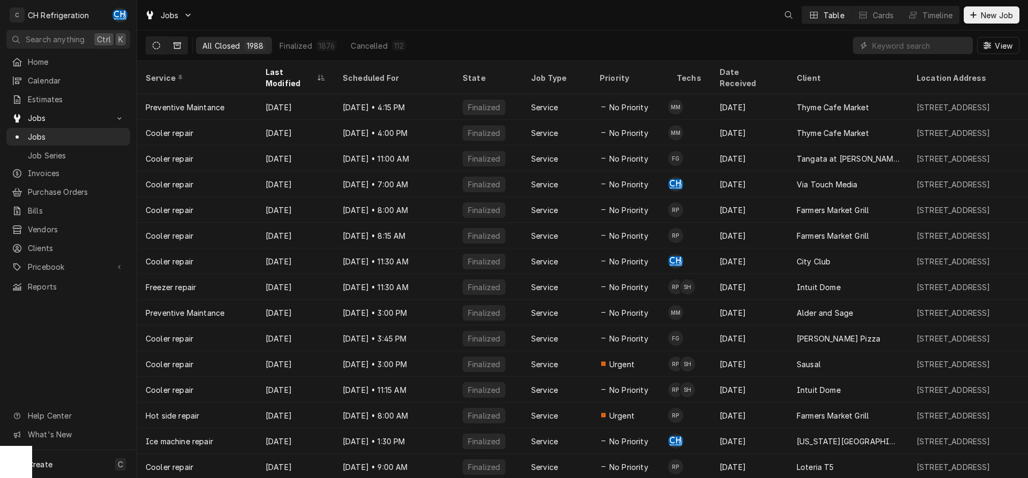
click at [149, 43] on button "Dynamic Content Wrapper" at bounding box center [156, 45] width 20 height 17
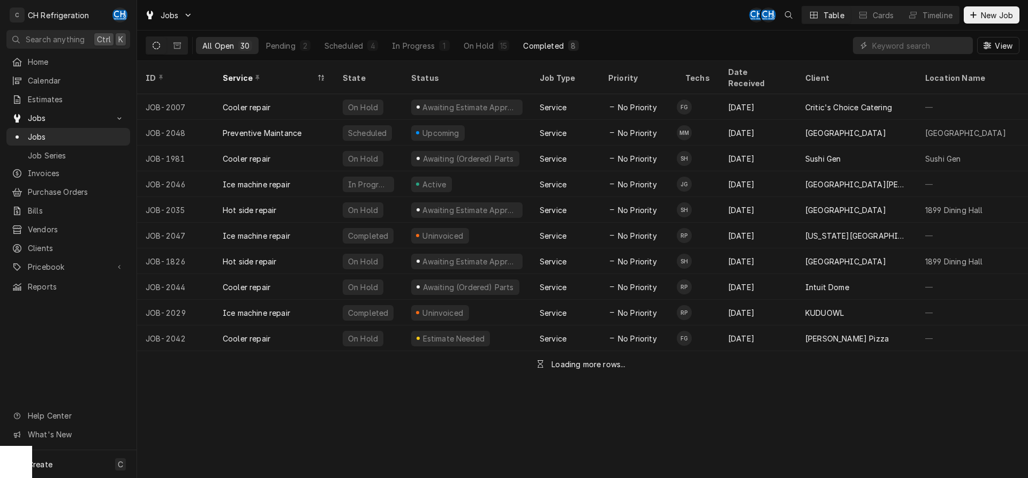
click at [546, 43] on div "Completed" at bounding box center [543, 45] width 40 height 11
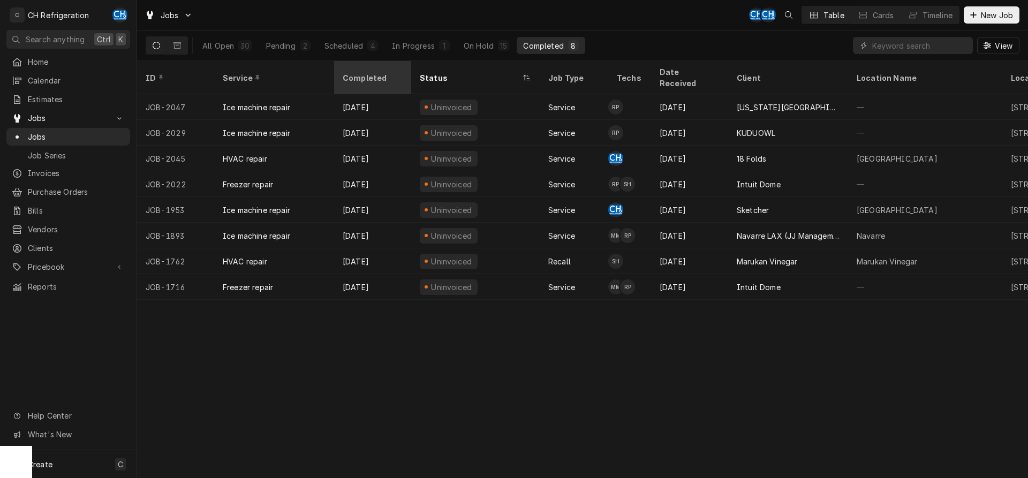
click at [345, 72] on div "Completed" at bounding box center [372, 77] width 58 height 11
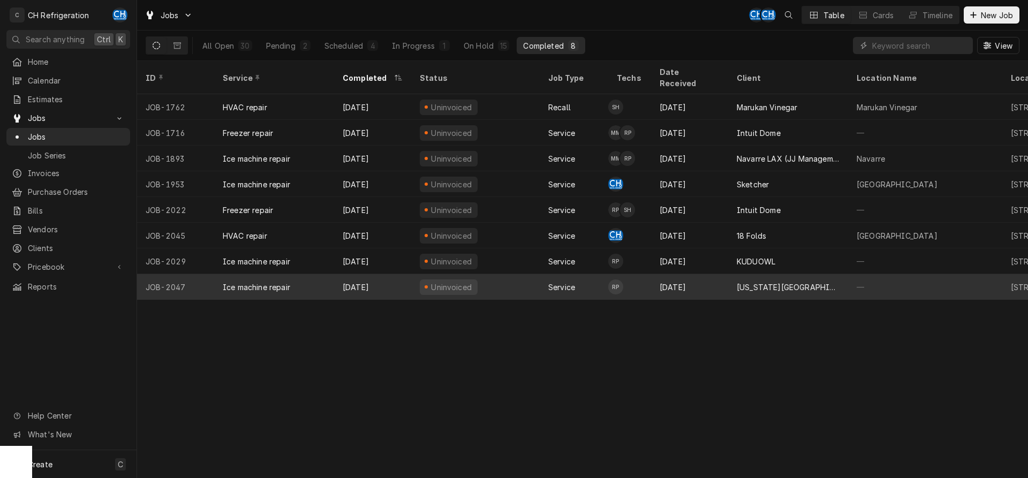
click at [819, 282] on div "[US_STATE][GEOGRAPHIC_DATA], [PERSON_NAME][GEOGRAPHIC_DATA]" at bounding box center [788, 287] width 103 height 11
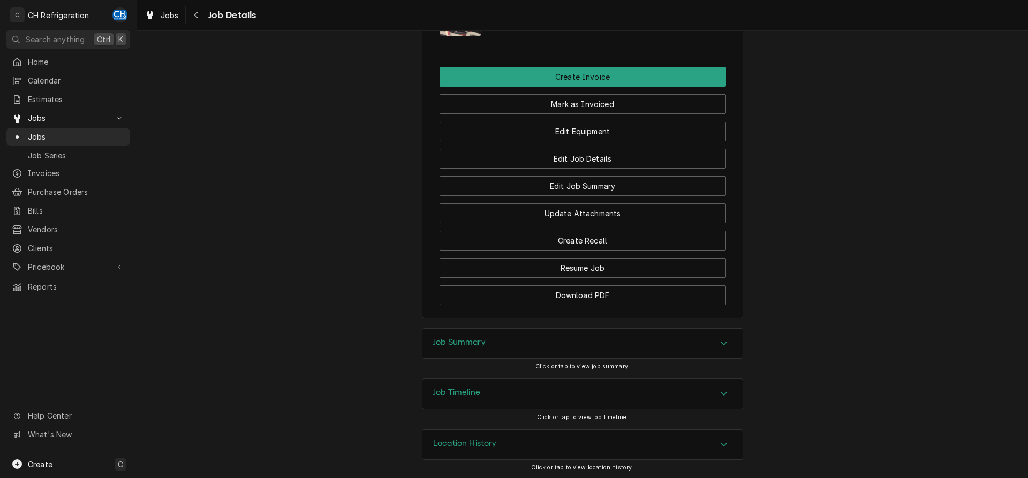
click at [467, 345] on h3 "Job Summary" at bounding box center [459, 342] width 52 height 10
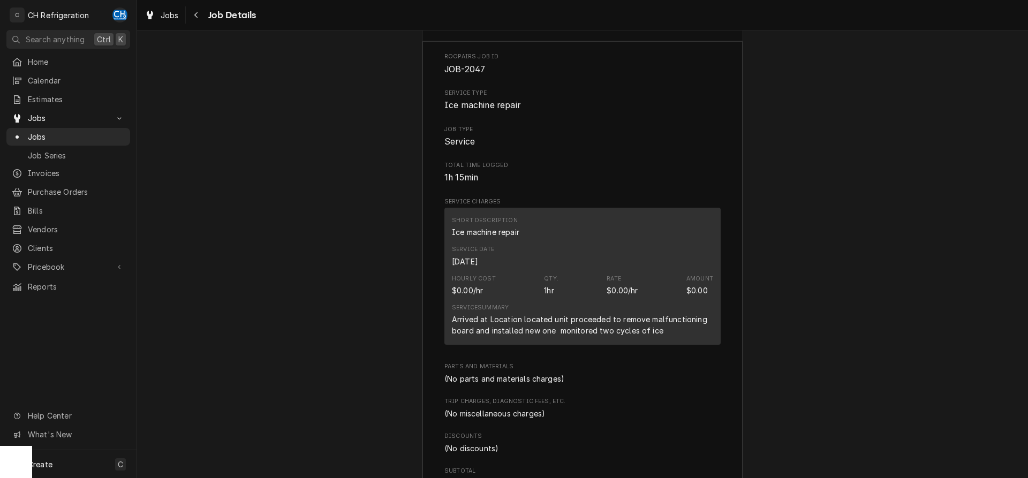
scroll to position [1222, 0]
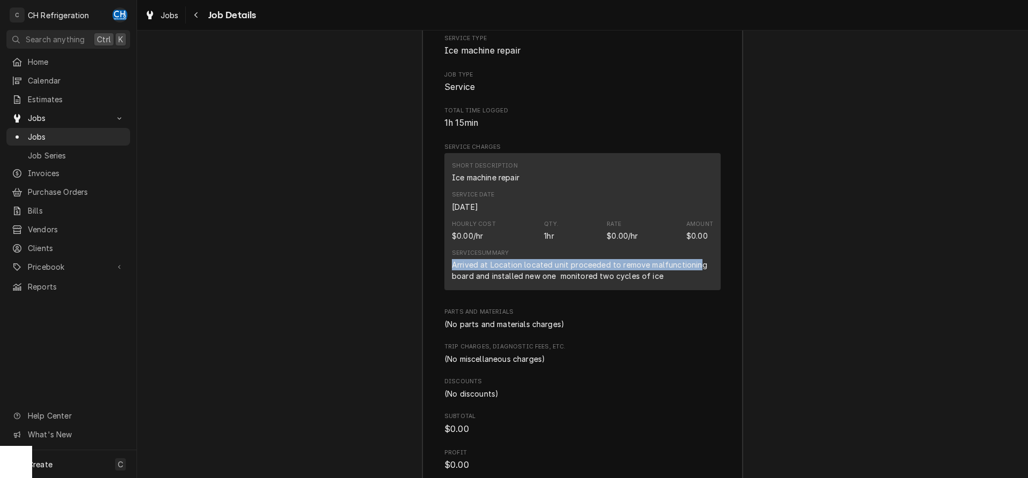
drag, startPoint x: 449, startPoint y: 263, endPoint x: 698, endPoint y: 268, distance: 249.1
click at [698, 268] on div "Short Description Ice machine repair Service Date [DATE] Hourly Cost $0.00/hr Q…" at bounding box center [583, 221] width 276 height 137
click at [666, 269] on div "Arrived at Location located unit proceeded to remove malfunctioning board and i…" at bounding box center [582, 270] width 261 height 22
drag, startPoint x: 448, startPoint y: 264, endPoint x: 703, endPoint y: 268, distance: 255.0
click at [703, 268] on div "Short Description Ice machine repair Service Date [DATE] Hourly Cost $0.00/hr Q…" at bounding box center [583, 221] width 276 height 137
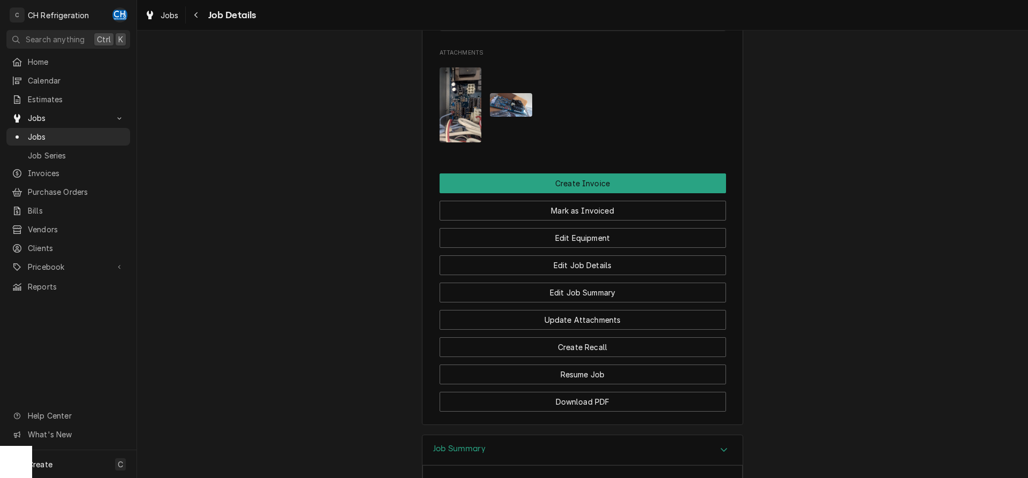
scroll to position [730, 0]
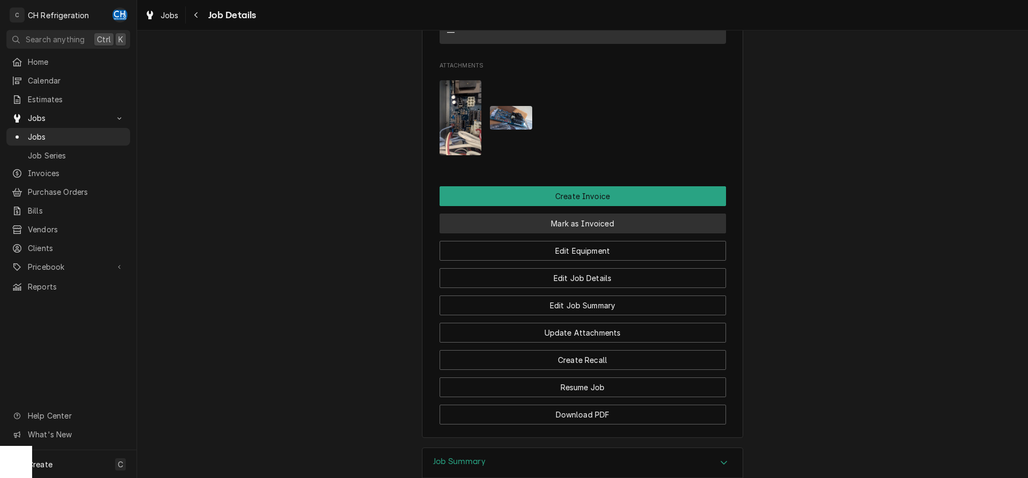
click at [577, 223] on button "Mark as Invoiced" at bounding box center [583, 224] width 287 height 20
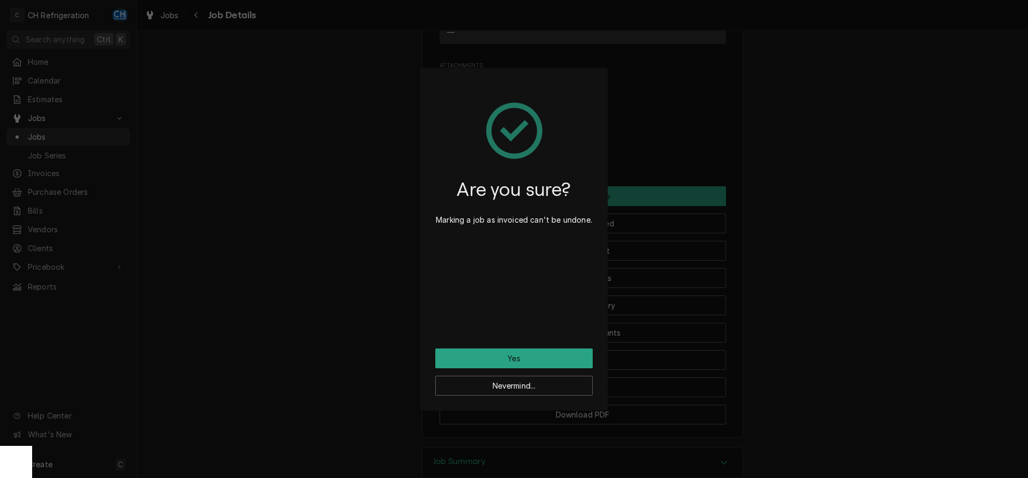
click at [877, 303] on div "Are you sure? Marking a job as invoiced can't be undone. Yes Nevermind..." at bounding box center [514, 239] width 1028 height 478
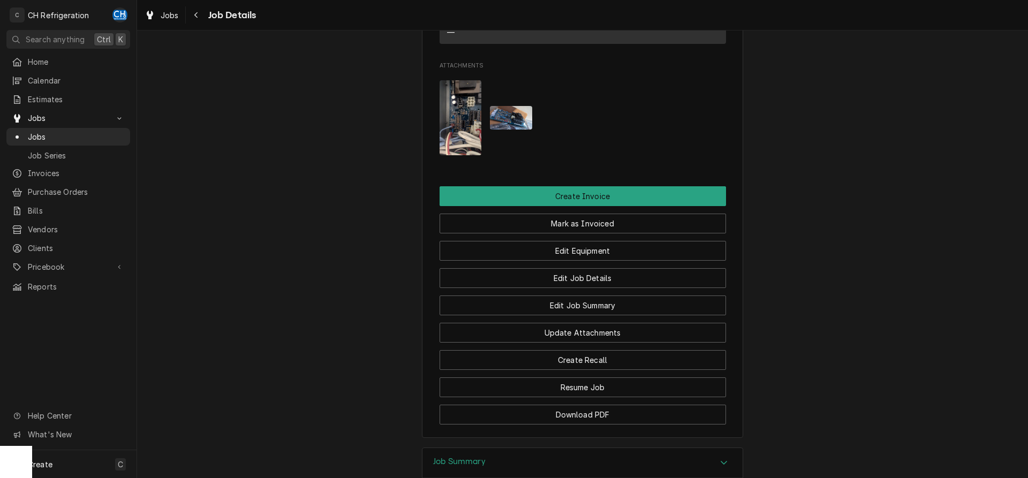
click at [458, 117] on img "Attachments" at bounding box center [461, 117] width 42 height 75
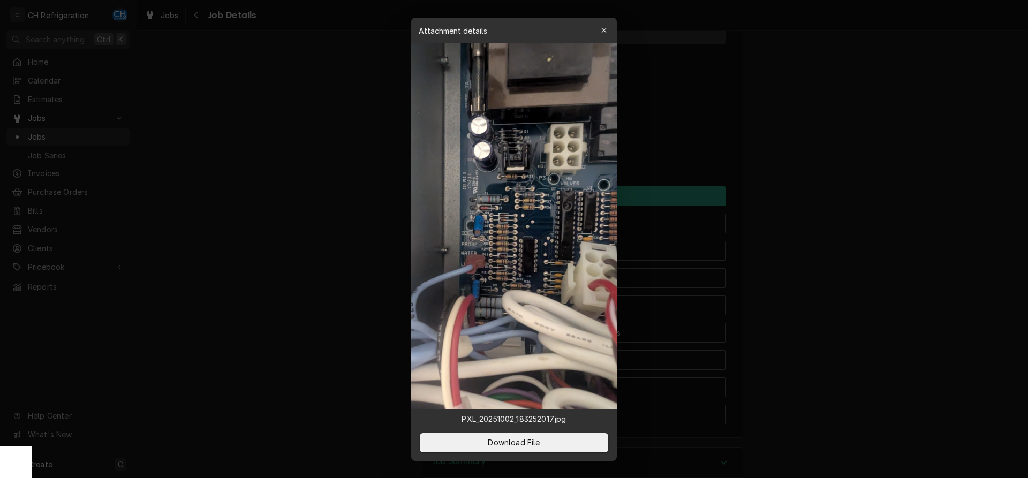
click at [865, 190] on div at bounding box center [514, 239] width 1028 height 478
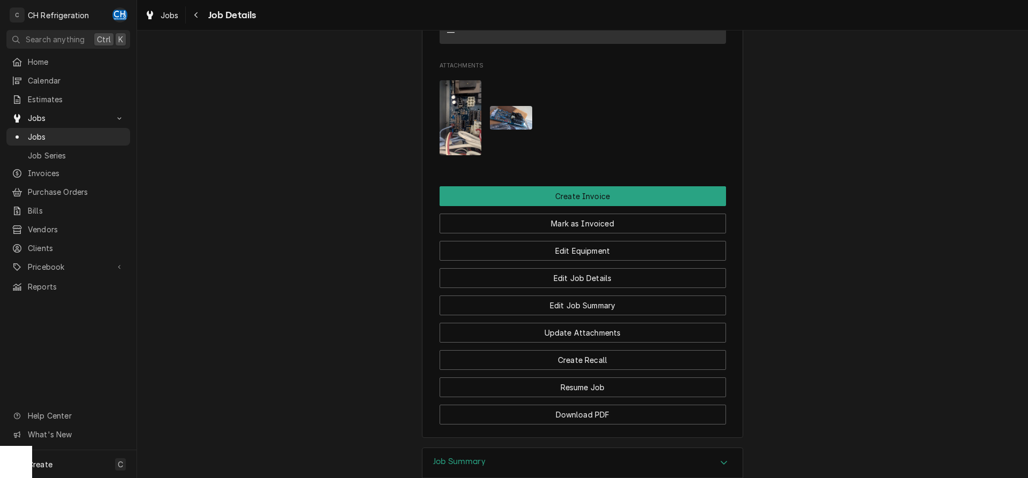
drag, startPoint x: 518, startPoint y: 114, endPoint x: 524, endPoint y: 115, distance: 6.5
click at [519, 114] on img "Attachments" at bounding box center [511, 118] width 42 height 24
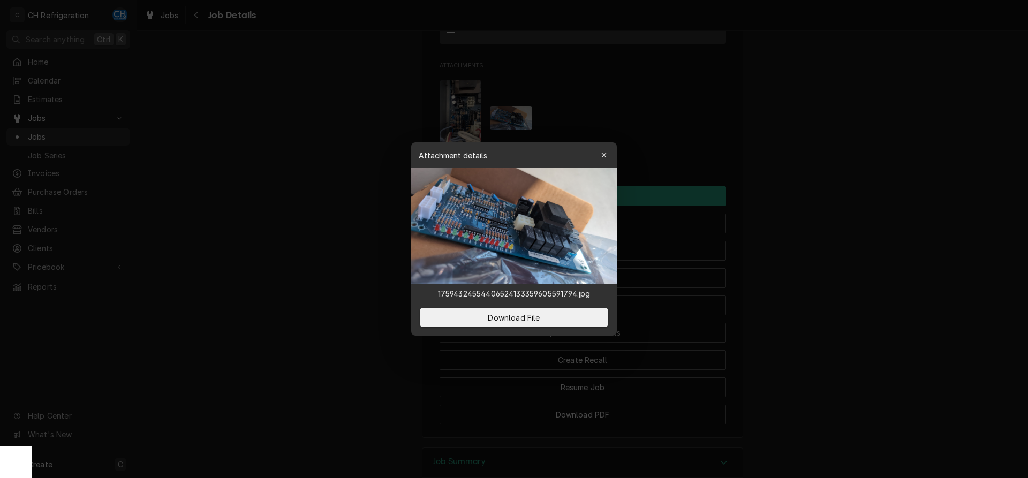
click at [876, 168] on div at bounding box center [514, 239] width 1028 height 478
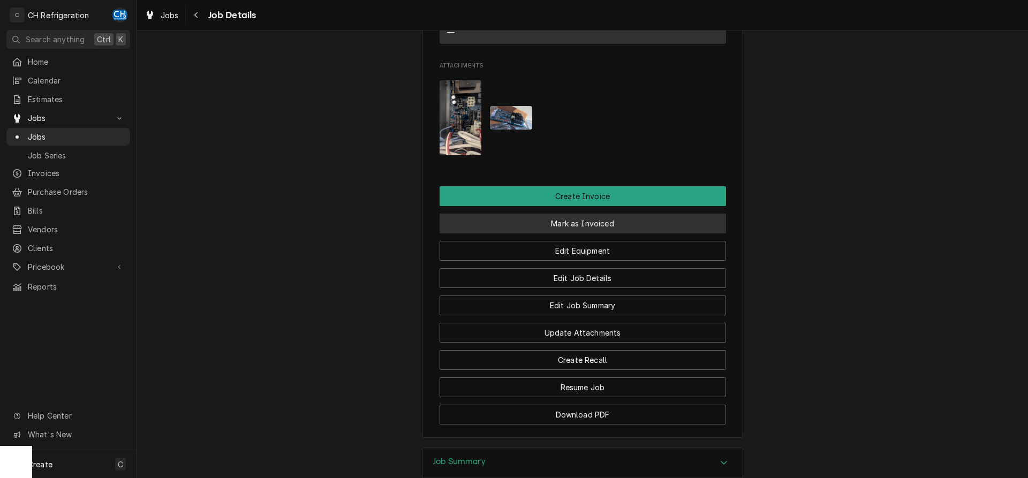
click at [591, 228] on button "Mark as Invoiced" at bounding box center [583, 224] width 287 height 20
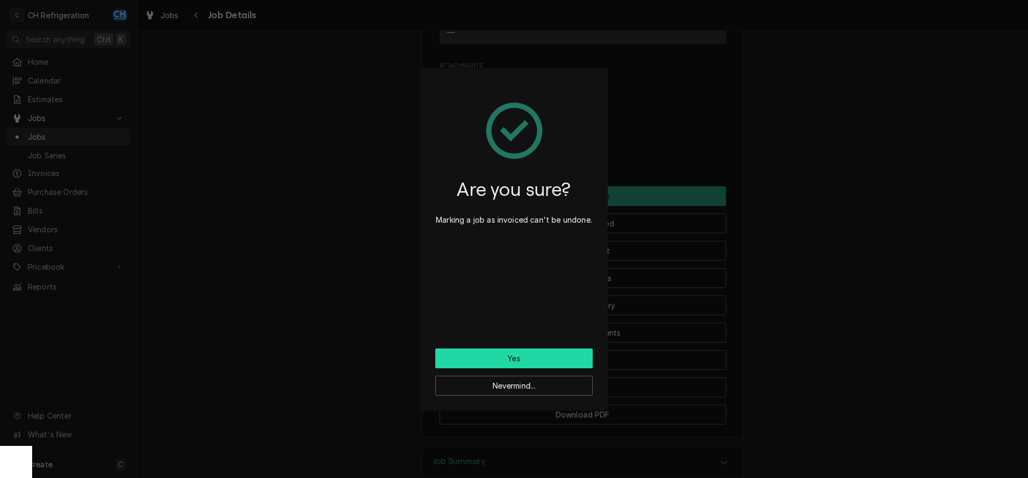
click at [486, 354] on button "Yes" at bounding box center [513, 359] width 157 height 20
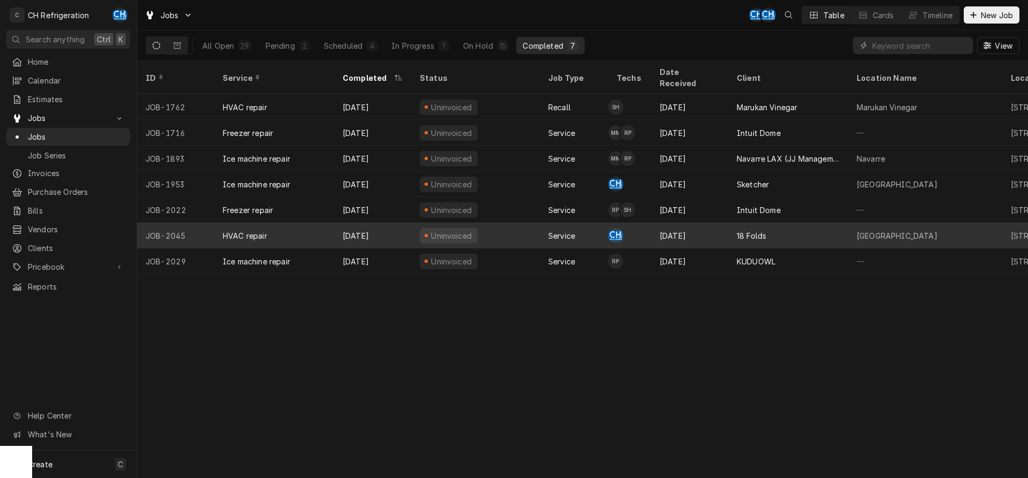
click at [725, 224] on div "[DATE]" at bounding box center [689, 236] width 77 height 26
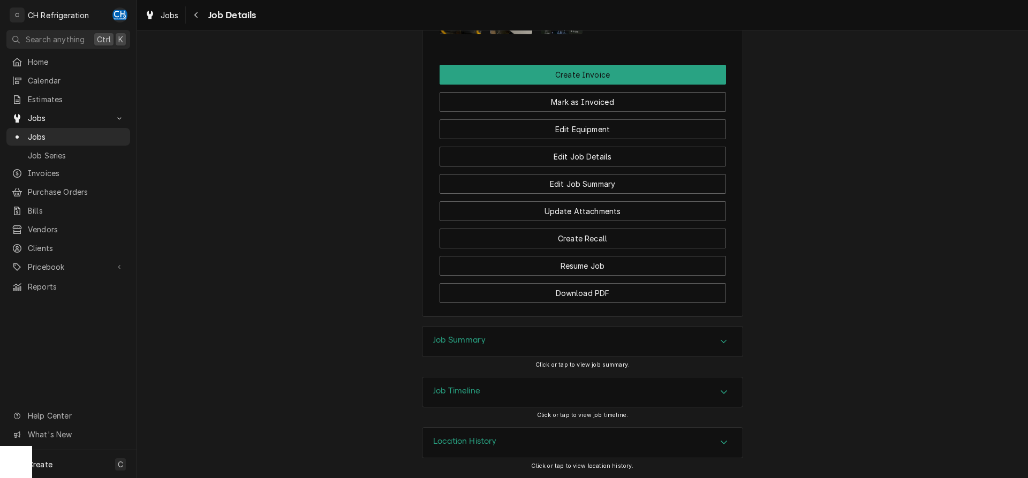
click at [486, 342] on h3 "Job Summary" at bounding box center [459, 340] width 52 height 10
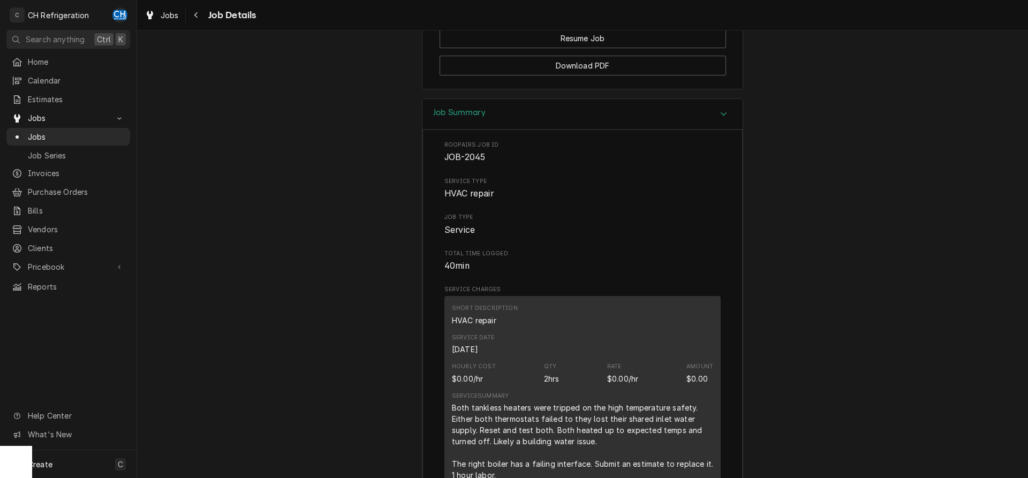
scroll to position [1168, 0]
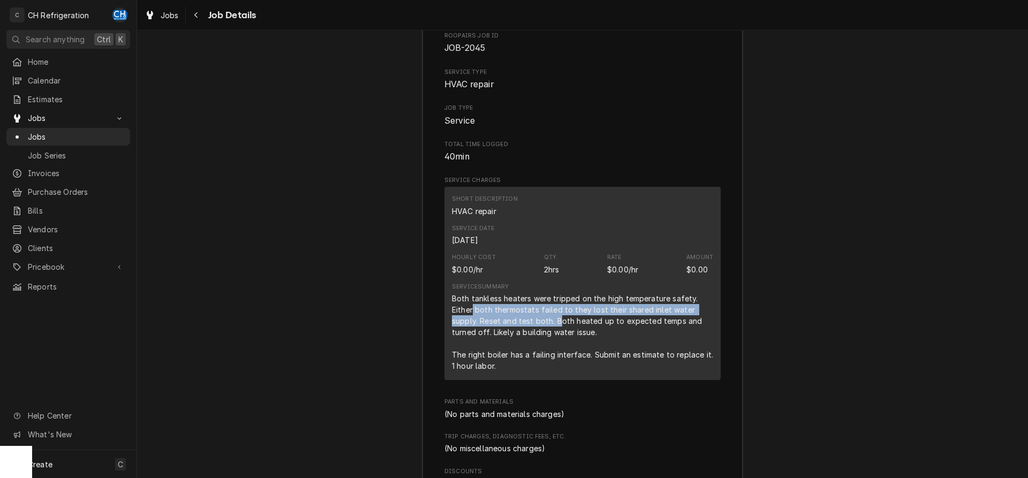
drag, startPoint x: 472, startPoint y: 320, endPoint x: 563, endPoint y: 336, distance: 92.0
click at [563, 336] on div "Both tankless heaters were tripped on the high temperature safety. Either both …" at bounding box center [582, 332] width 261 height 79
click at [599, 334] on div "Both tankless heaters were tripped on the high temperature safety. Either both …" at bounding box center [582, 332] width 261 height 79
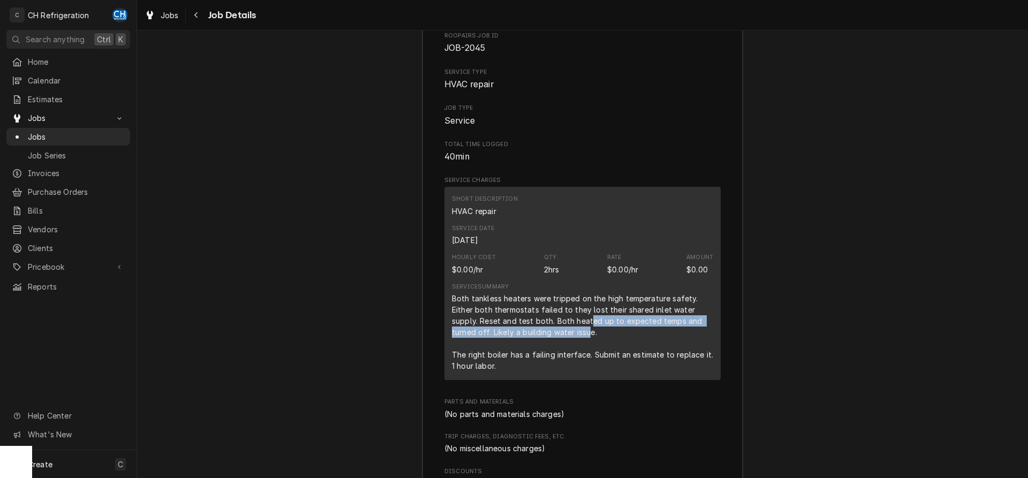
drag, startPoint x: 592, startPoint y: 336, endPoint x: 589, endPoint y: 349, distance: 12.7
click at [589, 349] on div "Both tankless heaters were tripped on the high temperature safety. Either both …" at bounding box center [582, 332] width 261 height 79
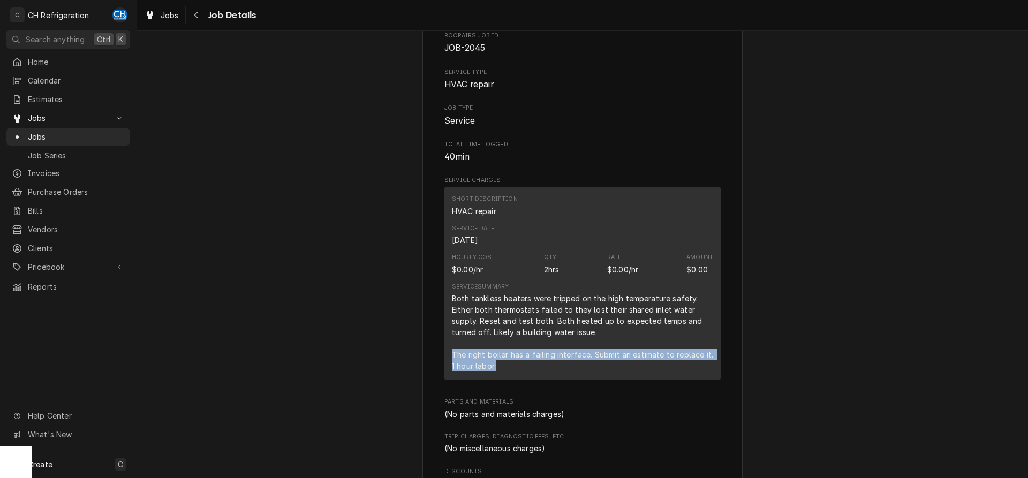
drag, startPoint x: 447, startPoint y: 366, endPoint x: 514, endPoint y: 386, distance: 69.8
click at [514, 380] on div "Short Description HVAC repair Service Date [DATE] Hourly Cost $0.00/hr Qty. 2hr…" at bounding box center [583, 283] width 276 height 193
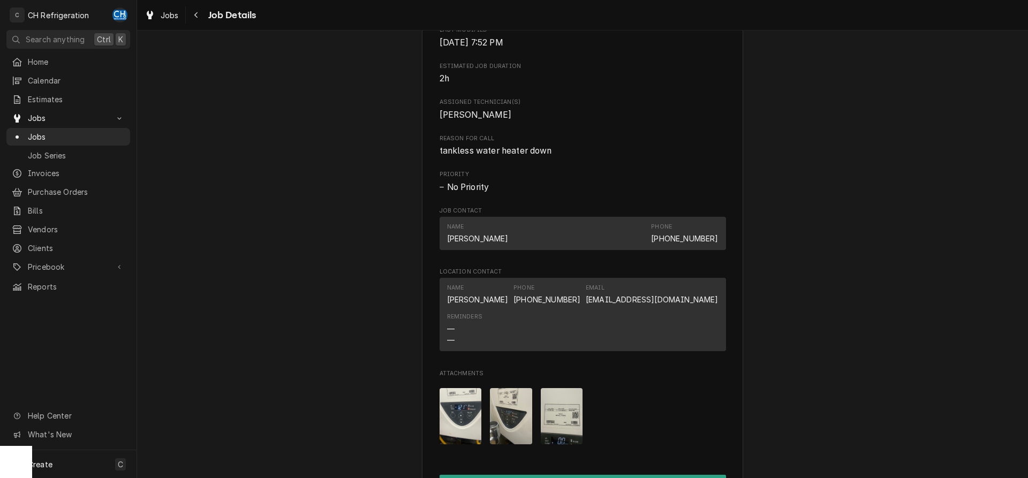
scroll to position [403, 0]
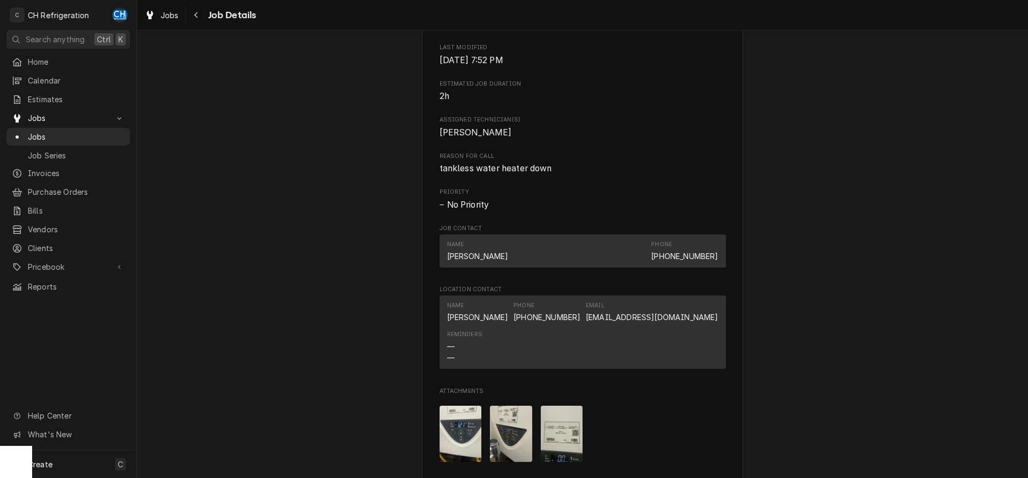
click at [467, 427] on img "Attachments" at bounding box center [461, 434] width 42 height 56
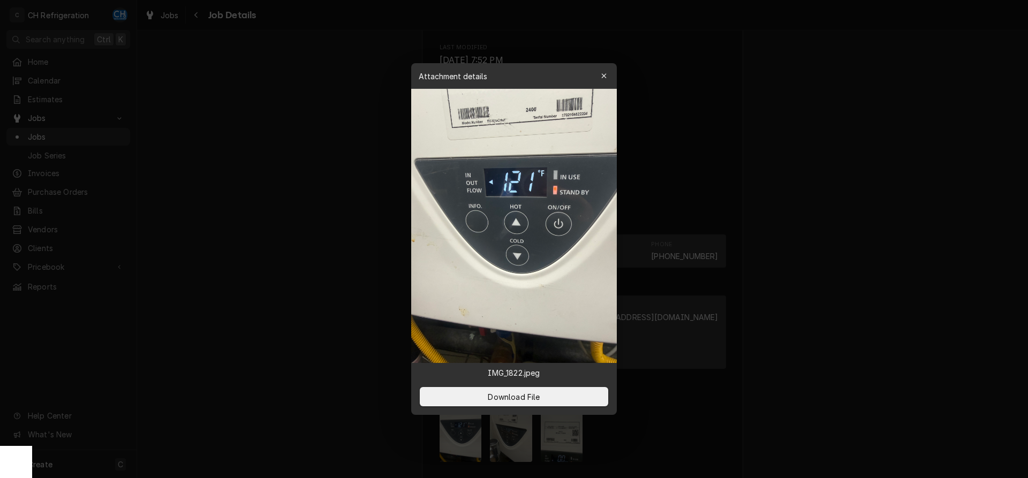
click at [836, 364] on div at bounding box center [514, 239] width 1028 height 478
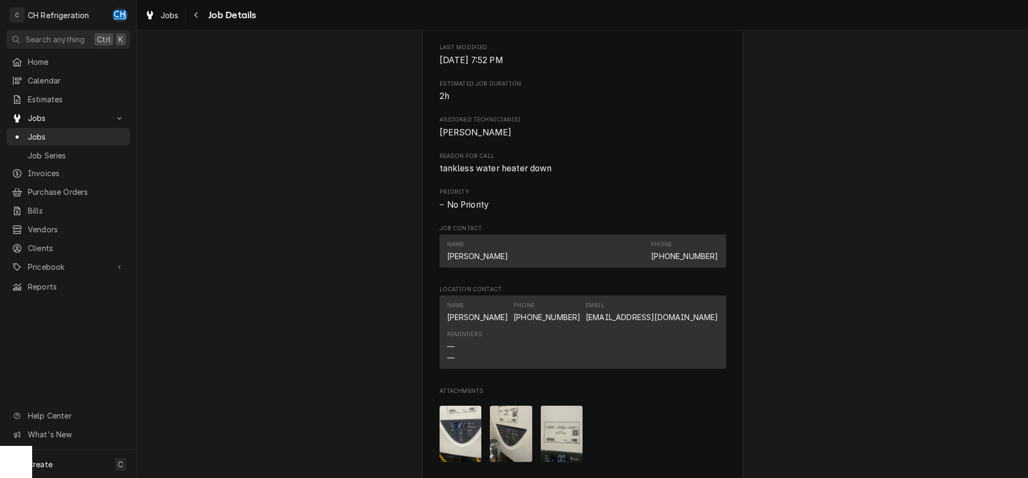
click at [519, 432] on img "Attachments" at bounding box center [511, 434] width 42 height 56
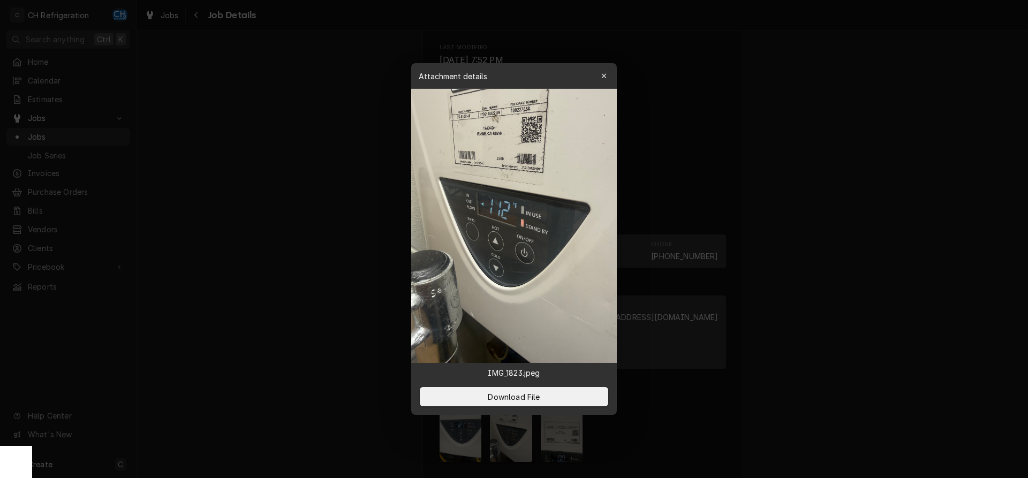
click at [886, 355] on div at bounding box center [514, 239] width 1028 height 478
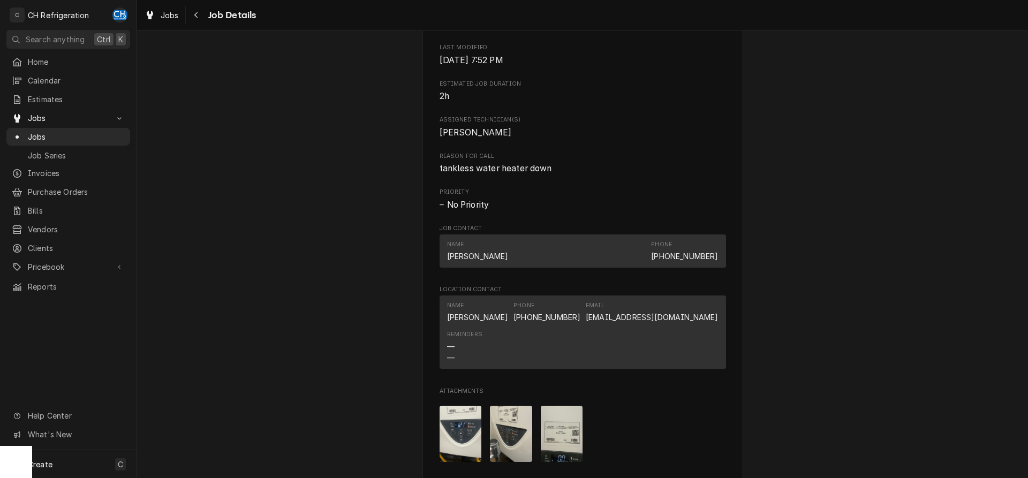
click at [550, 453] on img "Attachments" at bounding box center [562, 434] width 42 height 56
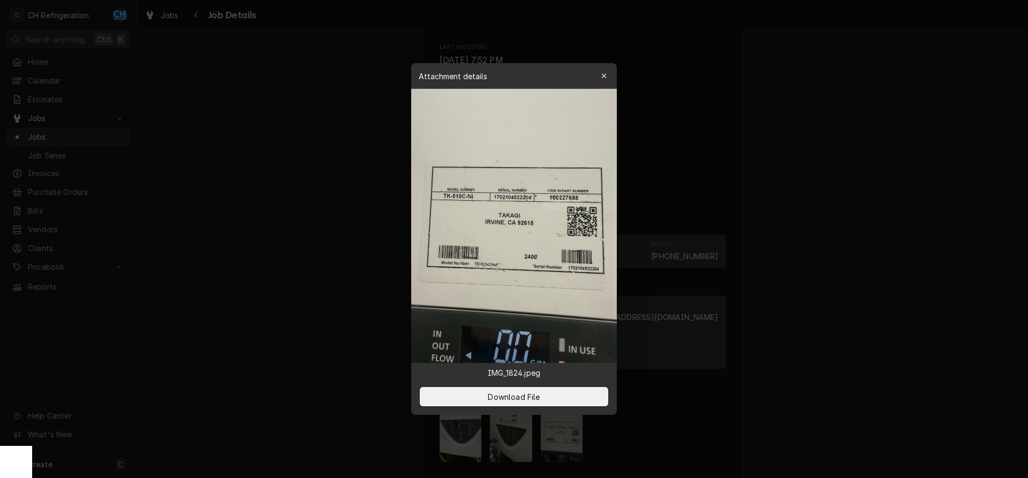
click at [822, 407] on div at bounding box center [514, 239] width 1028 height 478
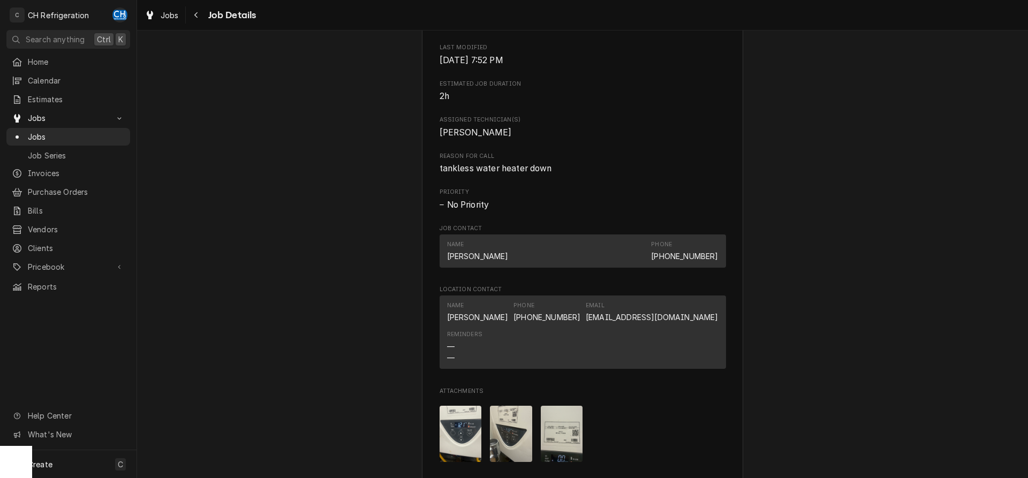
click at [534, 447] on div "Attachments" at bounding box center [583, 433] width 287 height 73
click at [510, 447] on img "Attachments" at bounding box center [511, 434] width 42 height 56
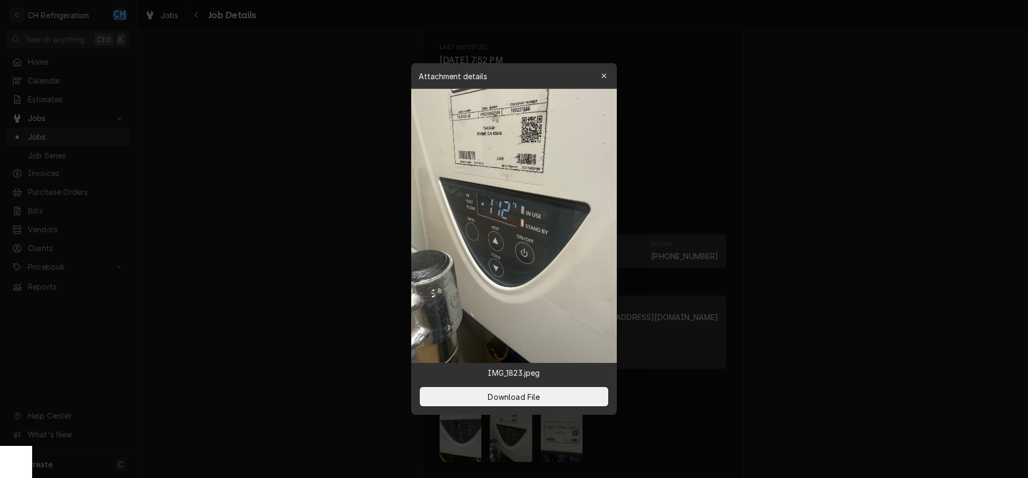
click at [788, 342] on div at bounding box center [514, 239] width 1028 height 478
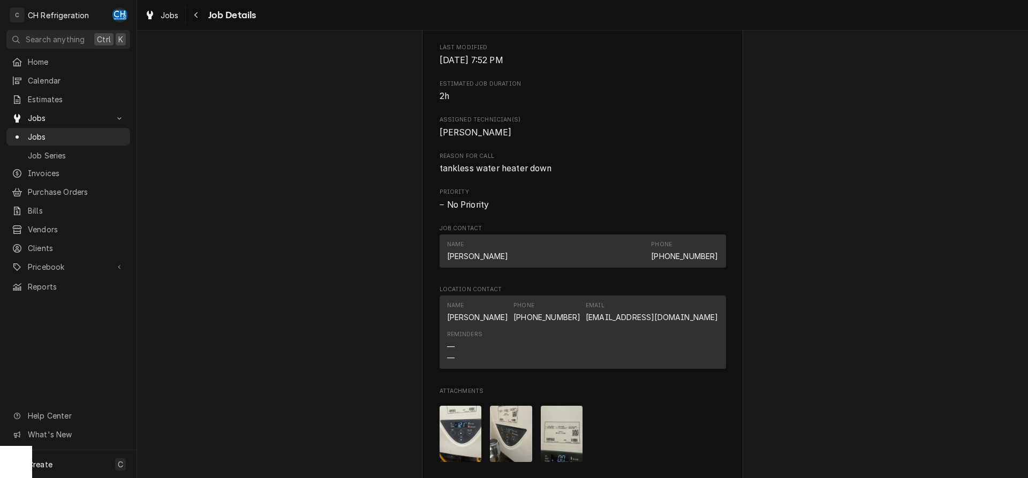
click at [566, 452] on img "Attachments" at bounding box center [562, 434] width 42 height 56
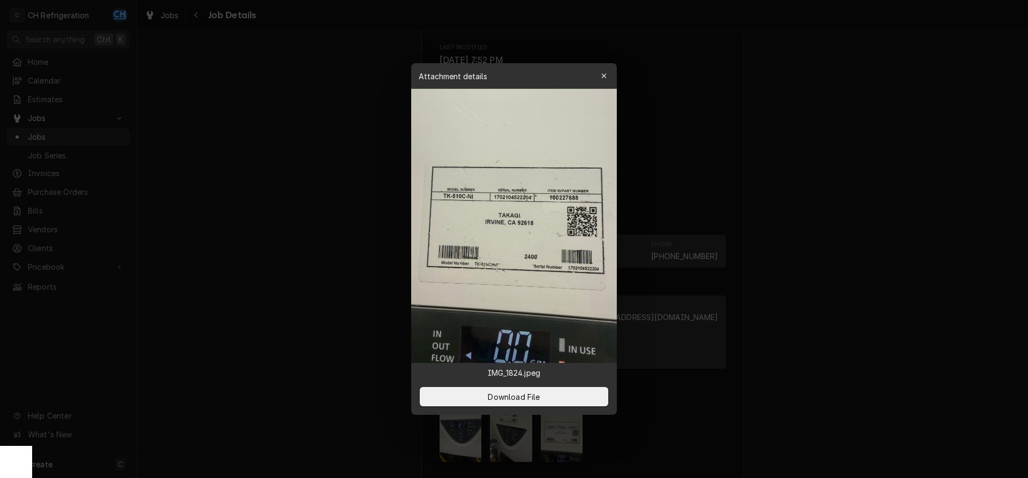
click at [769, 381] on div at bounding box center [514, 239] width 1028 height 478
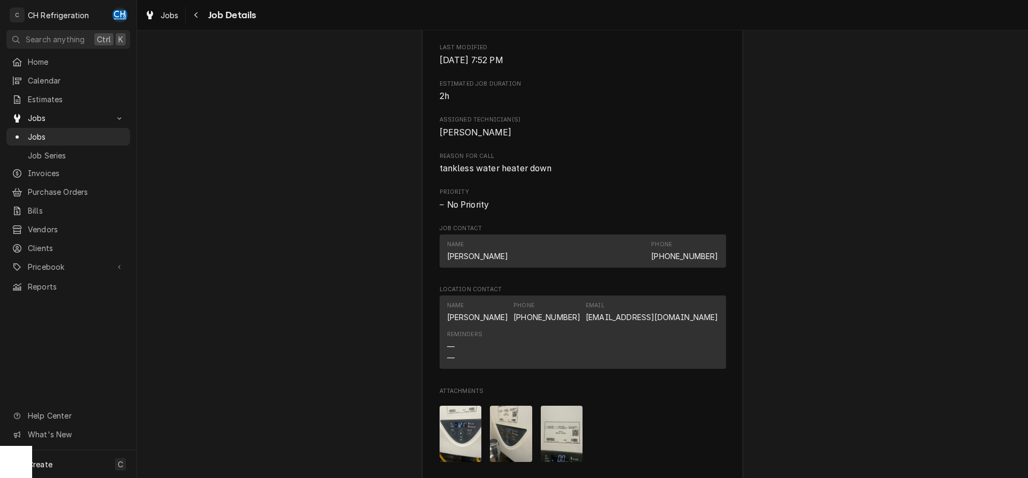
click at [495, 442] on img "Attachments" at bounding box center [511, 434] width 42 height 56
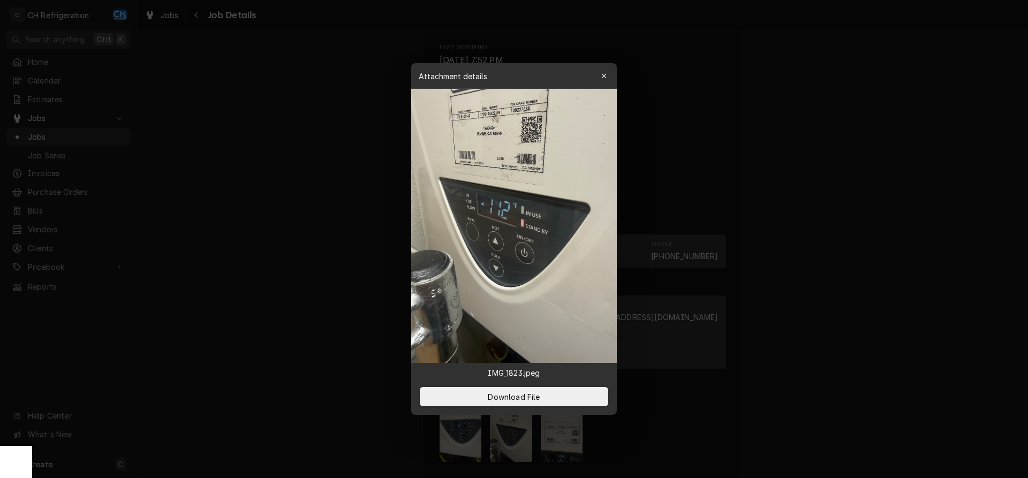
click at [830, 284] on div at bounding box center [514, 239] width 1028 height 478
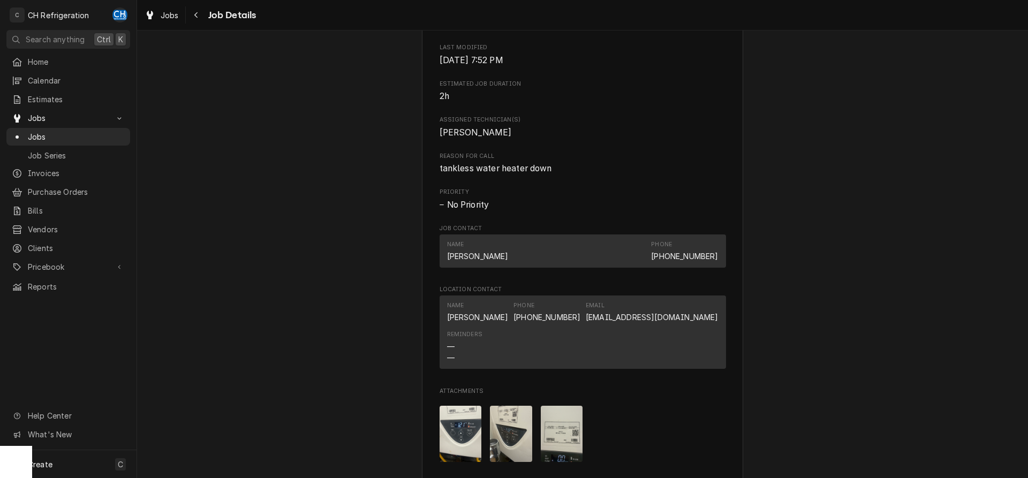
scroll to position [621, 0]
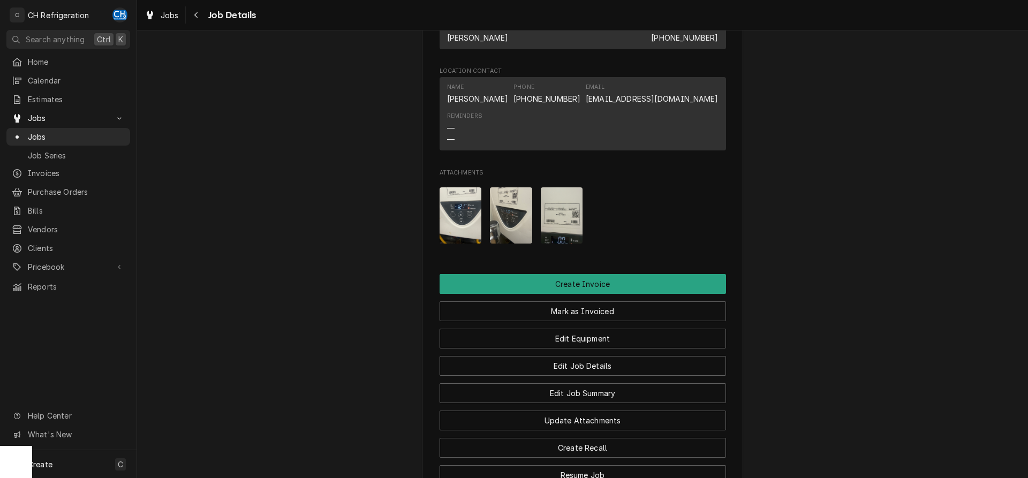
click at [557, 233] on img "Attachments" at bounding box center [562, 215] width 42 height 56
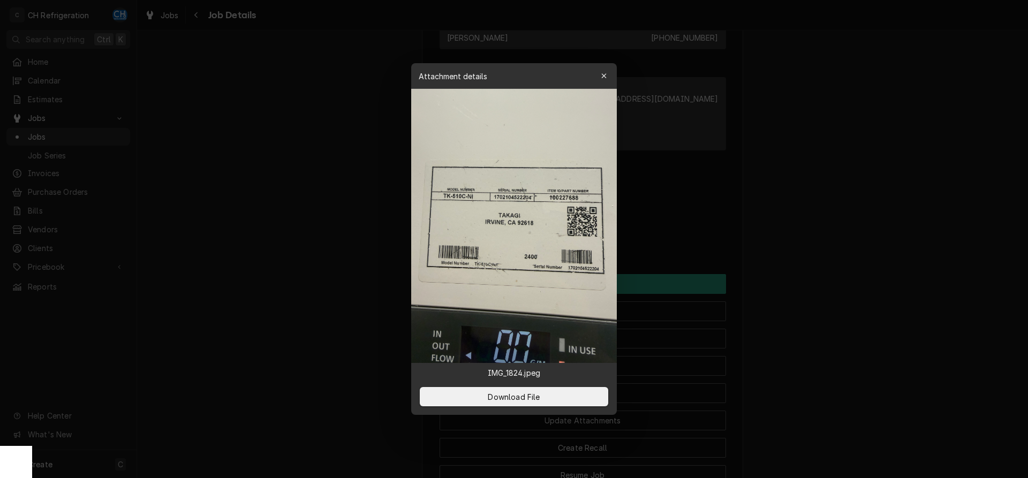
click at [853, 234] on div at bounding box center [514, 239] width 1028 height 478
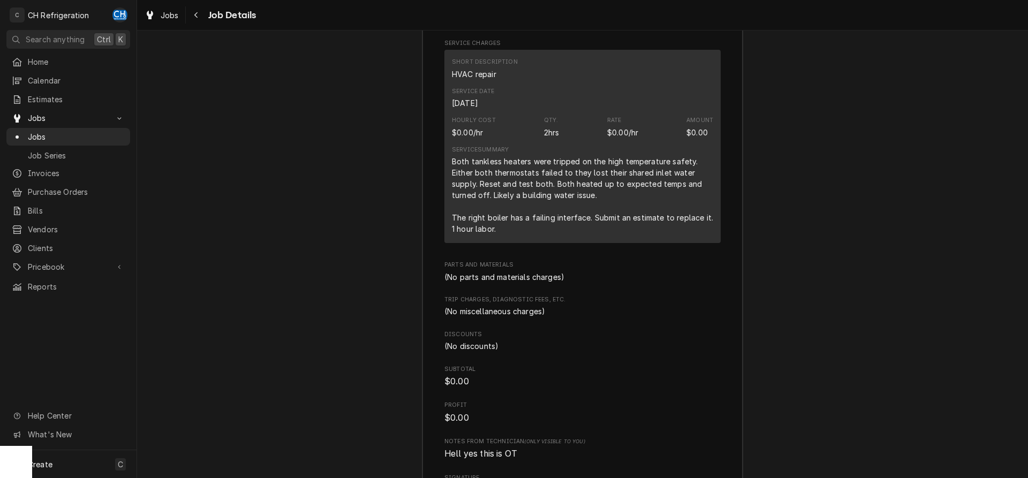
scroll to position [1332, 0]
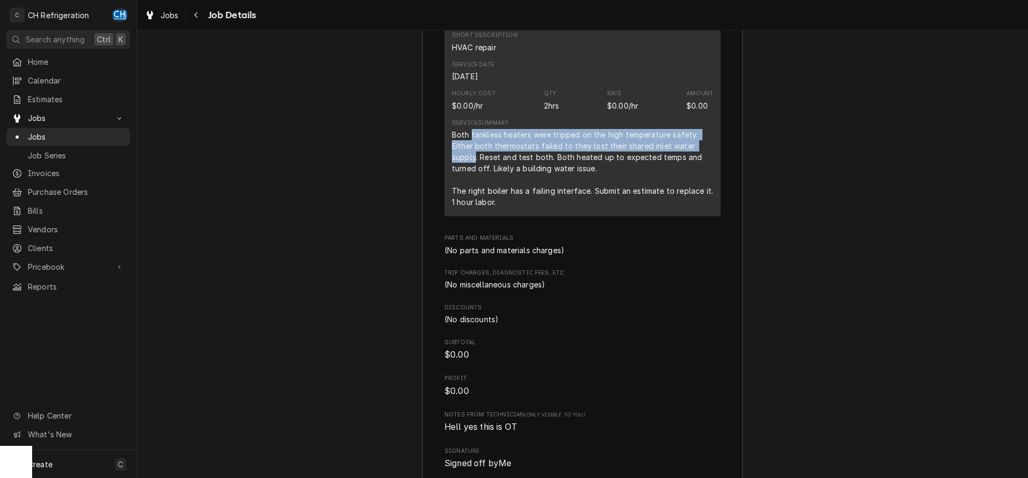
drag, startPoint x: 472, startPoint y: 153, endPoint x: 476, endPoint y: 170, distance: 17.5
click at [476, 170] on div "Both tankless heaters were tripped on the high temperature safety. Either both …" at bounding box center [582, 168] width 261 height 79
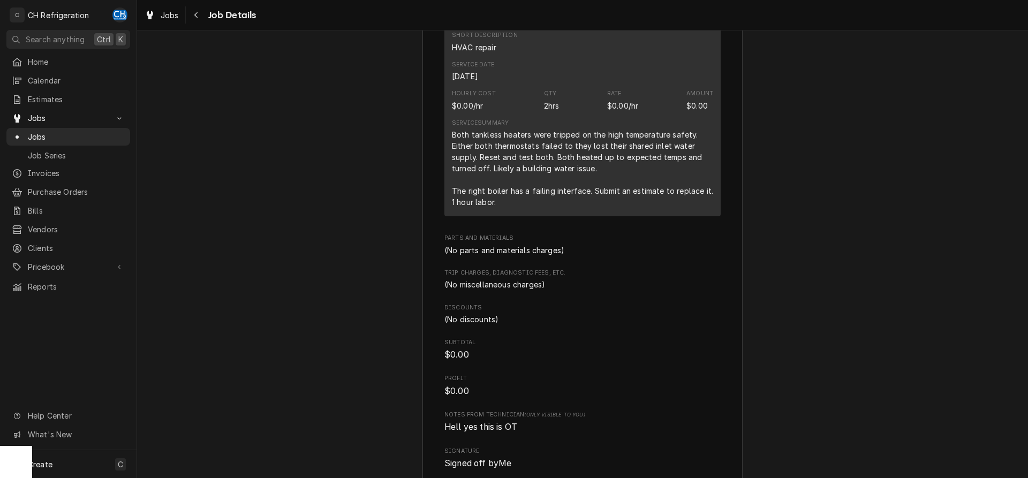
click at [484, 169] on div "Both tankless heaters were tripped on the high temperature safety. Either both …" at bounding box center [582, 168] width 261 height 79
drag, startPoint x: 492, startPoint y: 171, endPoint x: 504, endPoint y: 181, distance: 15.6
click at [504, 181] on div "Both tankless heaters were tripped on the high temperature safety. Either both …" at bounding box center [582, 168] width 261 height 79
click at [504, 182] on div "Both tankless heaters were tripped on the high temperature safety. Either both …" at bounding box center [582, 168] width 261 height 79
drag, startPoint x: 500, startPoint y: 184, endPoint x: 591, endPoint y: 180, distance: 91.7
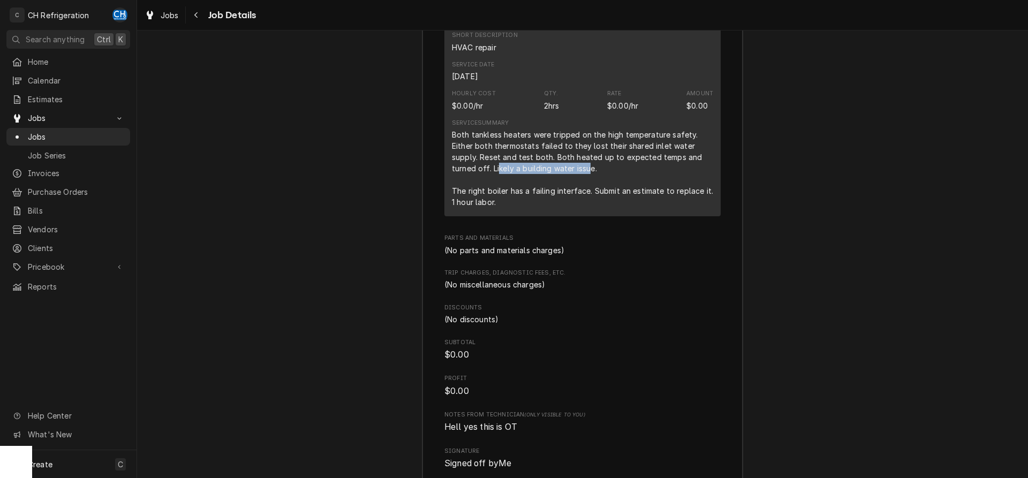
click at [591, 180] on div "Both tankless heaters were tripped on the high temperature safety. Either both …" at bounding box center [582, 168] width 261 height 79
click at [600, 179] on div "Both tankless heaters were tripped on the high temperature safety. Either both …" at bounding box center [582, 168] width 261 height 79
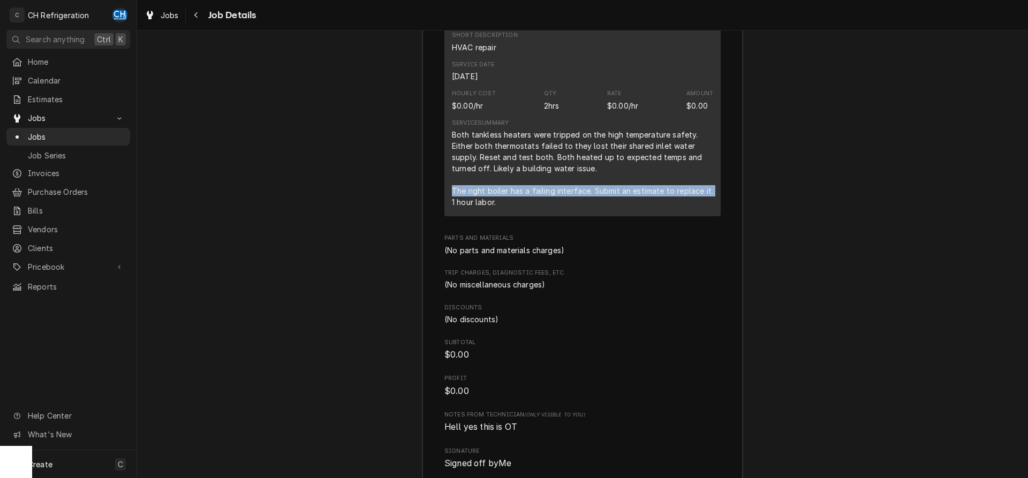
drag, startPoint x: 450, startPoint y: 201, endPoint x: 711, endPoint y: 201, distance: 261.4
click at [711, 201] on div "Short Description HVAC repair Service Date [DATE] Hourly Cost $0.00/hr Qty. 2hr…" at bounding box center [583, 119] width 276 height 193
click at [552, 208] on div "Both tankless heaters were tripped on the high temperature safety. Either both …" at bounding box center [582, 168] width 261 height 79
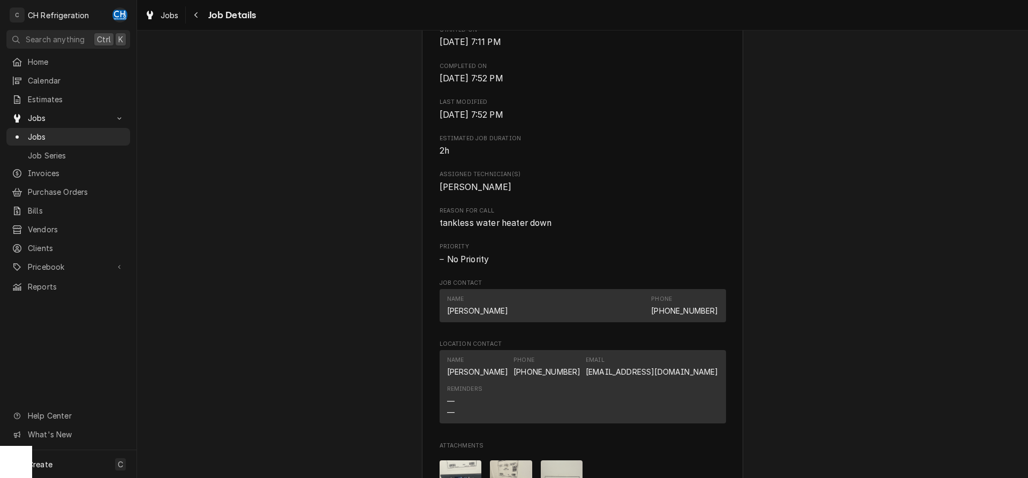
scroll to position [0, 0]
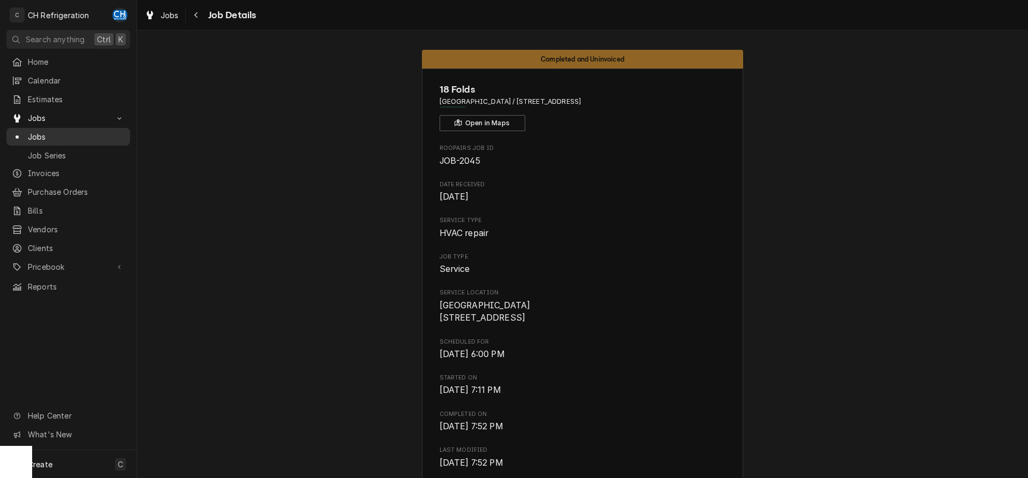
click at [61, 131] on span "Jobs" at bounding box center [76, 136] width 97 height 11
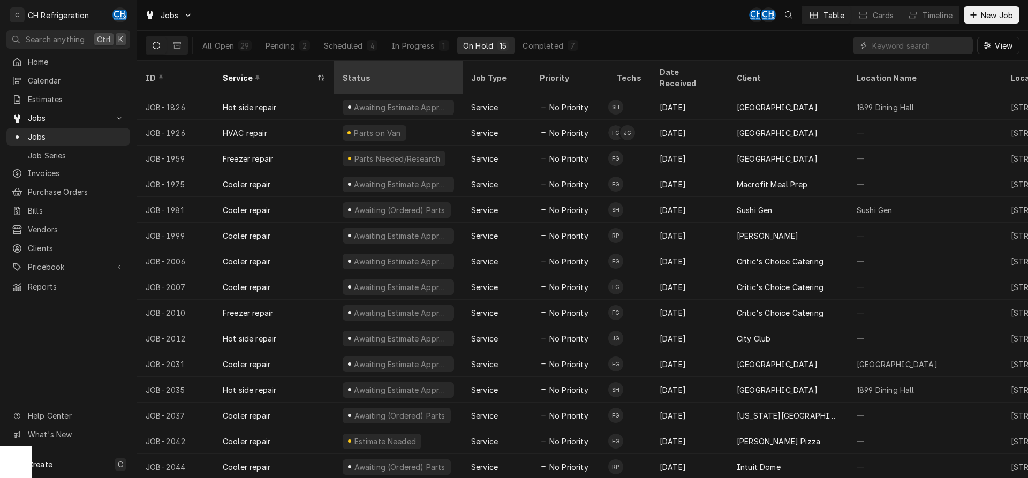
click at [356, 63] on th "Status" at bounding box center [398, 77] width 129 height 33
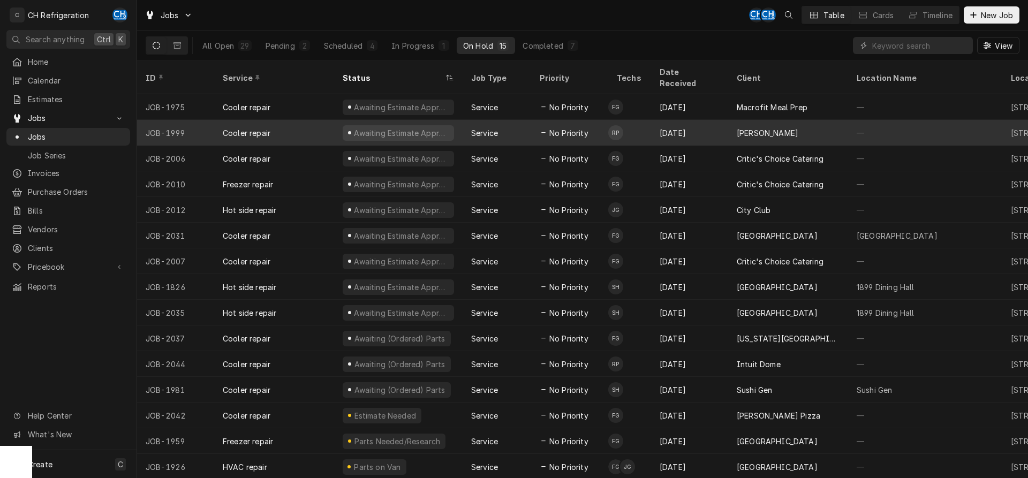
click at [735, 125] on div "[PERSON_NAME]" at bounding box center [788, 133] width 120 height 26
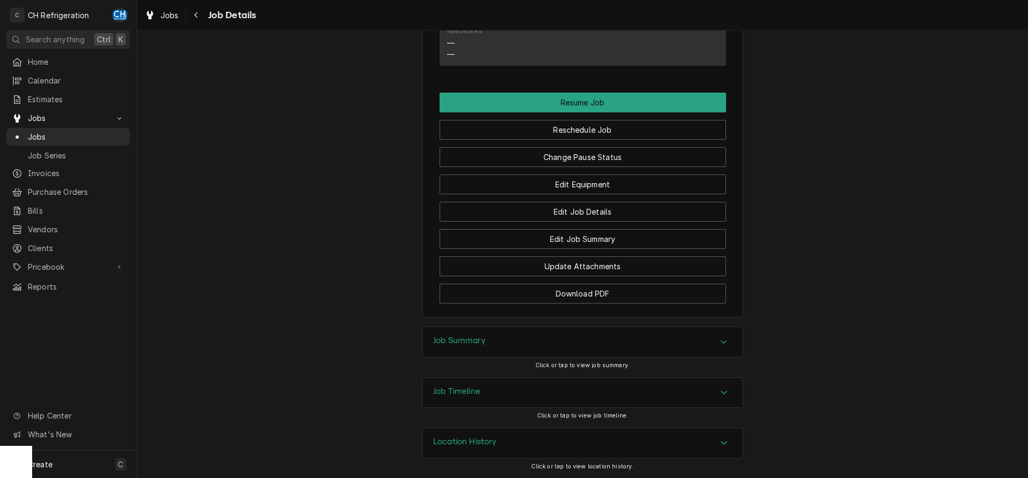
click at [485, 340] on h3 "Job Summary" at bounding box center [459, 341] width 52 height 10
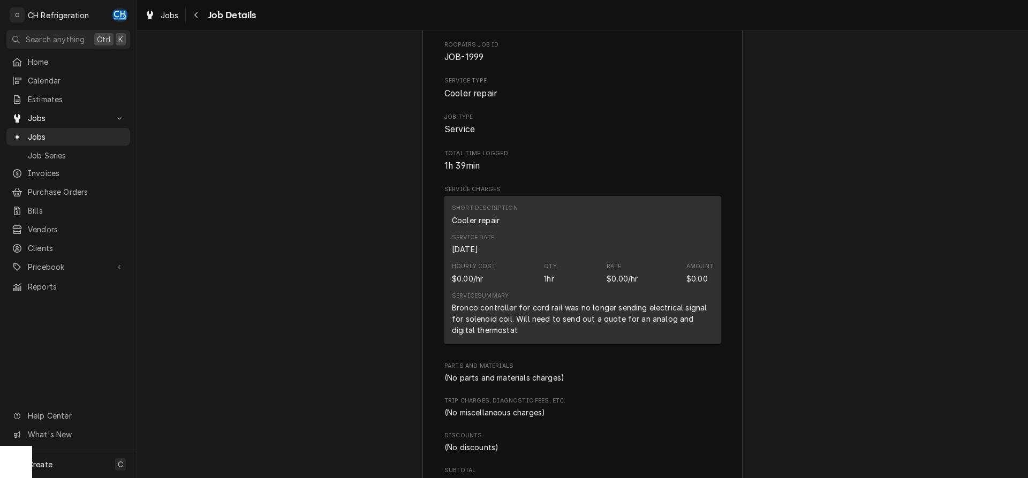
scroll to position [1570, 0]
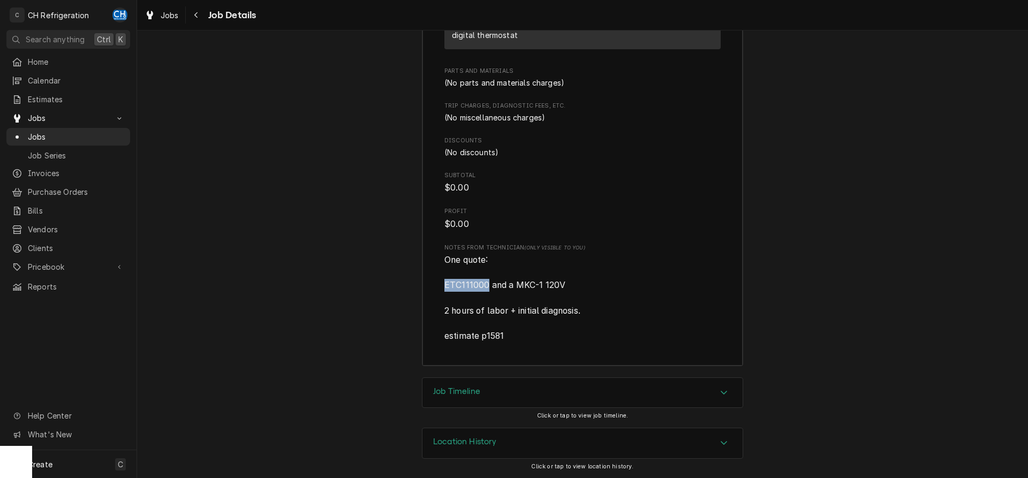
drag, startPoint x: 490, startPoint y: 286, endPoint x: 437, endPoint y: 288, distance: 53.1
click at [437, 288] on div "Roopairs Job ID JOB-1999 Service Type Cooler repair Job Type Service Total Time…" at bounding box center [583, 50] width 320 height 632
copy span "ETC111000"
click at [573, 286] on span "One quote: ETC111000 and a MKC-1 120V 2 hours of labor + initial diagnosis. est…" at bounding box center [583, 298] width 276 height 88
drag, startPoint x: 591, startPoint y: 285, endPoint x: 515, endPoint y: 283, distance: 75.6
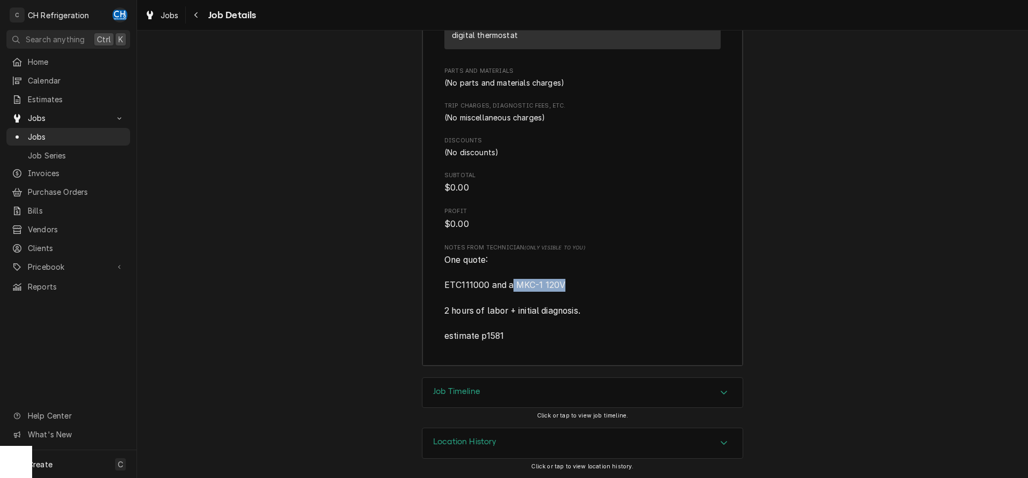
click at [515, 283] on span "One quote: ETC111000 and a MKC-1 120V 2 hours of labor + initial diagnosis. est…" at bounding box center [583, 298] width 276 height 88
copy span "MKC-1 120V"
click at [540, 295] on span "One quote: ETC111000 and a MKC-1 120V 2 hours of labor + initial diagnosis. est…" at bounding box center [583, 298] width 276 height 88
drag, startPoint x: 491, startPoint y: 283, endPoint x: 435, endPoint y: 286, distance: 55.8
click at [435, 286] on div "Roopairs Job ID JOB-1999 Service Type Cooler repair Job Type Service Total Time…" at bounding box center [583, 50] width 320 height 632
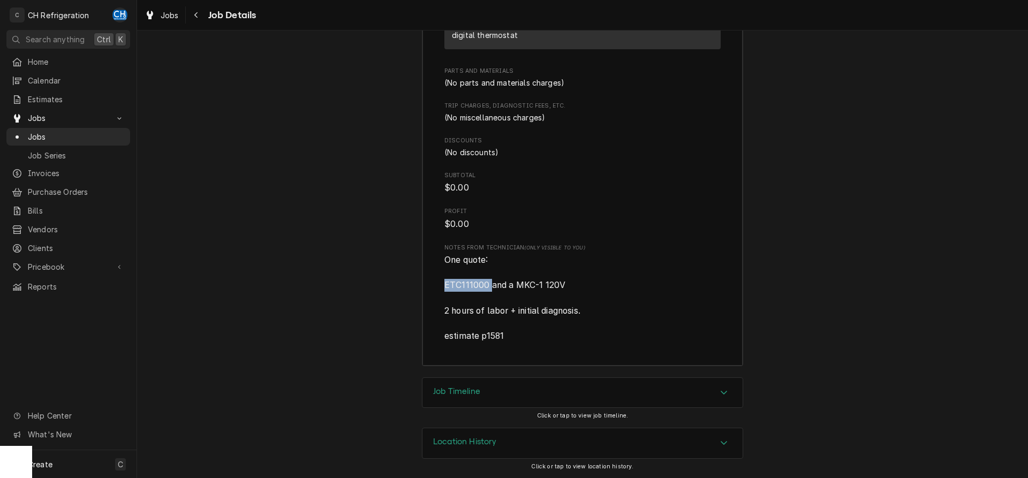
copy span "ETC111000"
click at [515, 243] on div "Roopairs Job ID JOB-1999 Service Type Cooler repair Job Type Service Total Time…" at bounding box center [583, 44] width 276 height 597
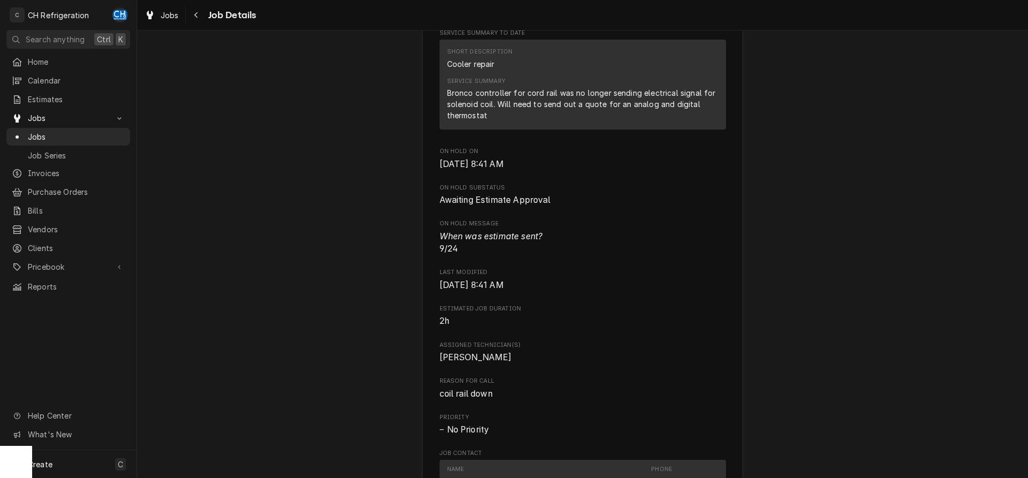
scroll to position [437, 0]
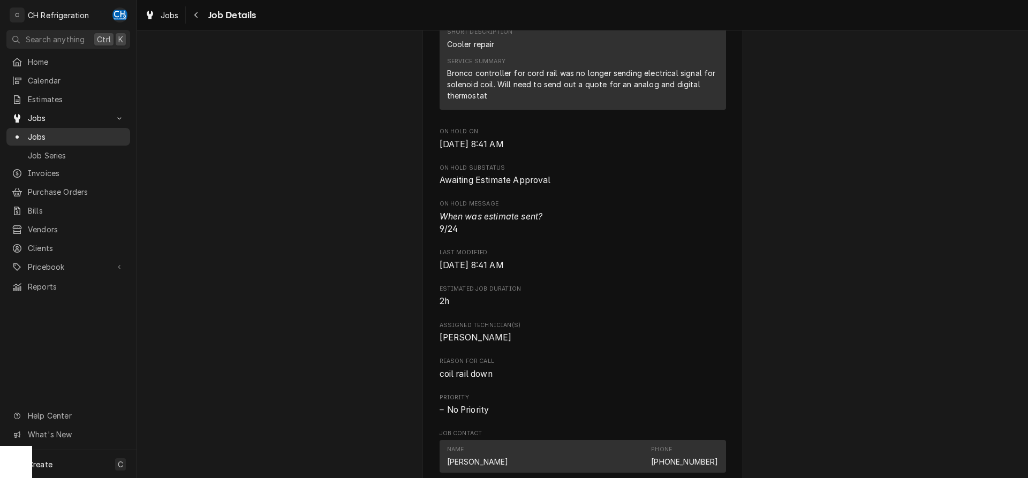
click at [32, 132] on span "Jobs" at bounding box center [76, 136] width 97 height 11
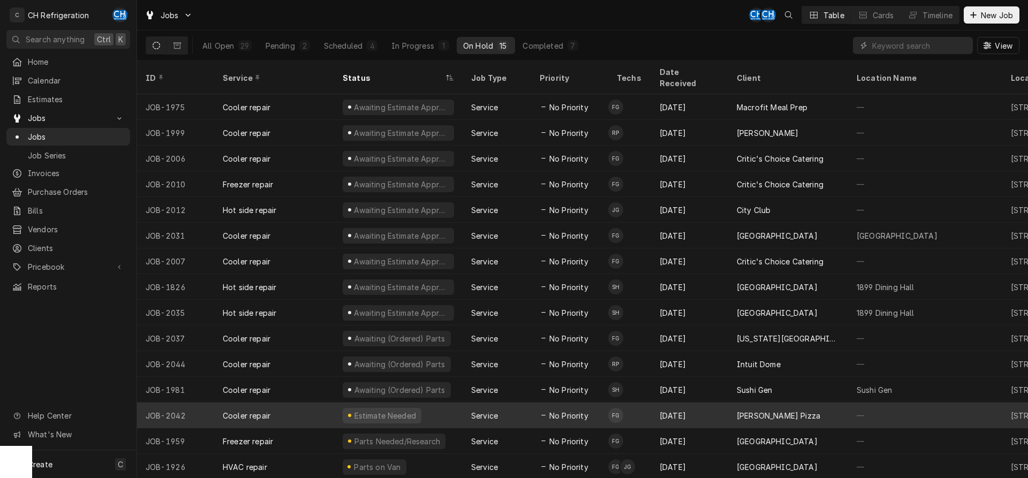
click at [730, 403] on div "[PERSON_NAME] Pizza" at bounding box center [788, 416] width 120 height 26
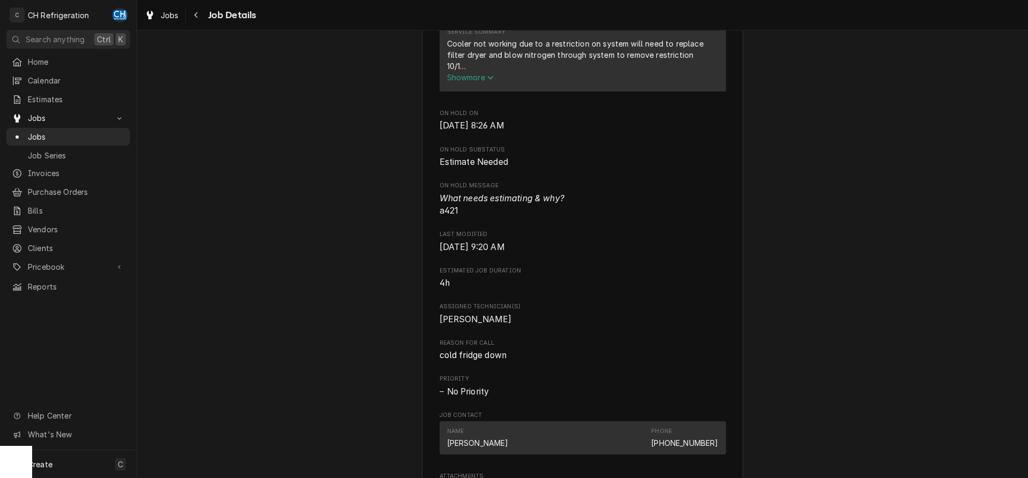
scroll to position [370, 0]
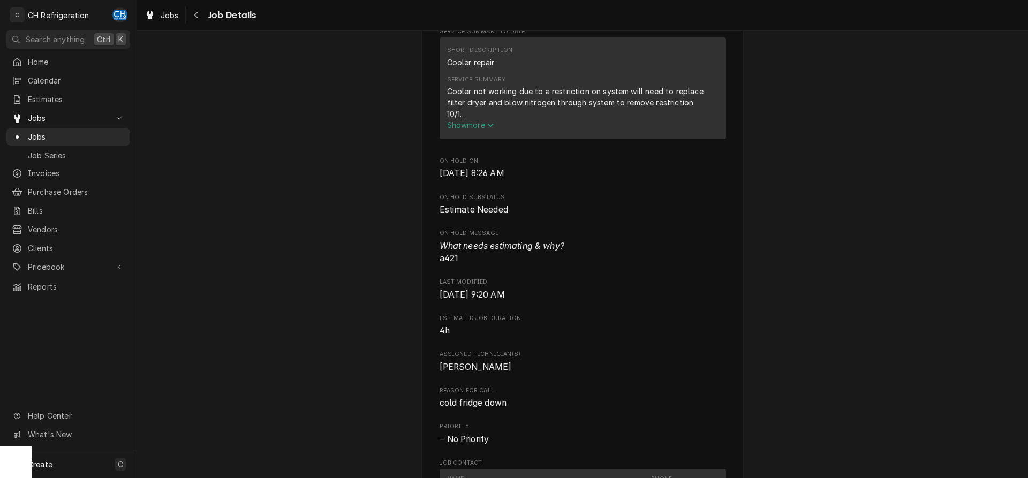
click at [464, 130] on span "Show more" at bounding box center [470, 125] width 47 height 9
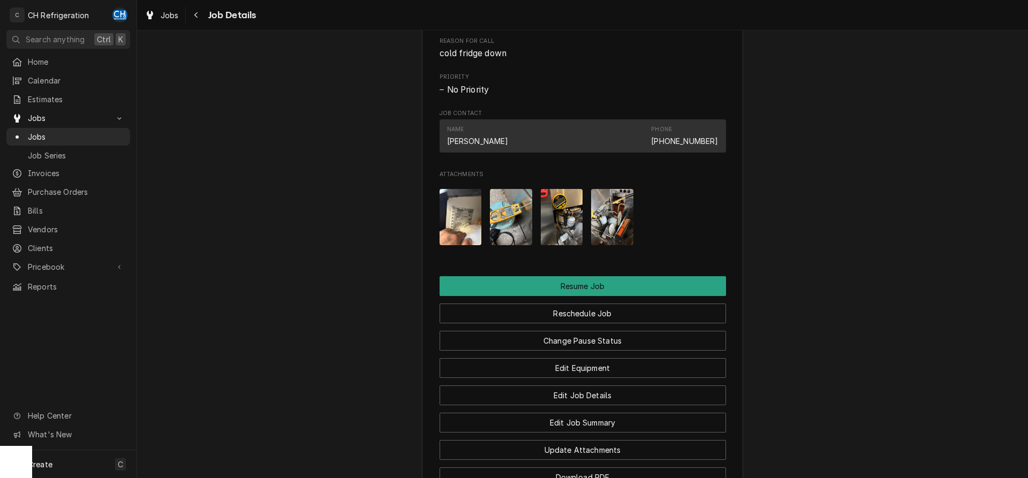
scroll to position [862, 0]
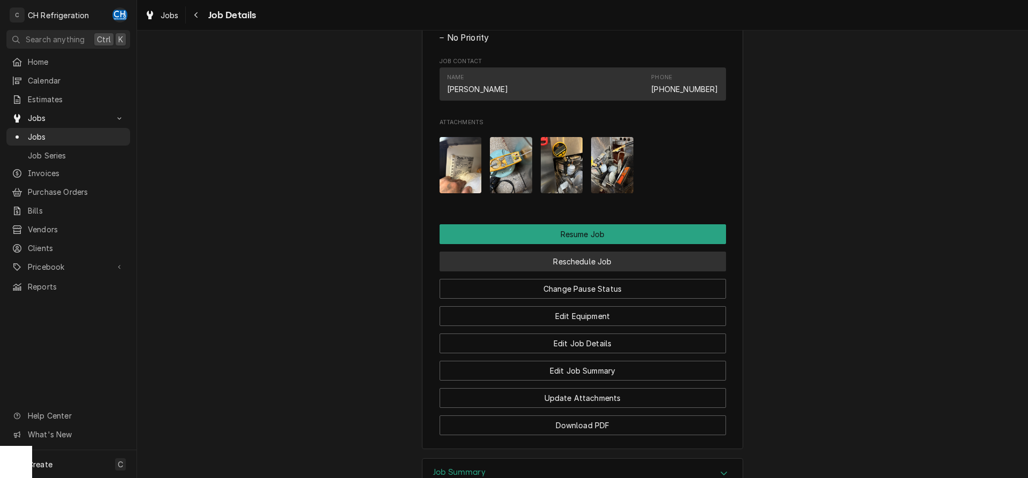
click at [562, 272] on button "Reschedule Job" at bounding box center [583, 262] width 287 height 20
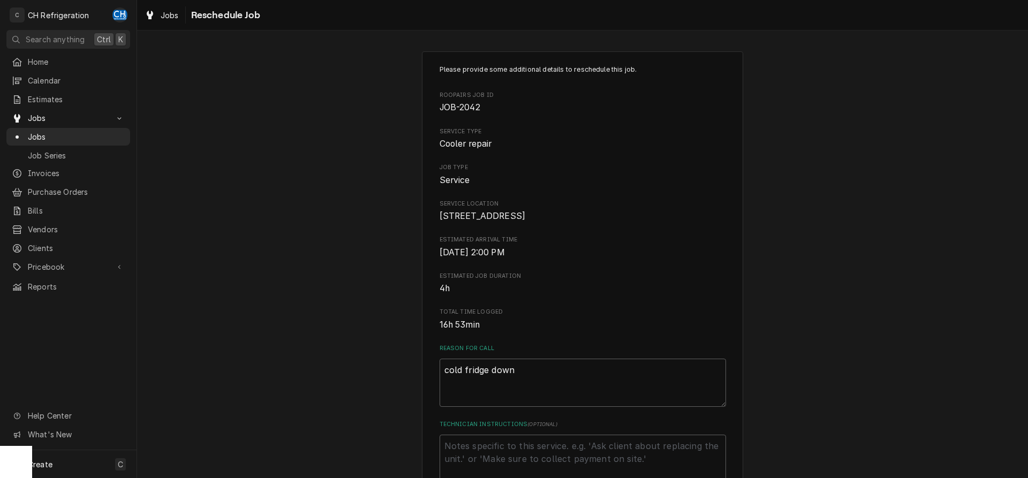
scroll to position [310, 0]
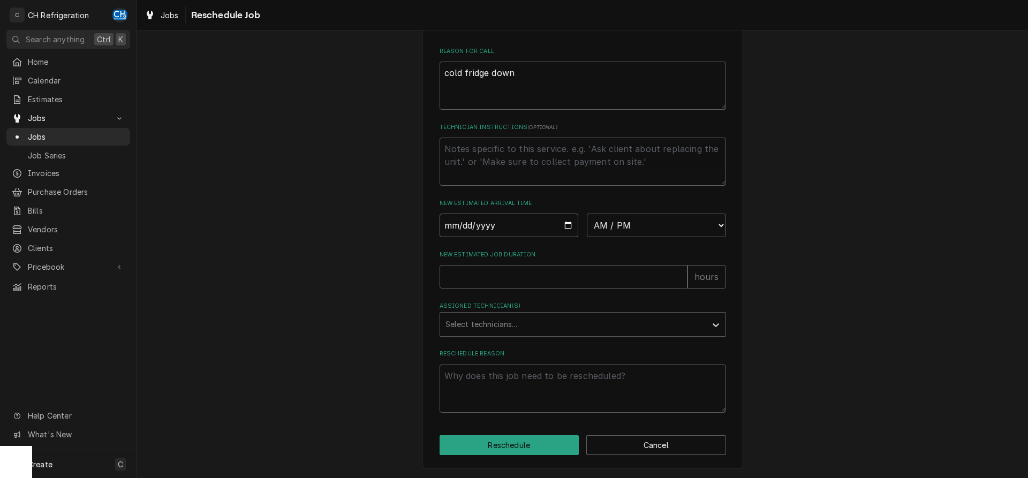
click at [568, 231] on input "Date" at bounding box center [509, 226] width 139 height 24
click at [568, 226] on input "Date" at bounding box center [509, 226] width 139 height 24
type input "[DATE]"
type textarea "x"
click at [587, 214] on select "AM / PM 6:00 AM 6:15 AM 6:30 AM 6:45 AM 7:00 AM 7:15 AM 7:30 AM 7:45 AM 8:00 AM…" at bounding box center [656, 226] width 139 height 24
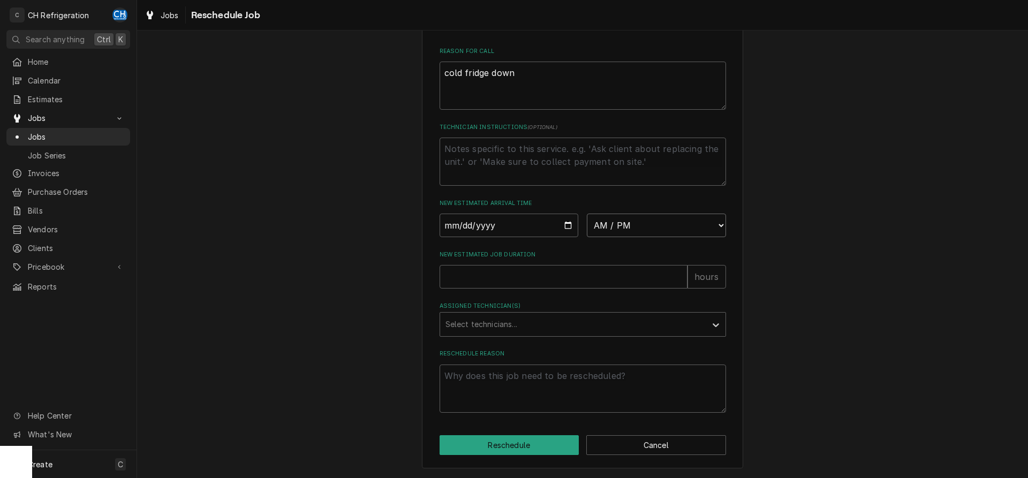
select select "09:00:00"
click option "9:00 AM" at bounding box center [0, 0] width 0 height 0
click at [540, 277] on input "New Estimated Job Duration" at bounding box center [564, 277] width 248 height 24
type textarea "x"
type input "2"
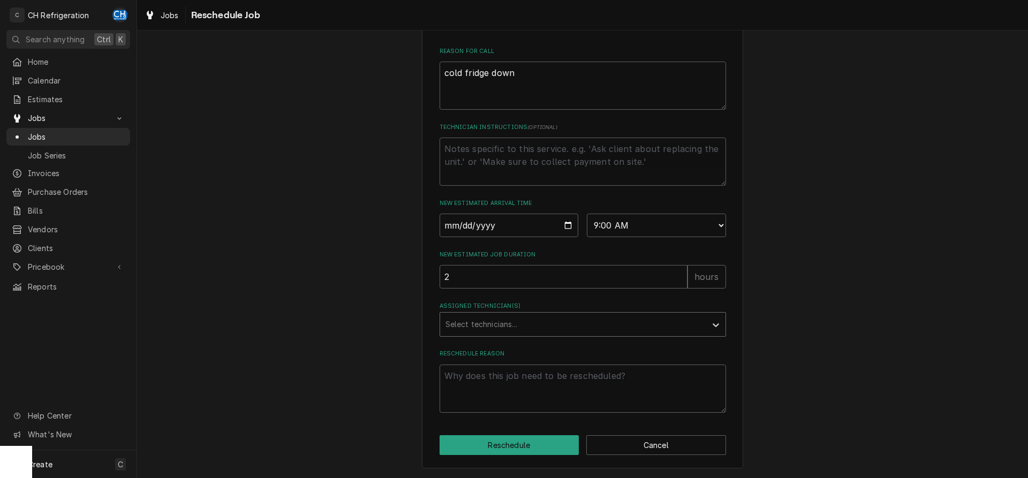
click at [507, 317] on div "Assigned Technician(s)" at bounding box center [574, 324] width 256 height 19
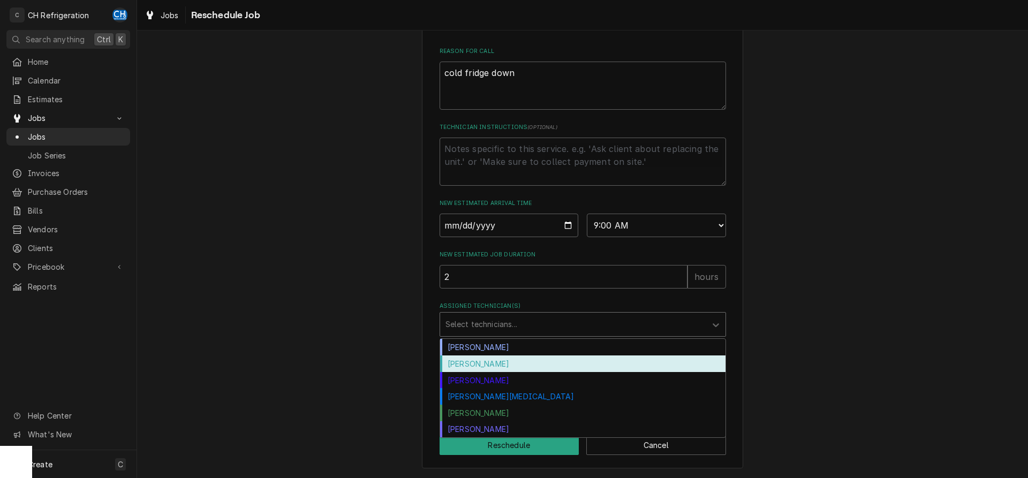
click at [482, 368] on div "[PERSON_NAME]" at bounding box center [583, 364] width 286 height 17
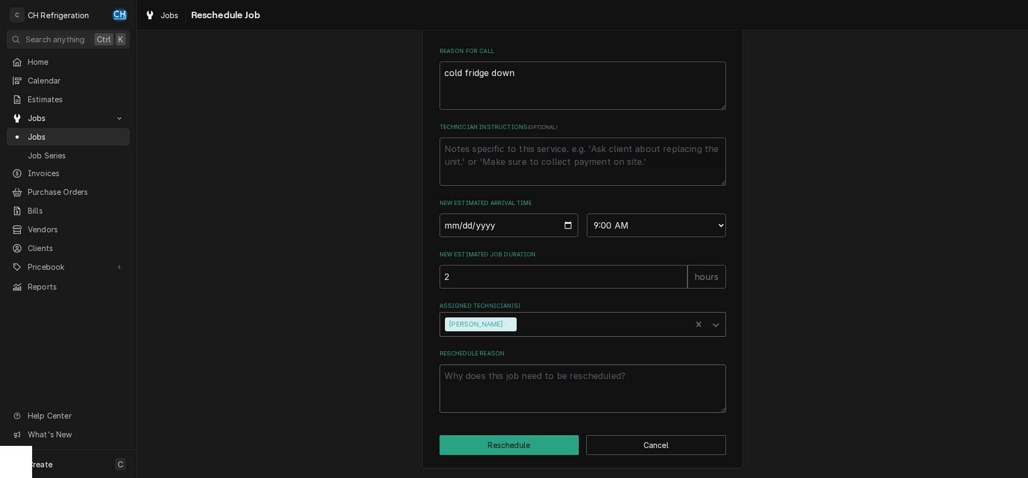
click at [501, 393] on textarea "Reschedule Reason" at bounding box center [583, 389] width 287 height 48
type textarea "x"
type textarea "t"
type textarea "x"
type textarea "th"
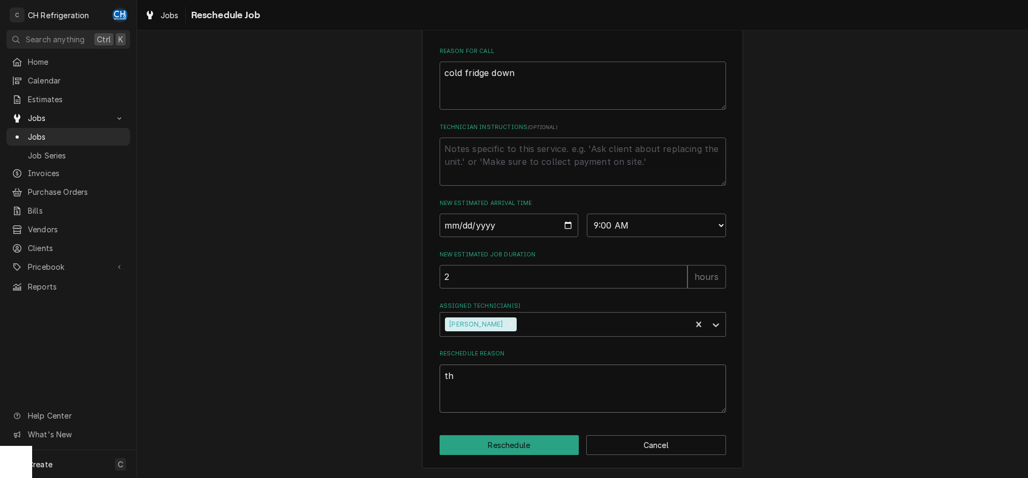
type textarea "x"
type textarea "the"
type textarea "x"
type textarea "ther"
type textarea "x"
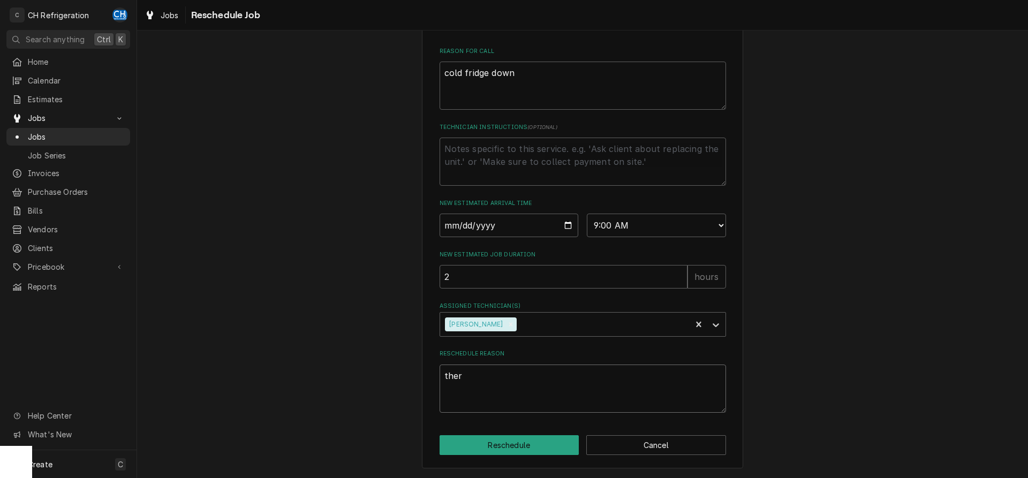
type textarea "therm"
type textarea "x"
type textarea "thermo"
type textarea "x"
type textarea "thermos"
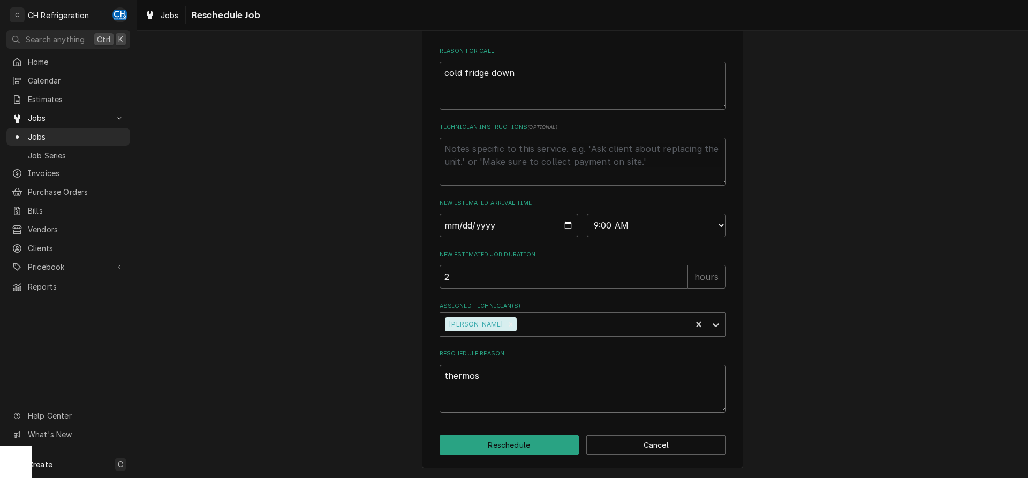
type textarea "x"
type textarea "thermost"
type textarea "x"
type textarea "thermosta"
type textarea "x"
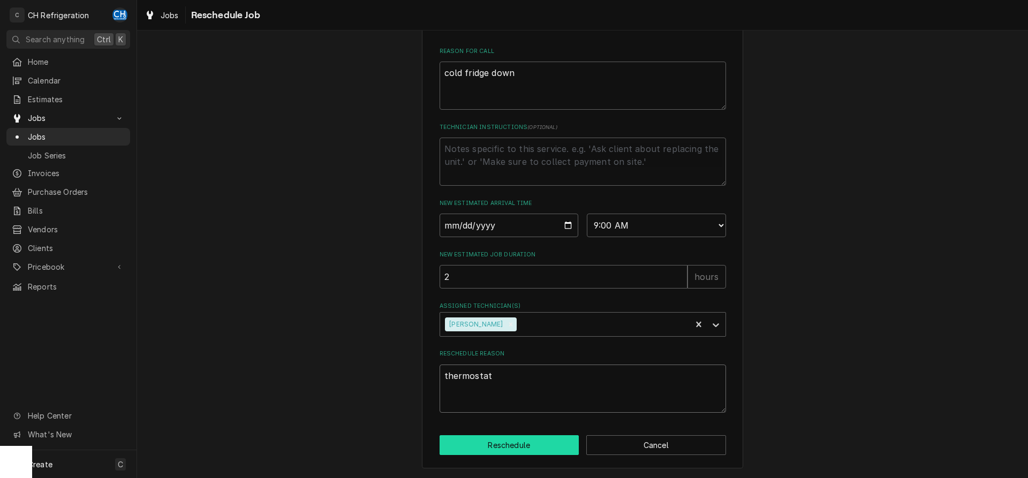
type textarea "thermostat"
click at [502, 448] on button "Reschedule" at bounding box center [510, 445] width 140 height 20
type textarea "x"
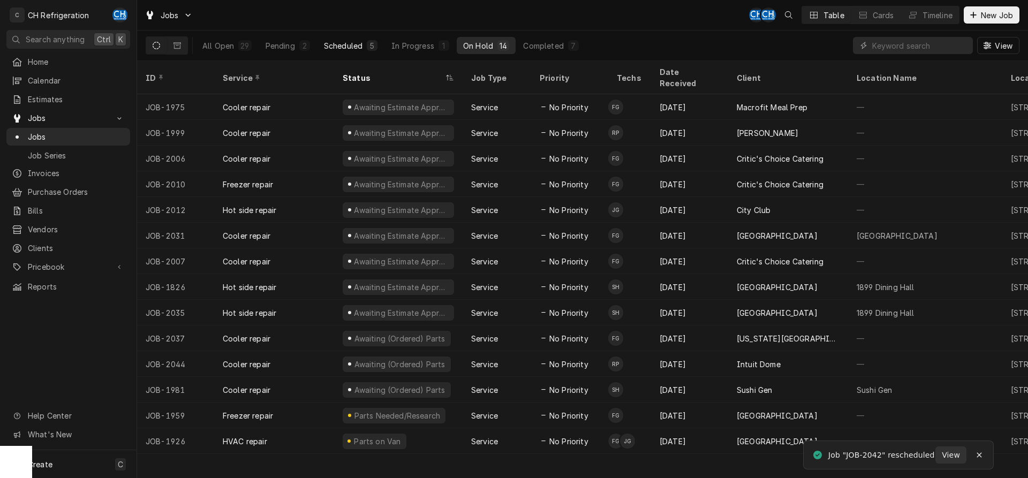
click at [327, 43] on div "Scheduled" at bounding box center [343, 45] width 39 height 11
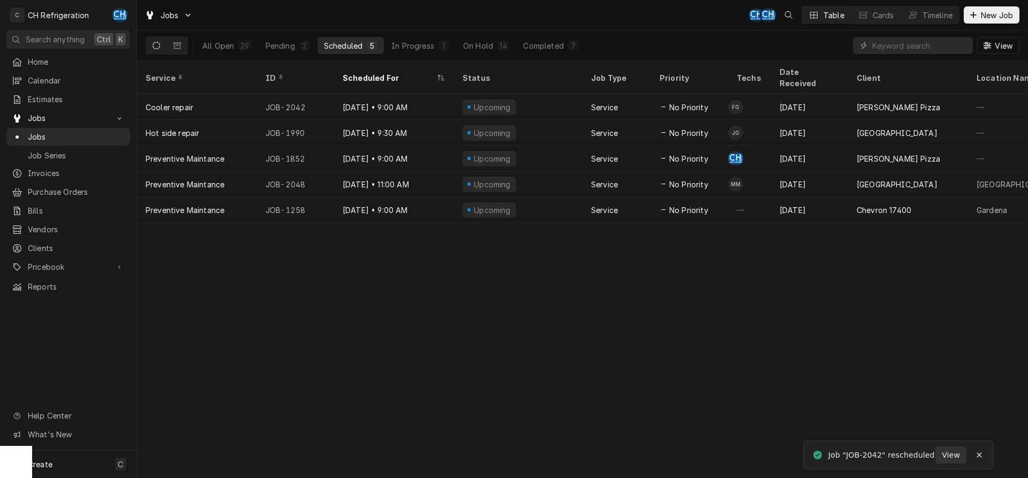
click at [478, 36] on div "All Open 29 Pending 2 Scheduled 5 In Progress 1 On Hold 14 Completed 7" at bounding box center [390, 46] width 389 height 30
click at [483, 44] on div "On Hold" at bounding box center [478, 45] width 30 height 11
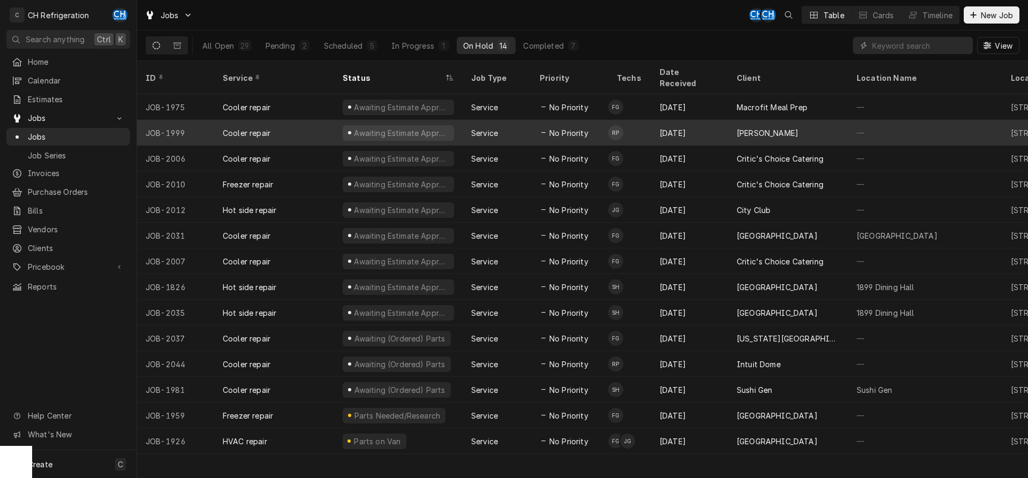
click at [771, 127] on div "[PERSON_NAME]" at bounding box center [768, 132] width 62 height 11
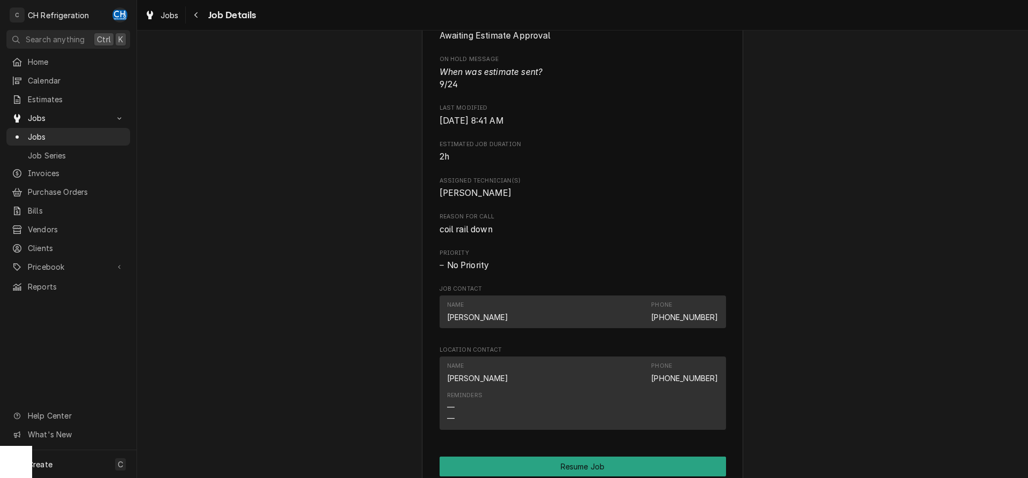
scroll to position [601, 0]
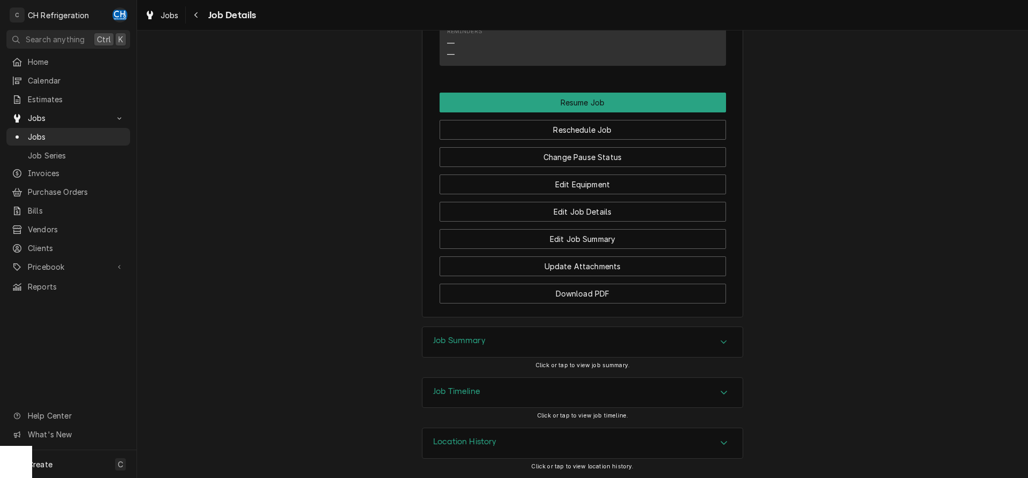
click at [560, 339] on div "Job Summary" at bounding box center [583, 342] width 320 height 30
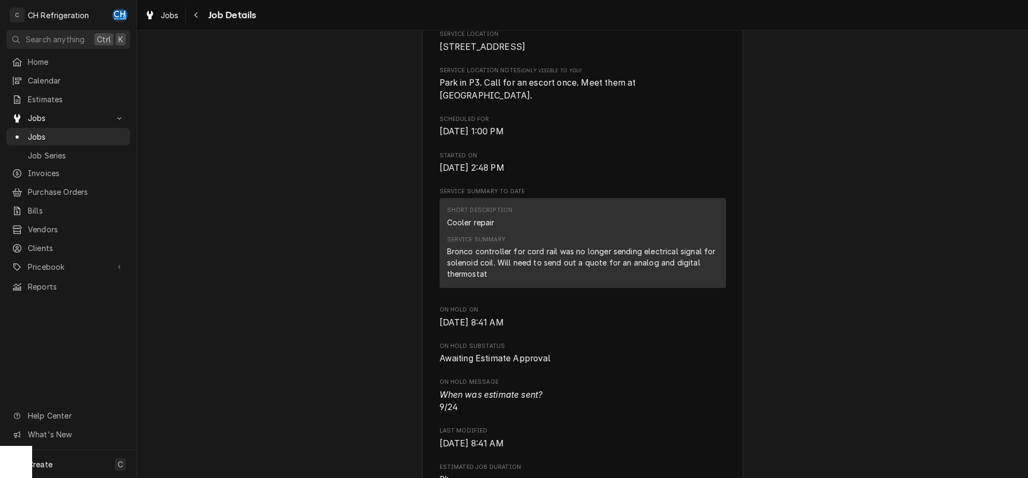
scroll to position [0, 0]
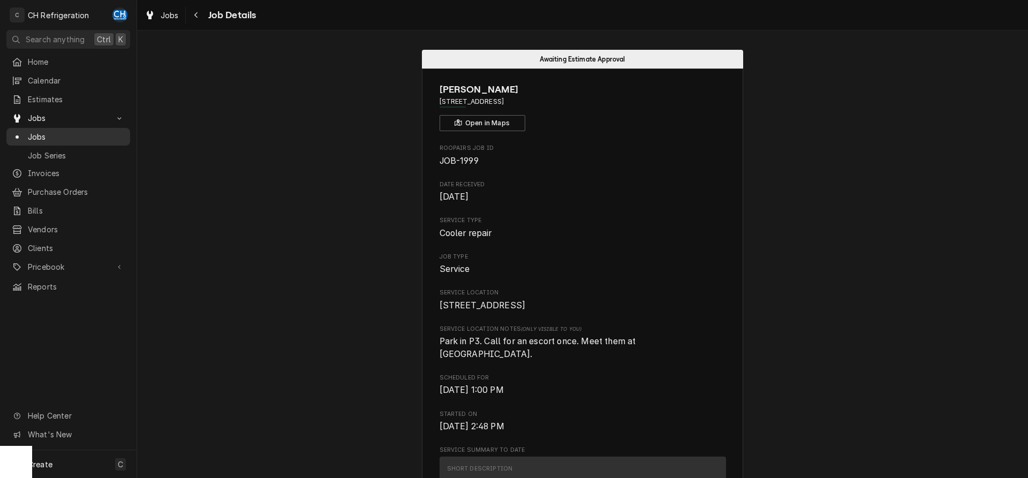
click at [87, 131] on span "Jobs" at bounding box center [76, 136] width 97 height 11
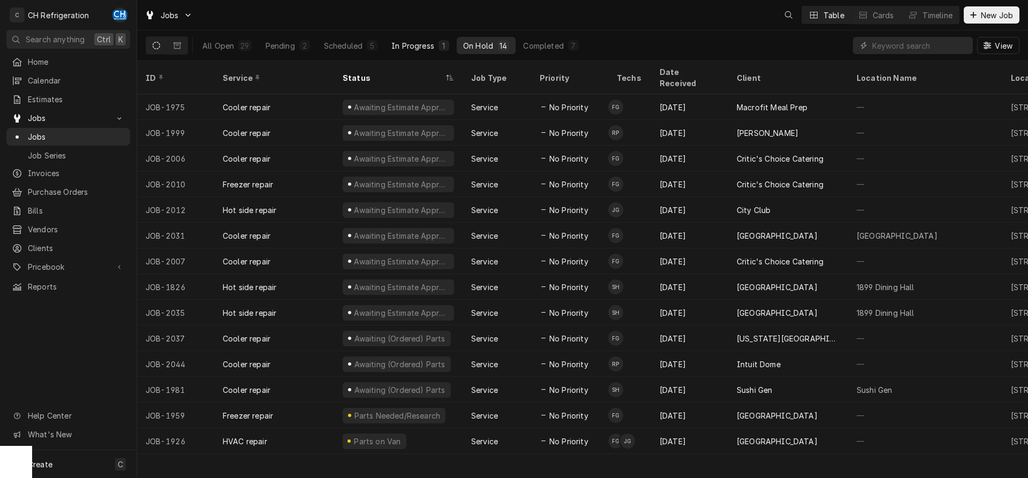
click at [418, 42] on div "In Progress" at bounding box center [413, 45] width 43 height 11
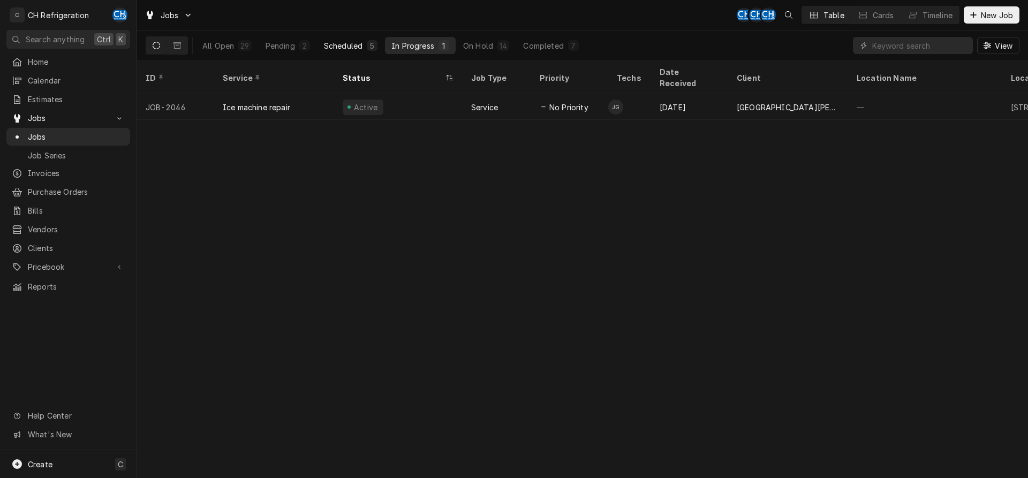
click at [360, 47] on div "Scheduled" at bounding box center [343, 45] width 39 height 11
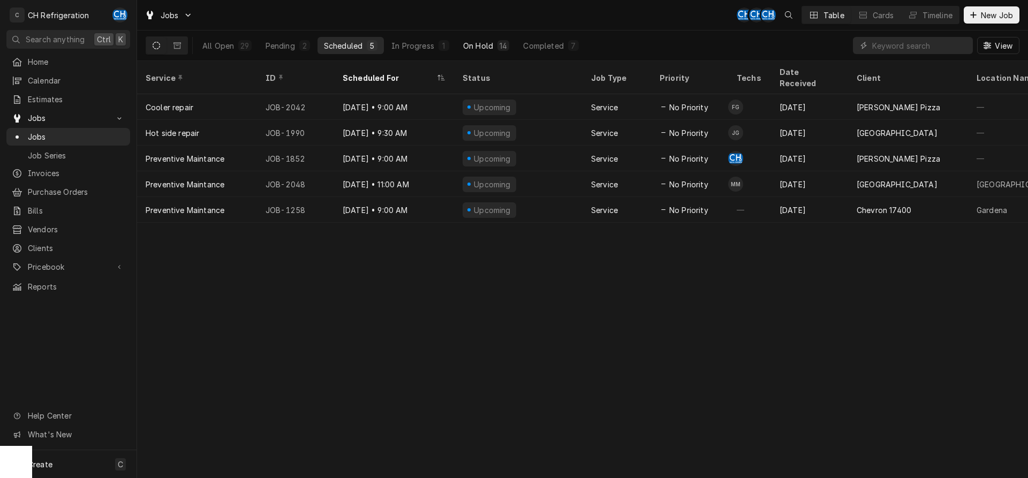
click at [484, 37] on button "On Hold 14" at bounding box center [486, 45] width 59 height 17
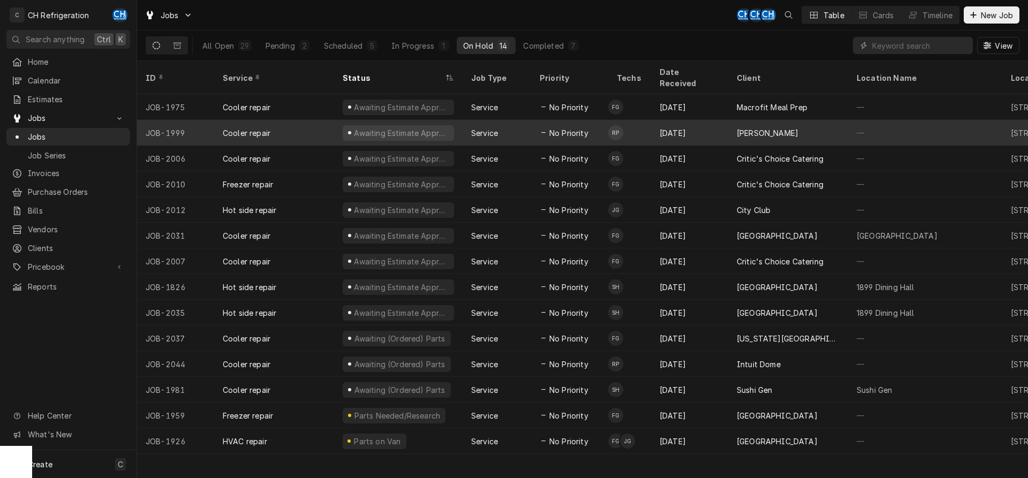
click at [708, 120] on div "[DATE]" at bounding box center [689, 133] width 77 height 26
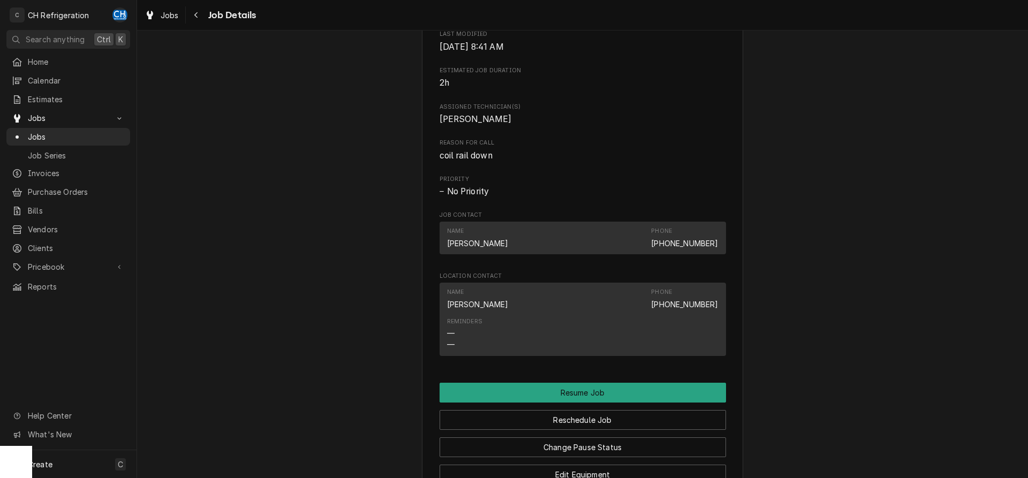
scroll to position [947, 0]
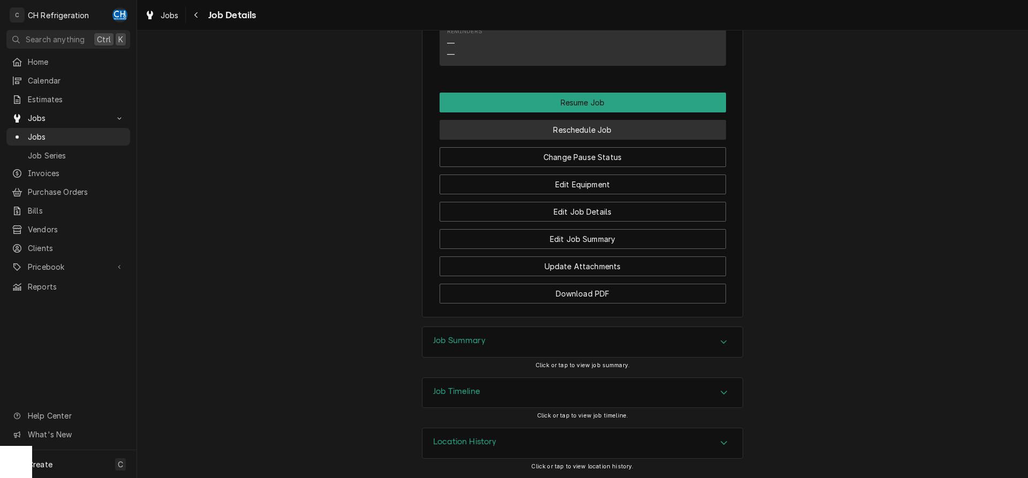
click at [575, 132] on button "Reschedule Job" at bounding box center [583, 130] width 287 height 20
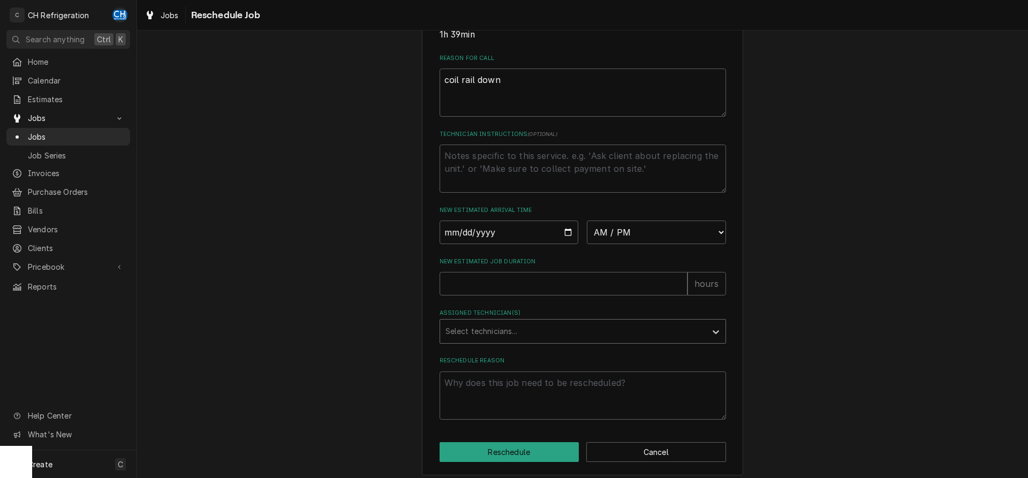
scroll to position [310, 0]
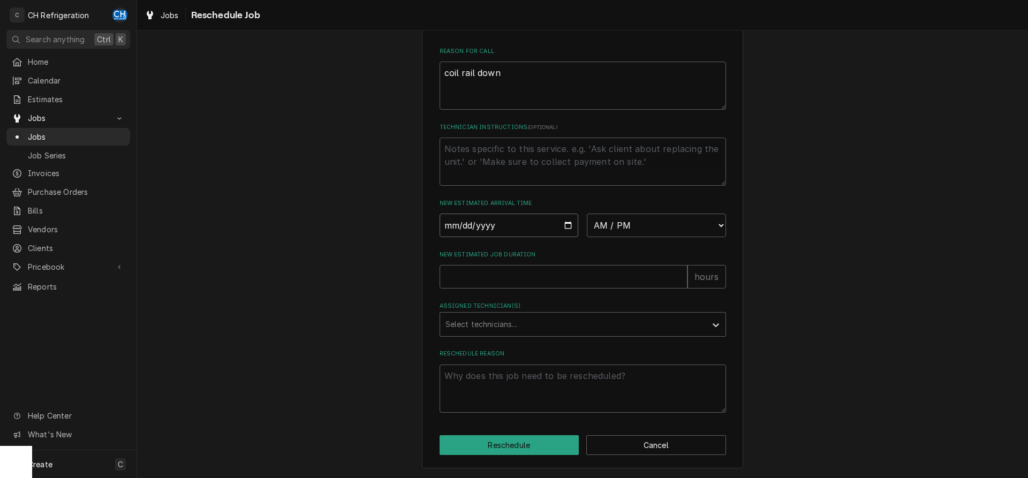
click at [564, 223] on input "Date" at bounding box center [509, 226] width 139 height 24
type input "[DATE]"
type textarea "x"
click at [587, 214] on select "AM / PM 6:00 AM 6:15 AM 6:30 AM 6:45 AM 7:00 AM 7:15 AM 7:30 AM 7:45 AM 8:00 AM…" at bounding box center [656, 226] width 139 height 24
select select "09:00:00"
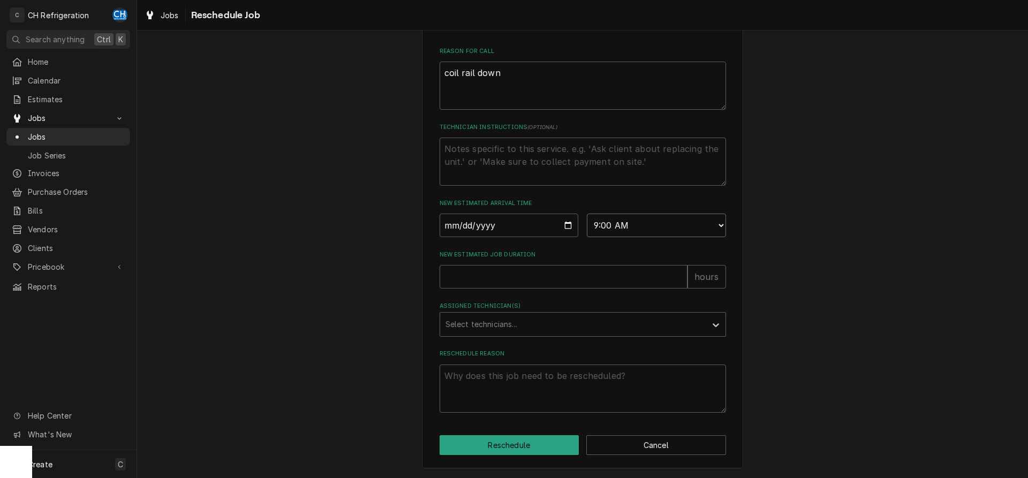
click option "9:00 AM" at bounding box center [0, 0] width 0 height 0
click at [504, 271] on input "New Estimated Job Duration" at bounding box center [564, 277] width 248 height 24
type textarea "x"
type input "2"
click at [490, 316] on div "Assigned Technician(s)" at bounding box center [574, 324] width 256 height 19
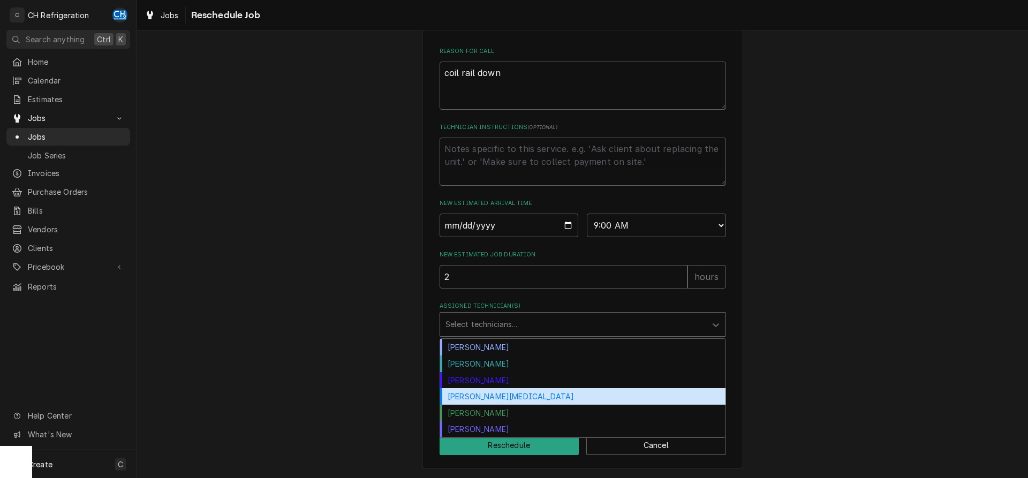
click at [491, 409] on div "Ruben Perez" at bounding box center [583, 413] width 286 height 17
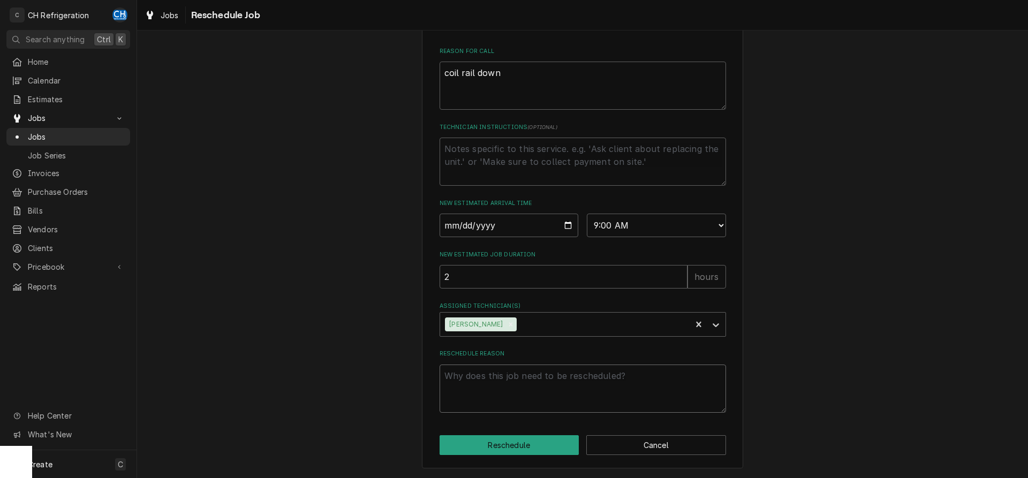
click at [530, 388] on textarea "Reschedule Reason" at bounding box center [583, 389] width 287 height 48
type textarea "x"
type textarea "p"
type textarea "x"
type textarea "pa"
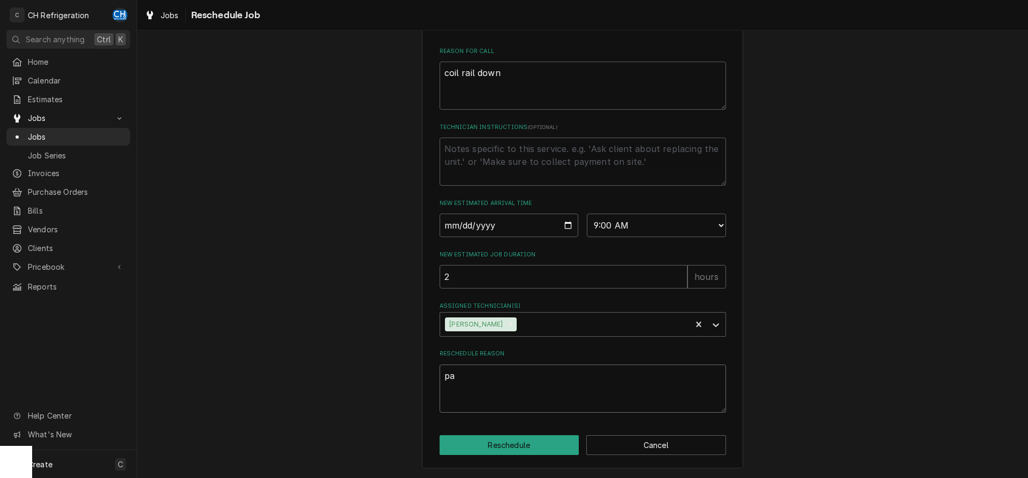
type textarea "x"
type textarea "par"
type textarea "x"
type textarea "part"
type textarea "x"
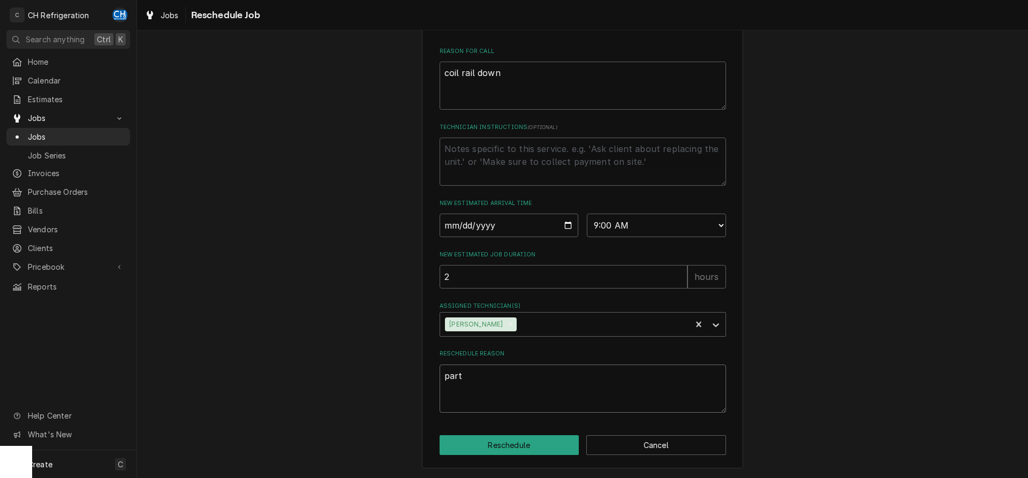
type textarea "parts"
type textarea "x"
type textarea "parts"
click at [500, 449] on button "Reschedule" at bounding box center [510, 445] width 140 height 20
type textarea "x"
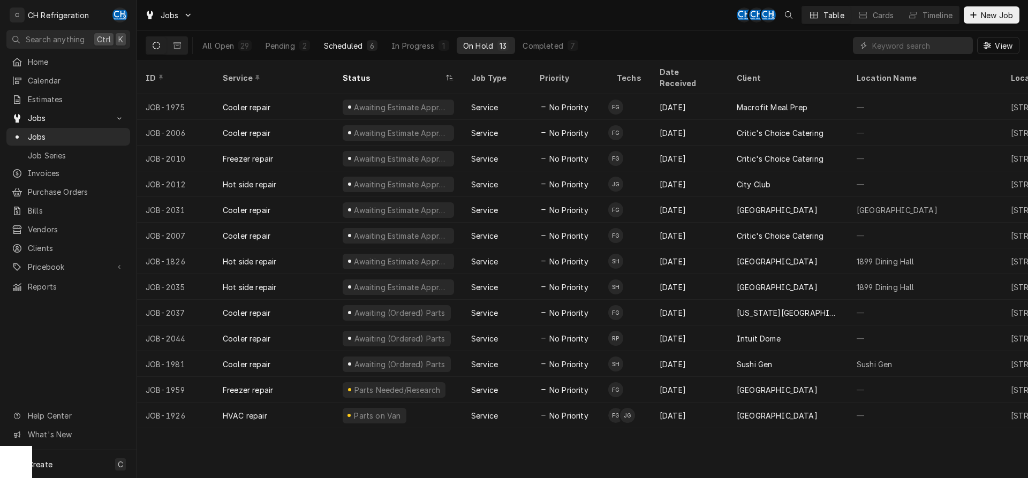
click at [343, 40] on div "Scheduled" at bounding box center [343, 45] width 39 height 11
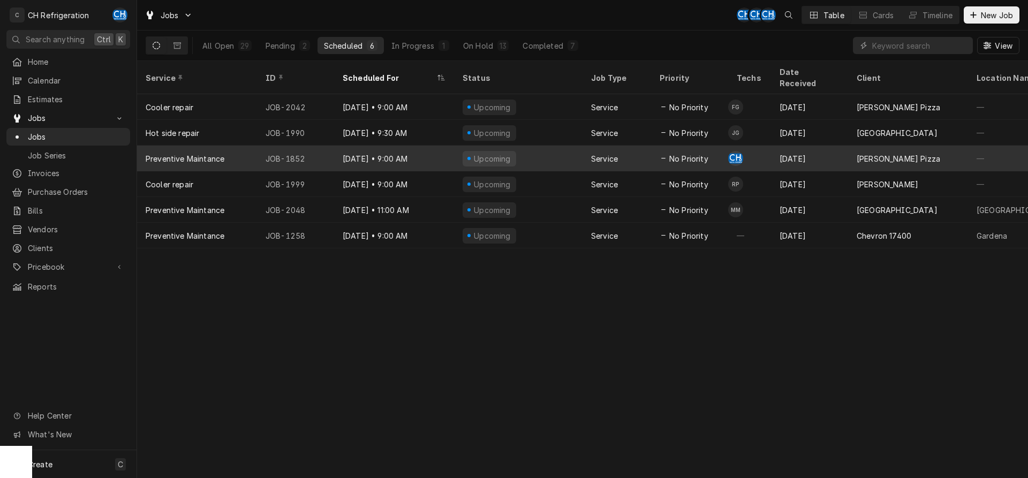
click at [753, 146] on td "CH" at bounding box center [749, 159] width 43 height 26
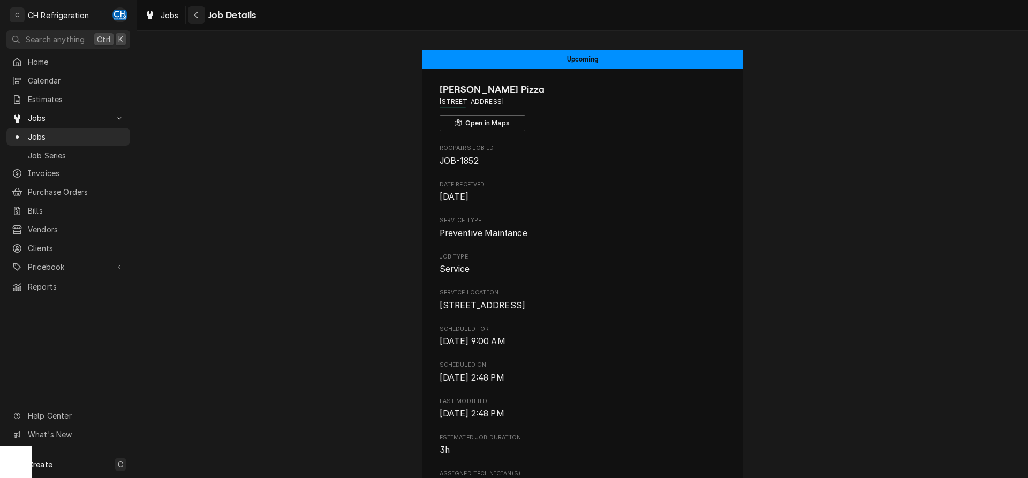
click at [196, 15] on icon "Navigate back" at bounding box center [196, 14] width 5 height 7
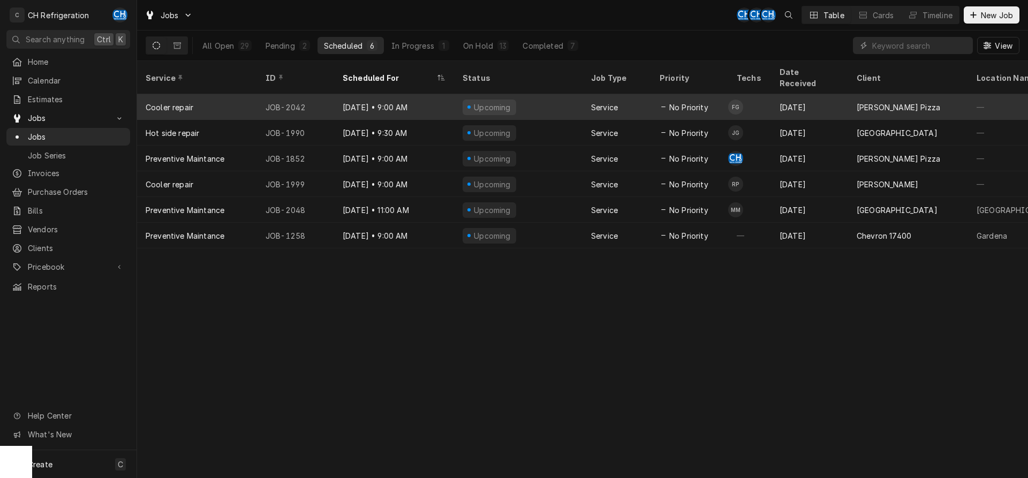
click at [762, 100] on td "FG" at bounding box center [749, 107] width 43 height 26
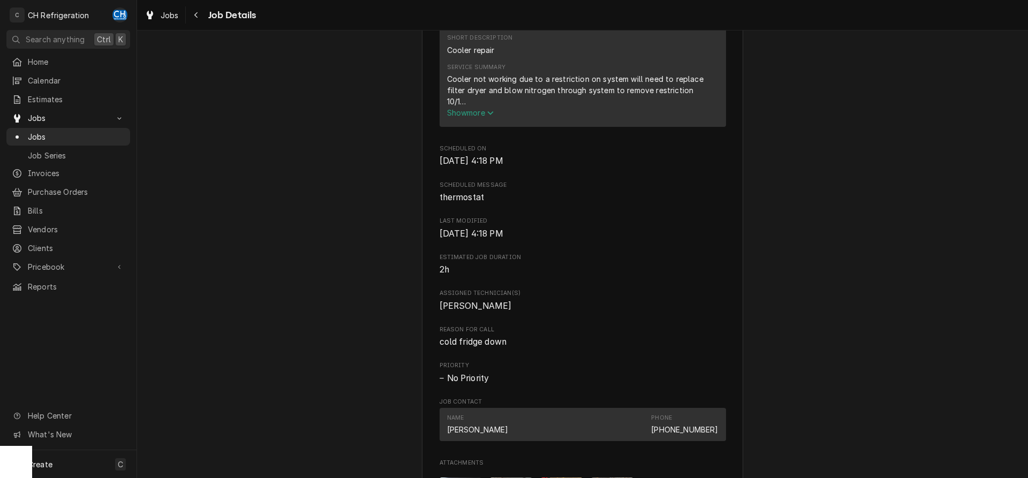
scroll to position [765, 0]
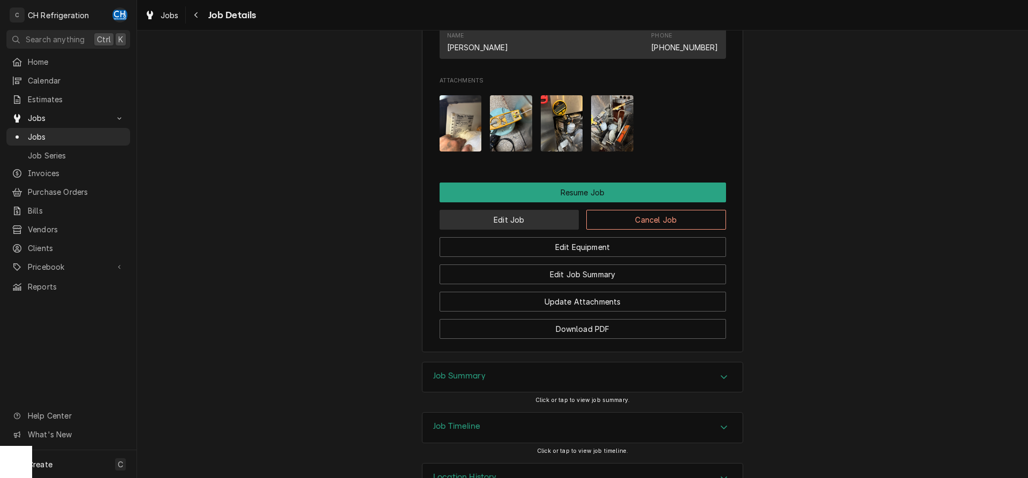
click at [493, 230] on button "Edit Job" at bounding box center [510, 220] width 140 height 20
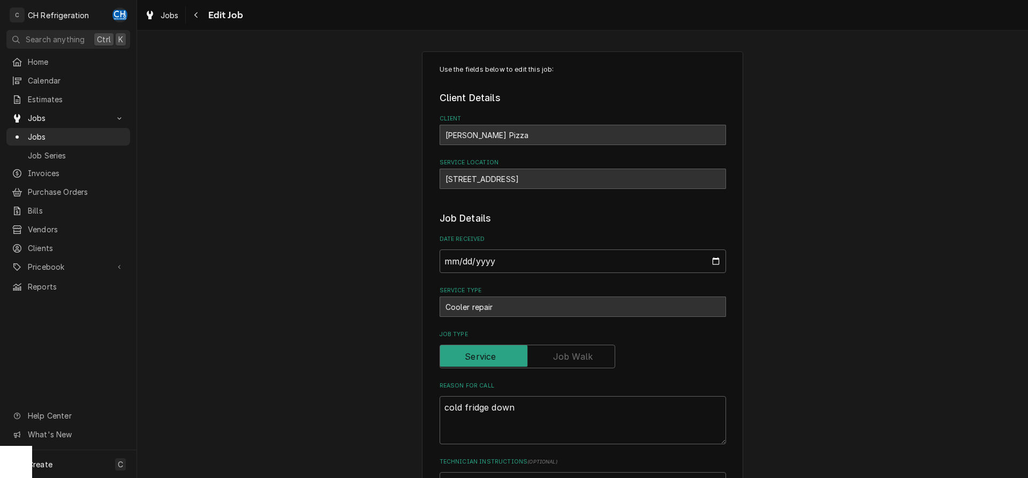
scroll to position [637, 0]
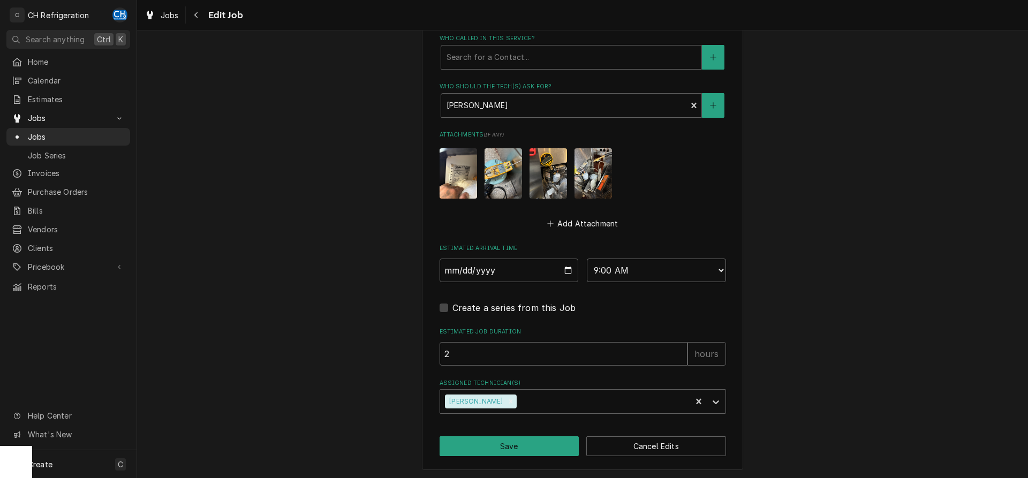
click at [587, 259] on select "AM / PM 6:00 AM 6:15 AM 6:30 AM 6:45 AM 7:00 AM 7:15 AM 7:30 AM 7:45 AM 8:00 AM…" at bounding box center [656, 271] width 139 height 24
select select "08:00:00"
click option "8:00 AM" at bounding box center [0, 0] width 0 height 0
drag, startPoint x: 514, startPoint y: 440, endPoint x: 559, endPoint y: 426, distance: 47.1
click at [514, 440] on button "Save" at bounding box center [510, 447] width 140 height 20
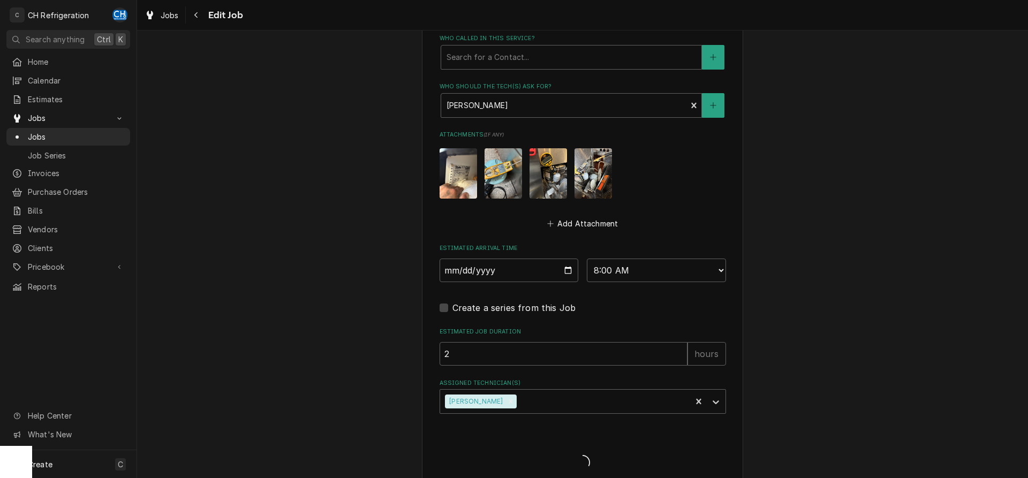
type textarea "x"
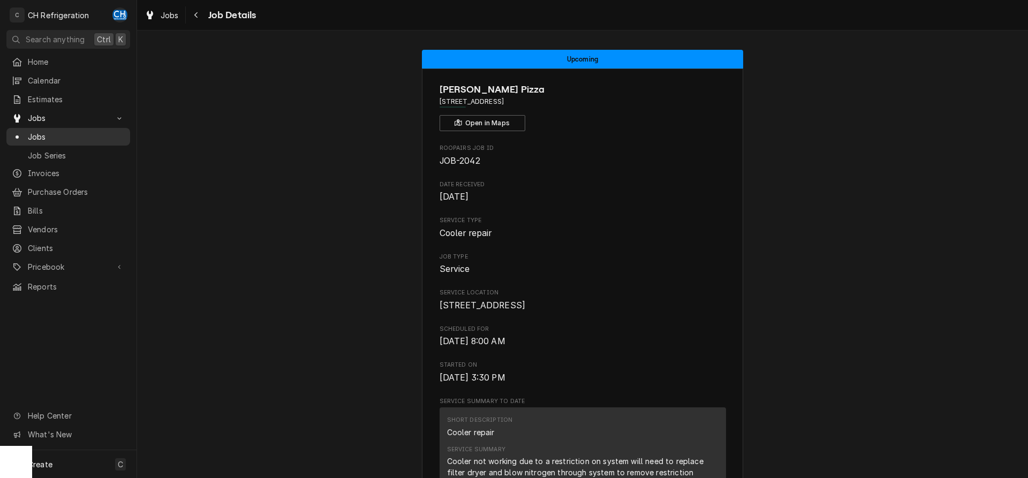
click at [55, 131] on span "Jobs" at bounding box center [76, 136] width 97 height 11
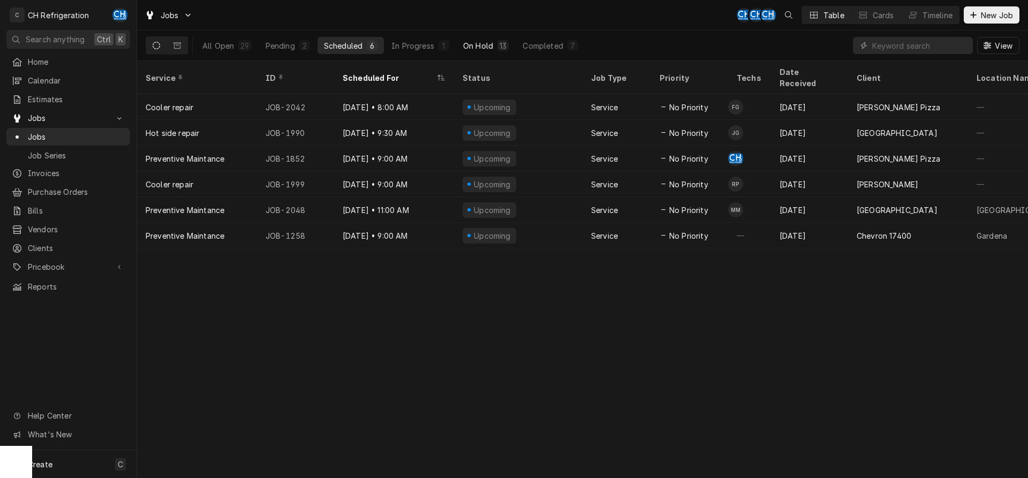
click at [489, 46] on div "On Hold" at bounding box center [478, 45] width 30 height 11
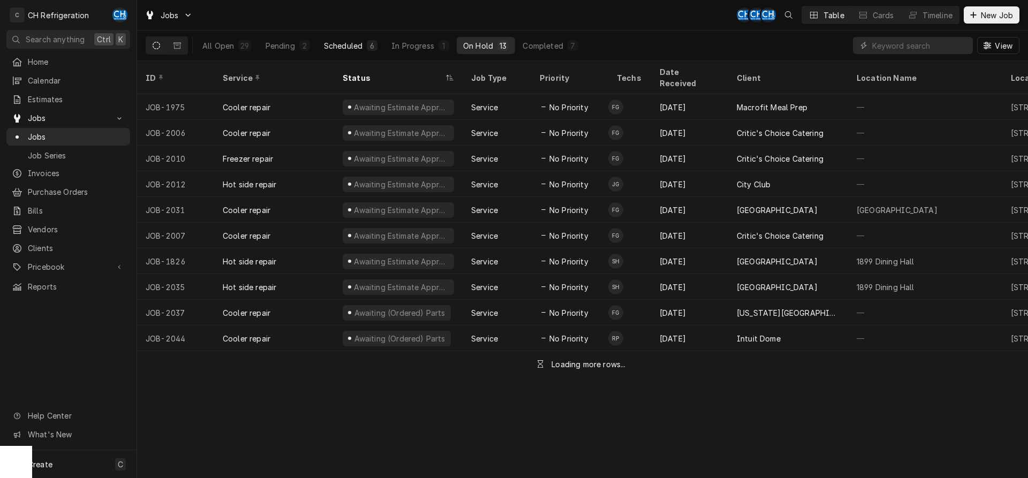
click at [318, 42] on button "Scheduled 6" at bounding box center [351, 45] width 66 height 17
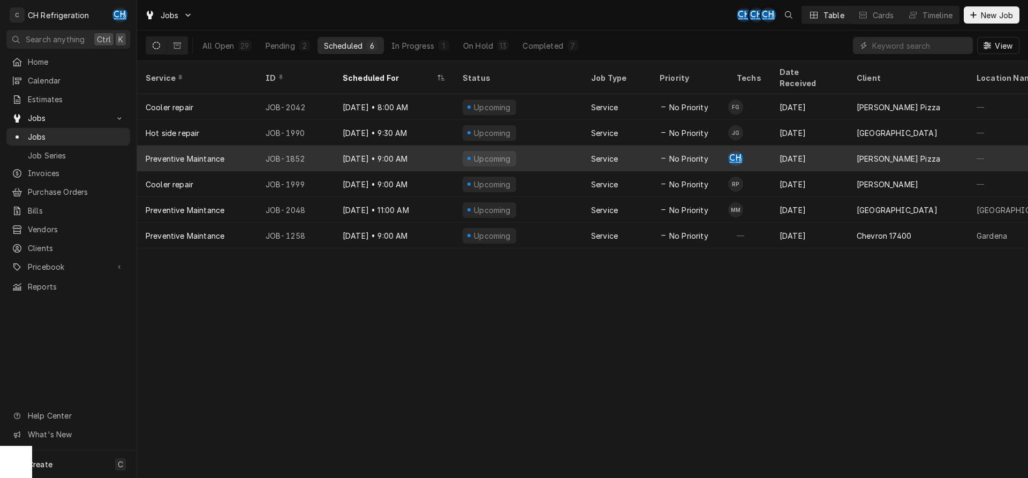
click at [765, 151] on td "CH" at bounding box center [749, 159] width 43 height 26
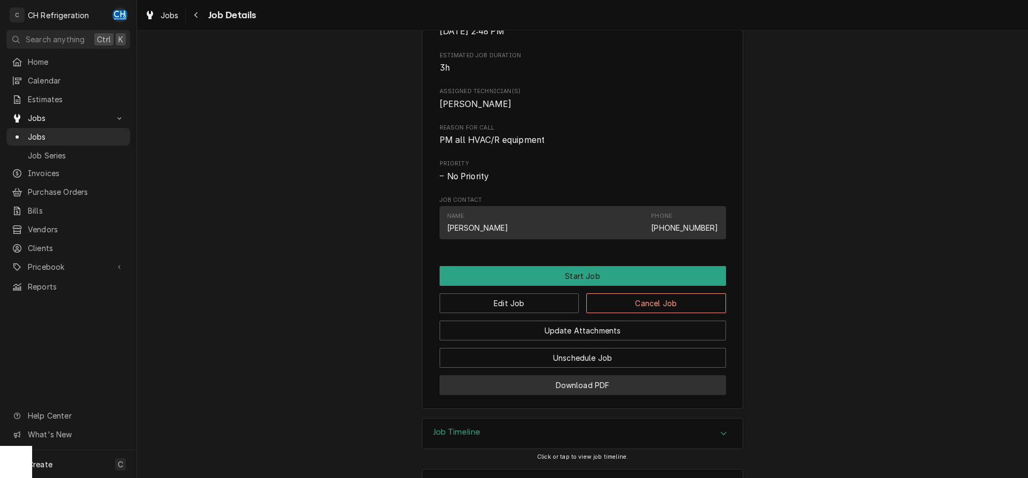
scroll to position [437, 0]
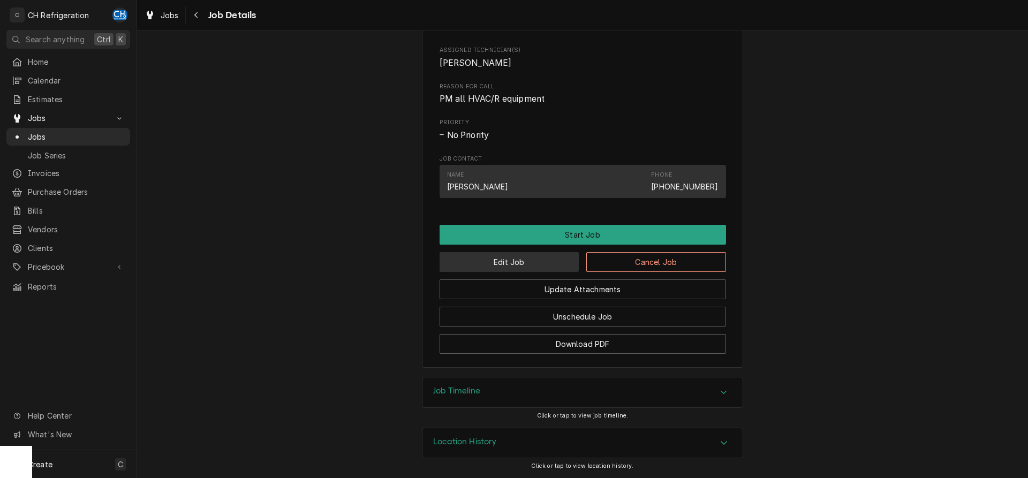
click at [513, 266] on button "Edit Job" at bounding box center [510, 262] width 140 height 20
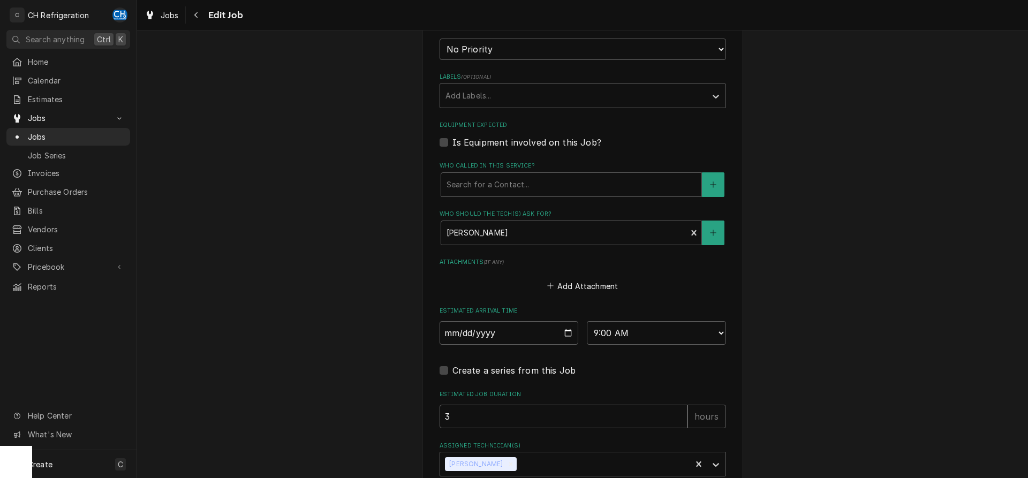
scroll to position [601, 0]
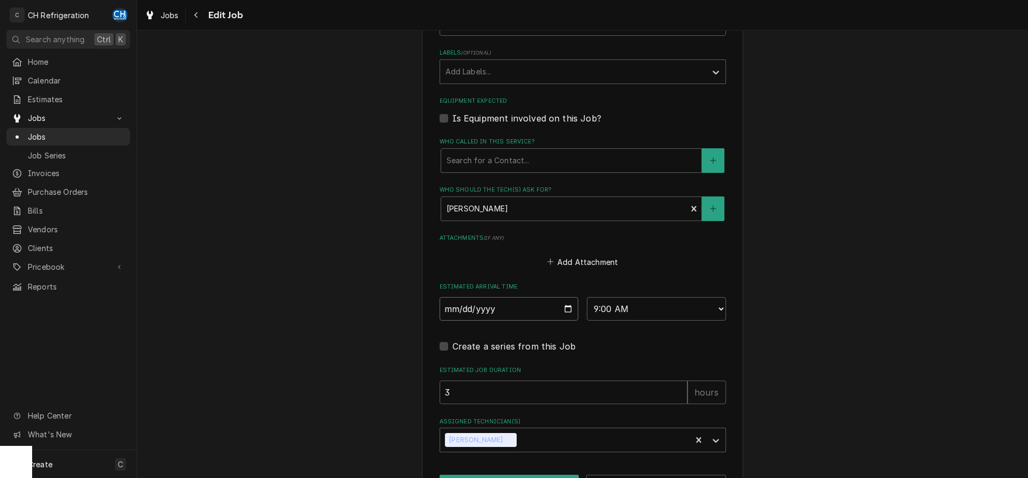
click at [566, 305] on input "2025-10-06" at bounding box center [509, 309] width 139 height 24
type input "2025-10-03"
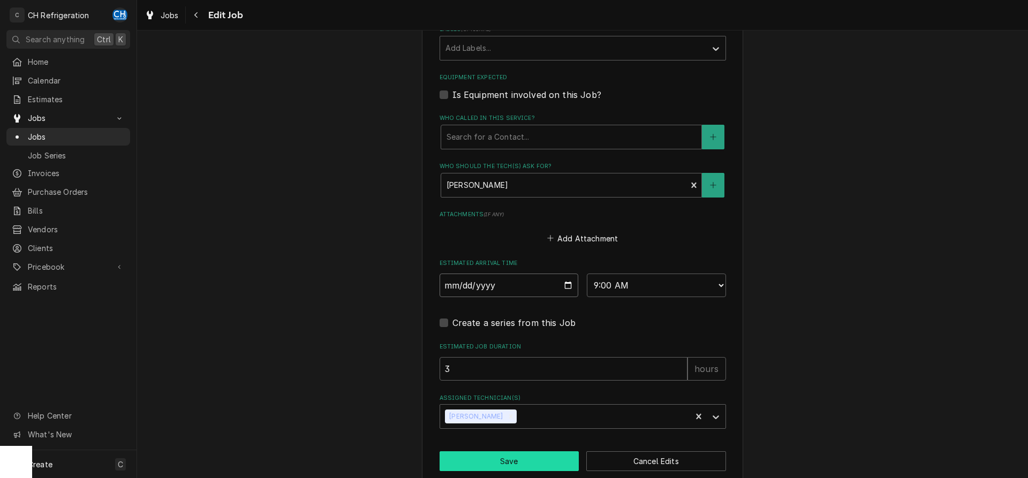
scroll to position [640, 0]
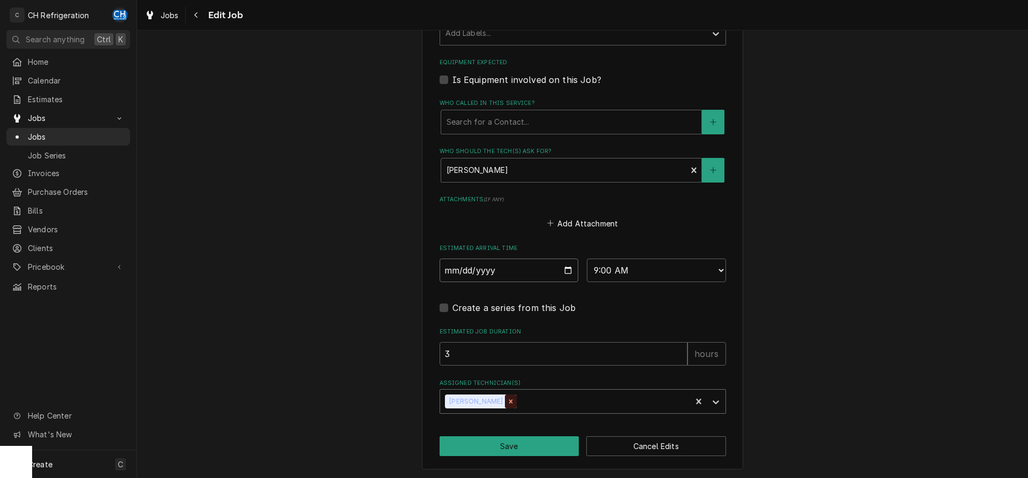
click at [507, 401] on icon "Remove Chris Hiraga" at bounding box center [510, 401] width 7 height 7
click at [515, 401] on div "Assigned Technician(s)" at bounding box center [574, 401] width 256 height 19
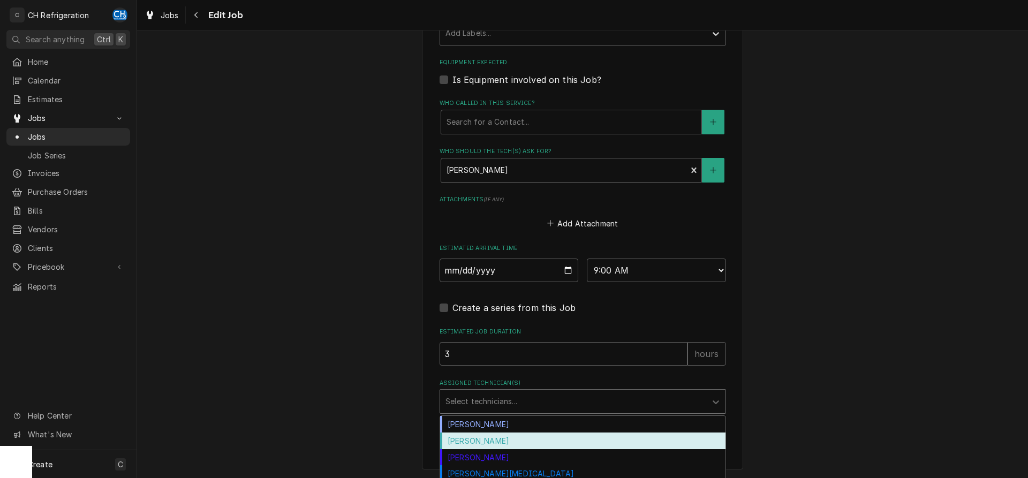
click at [514, 437] on div "Fred Gonzalez" at bounding box center [583, 441] width 286 height 17
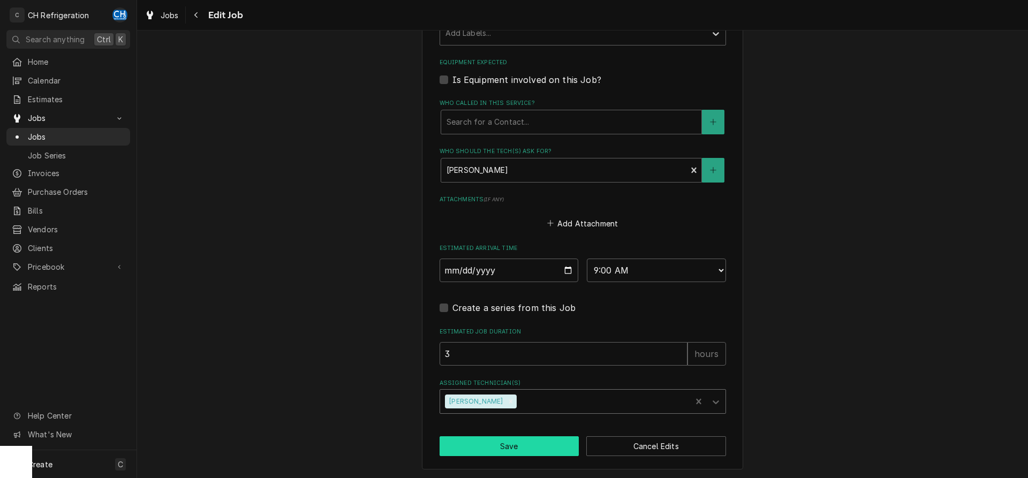
click at [511, 448] on button "Save" at bounding box center [510, 447] width 140 height 20
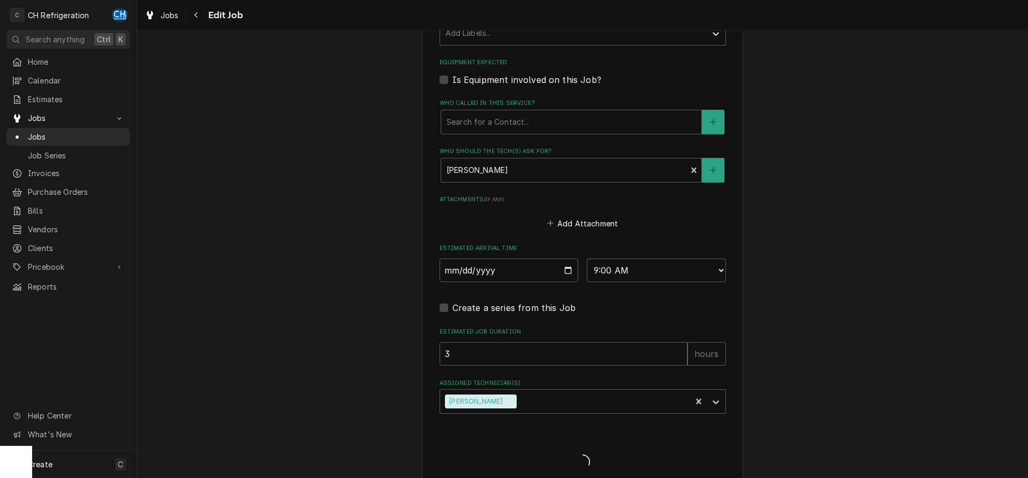
type textarea "x"
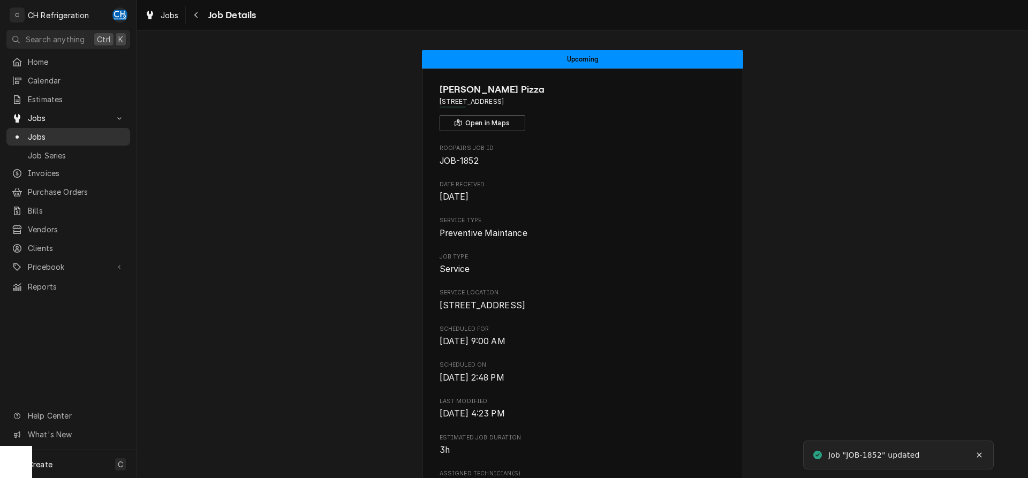
click at [88, 136] on span "Jobs" at bounding box center [76, 136] width 97 height 11
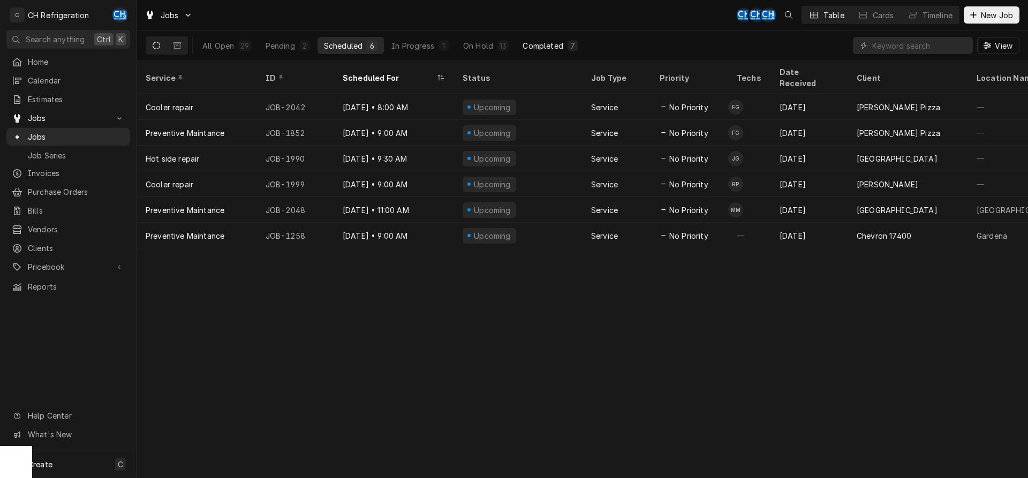
click at [569, 50] on div "7" at bounding box center [573, 45] width 11 height 11
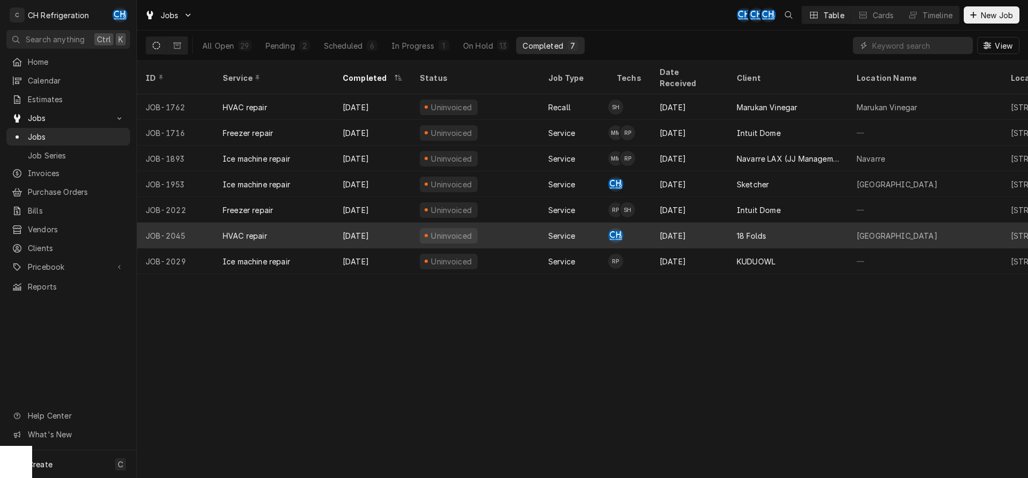
click at [738, 231] on div "18 Folds" at bounding box center [788, 236] width 120 height 26
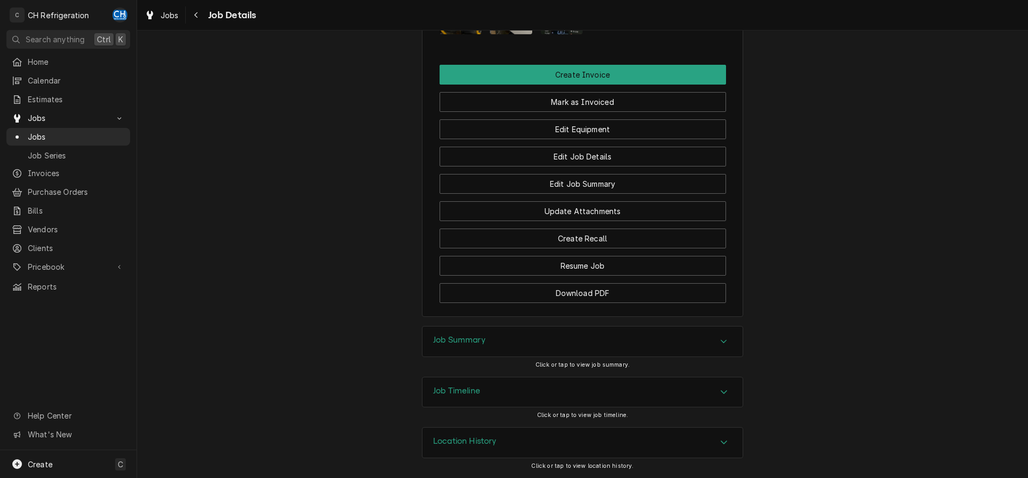
click at [604, 330] on div "Job Summary" at bounding box center [583, 342] width 320 height 30
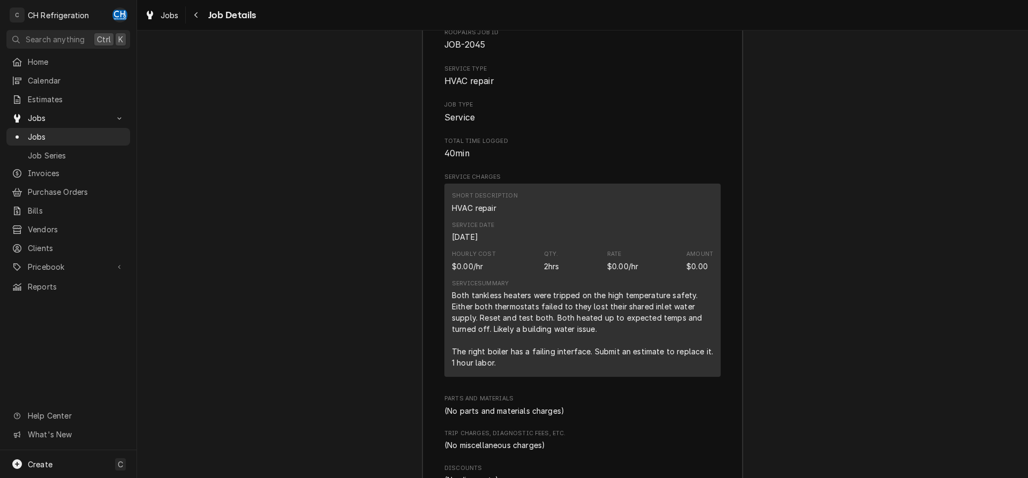
scroll to position [1171, 0]
